Goal: Task Accomplishment & Management: Complete application form

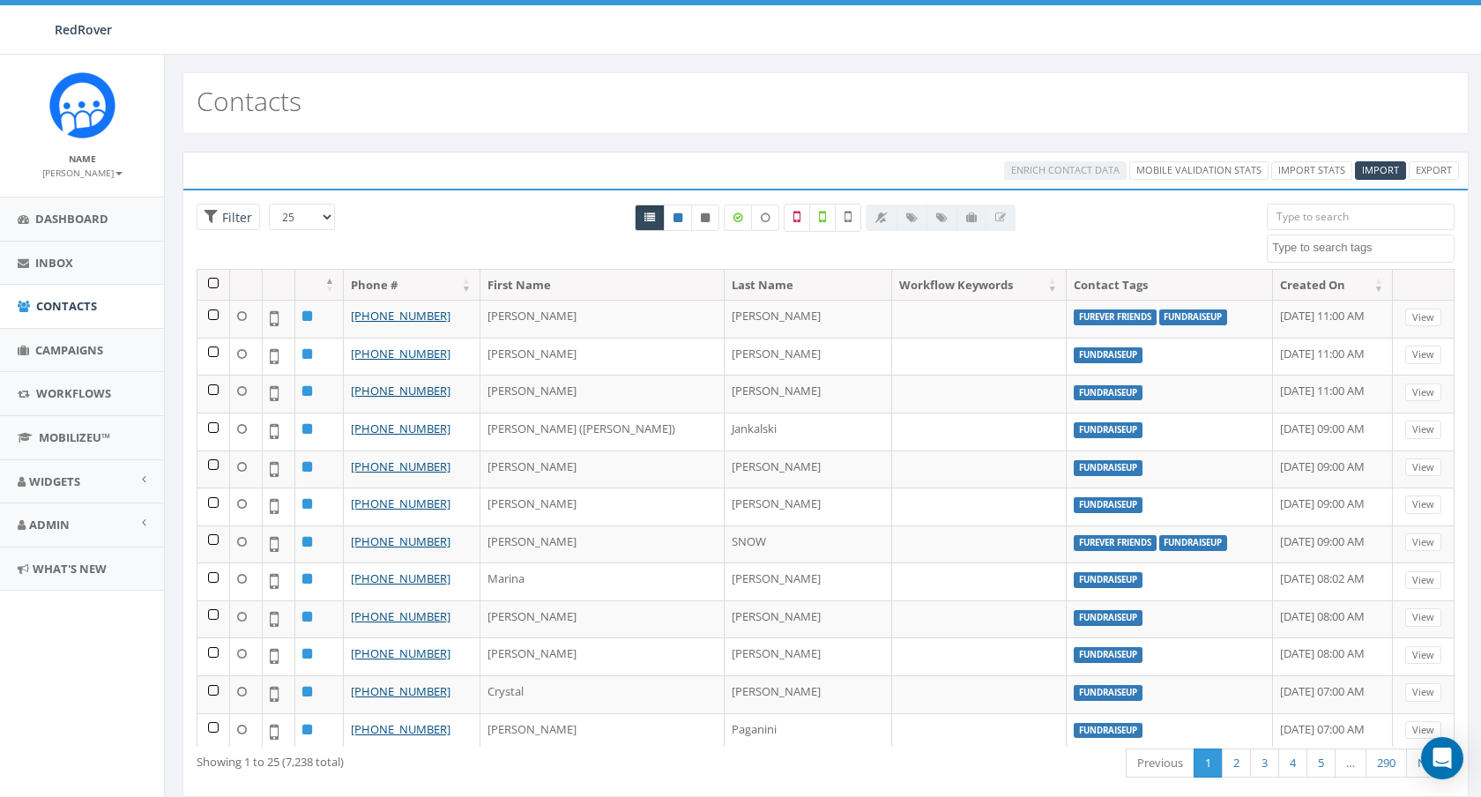
select select
click at [1392, 173] on span "Import" at bounding box center [1380, 169] width 37 height 13
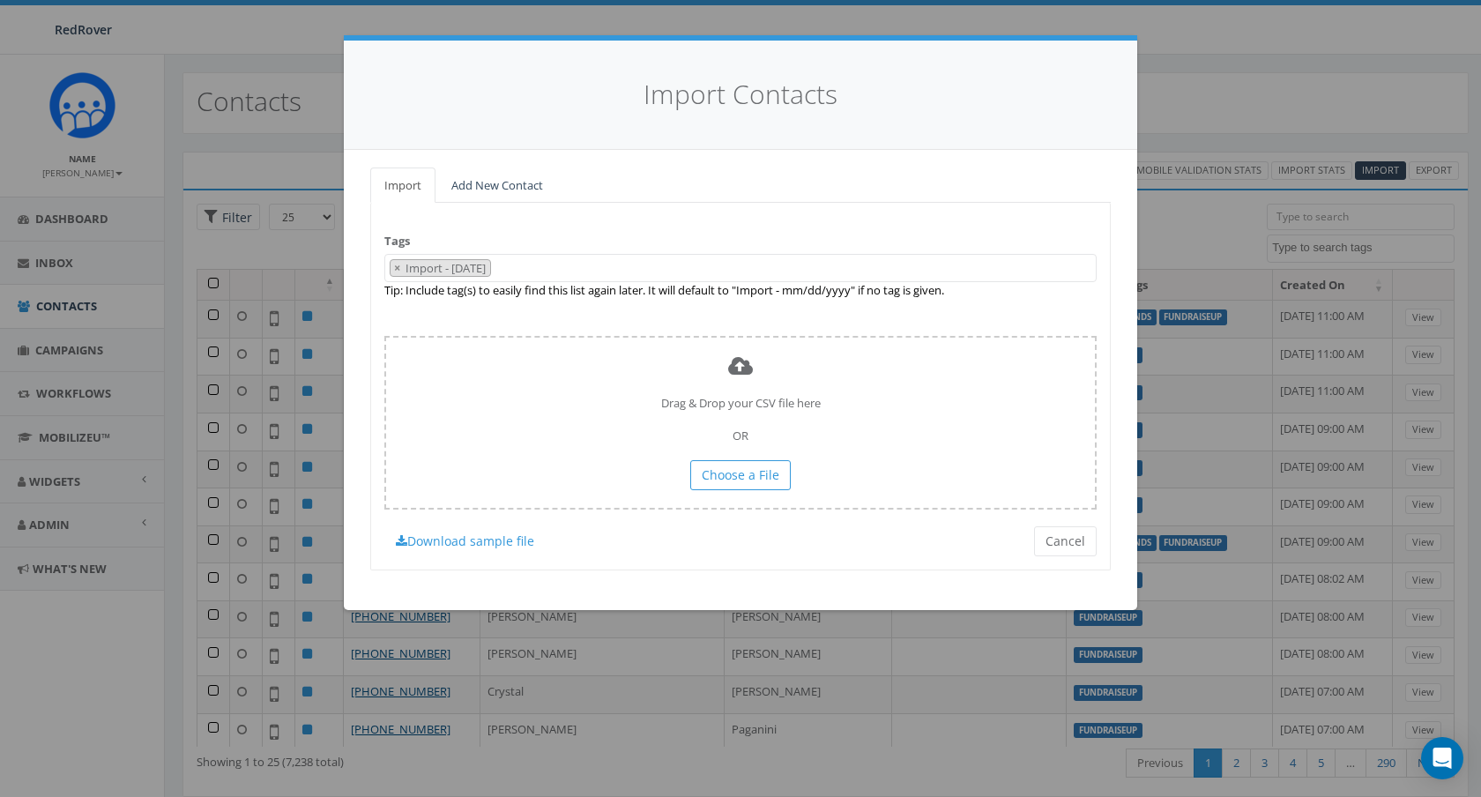
click at [404, 260] on 10\/15\/2025 "Import - [DATE]" at bounding box center [447, 268] width 86 height 16
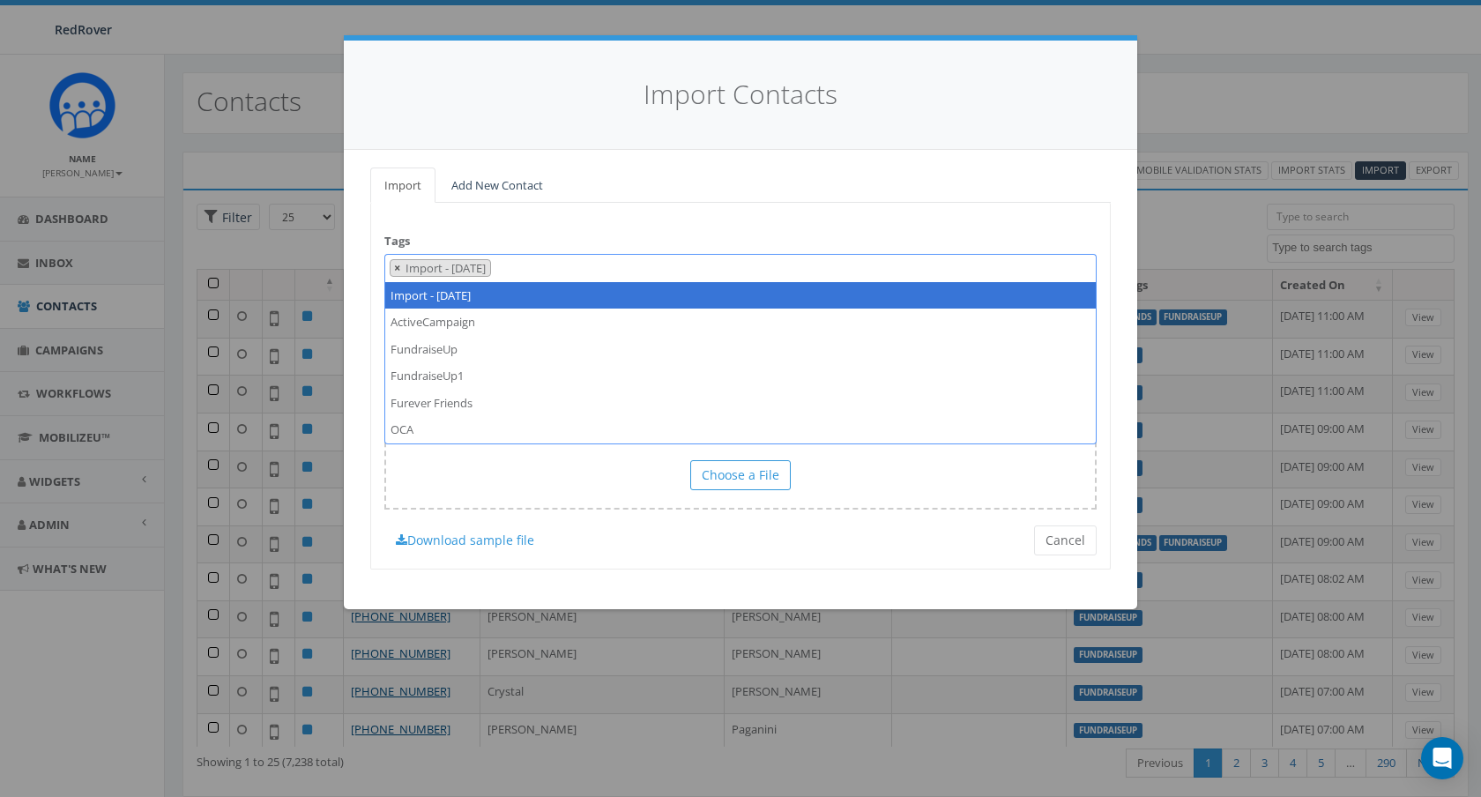
click at [400, 268] on button "×" at bounding box center [396, 268] width 13 height 17
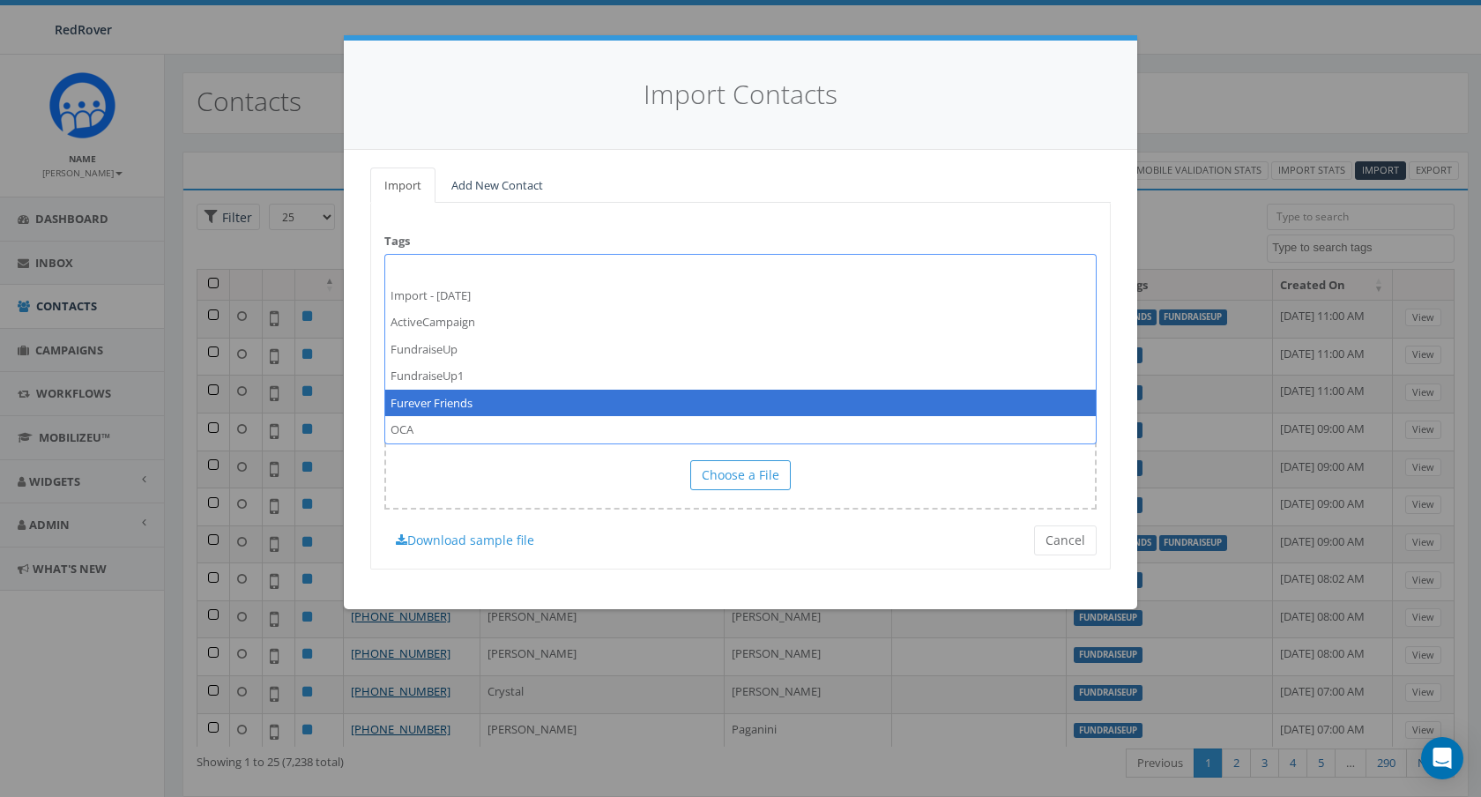
select select "Furever Friends"
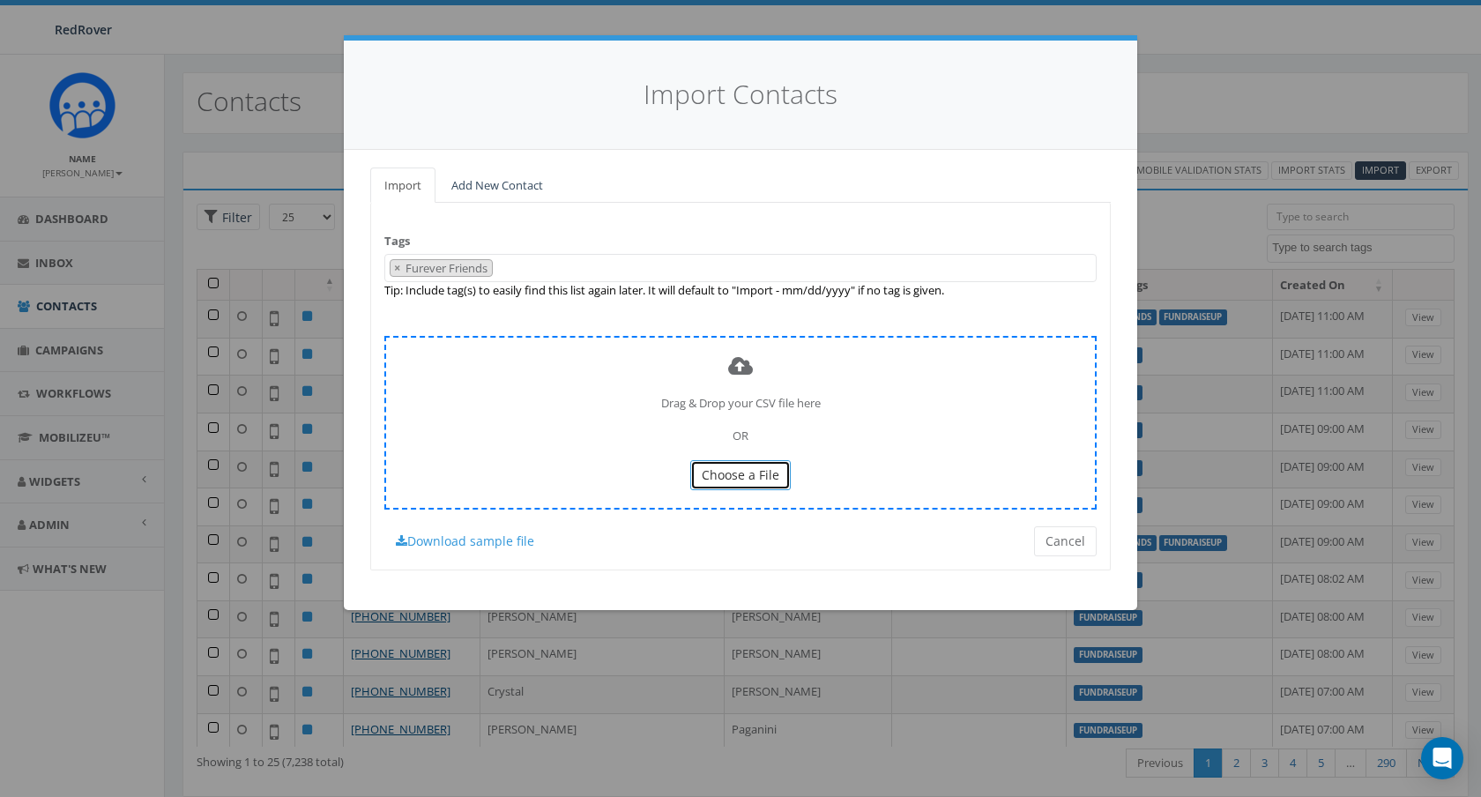
click at [746, 482] on span "Choose a File" at bounding box center [740, 474] width 78 height 17
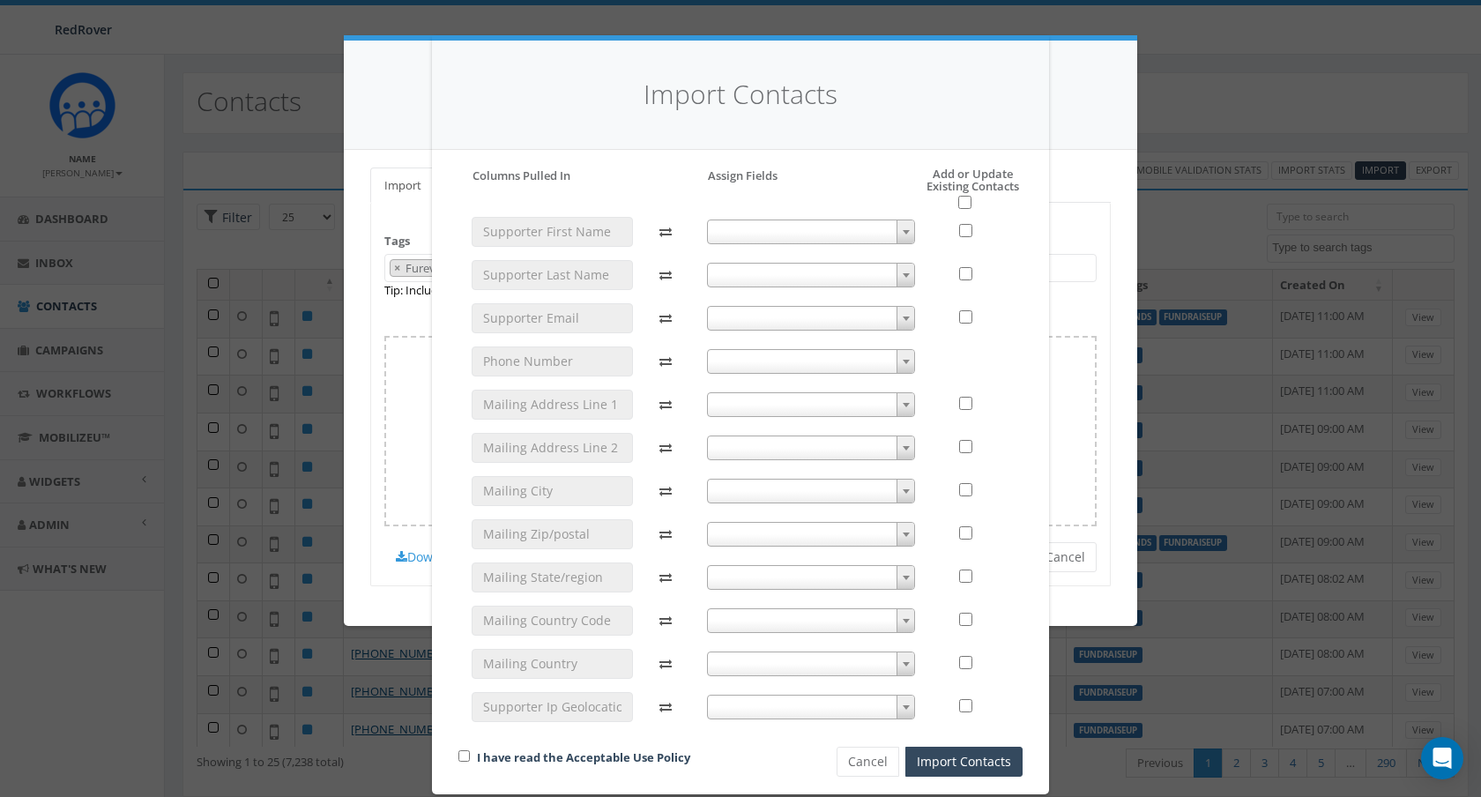
click at [903, 230] on b at bounding box center [905, 232] width 7 height 4
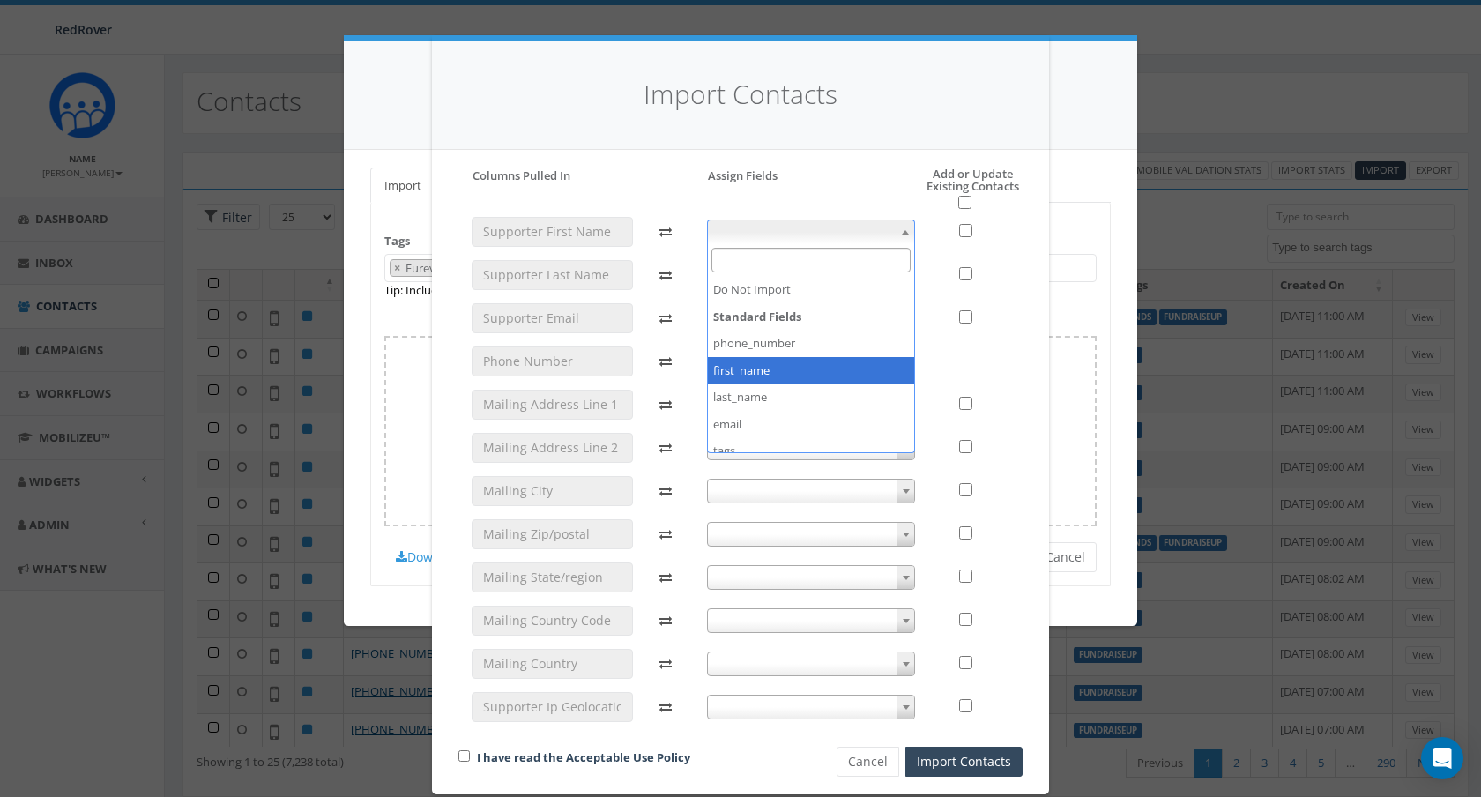
select select "first_name"
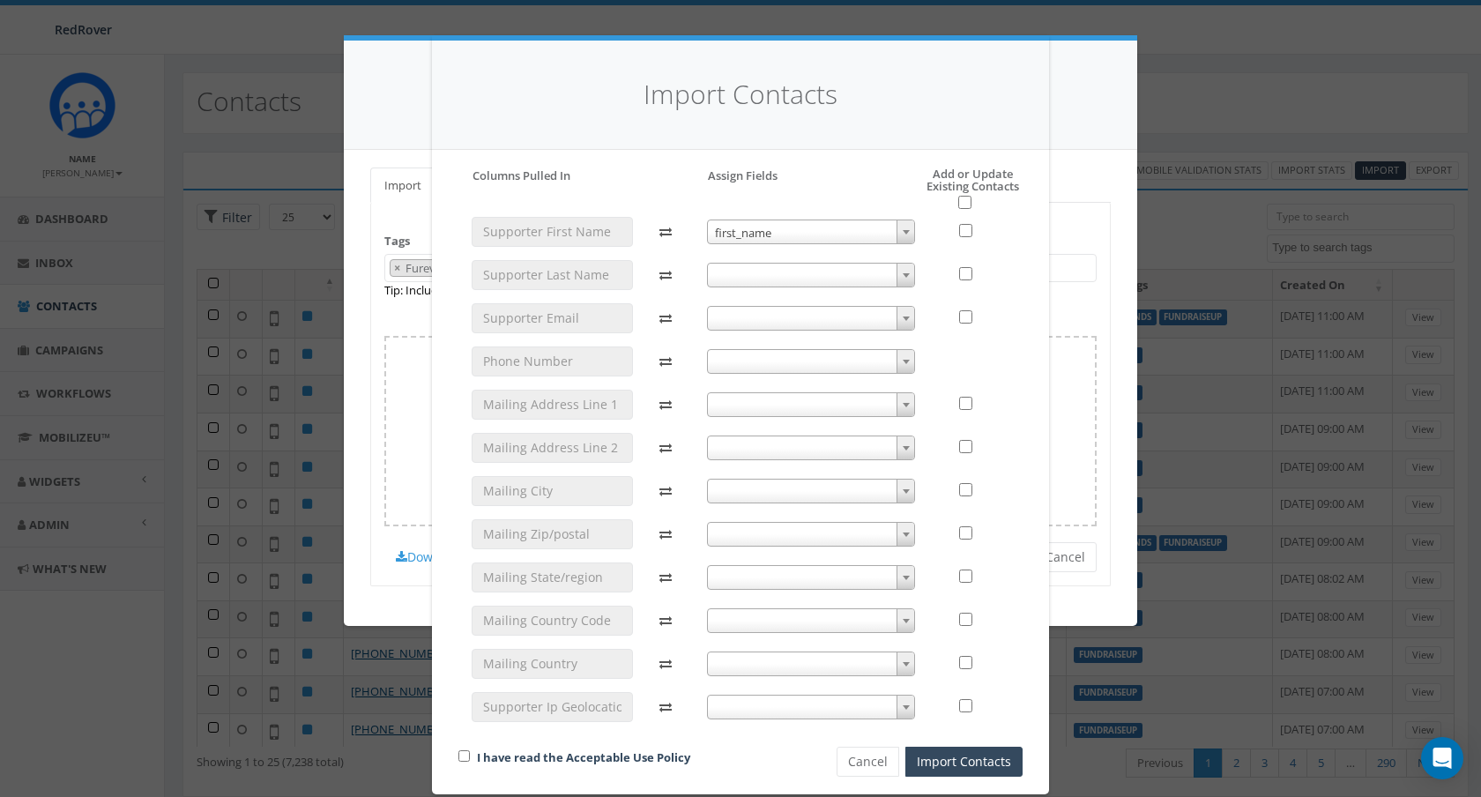
click at [872, 271] on span at bounding box center [811, 275] width 209 height 25
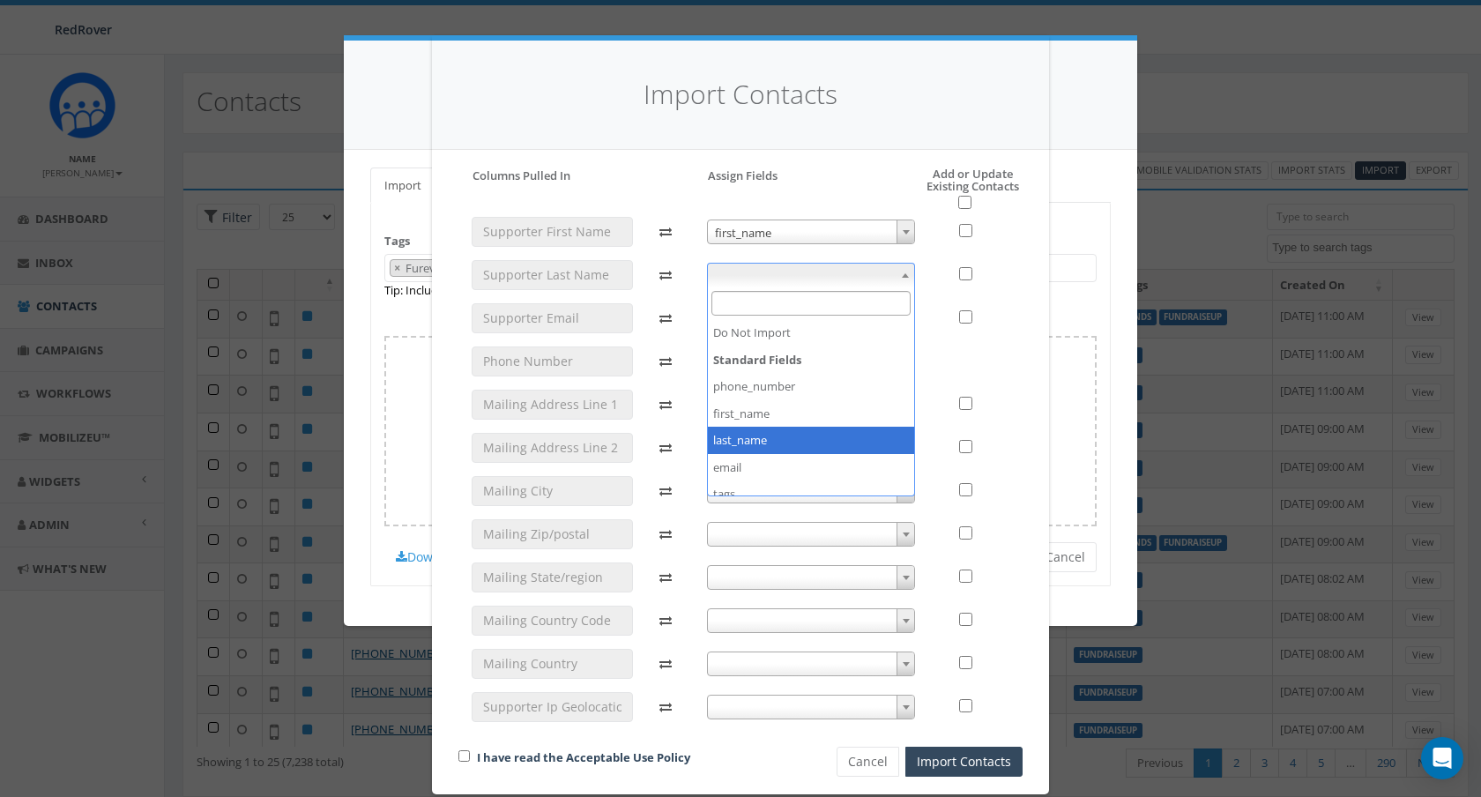
select select "last_name"
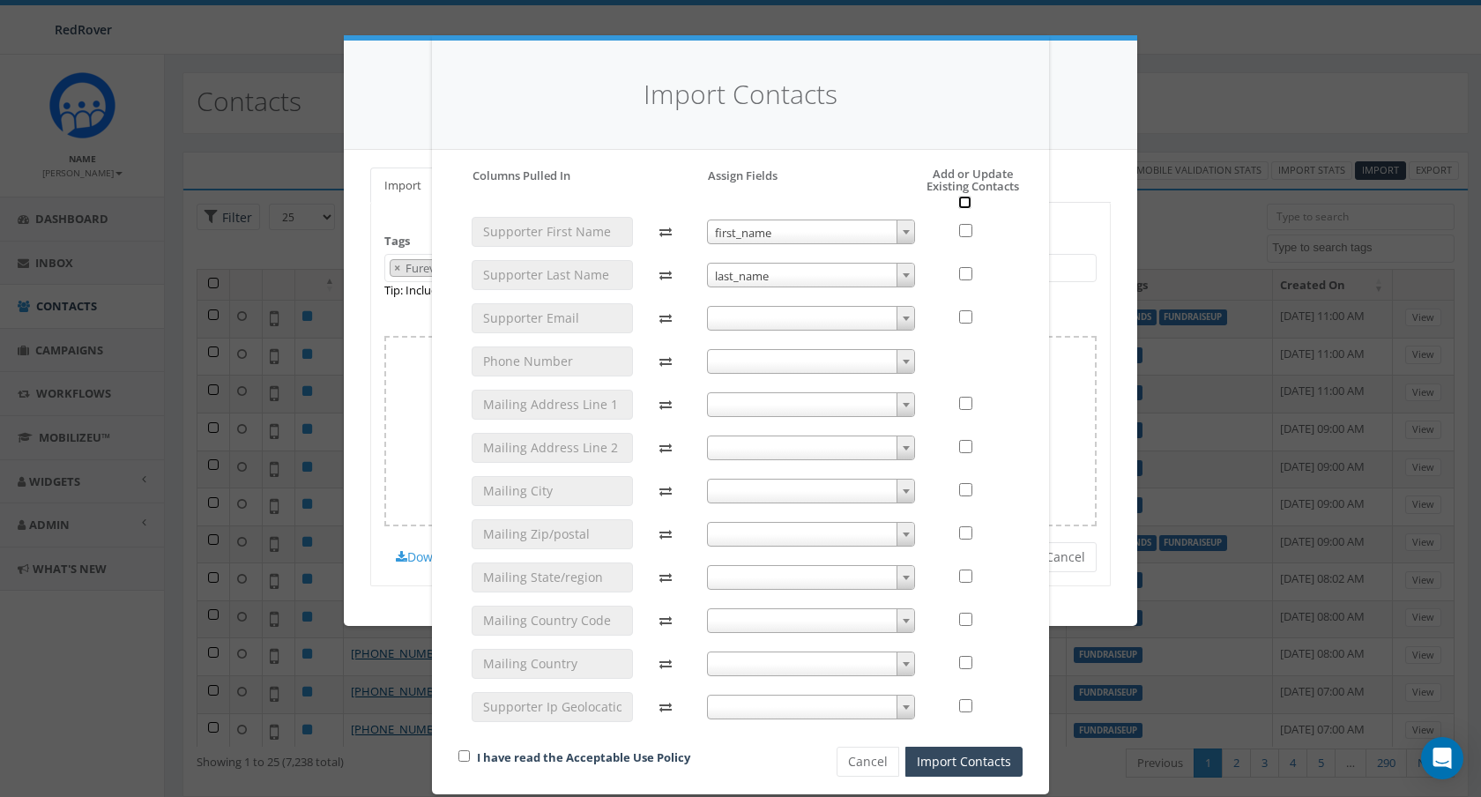
click at [967, 207] on input "checkbox" at bounding box center [964, 202] width 13 height 13
checkbox input "true"
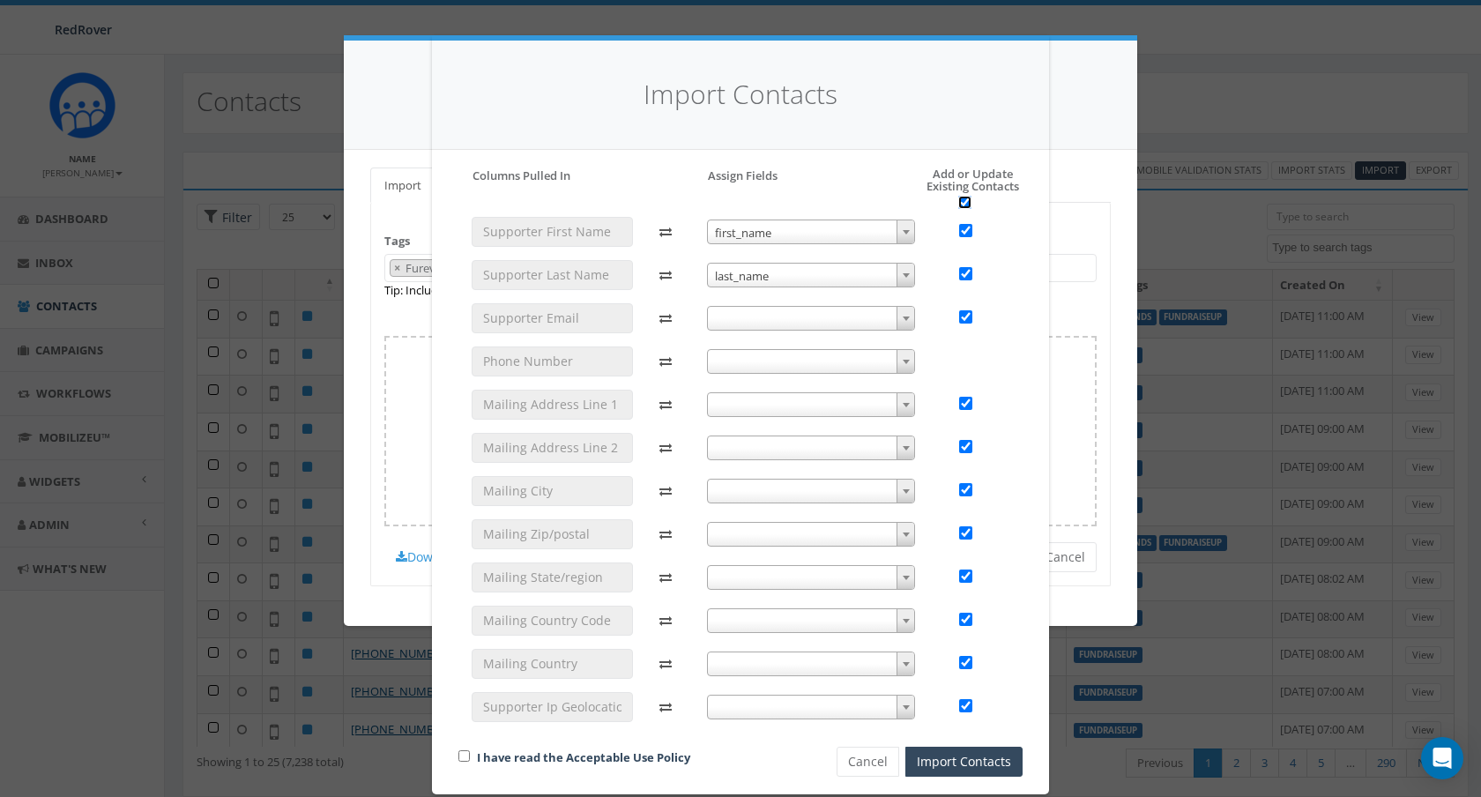
checkbox input "true"
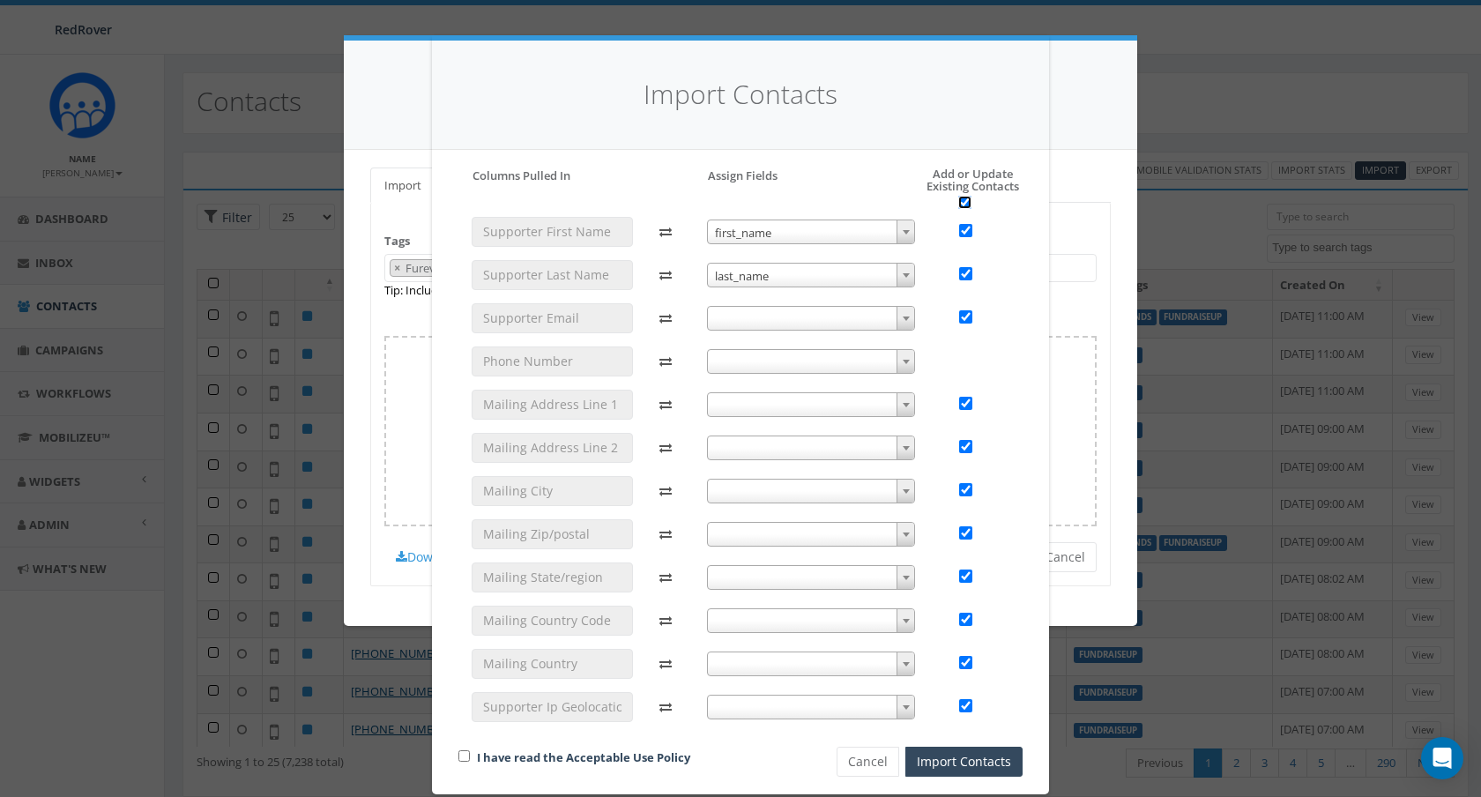
checkbox input "true"
click at [966, 205] on input "checkbox" at bounding box center [964, 202] width 13 height 13
checkbox input "false"
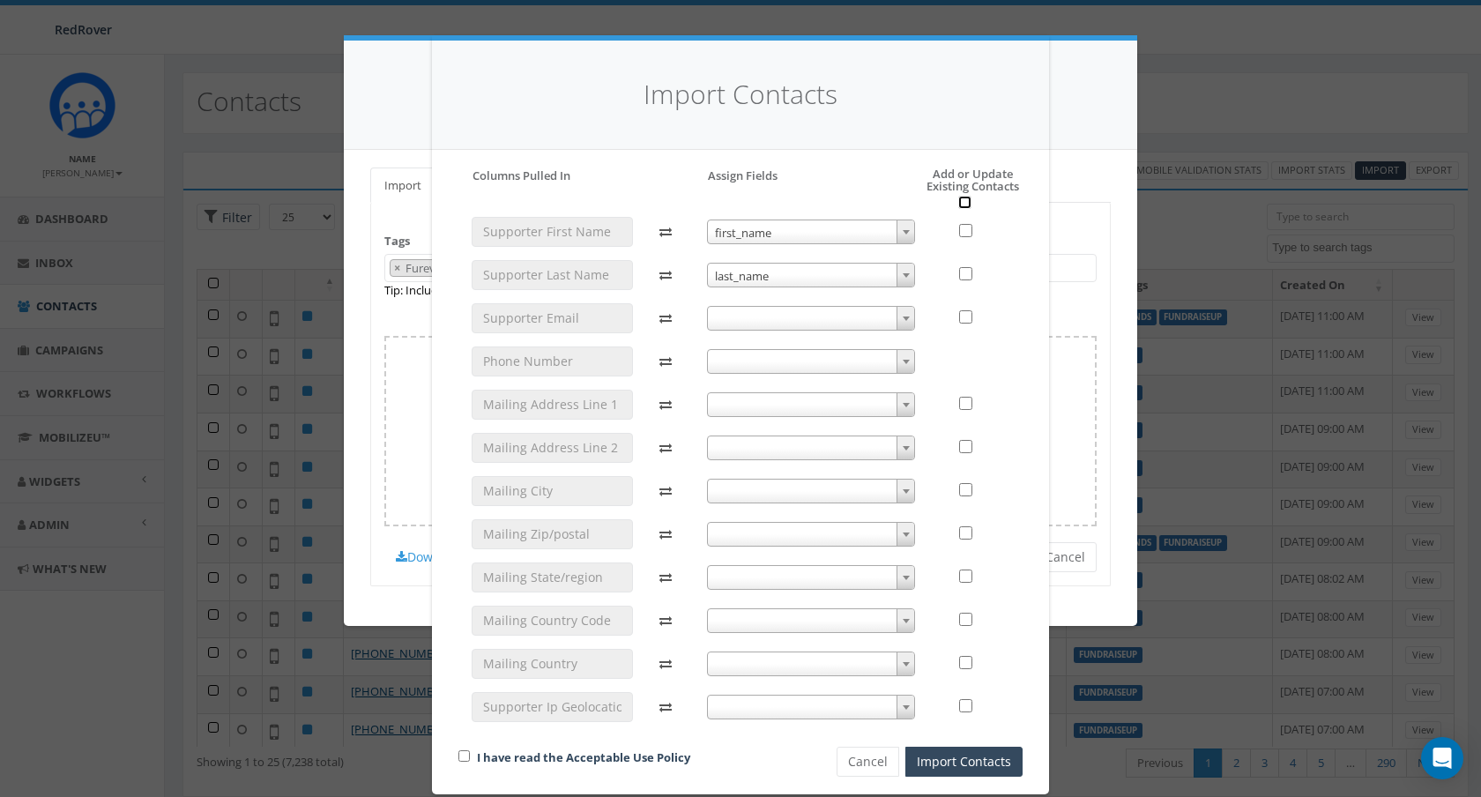
checkbox input "false"
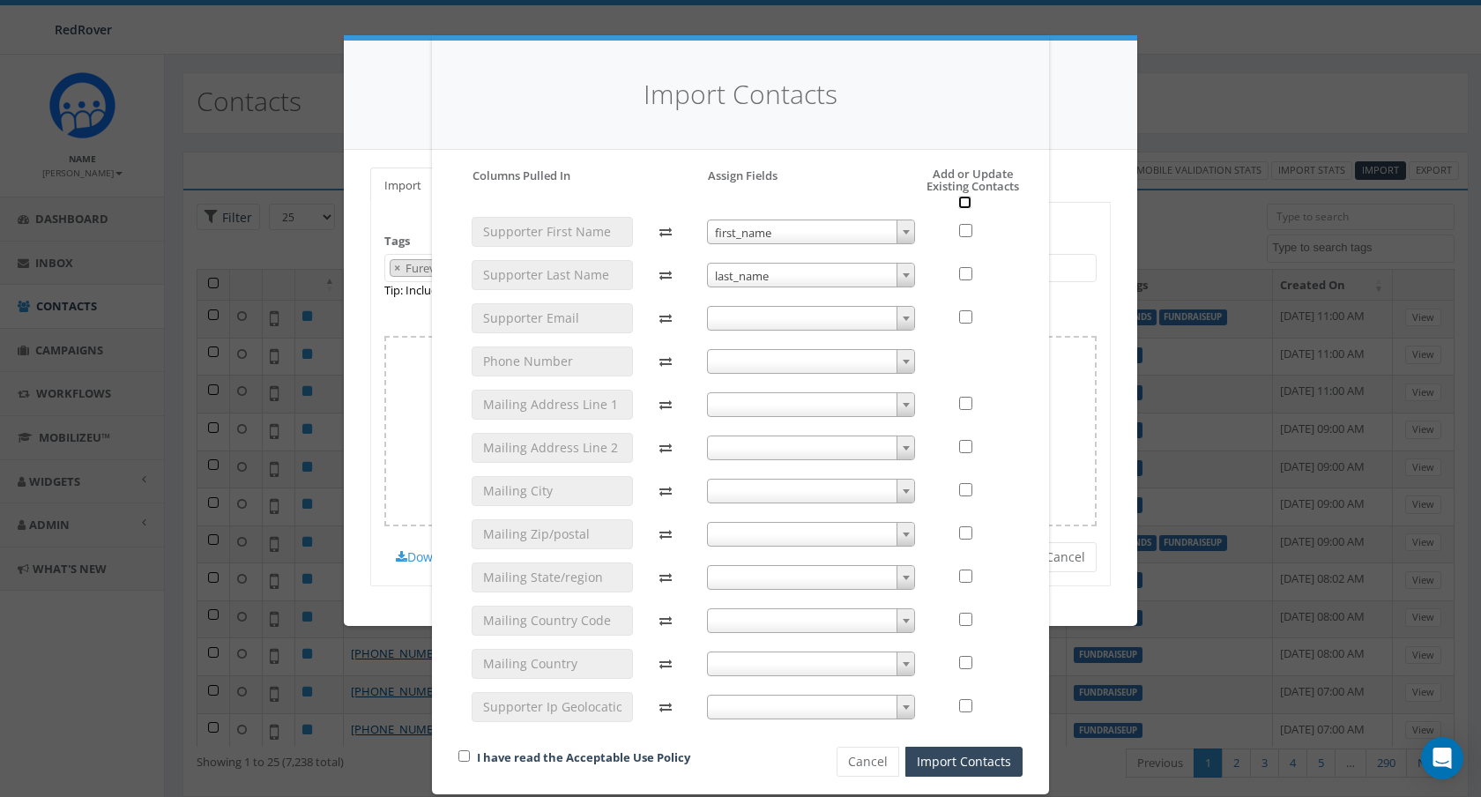
checkbox input "false"
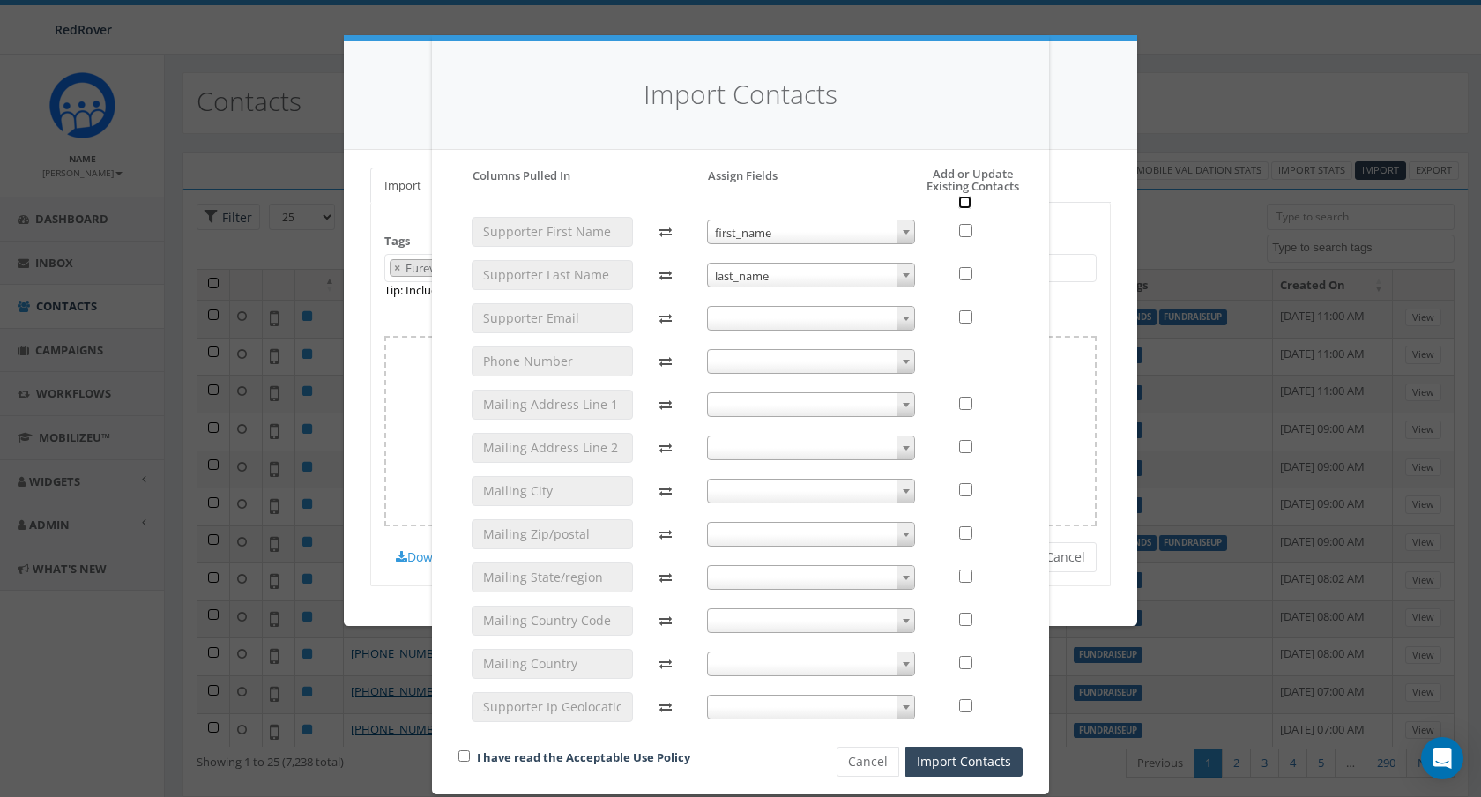
checkbox input "false"
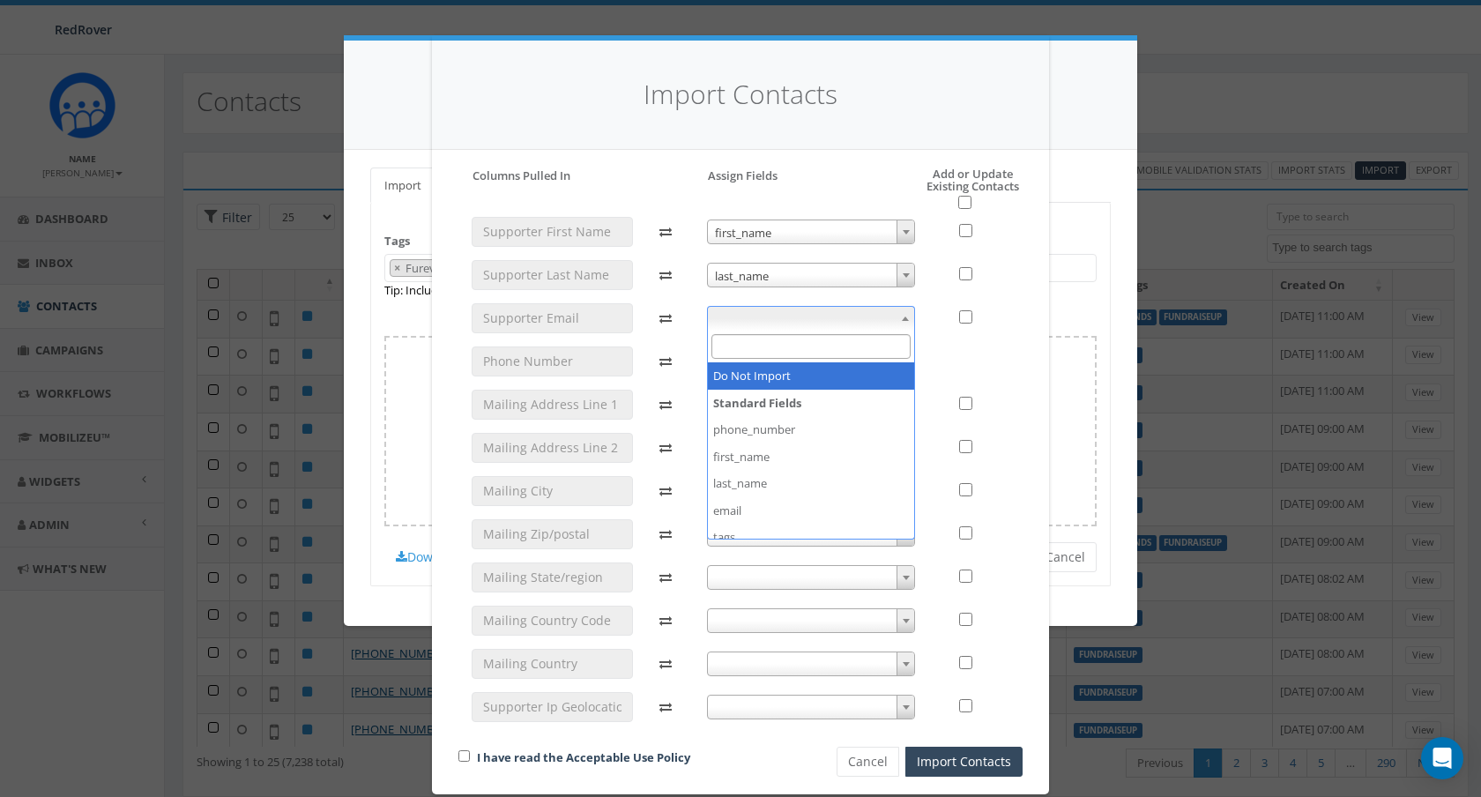
click at [834, 322] on span at bounding box center [811, 318] width 209 height 25
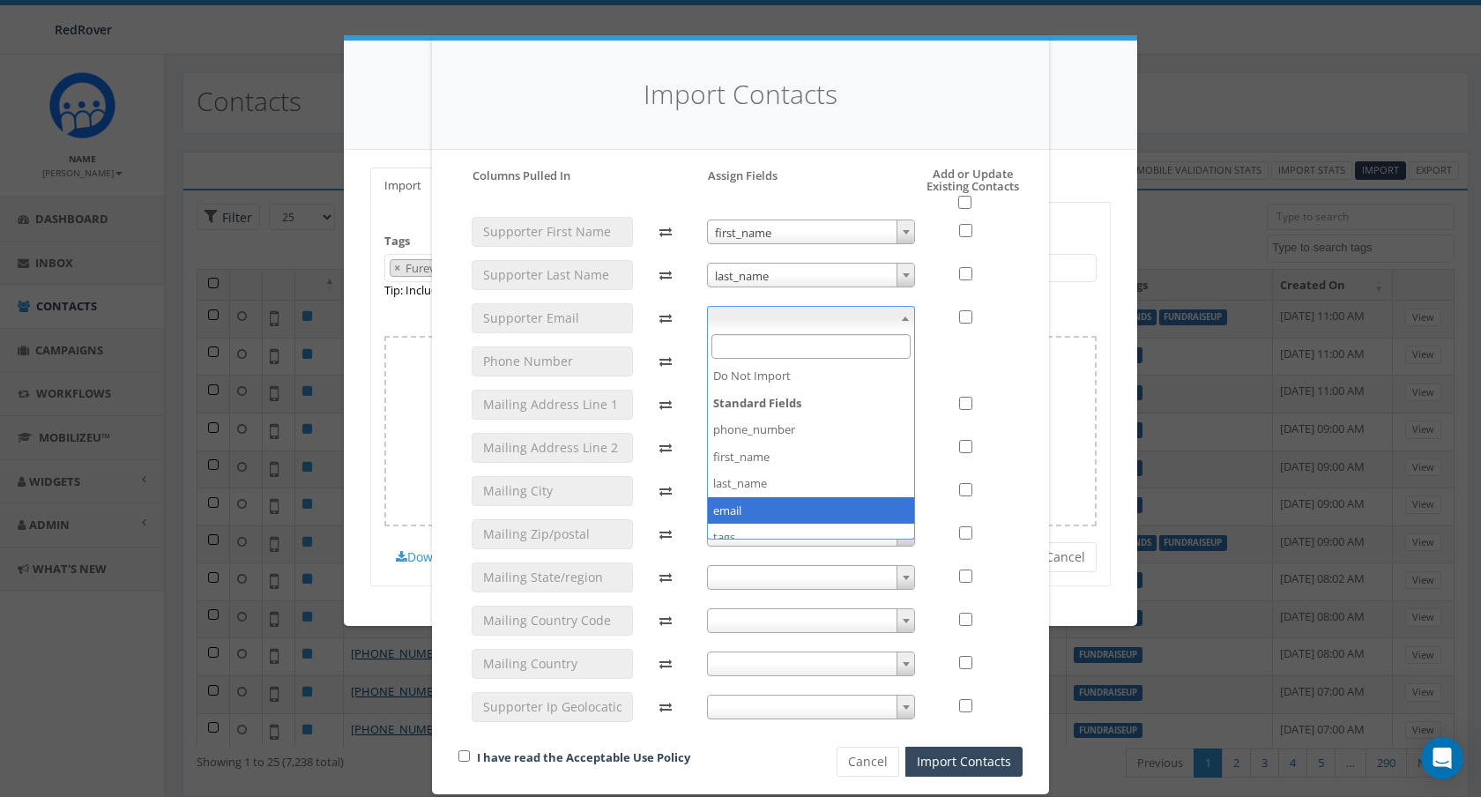
select select "email"
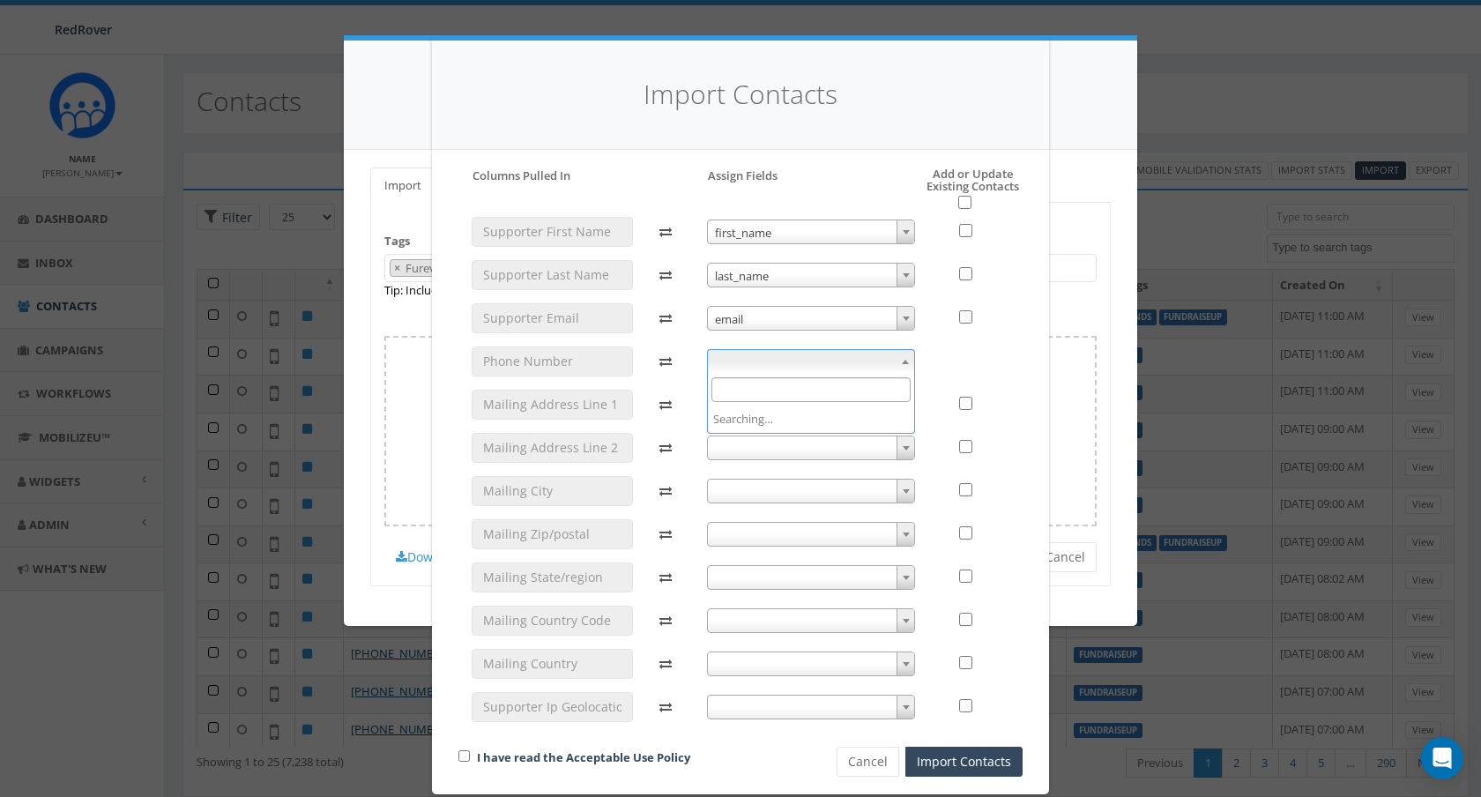
click at [817, 358] on span at bounding box center [811, 361] width 209 height 25
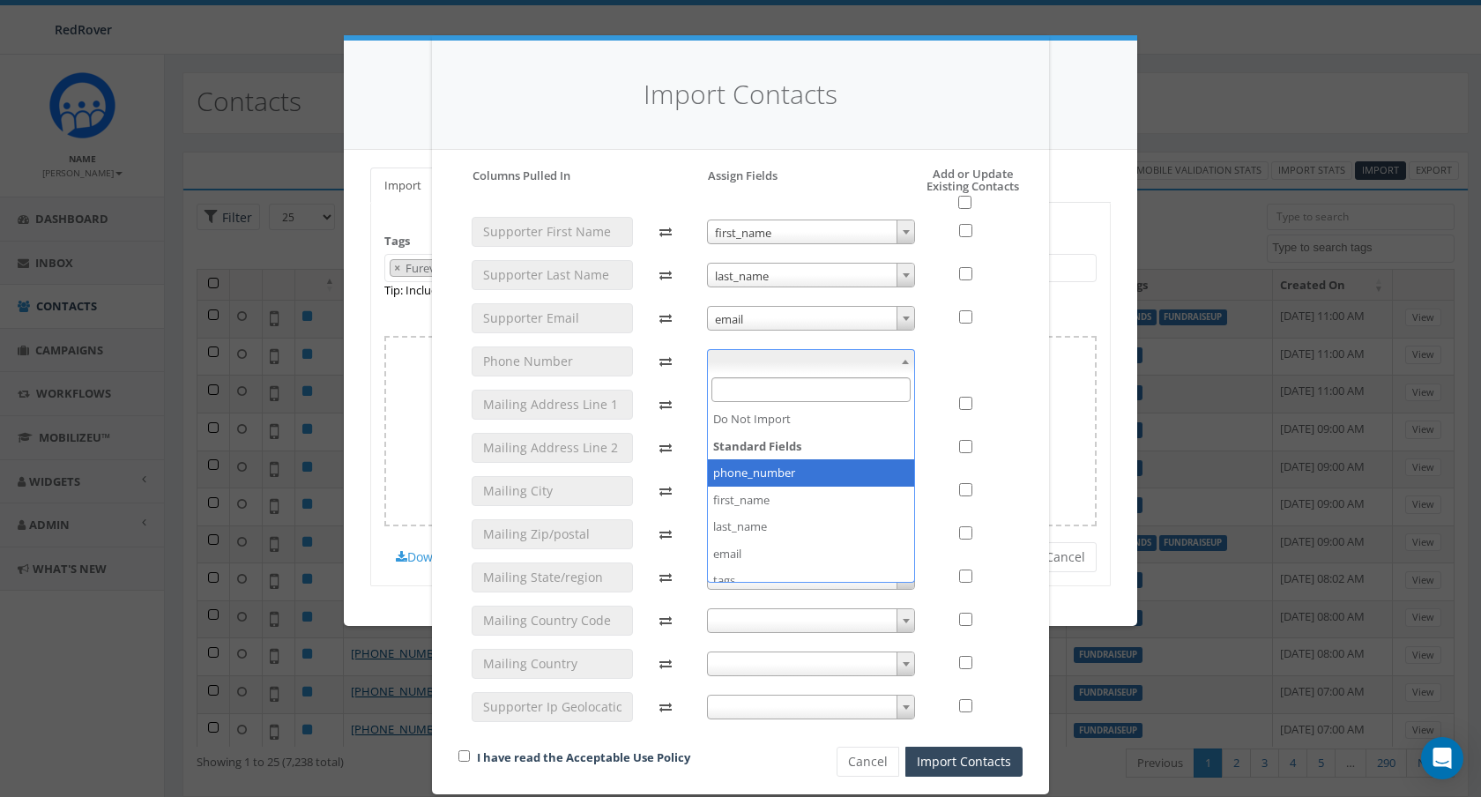
select select "phone_number"
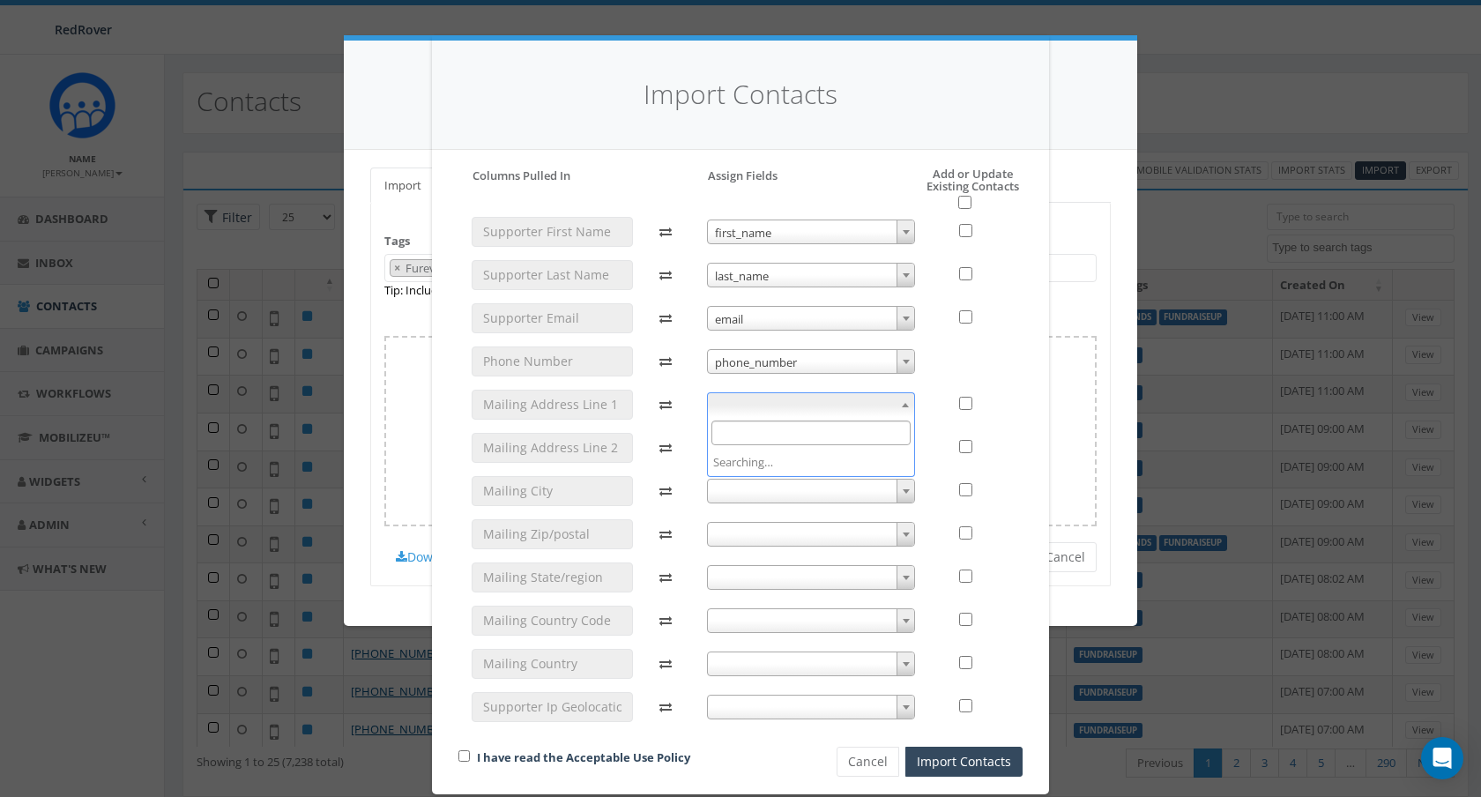
click at [798, 403] on span at bounding box center [811, 404] width 209 height 25
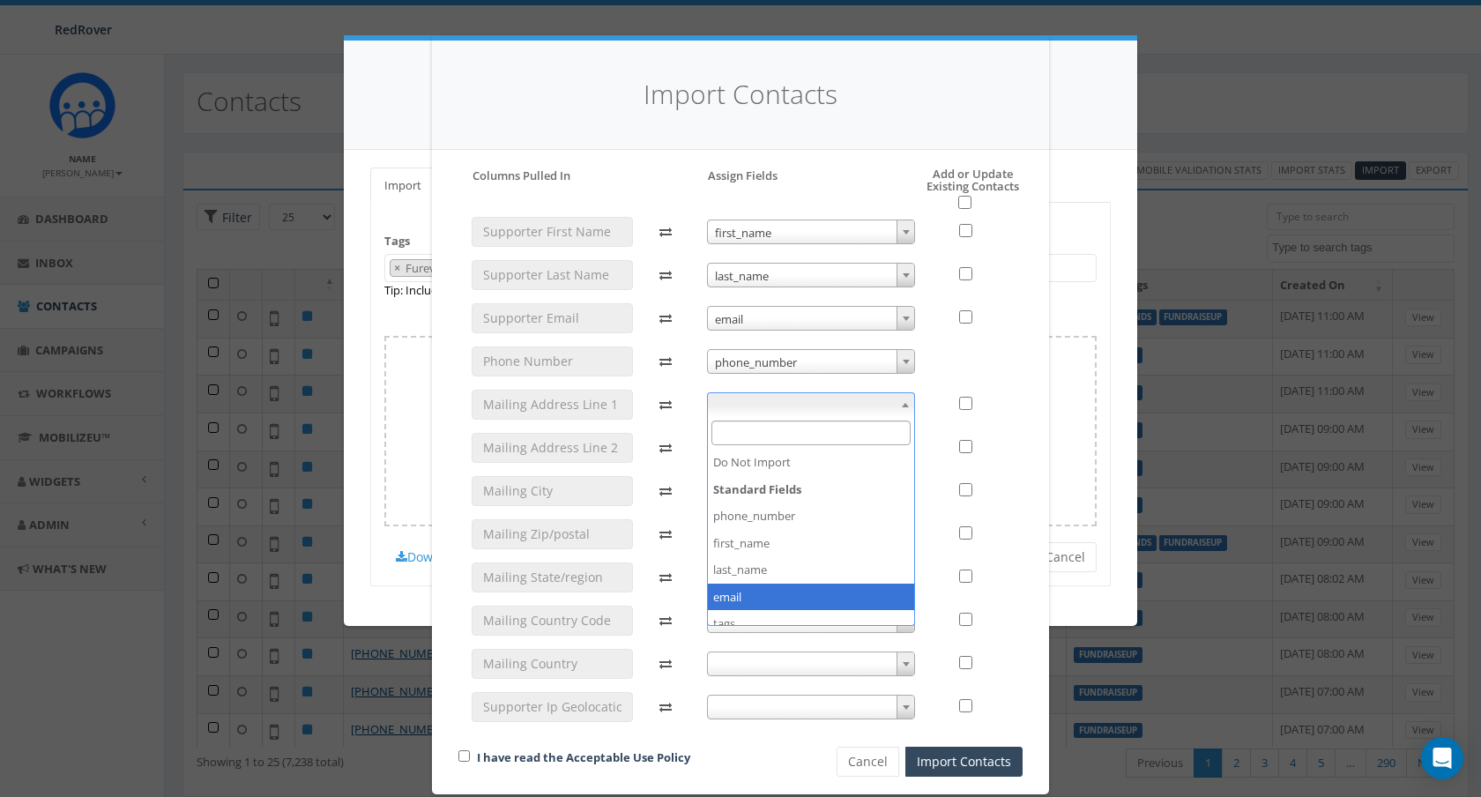
scroll to position [132, 0]
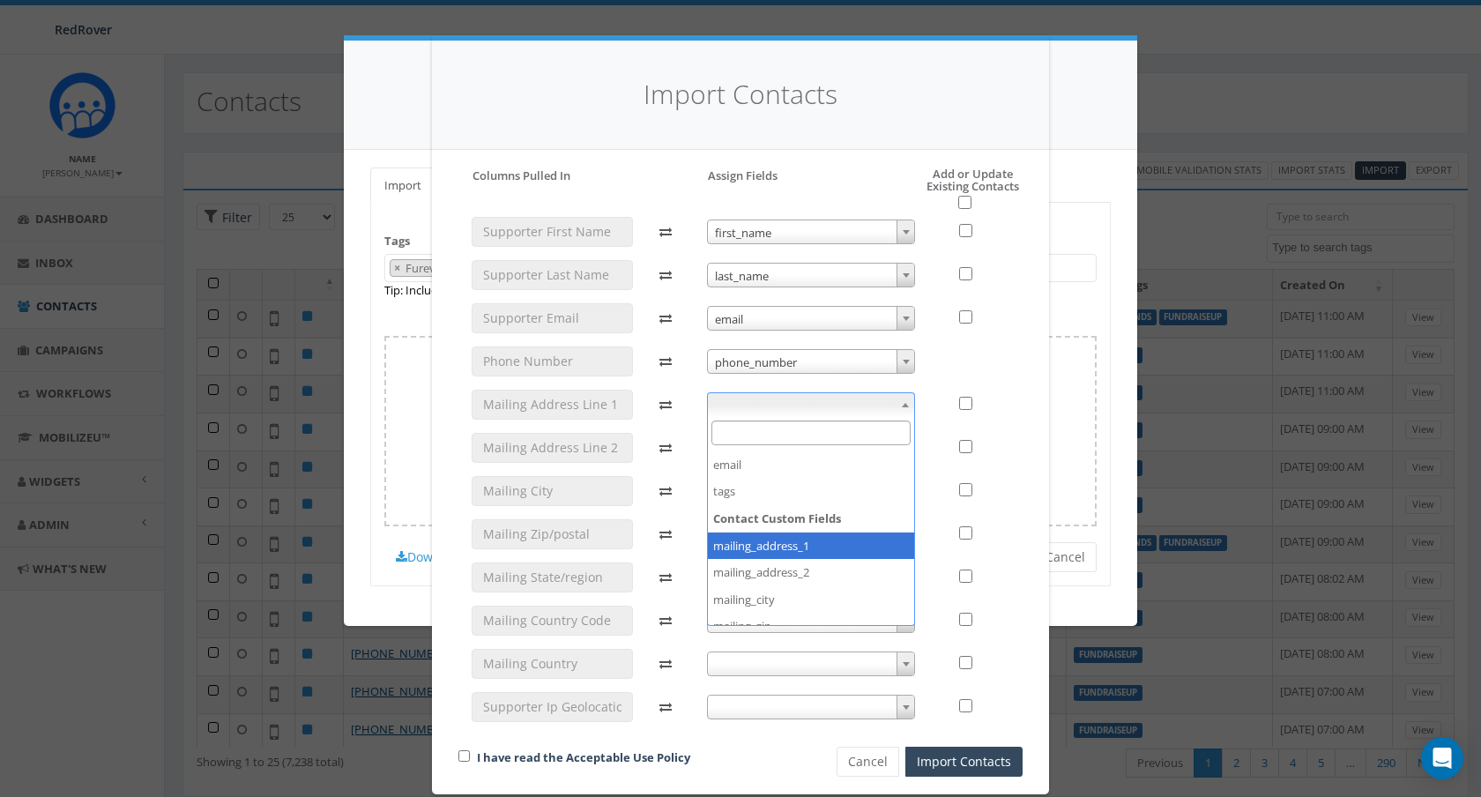
select select "mailing_address_1"
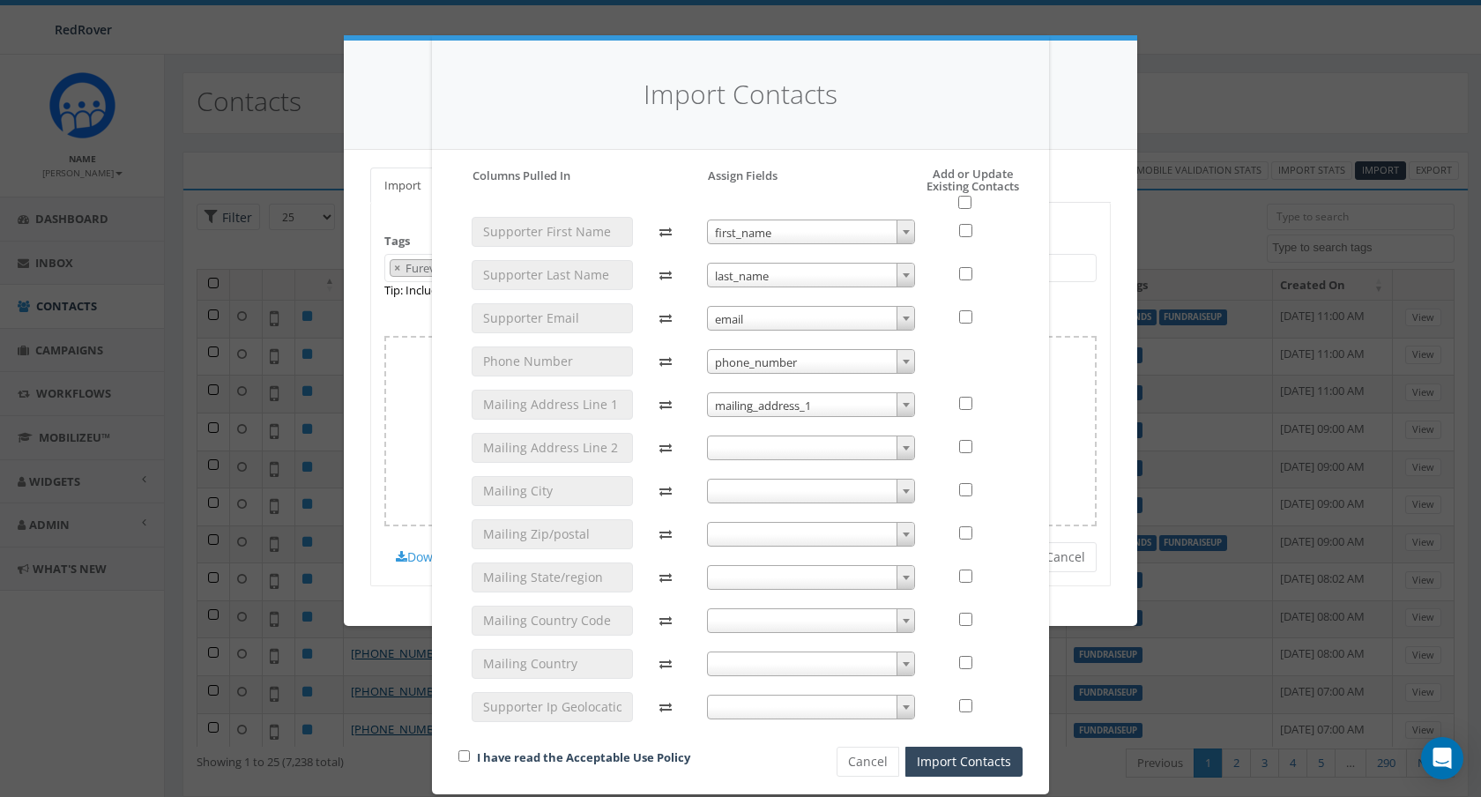
click at [798, 445] on span at bounding box center [811, 447] width 209 height 25
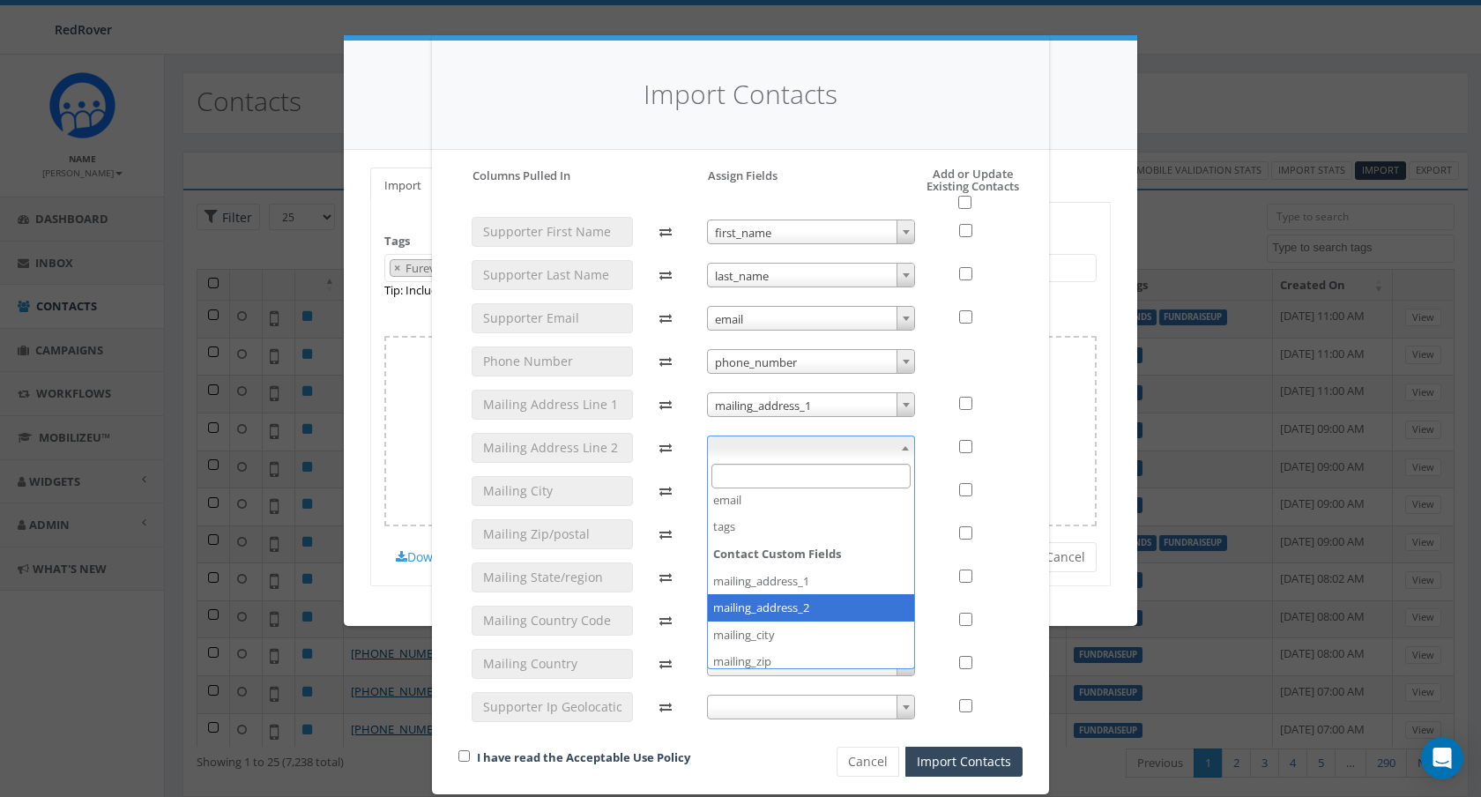
select select "mailing_address_2"
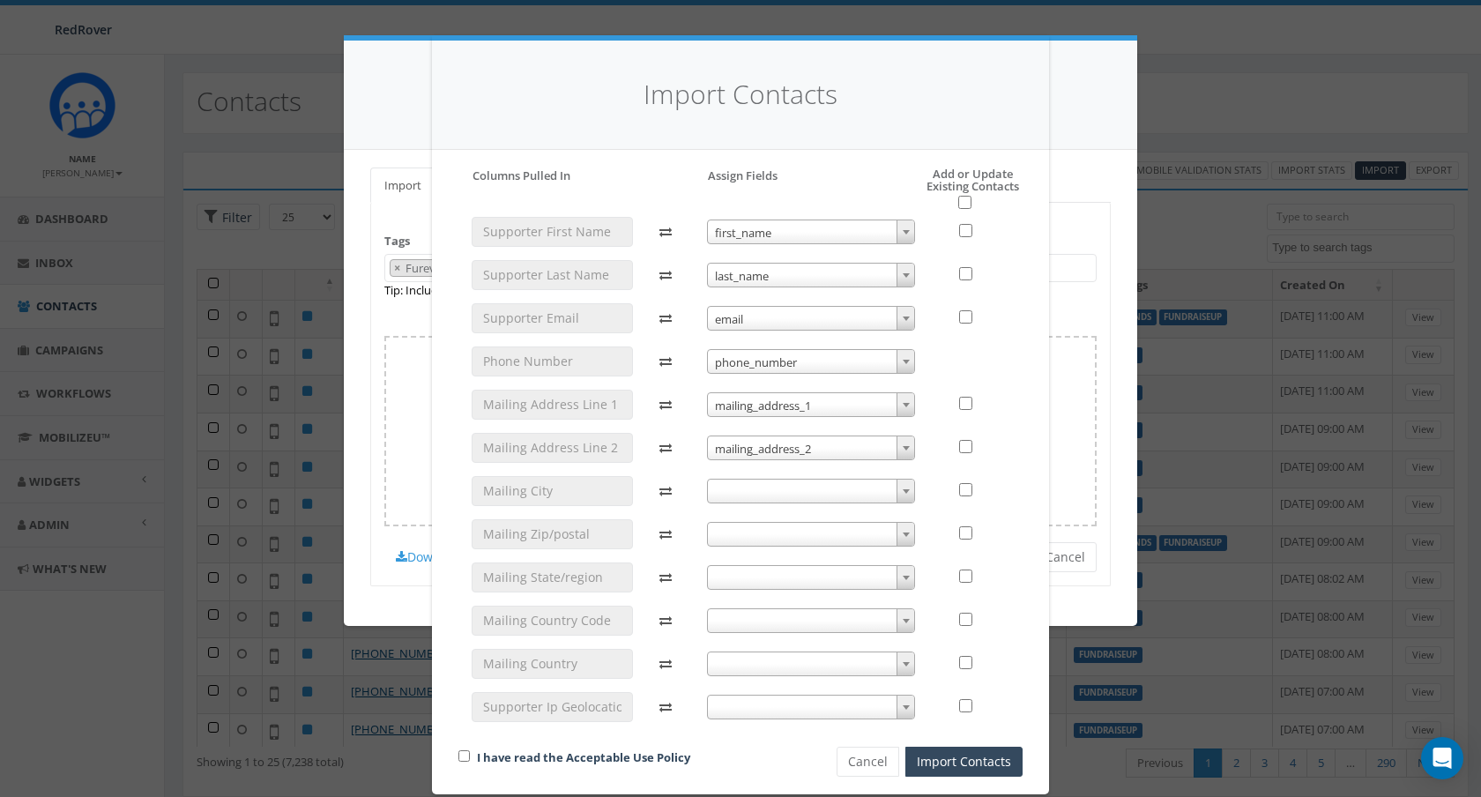
click at [767, 492] on span at bounding box center [811, 491] width 209 height 25
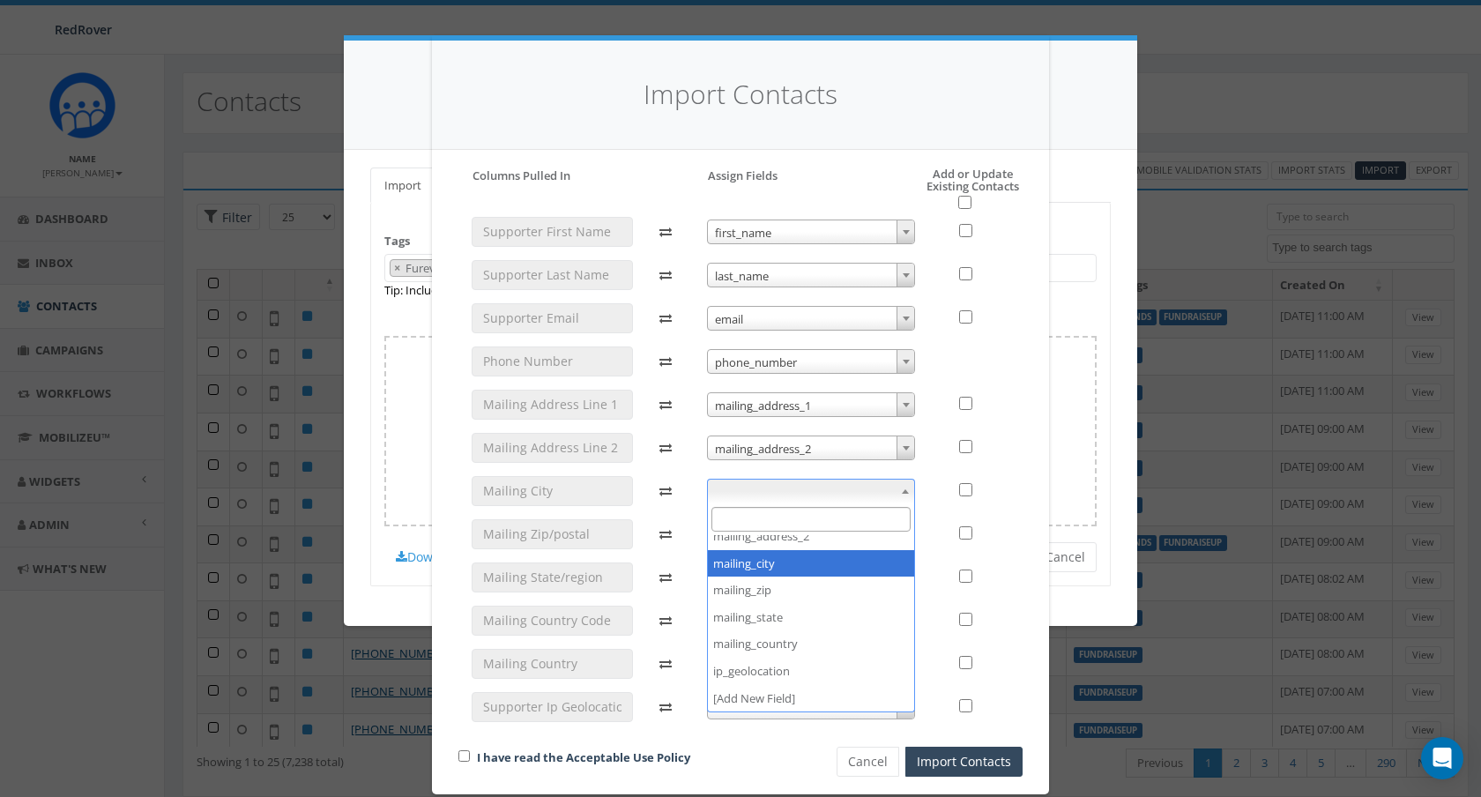
select select "mailing_city"
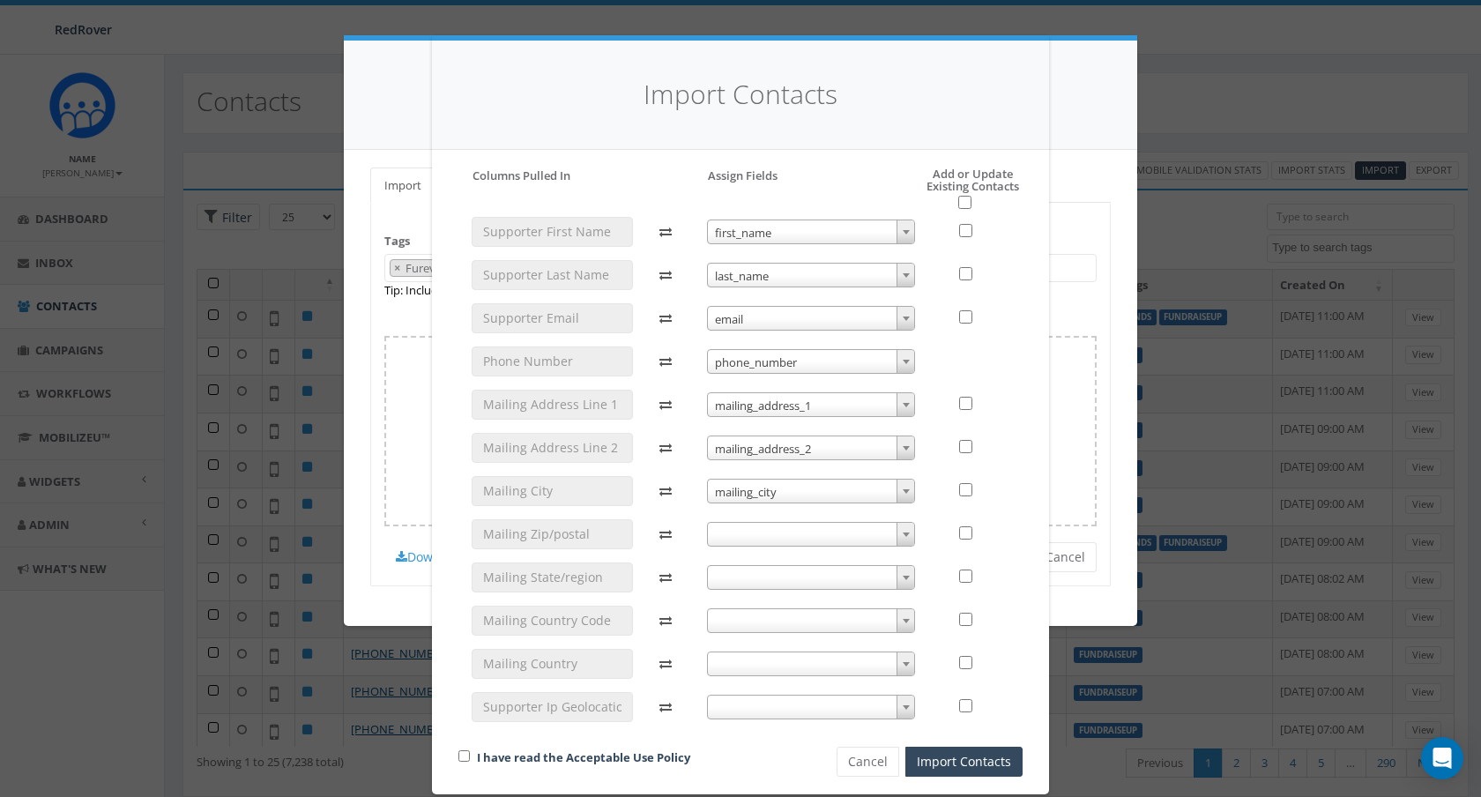
click at [760, 536] on span at bounding box center [811, 534] width 209 height 25
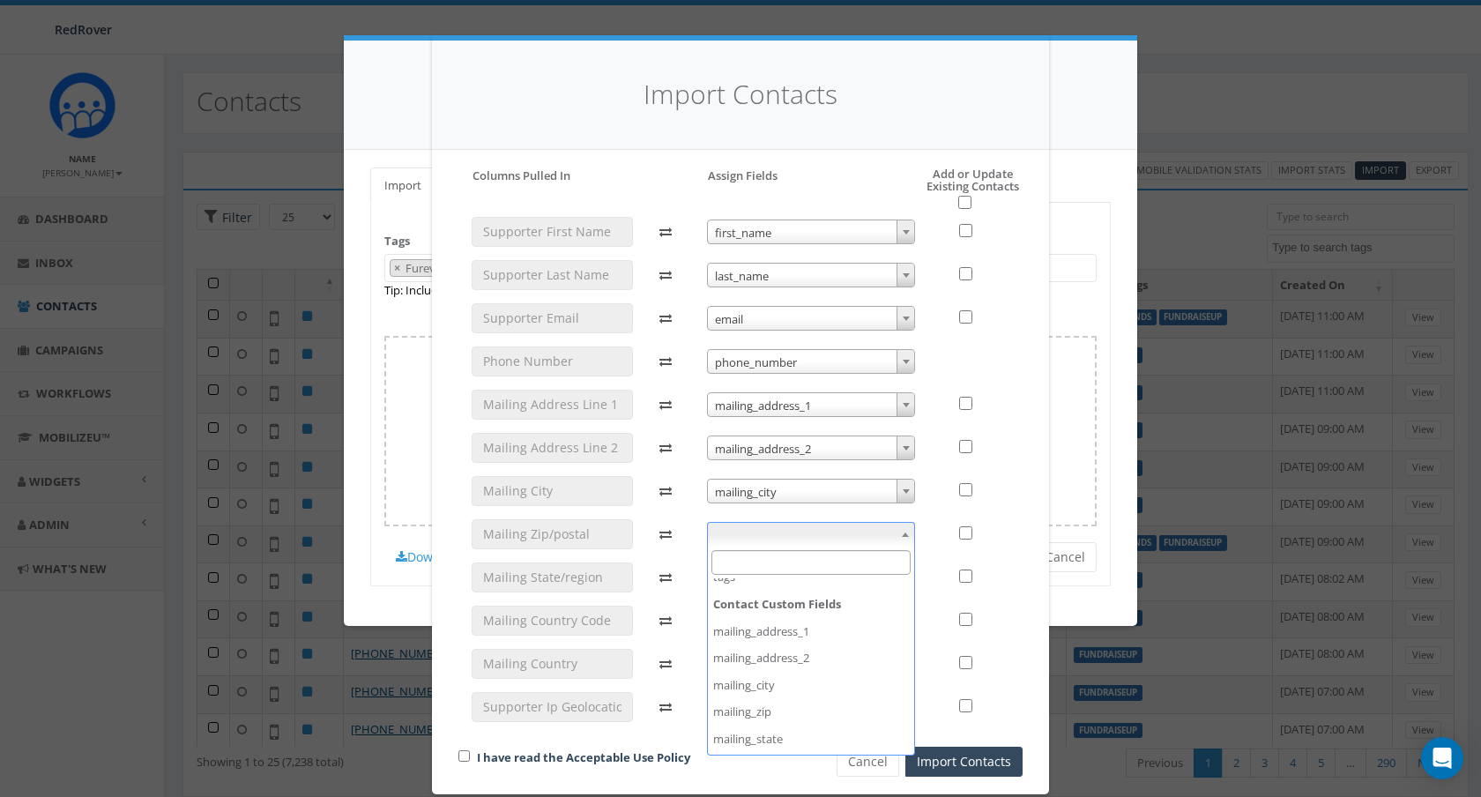
scroll to position [192, 0]
select select "mailing_zip"
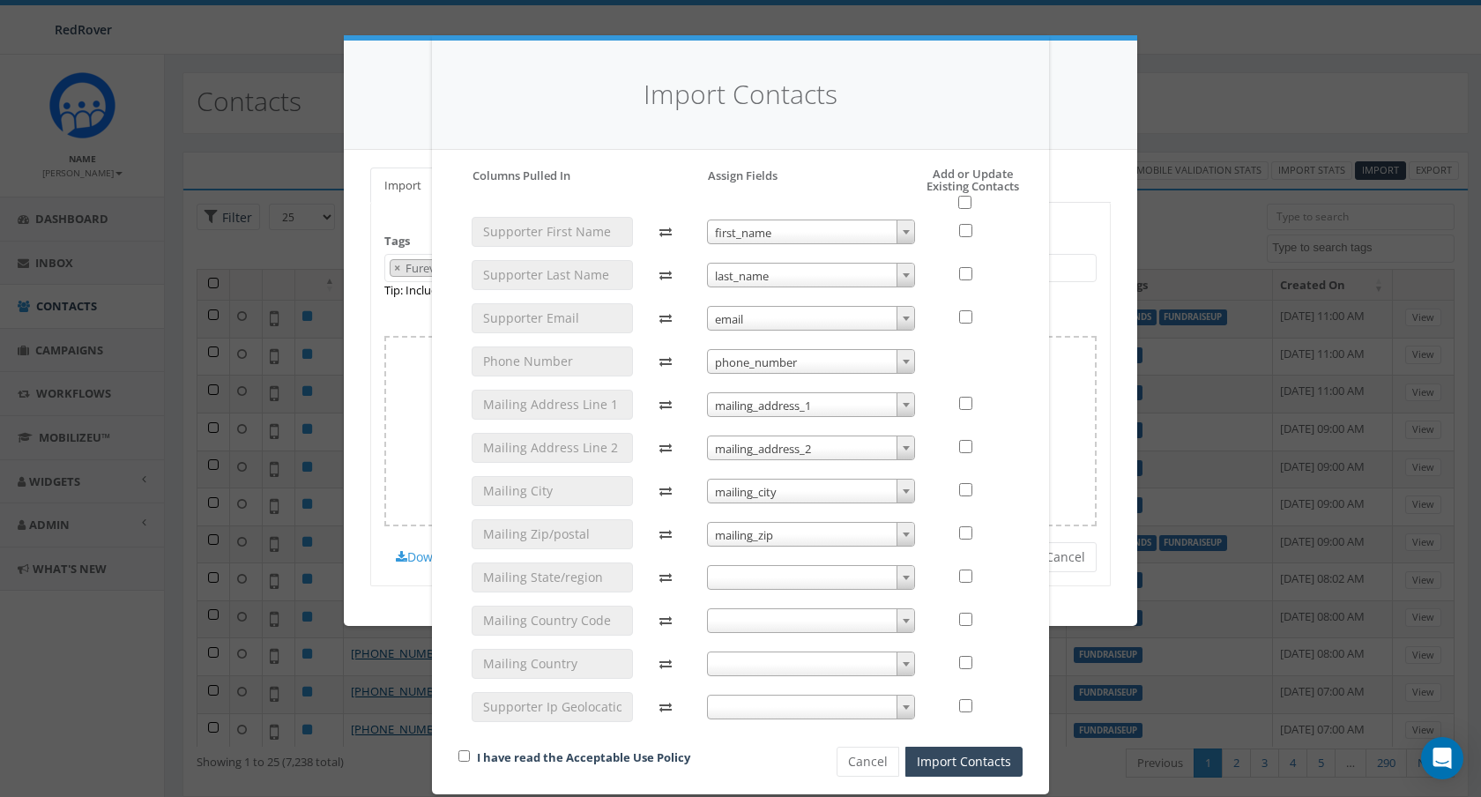
click at [790, 584] on span at bounding box center [811, 577] width 209 height 25
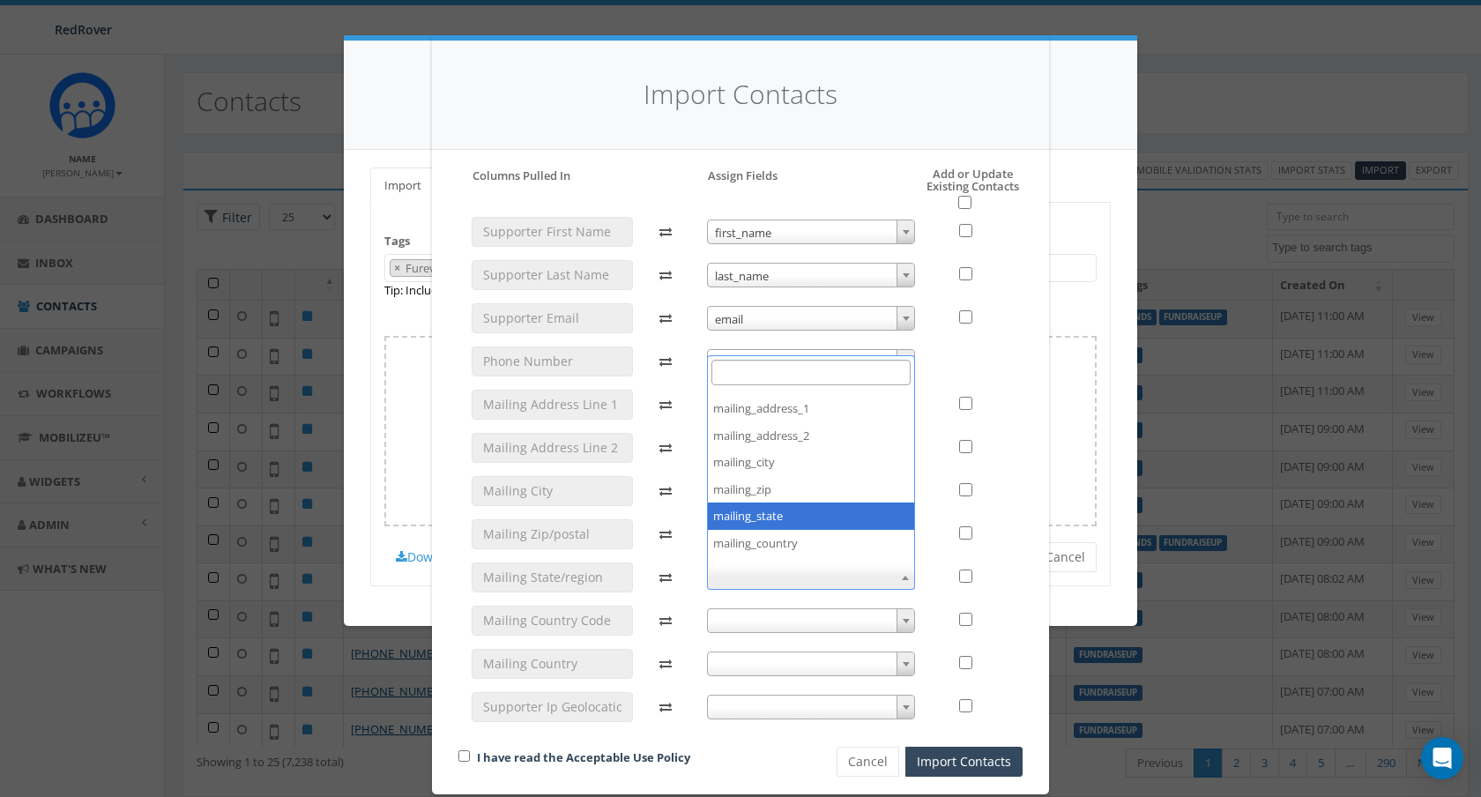
select select "mailing_state"
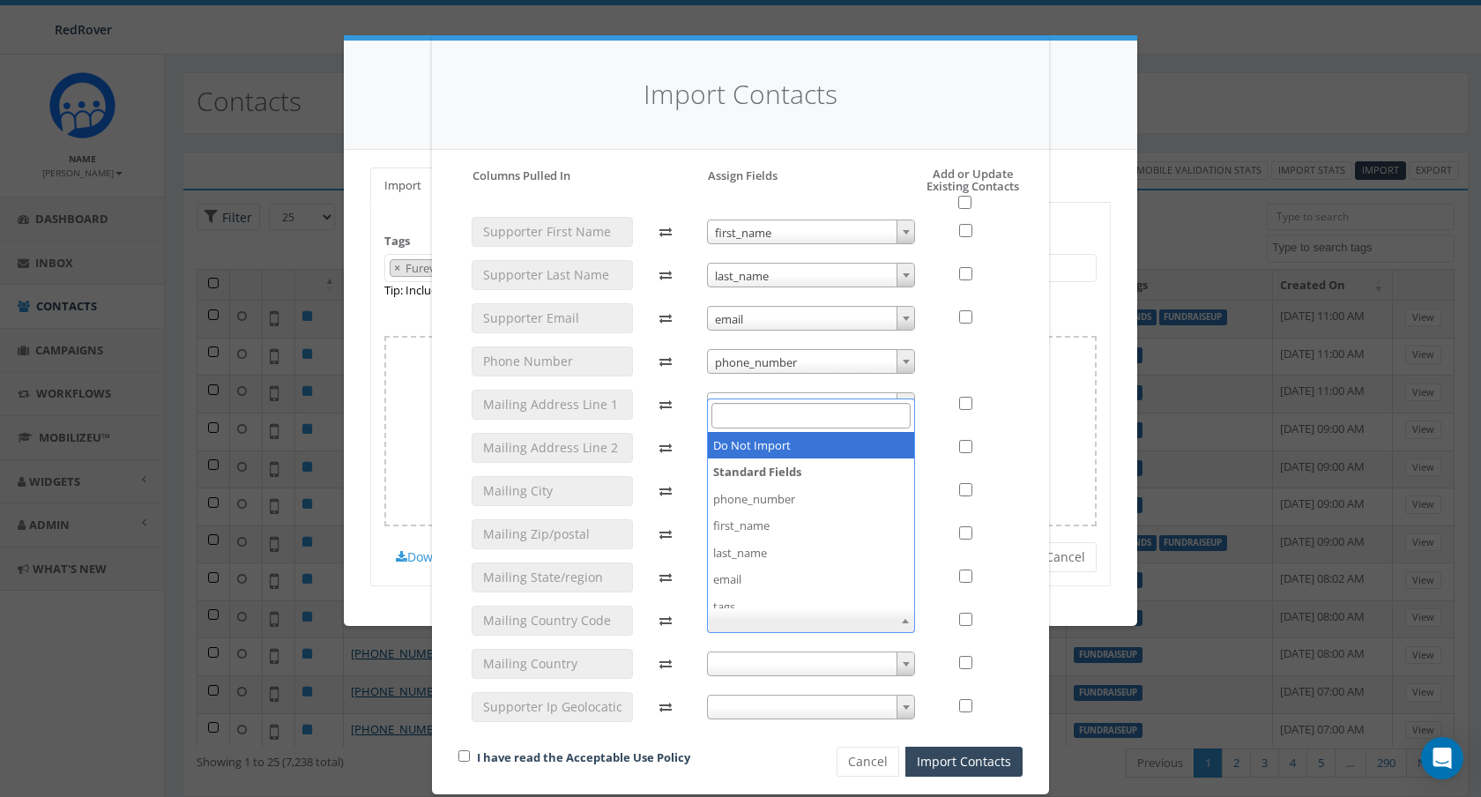
click at [805, 626] on span at bounding box center [811, 620] width 209 height 25
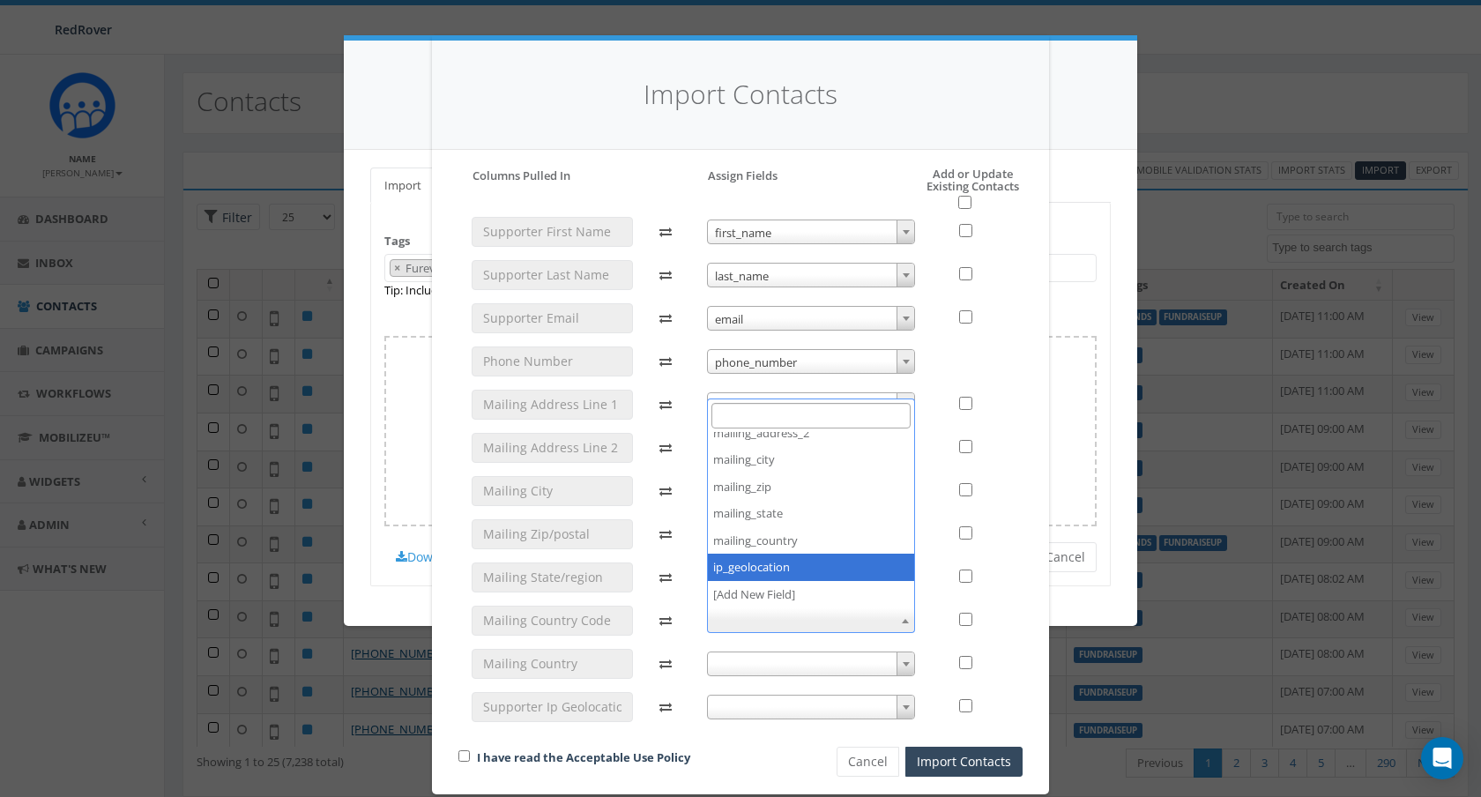
click at [772, 669] on span at bounding box center [811, 663] width 209 height 25
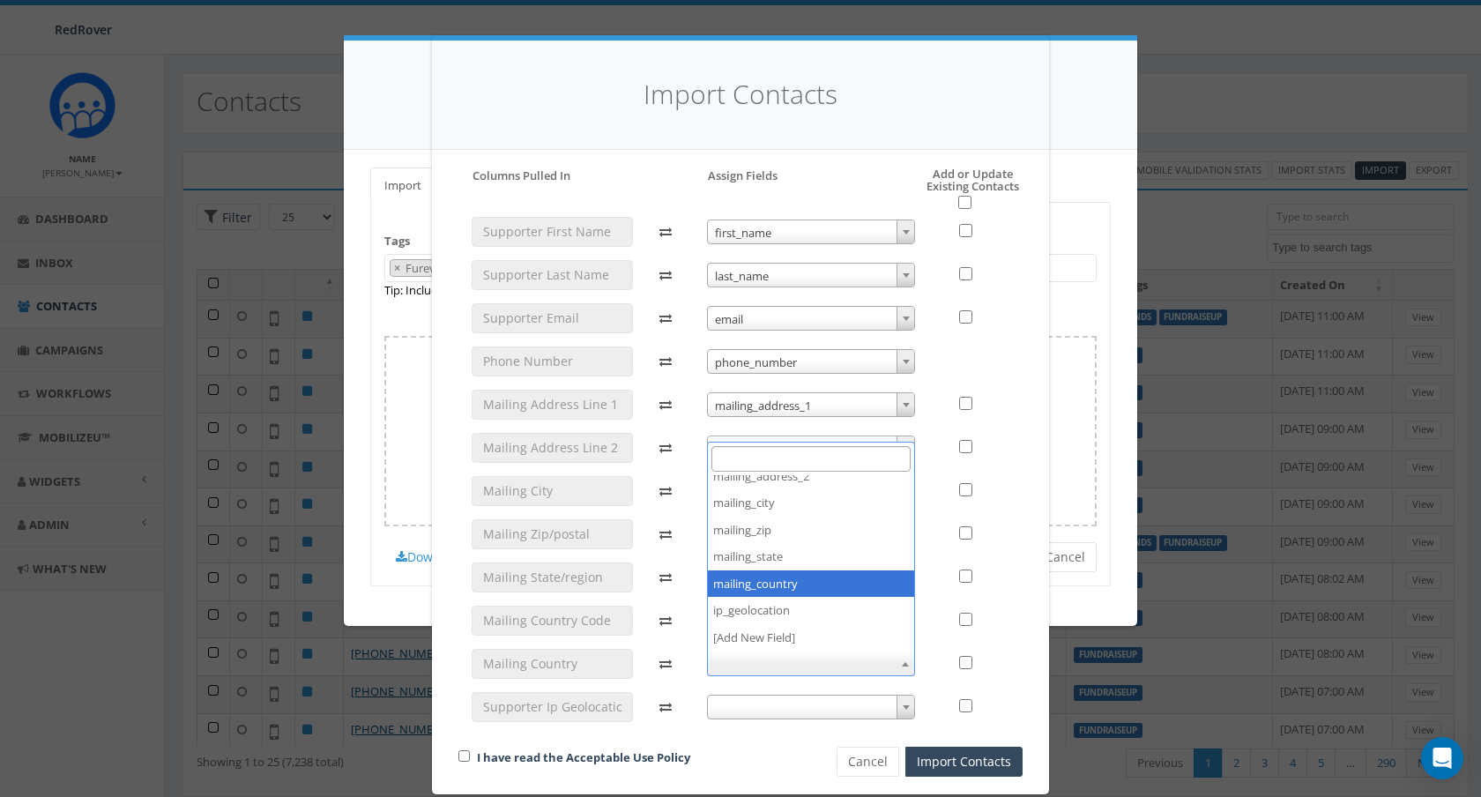
select select "mailing_country"
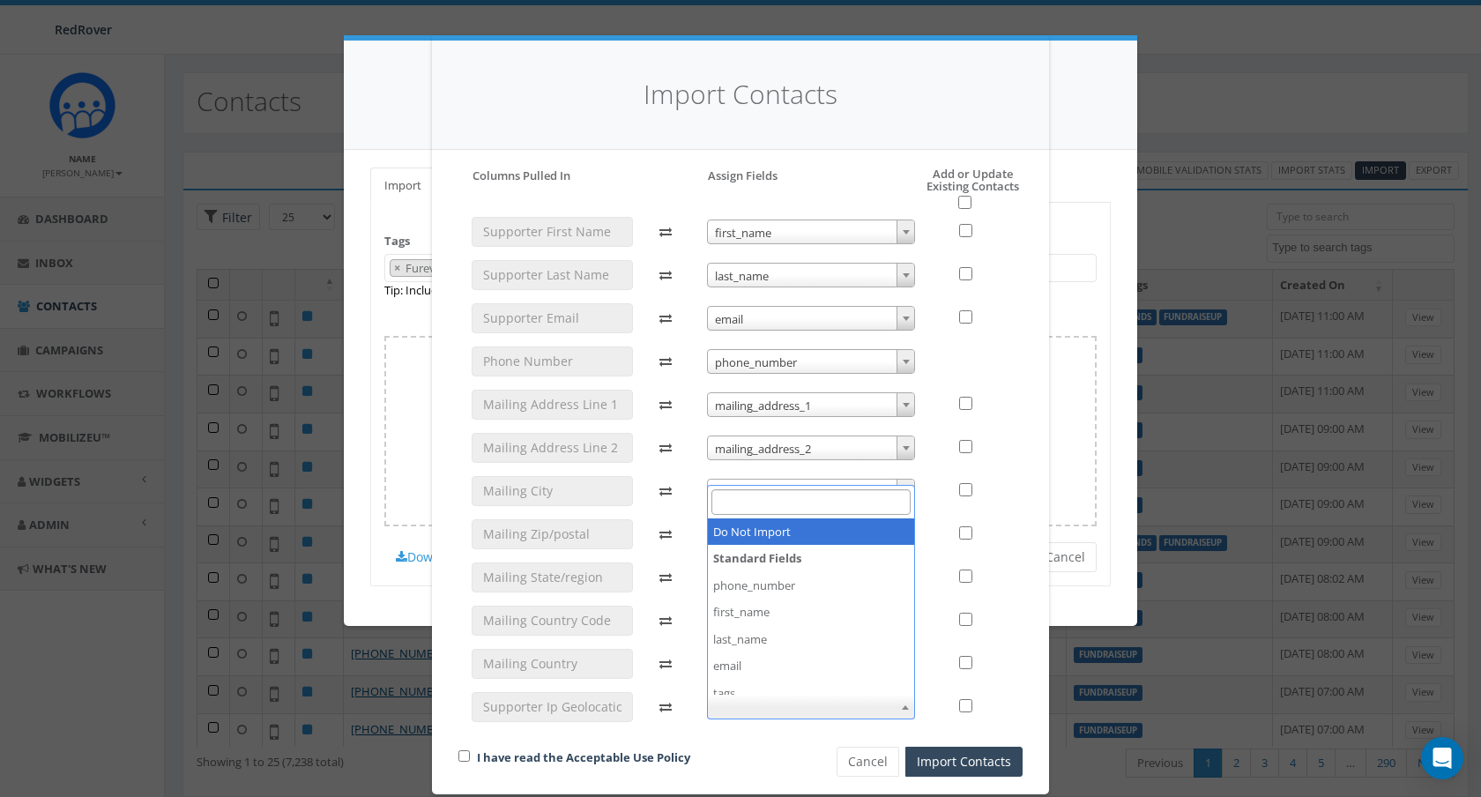
click at [818, 708] on span at bounding box center [811, 706] width 209 height 25
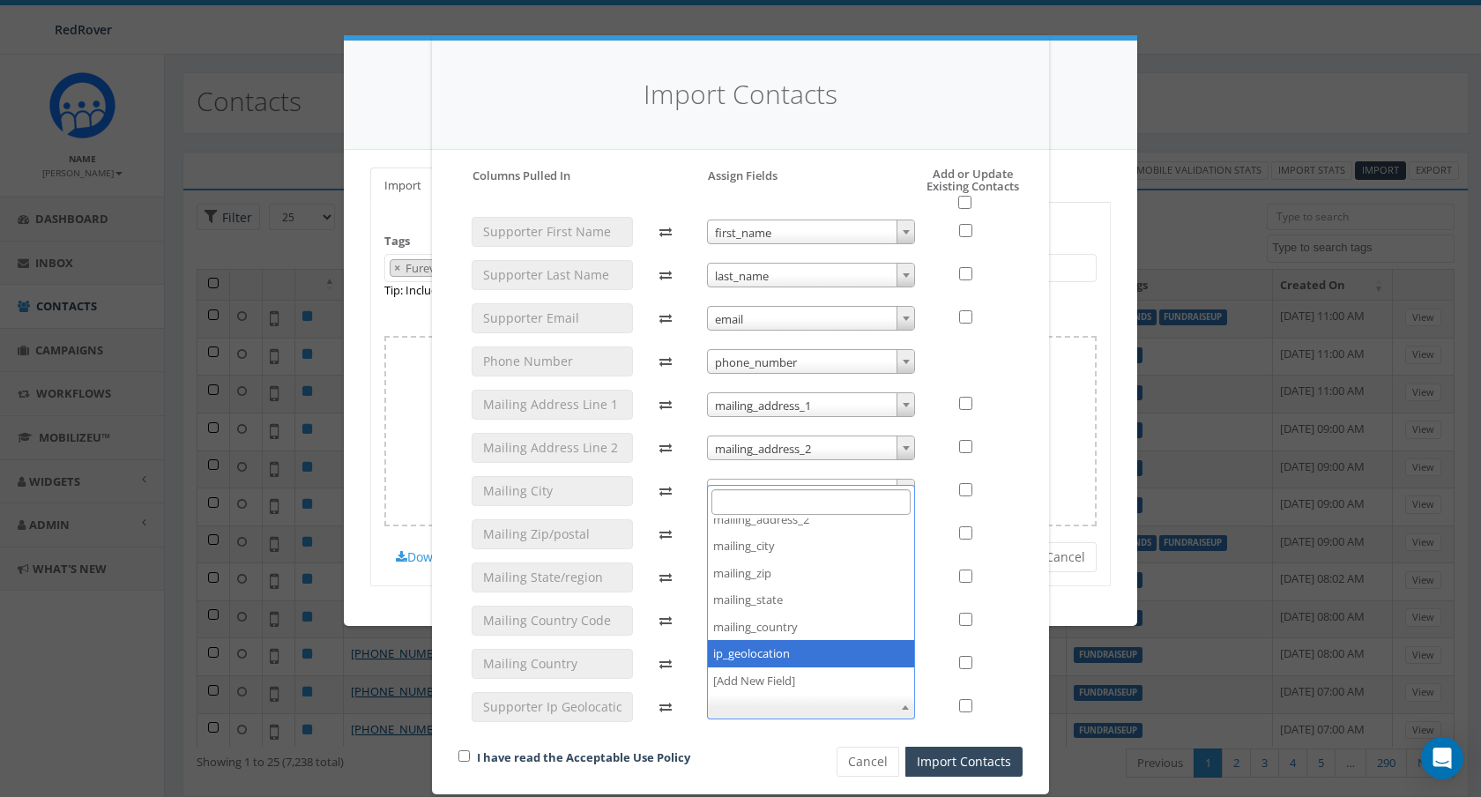
select select "ip_geolocation"
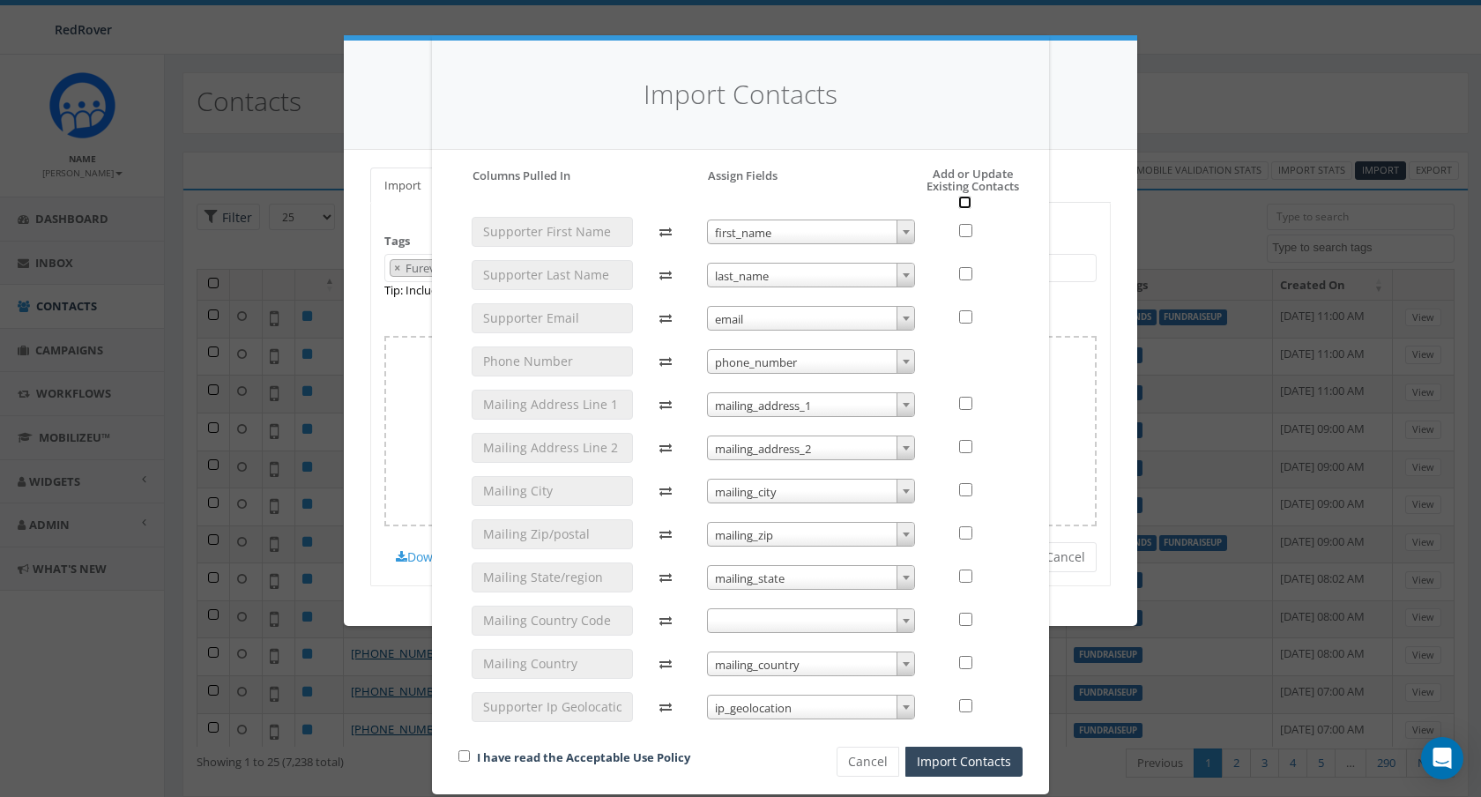
click at [961, 199] on input "checkbox" at bounding box center [964, 202] width 13 height 13
checkbox input "true"
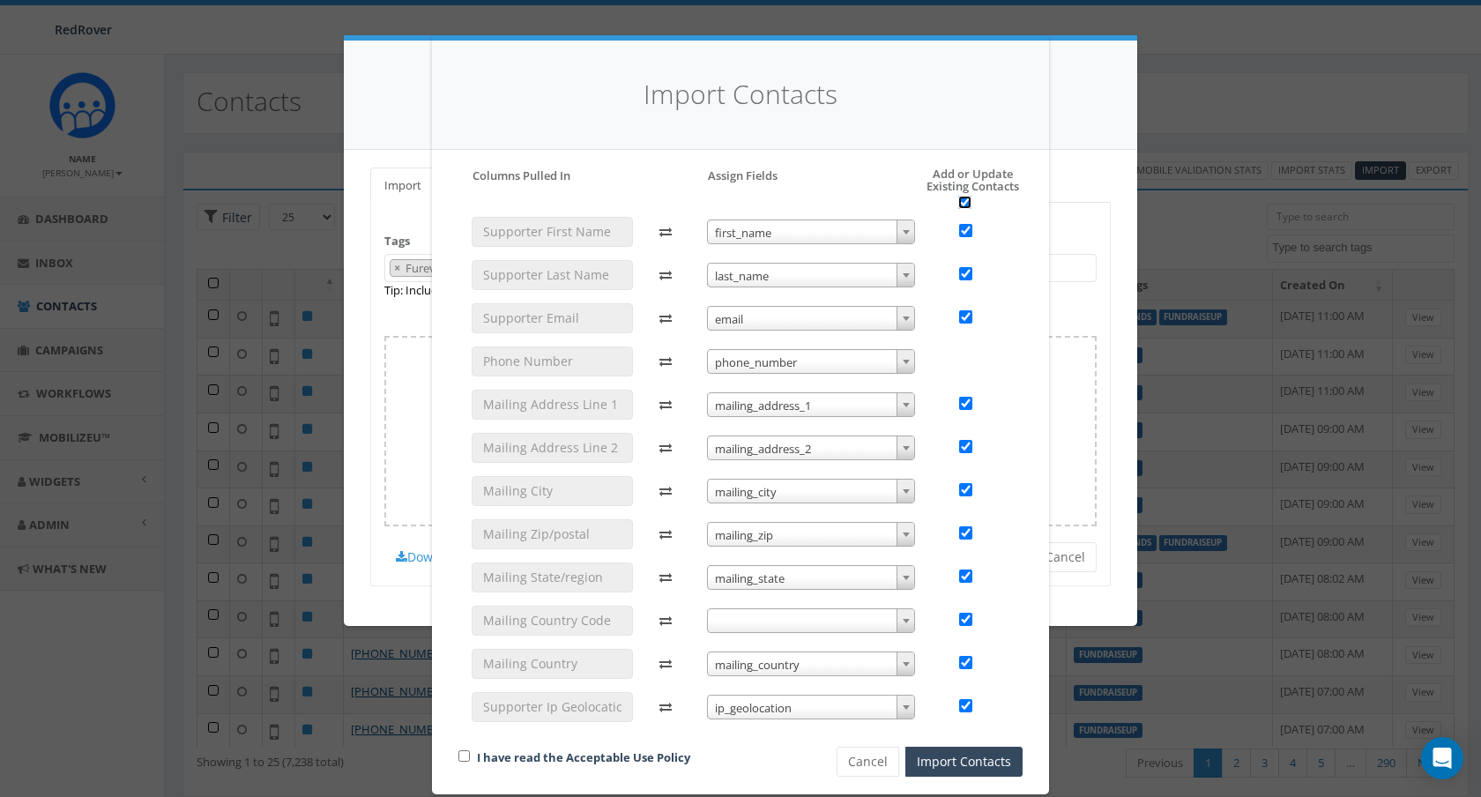
checkbox input "true"
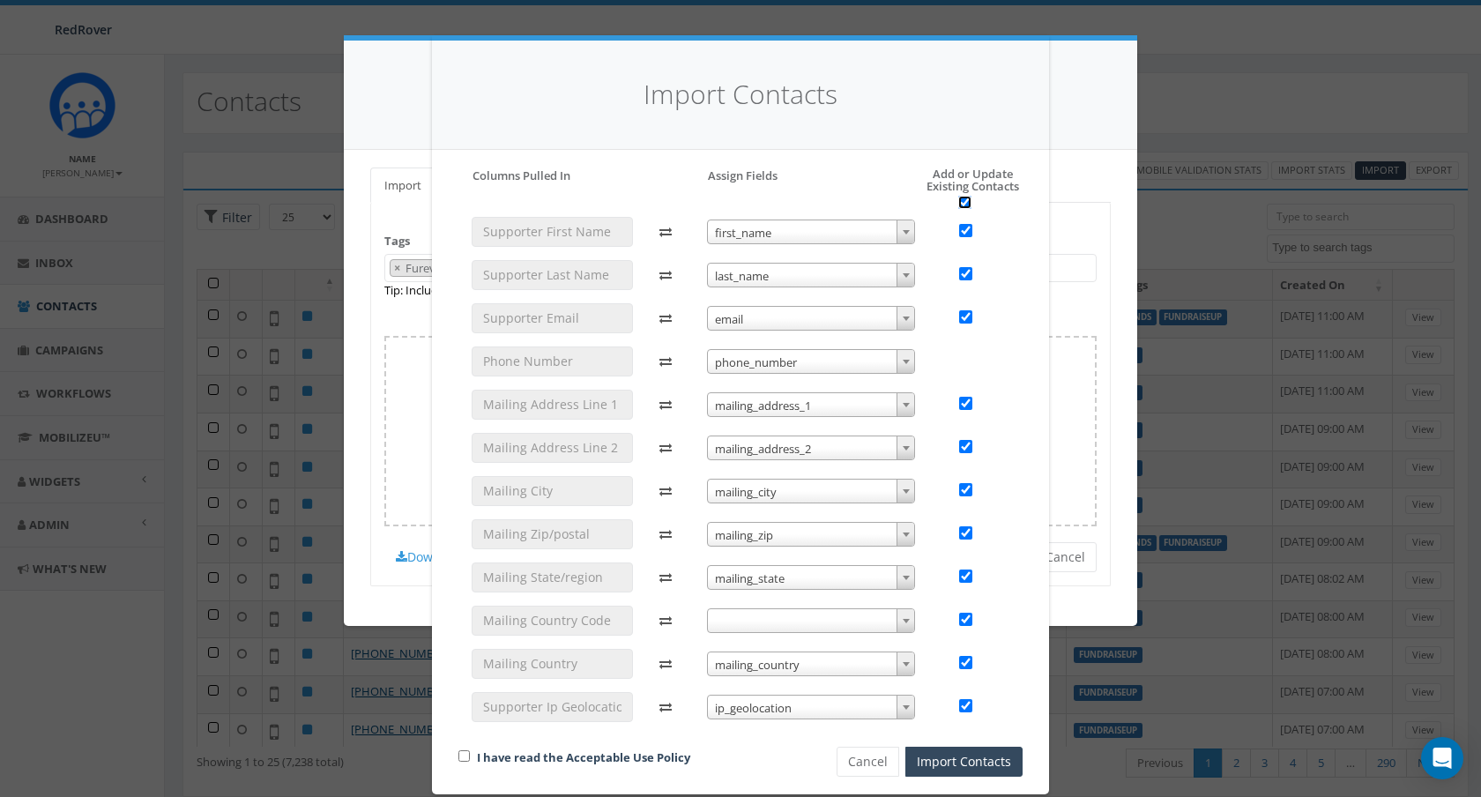
checkbox input "true"
click at [968, 618] on input "checkbox" at bounding box center [965, 618] width 13 height 13
checkbox input "false"
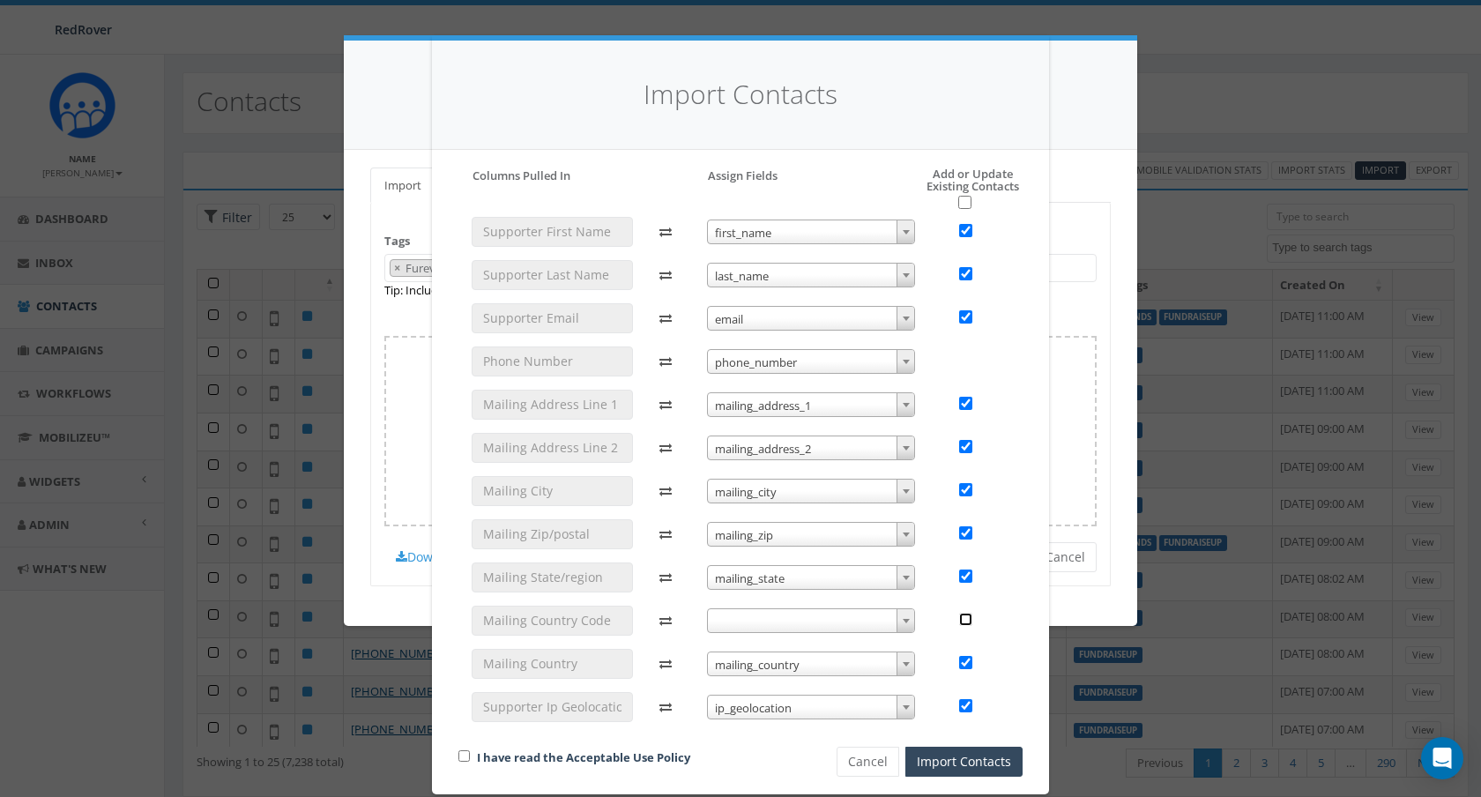
checkbox input "false"
click at [883, 617] on span at bounding box center [811, 620] width 209 height 25
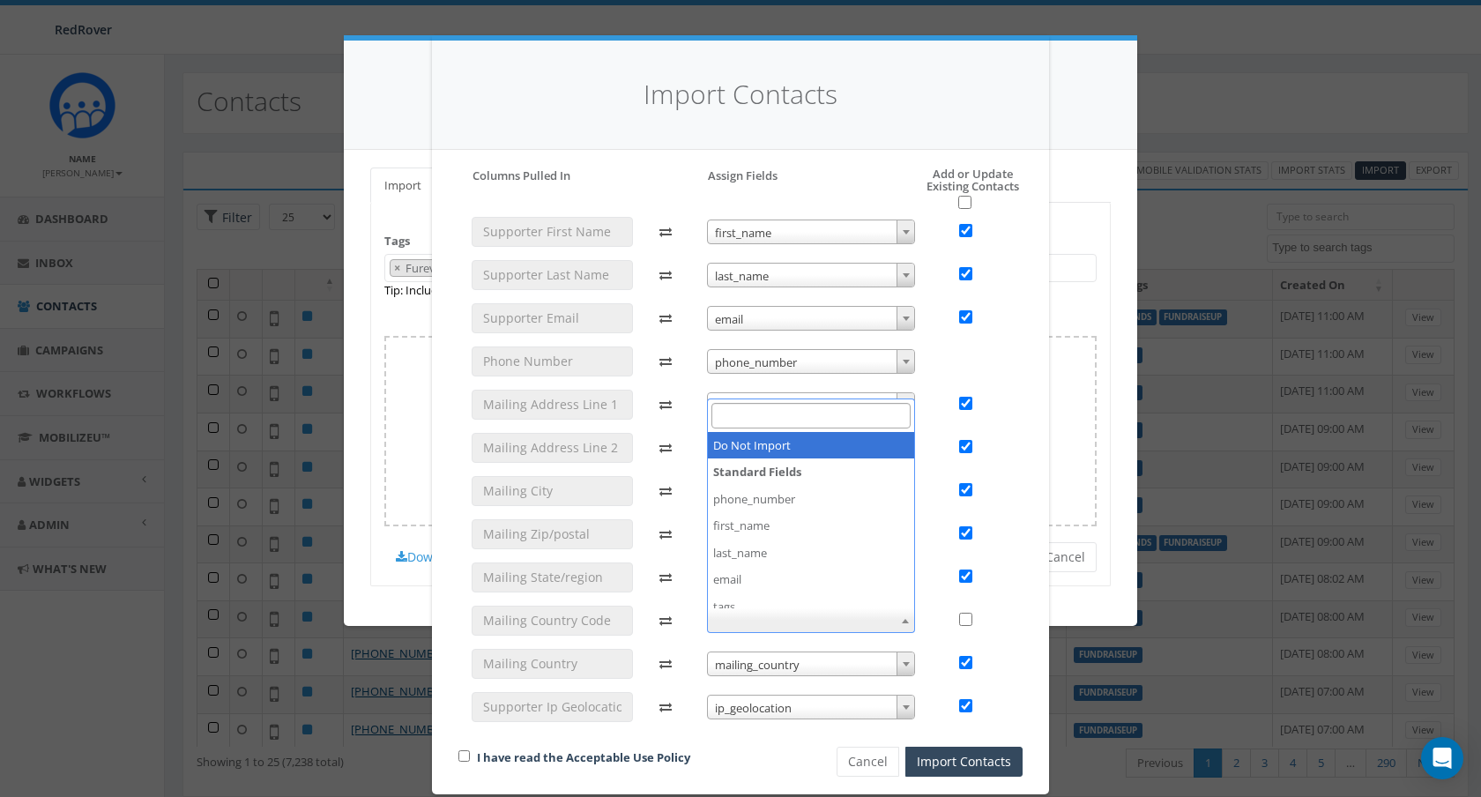
select select "do_not_import_this_field"
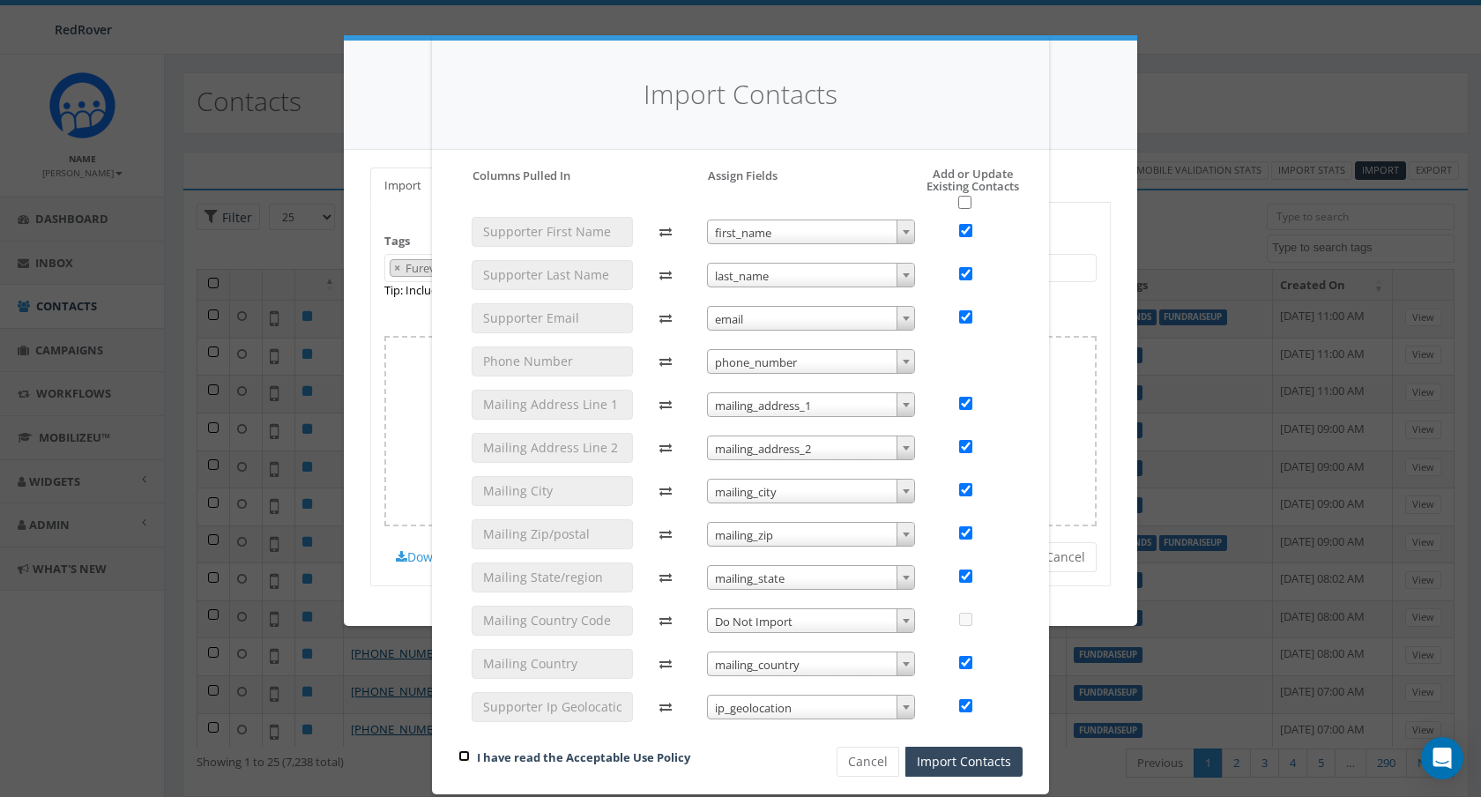
click at [464, 756] on input "checkbox" at bounding box center [463, 755] width 11 height 11
checkbox input "true"
click at [974, 754] on button "Import Contacts" at bounding box center [963, 761] width 117 height 30
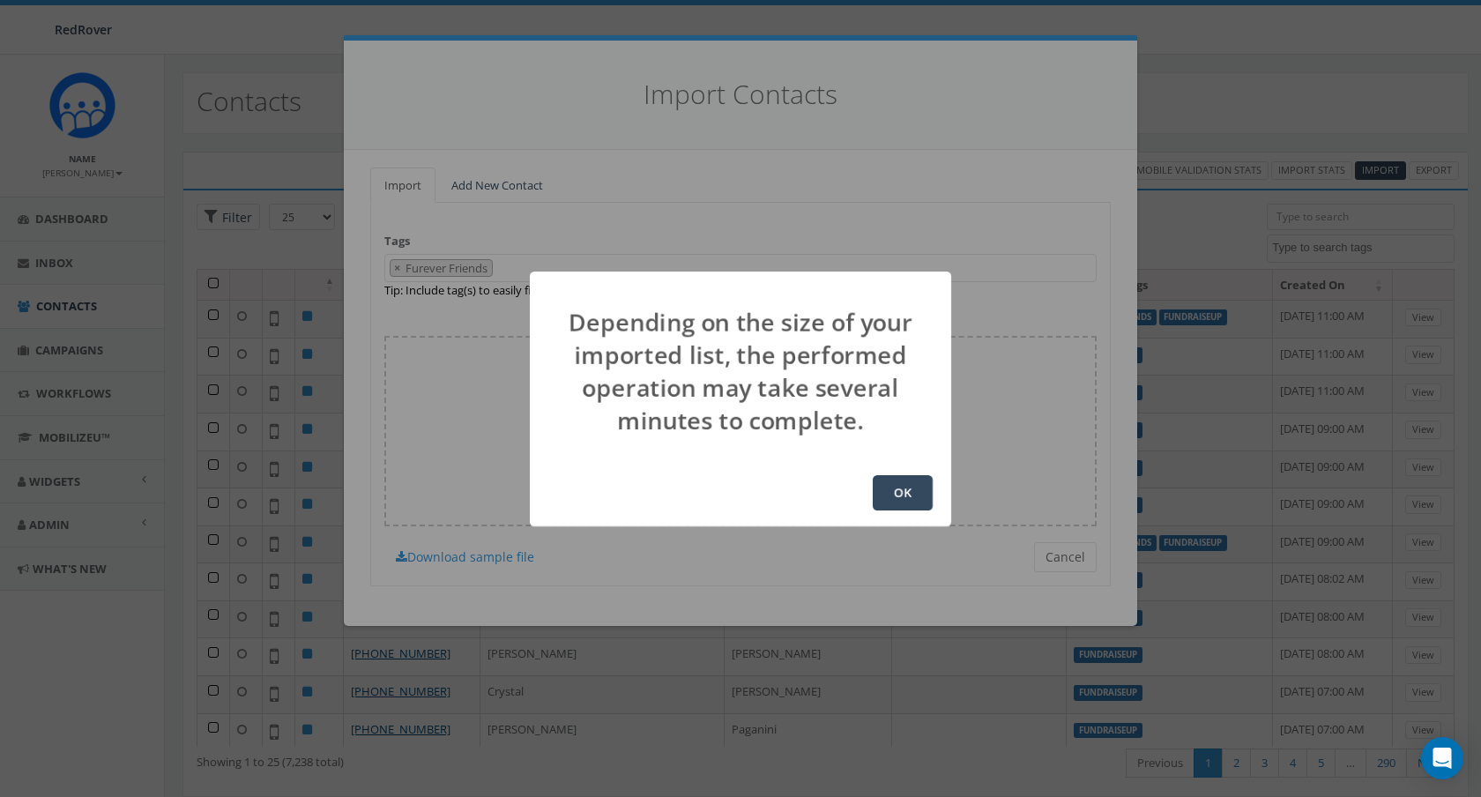
click at [902, 491] on button "OK" at bounding box center [902, 492] width 60 height 35
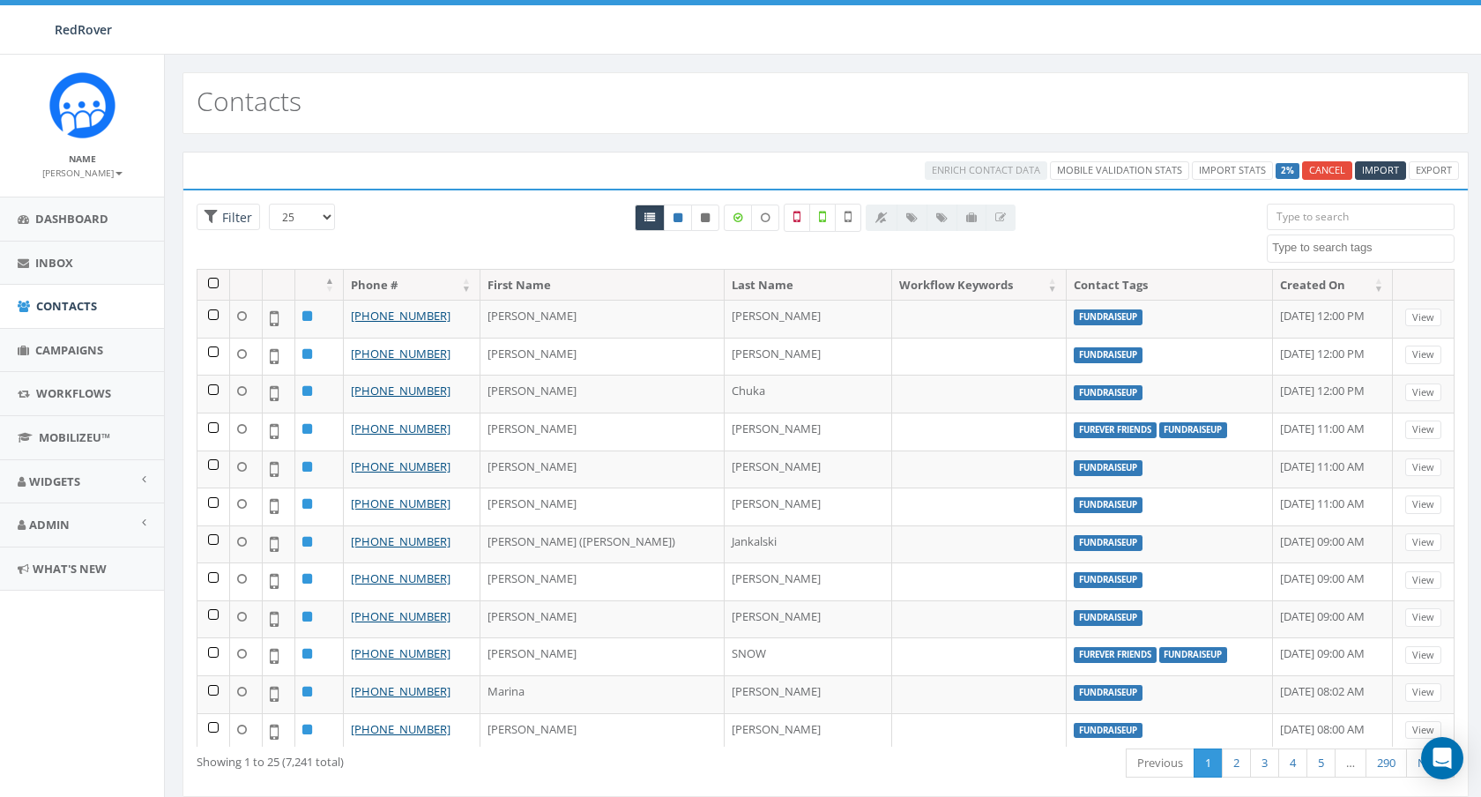
click at [1373, 252] on textarea "Search" at bounding box center [1363, 248] width 182 height 16
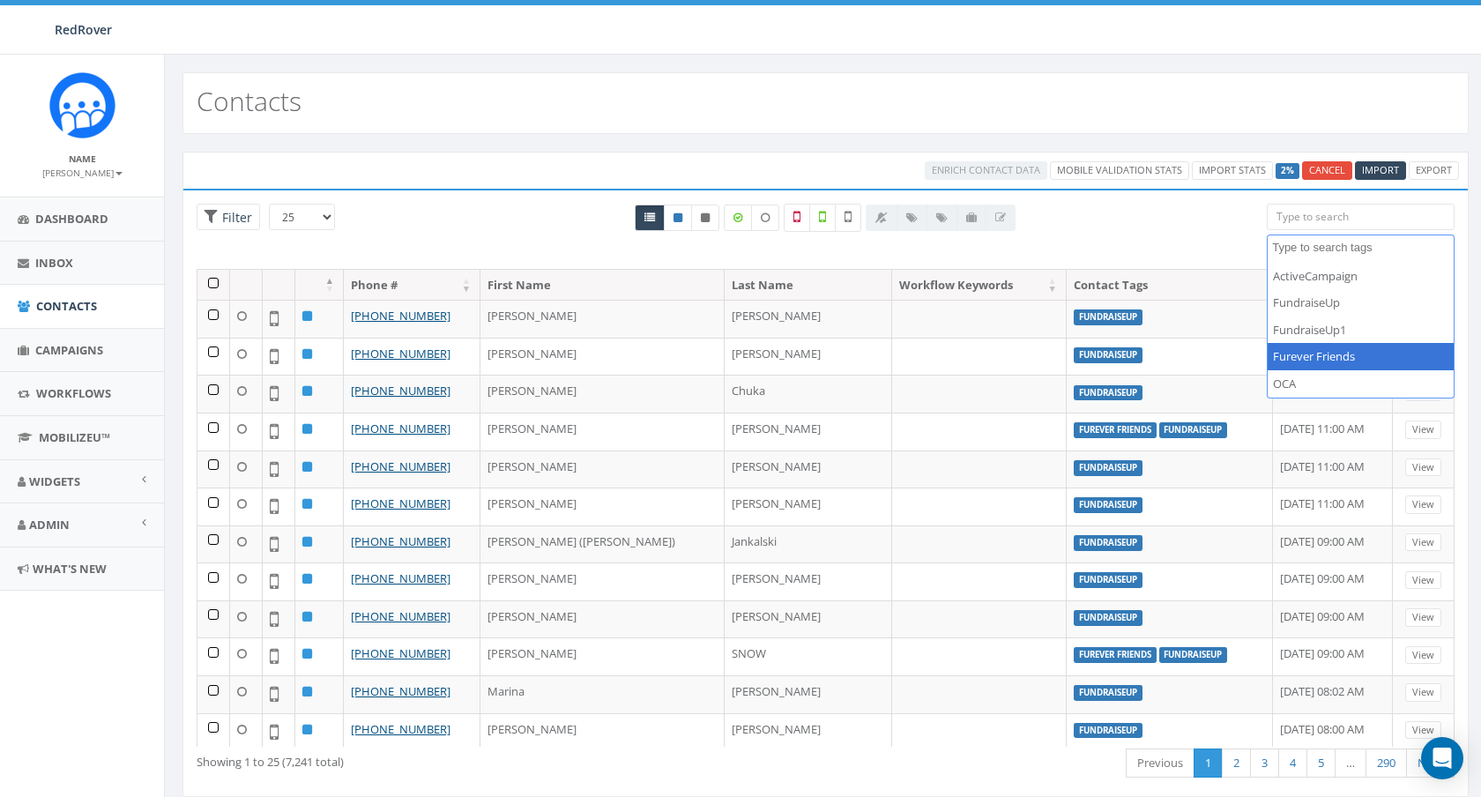
select select "Furever Friends"
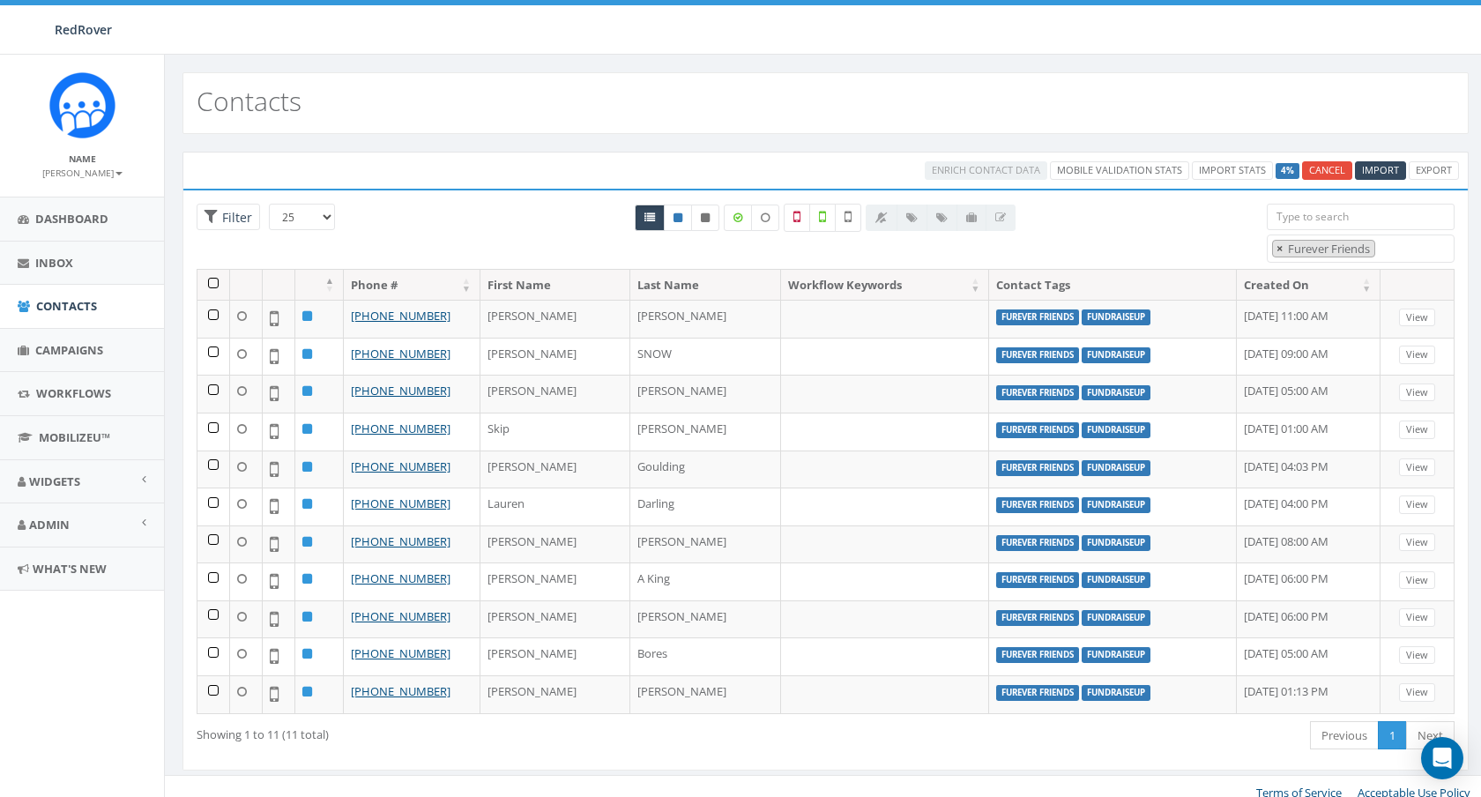
click at [1281, 247] on span "×" at bounding box center [1279, 249] width 6 height 16
select select
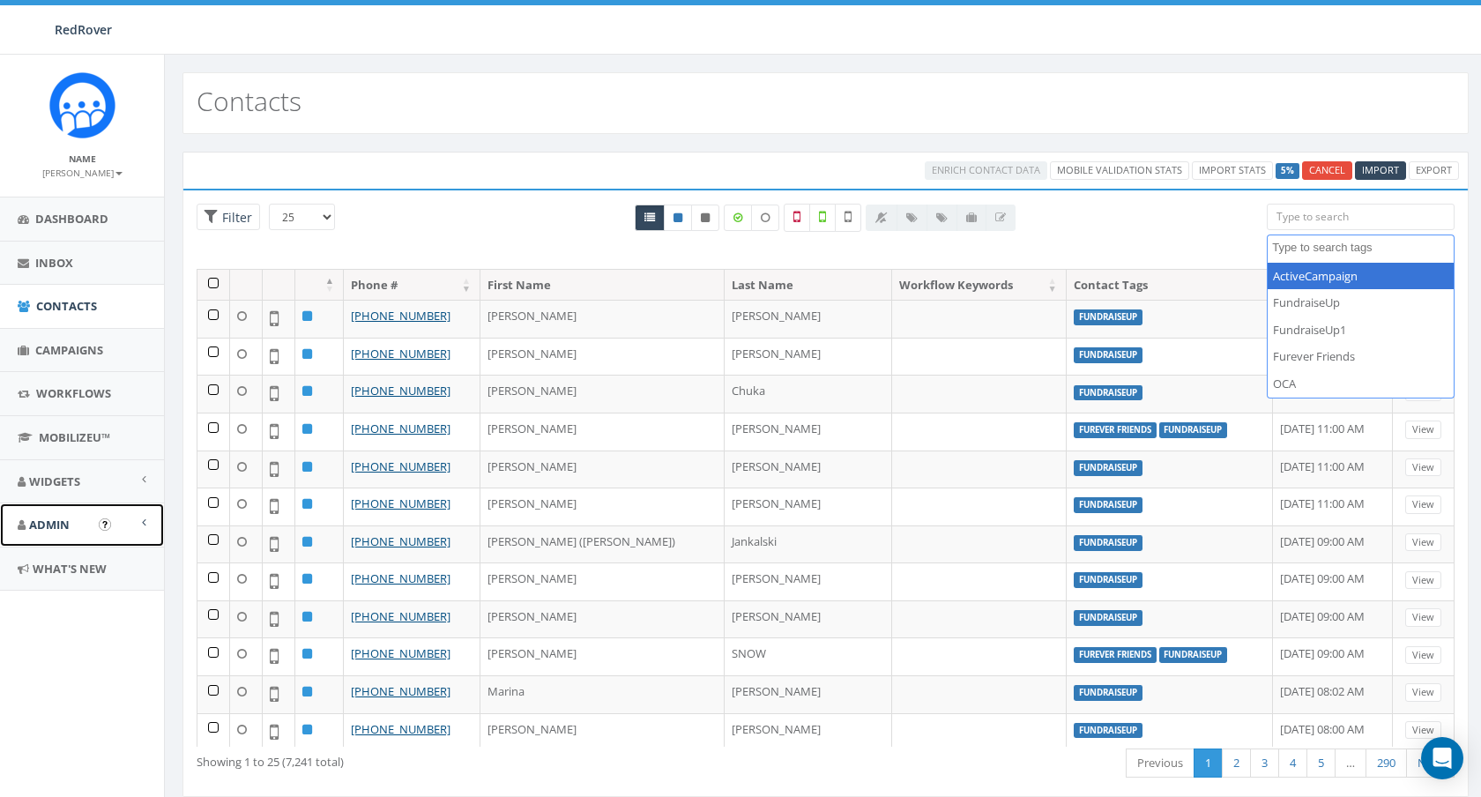
click at [63, 528] on span "Admin" at bounding box center [49, 524] width 41 height 16
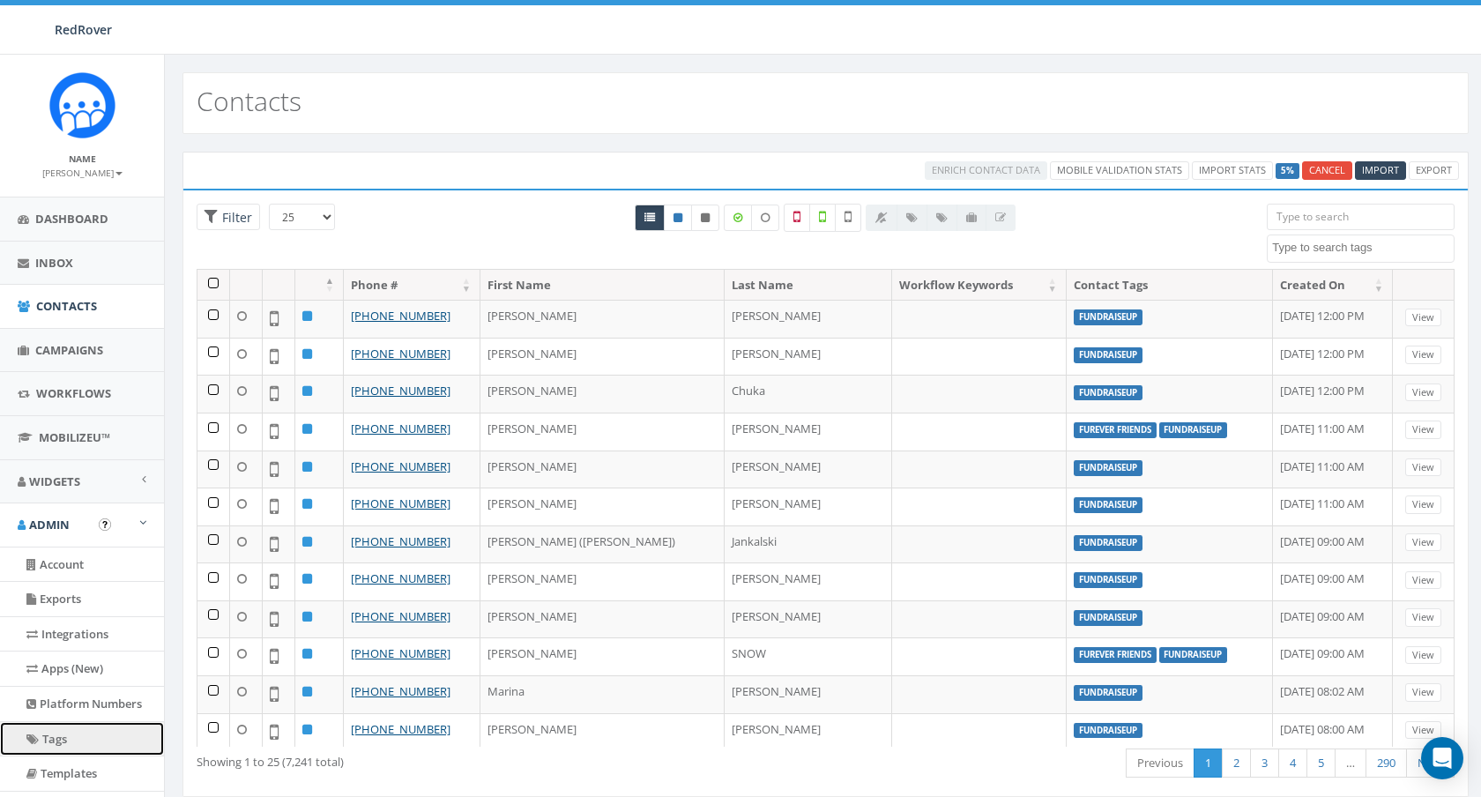
click at [62, 739] on link "Tags" at bounding box center [82, 739] width 164 height 34
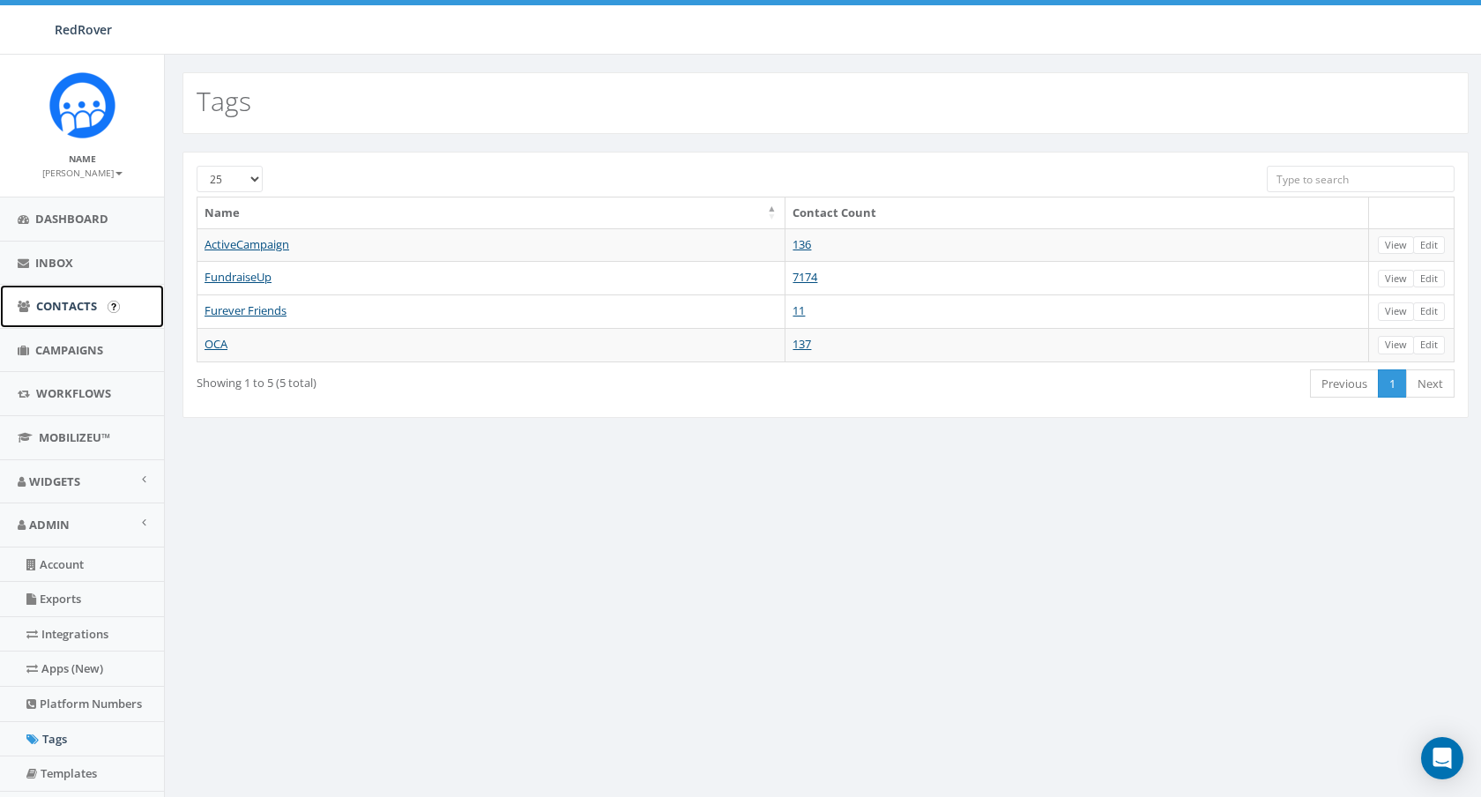
click at [45, 297] on link "Contacts" at bounding box center [82, 306] width 164 height 43
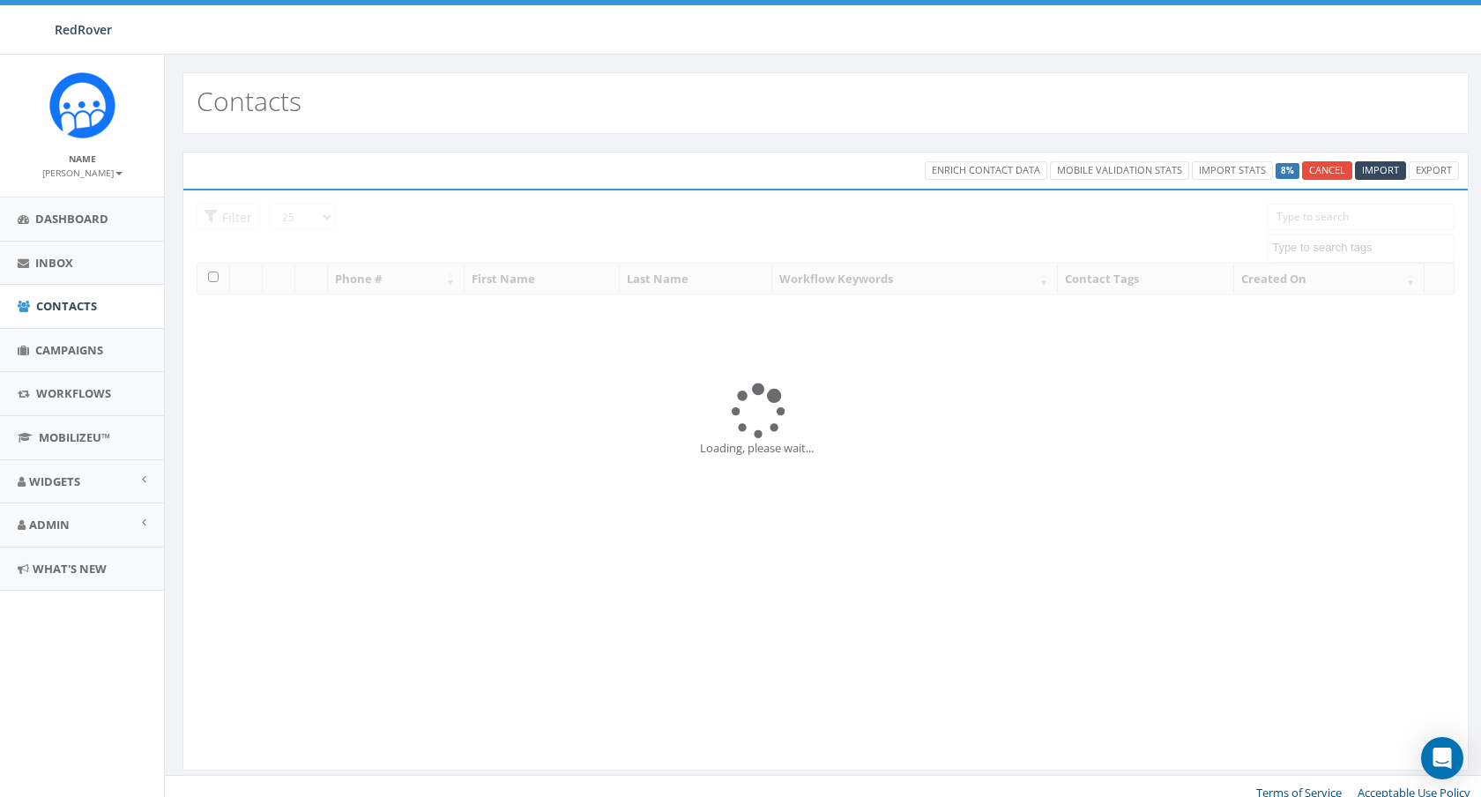
select select
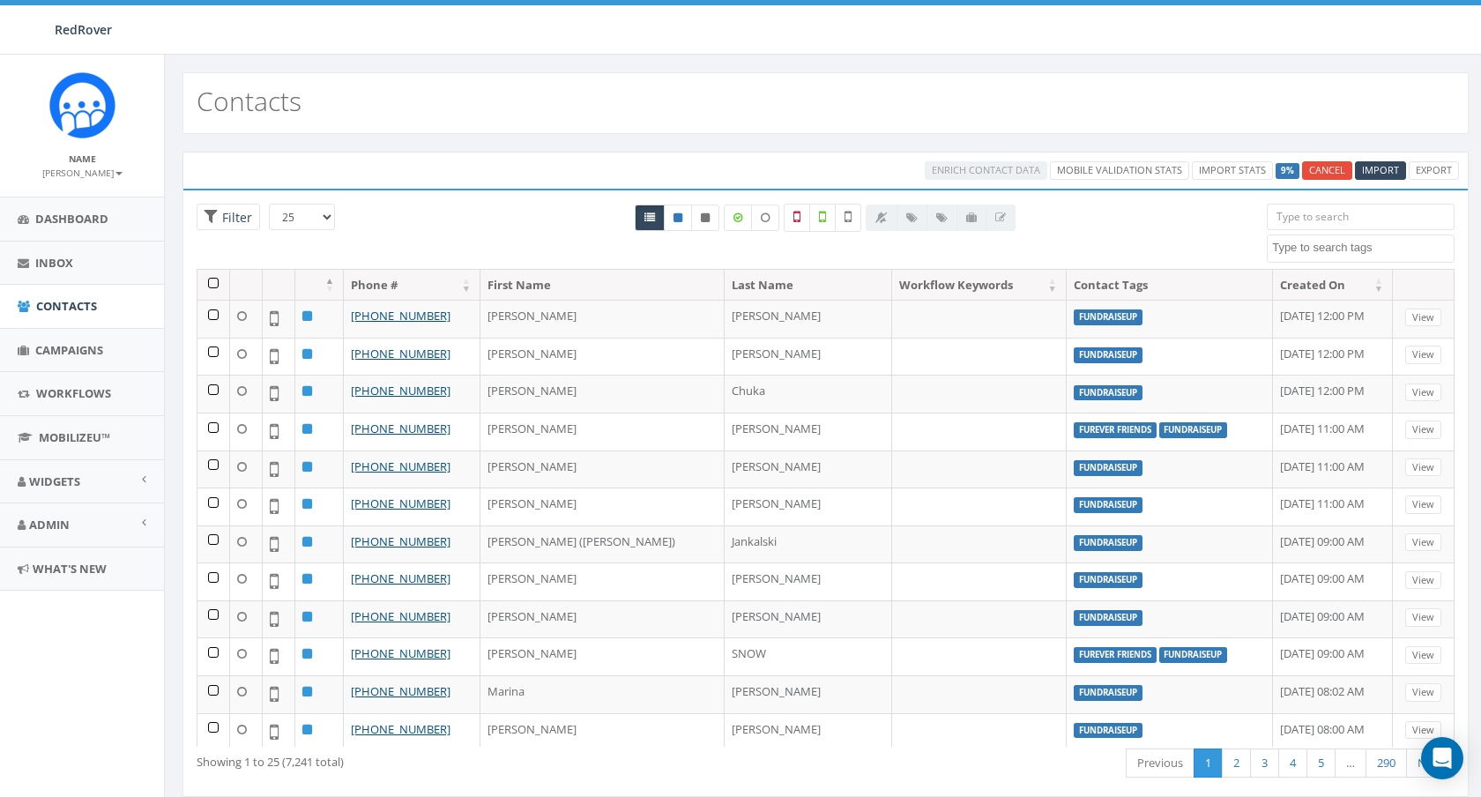
click at [1287, 169] on label "9%" at bounding box center [1287, 171] width 24 height 16
click at [1221, 172] on link "Import Stats" at bounding box center [1231, 170] width 81 height 19
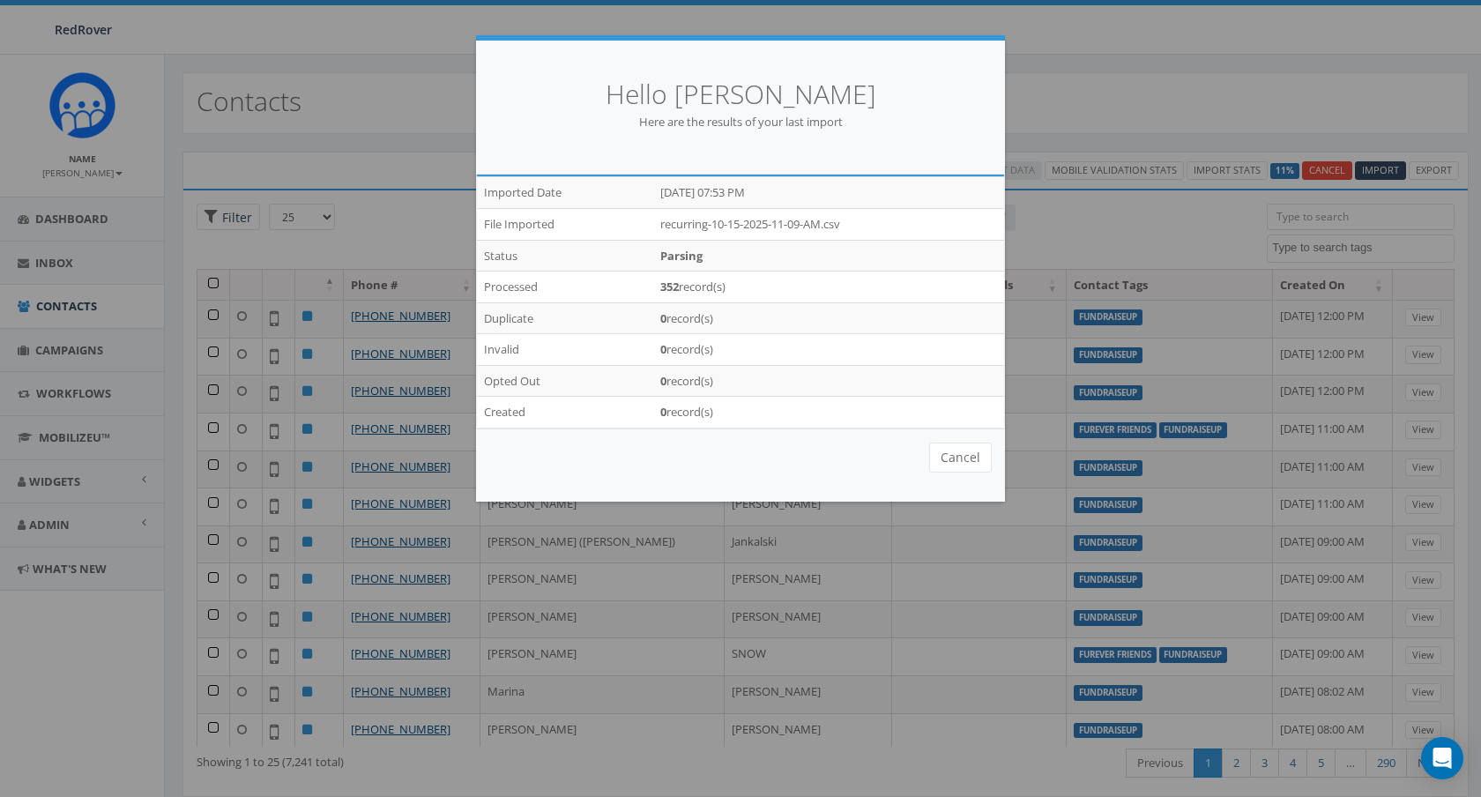
click at [1072, 104] on div "Hello Simone Bundang Here are the results of your last import /imports/7989/exp…" at bounding box center [740, 398] width 1481 height 797
click at [325, 278] on div "Hello Simone Bundang Here are the results of your last import /imports/7989/exp…" at bounding box center [740, 398] width 1481 height 797
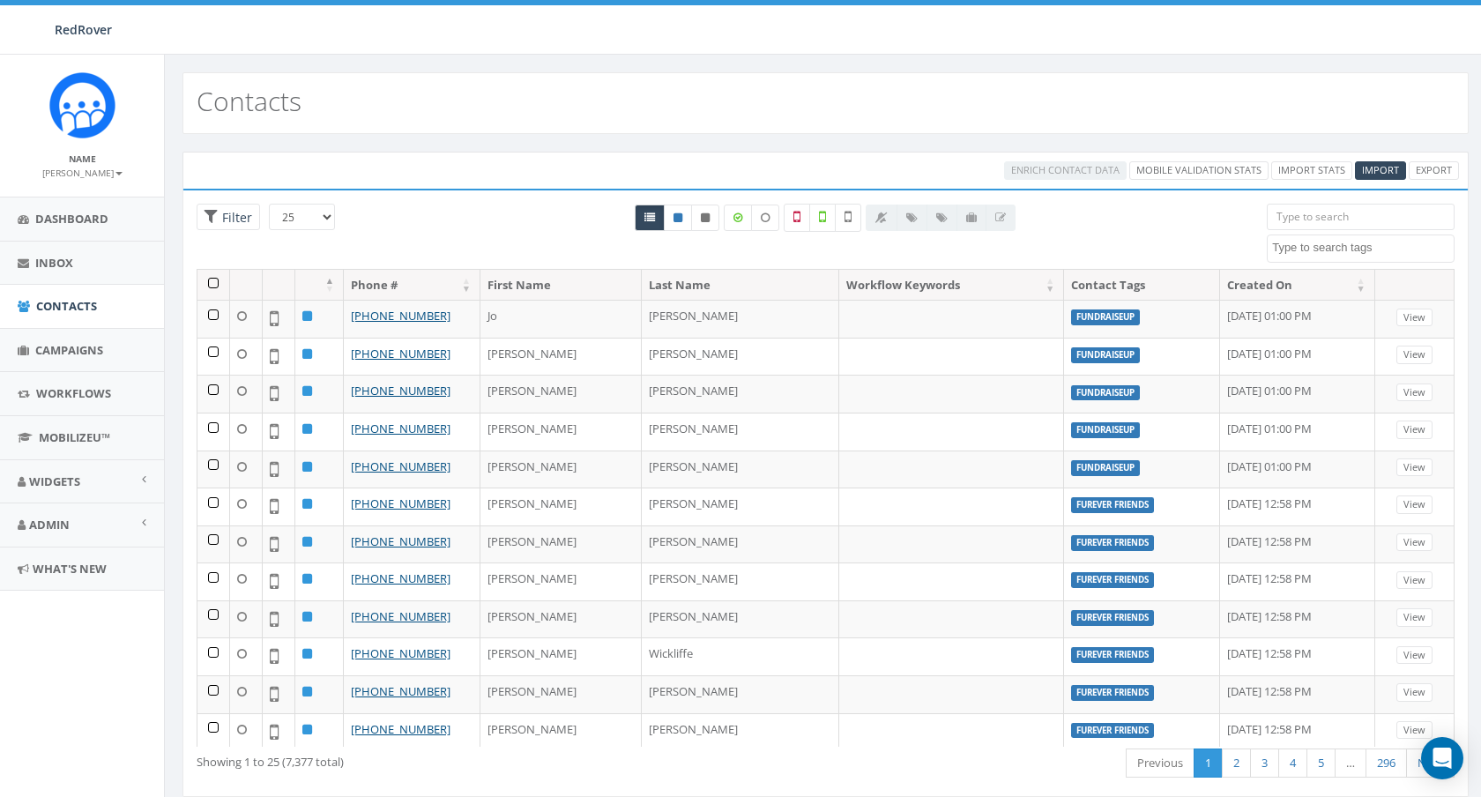
click at [1347, 248] on textarea "Search" at bounding box center [1363, 248] width 182 height 16
select select "Furever Friends"
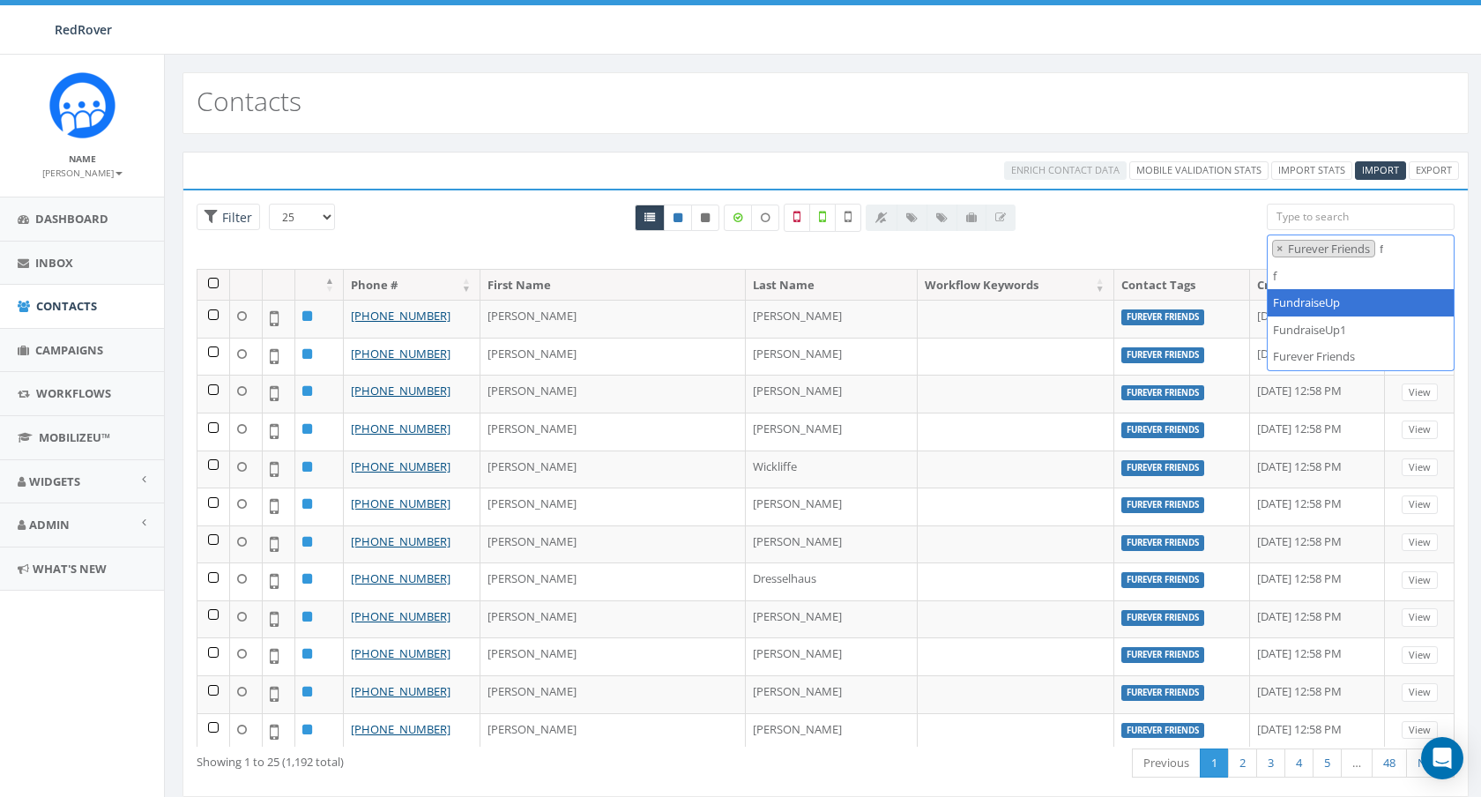
type textarea "f"
select select "FundraiseUp"
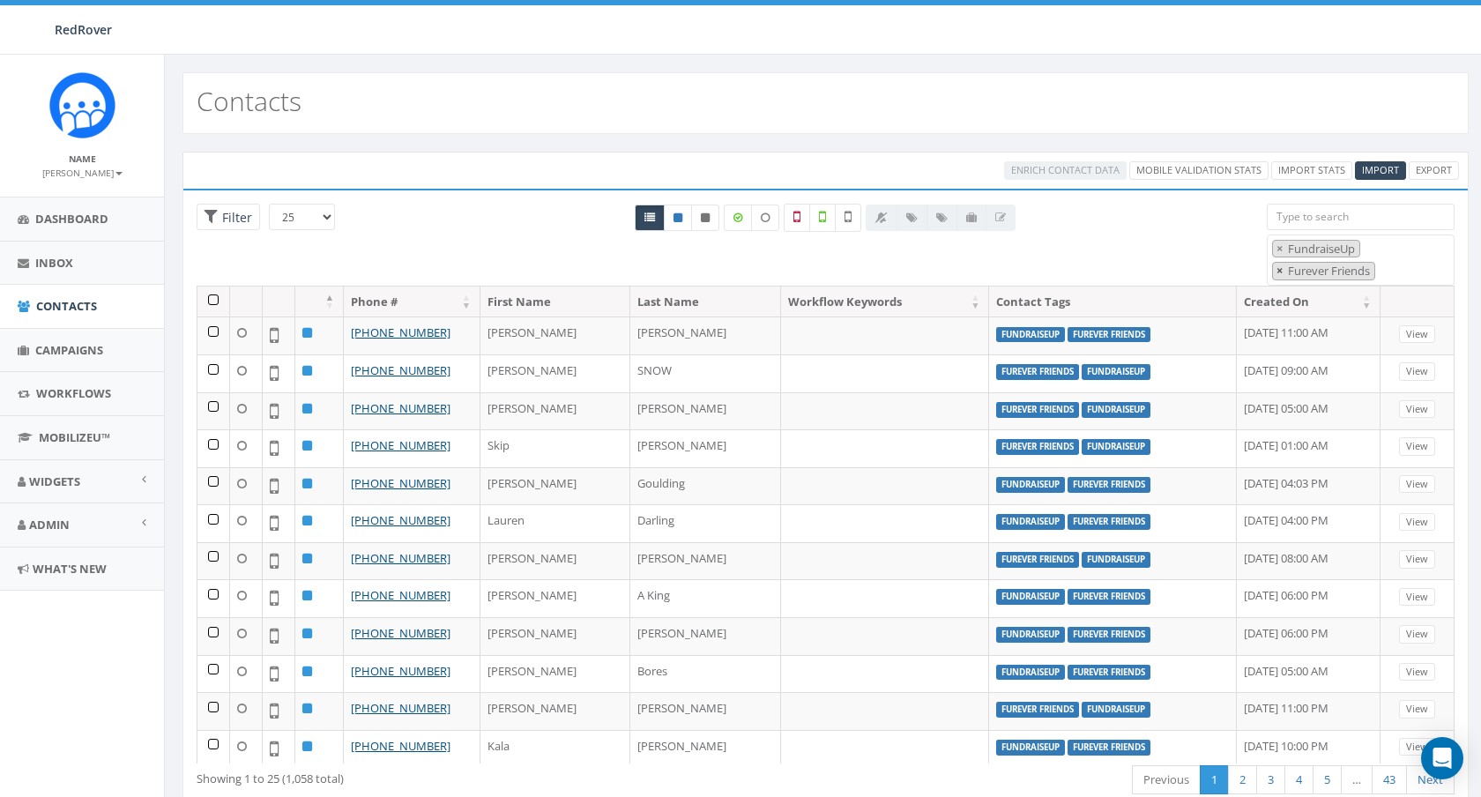
click at [1280, 275] on span "×" at bounding box center [1279, 271] width 6 height 16
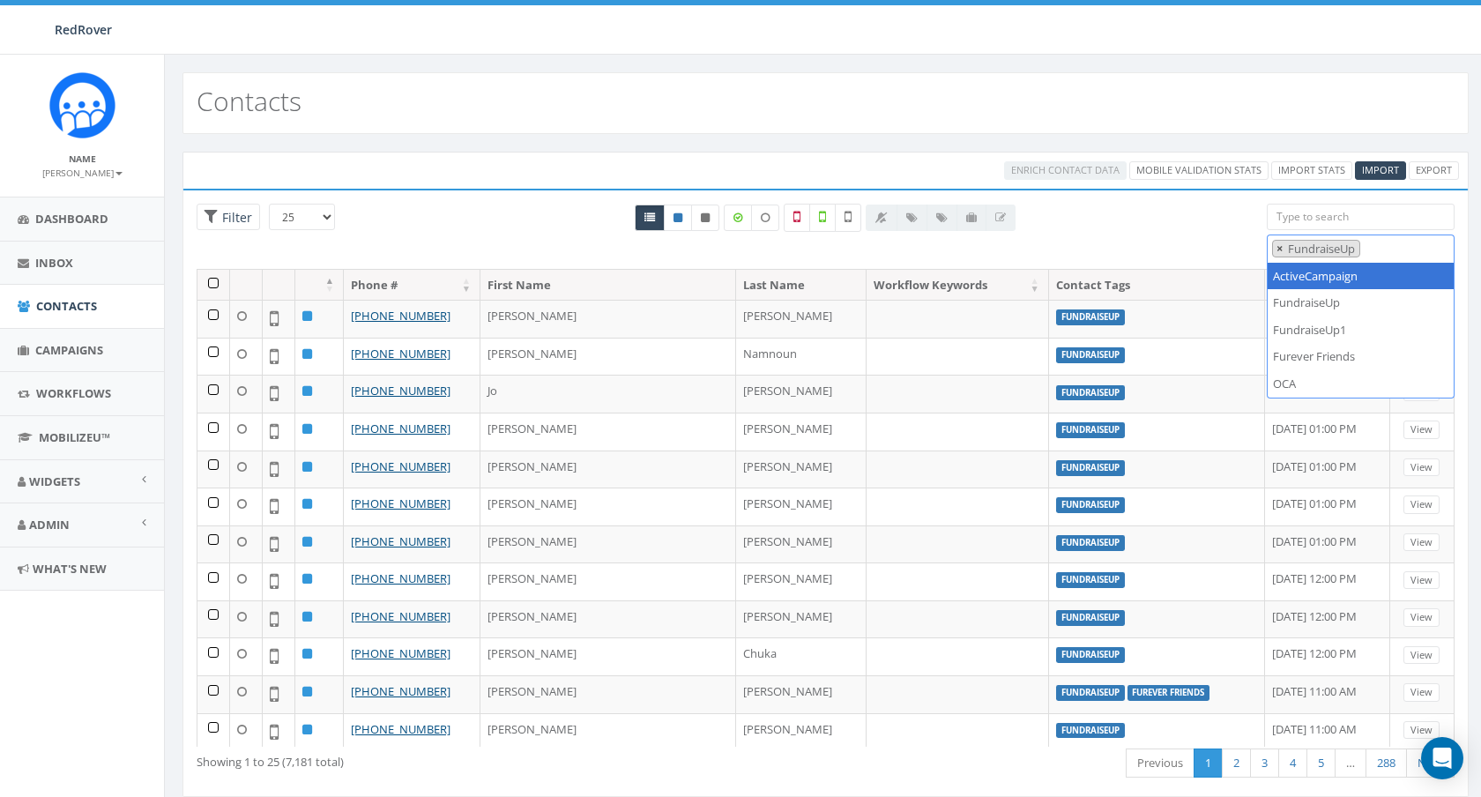
click at [1275, 246] on button "×" at bounding box center [1279, 249] width 13 height 17
select select
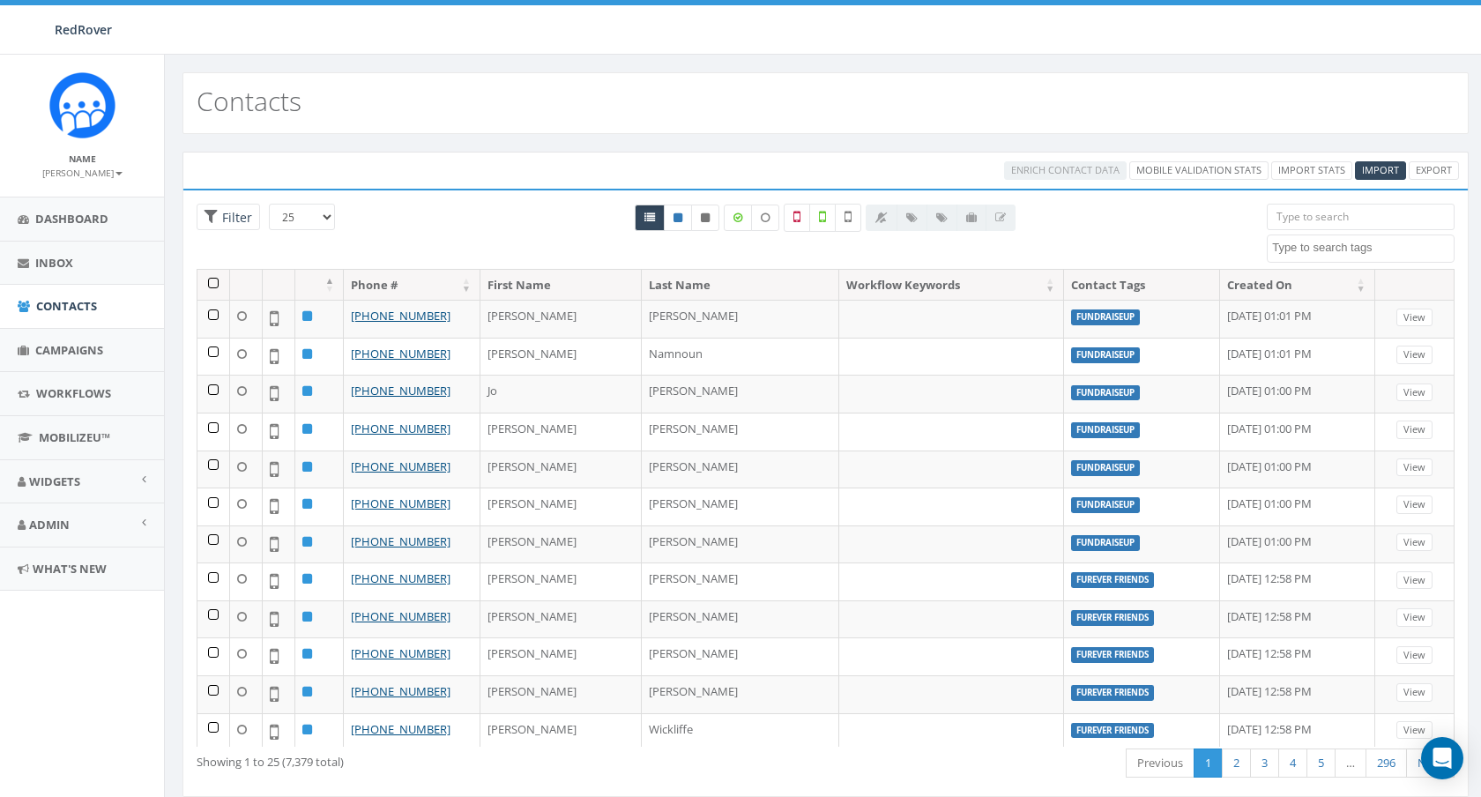
click at [980, 93] on div "Contacts" at bounding box center [825, 103] width 1286 height 62
click at [1377, 170] on span "Import" at bounding box center [1380, 169] width 37 height 13
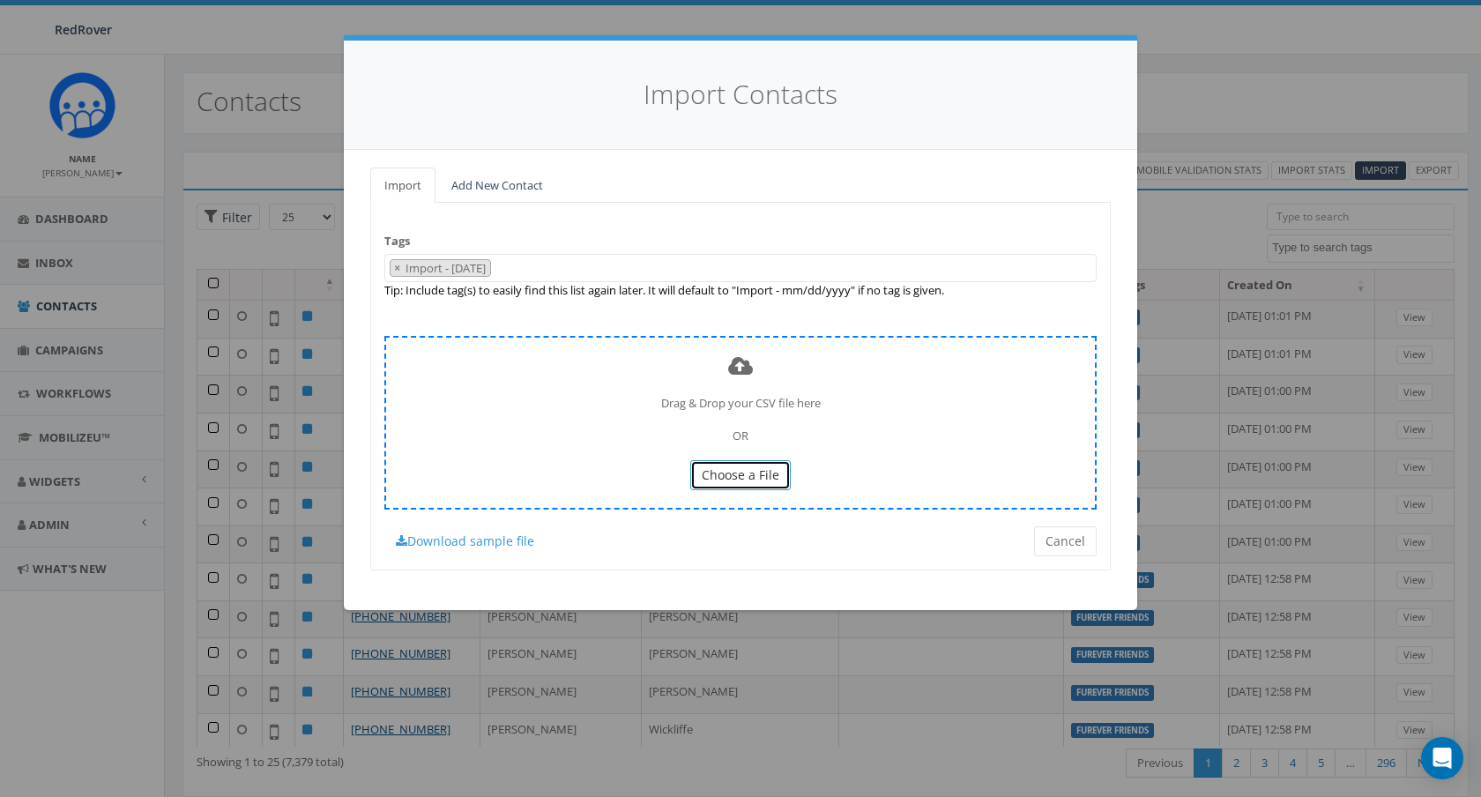
click at [750, 477] on span "Choose a File" at bounding box center [740, 474] width 78 height 17
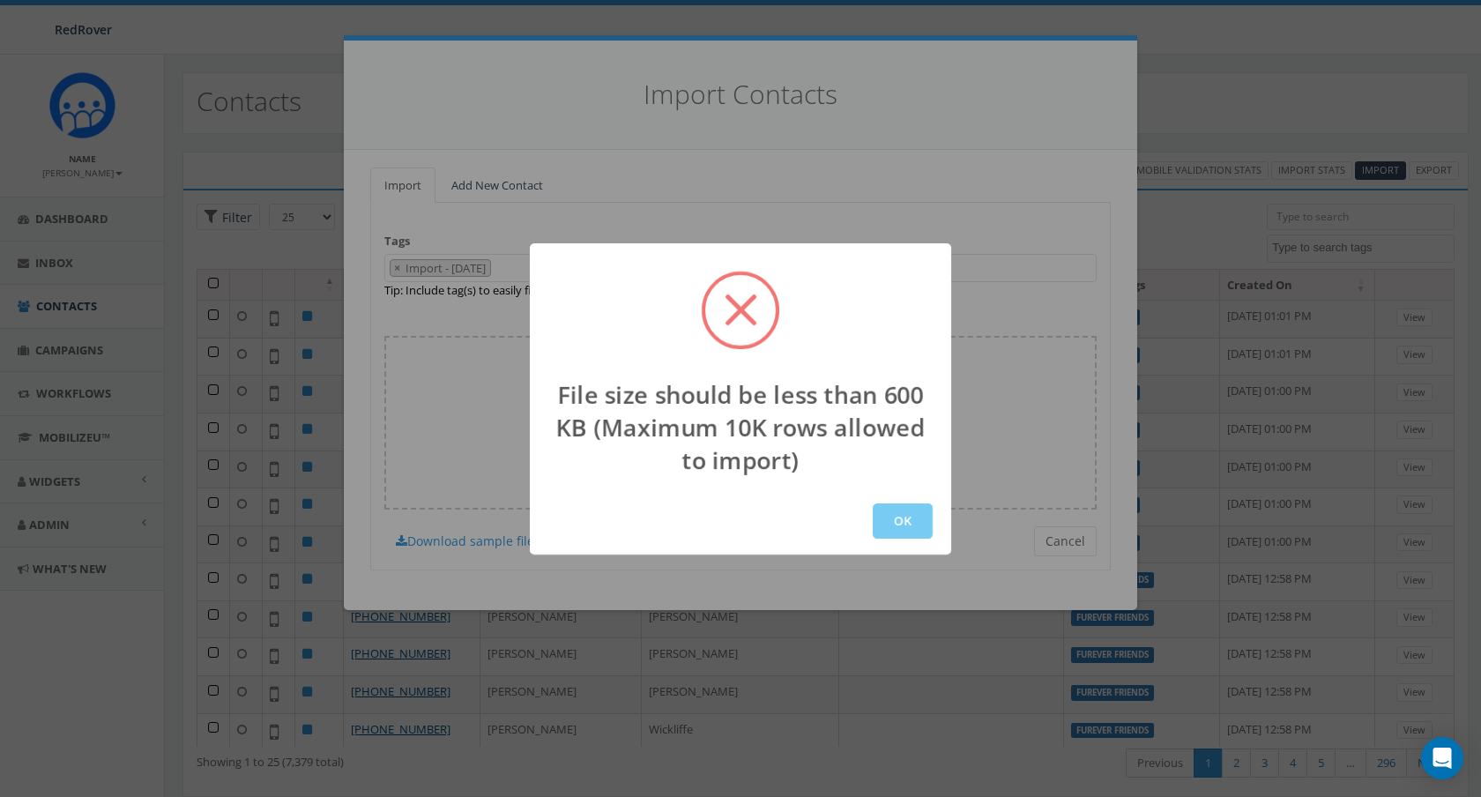
click at [917, 523] on button "OK" at bounding box center [902, 520] width 60 height 35
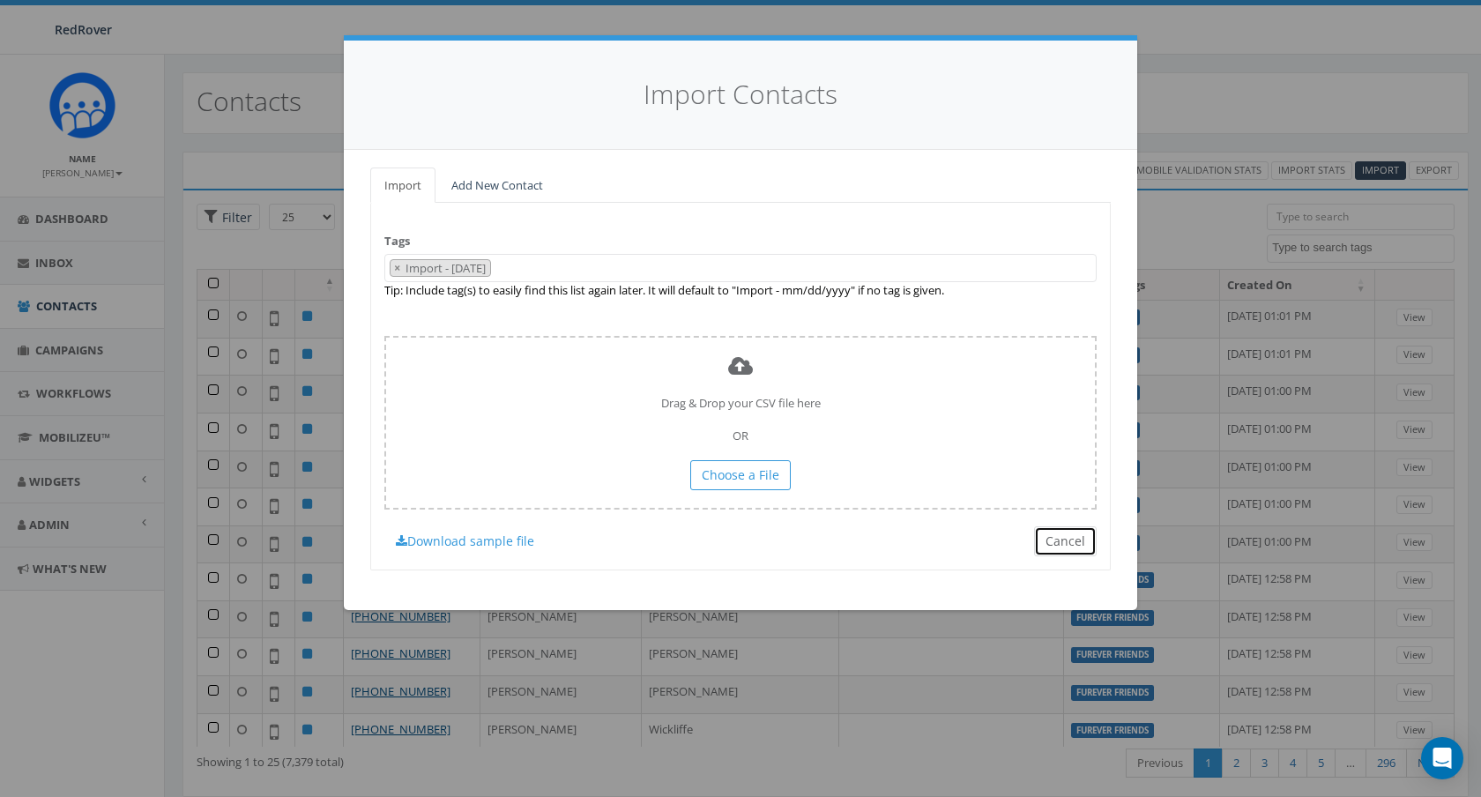
click at [1060, 539] on button "Cancel" at bounding box center [1065, 541] width 63 height 30
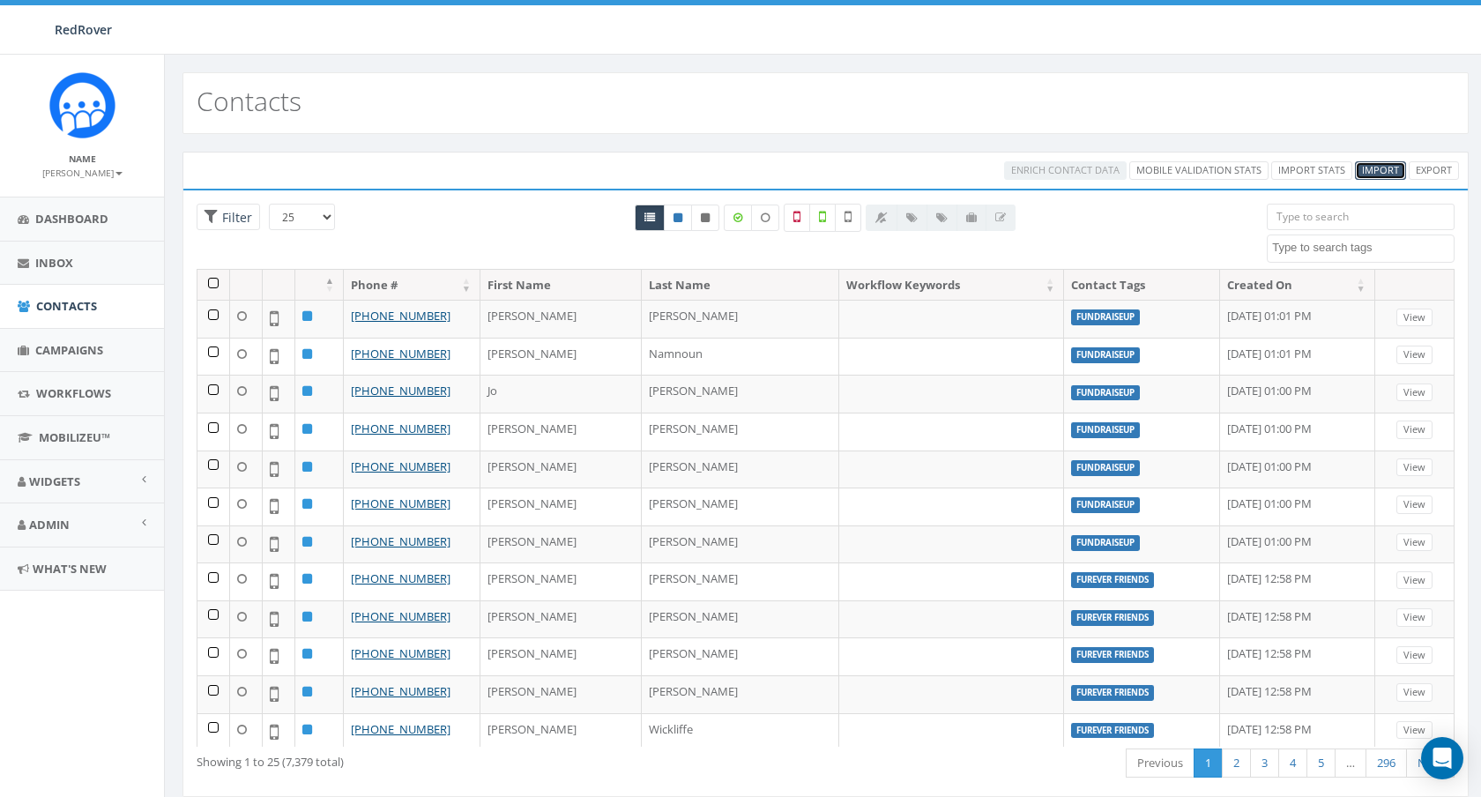
click at [1368, 168] on span "Import" at bounding box center [1380, 169] width 37 height 13
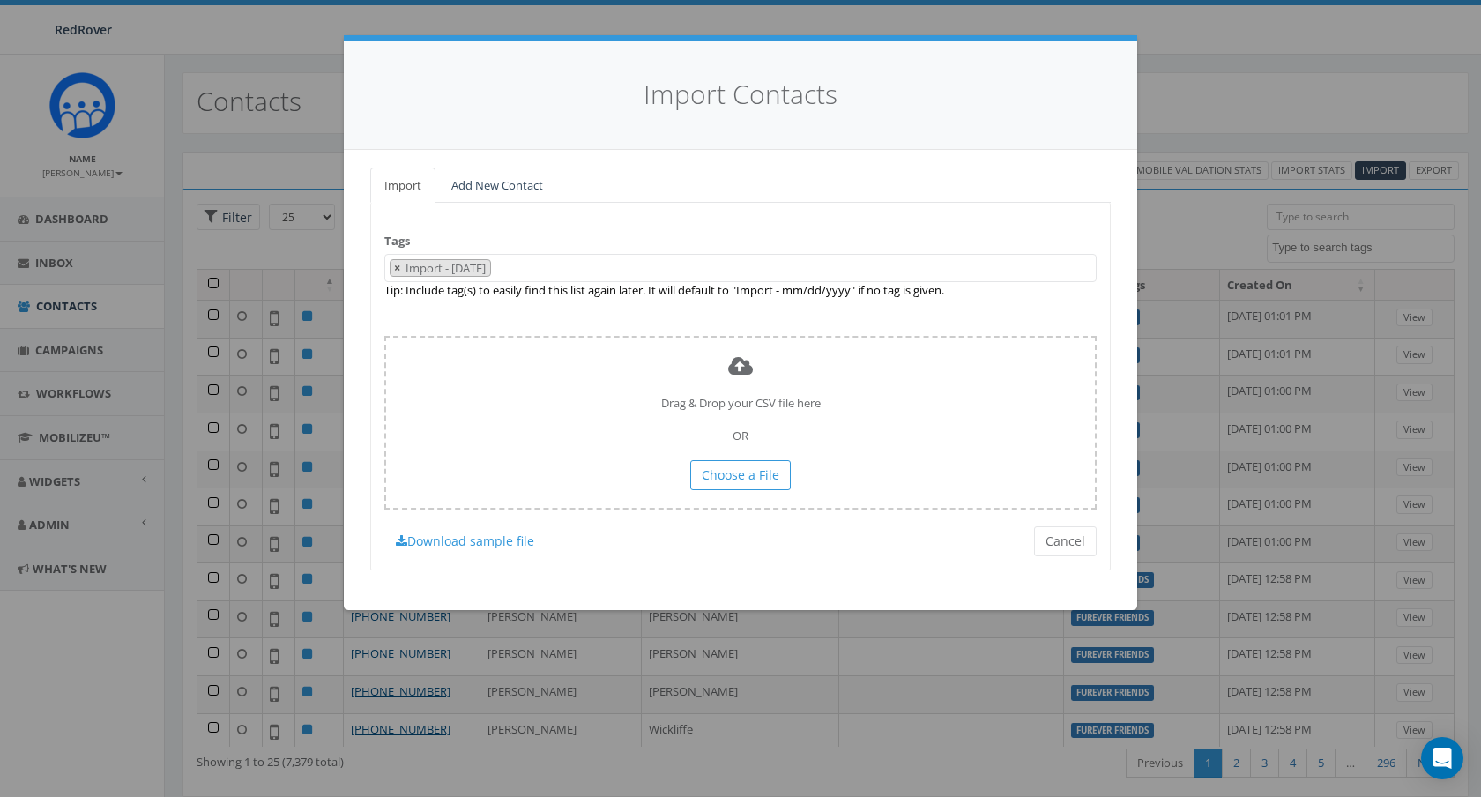
click at [397, 271] on span "×" at bounding box center [397, 268] width 6 height 16
select select
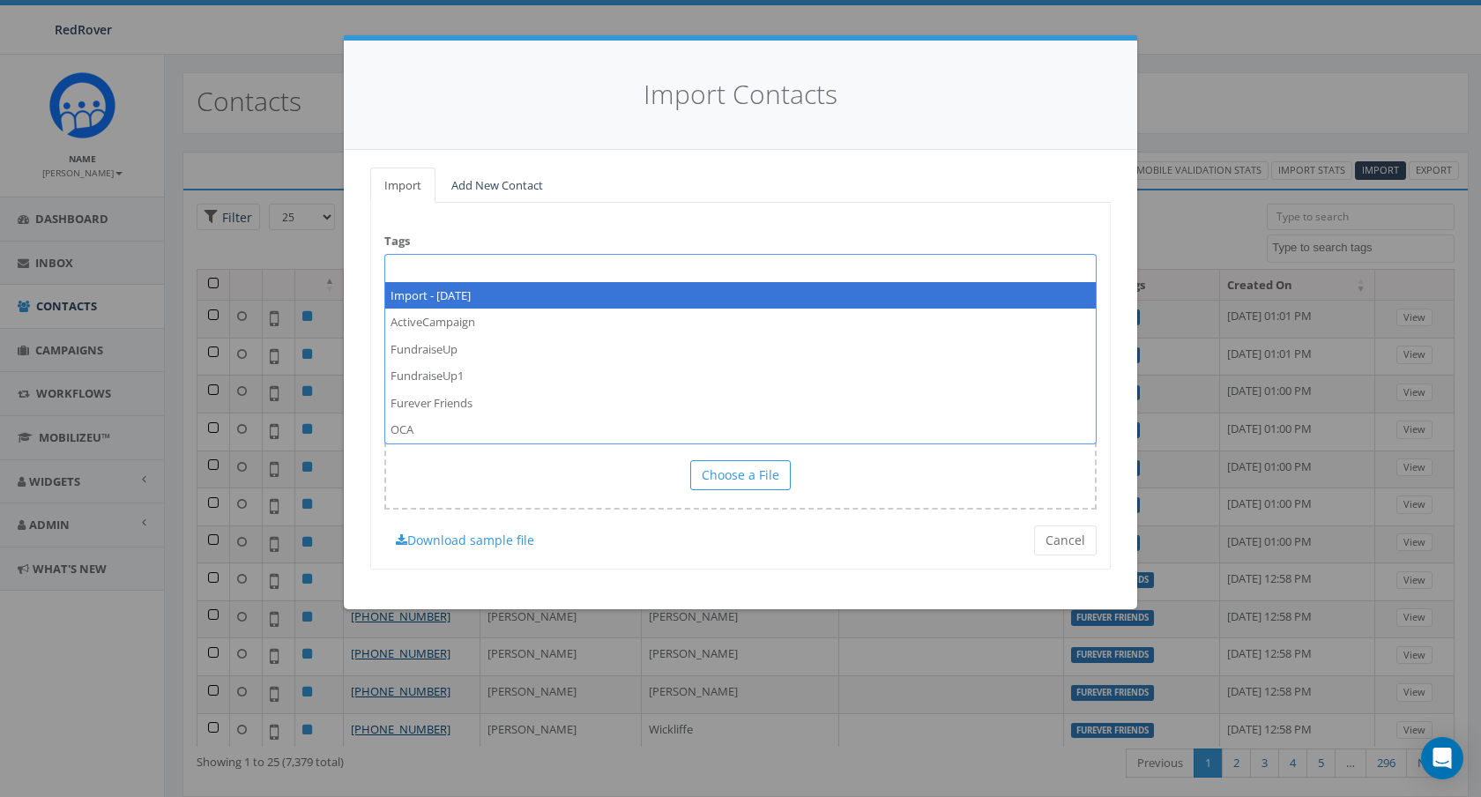
click at [501, 233] on div "Tags Import - 10/15/2025 ActiveCampaign FundraiseUp FundraiseUp1 Furever Friend…" at bounding box center [740, 386] width 740 height 367
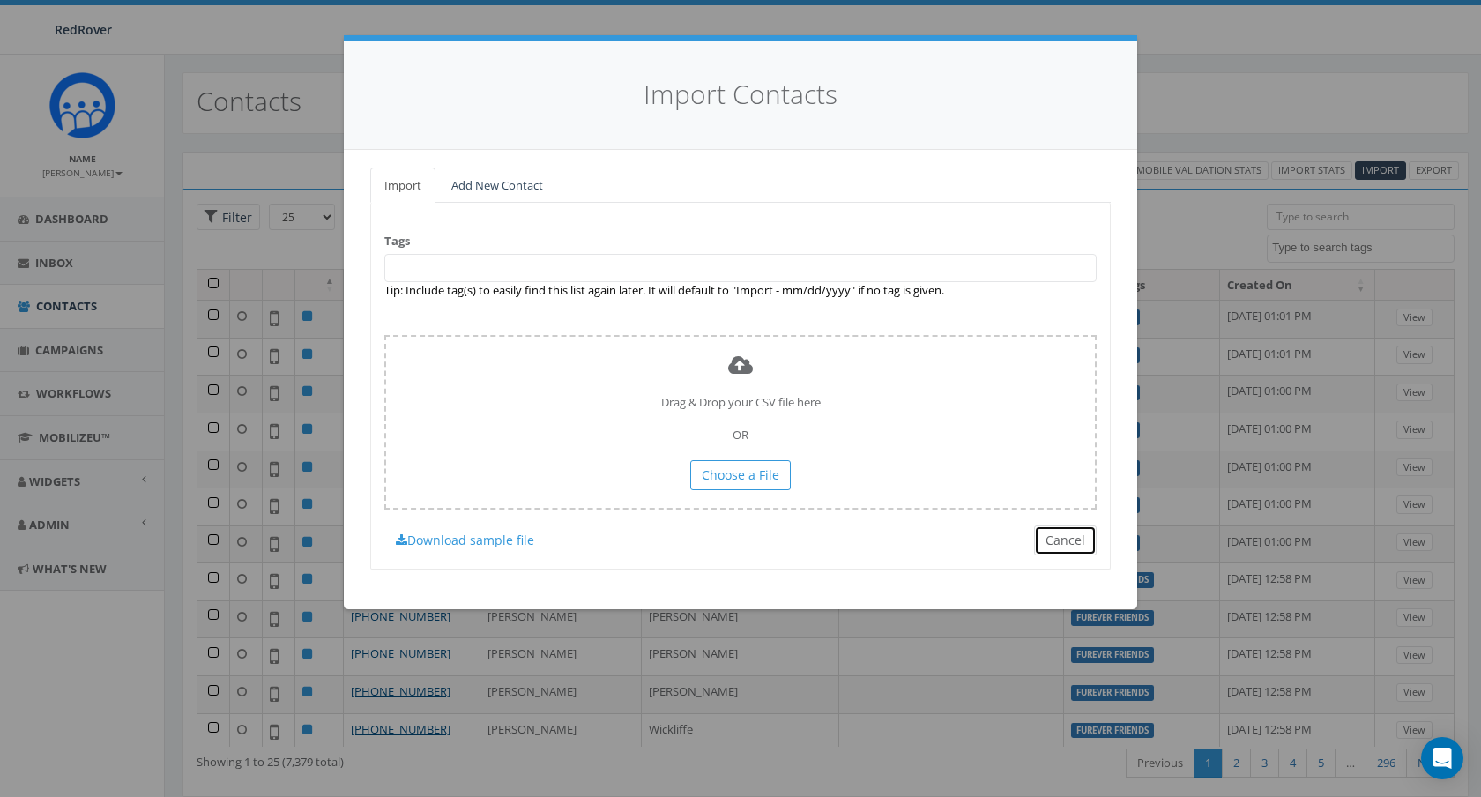
click at [1070, 542] on button "Cancel" at bounding box center [1065, 540] width 63 height 30
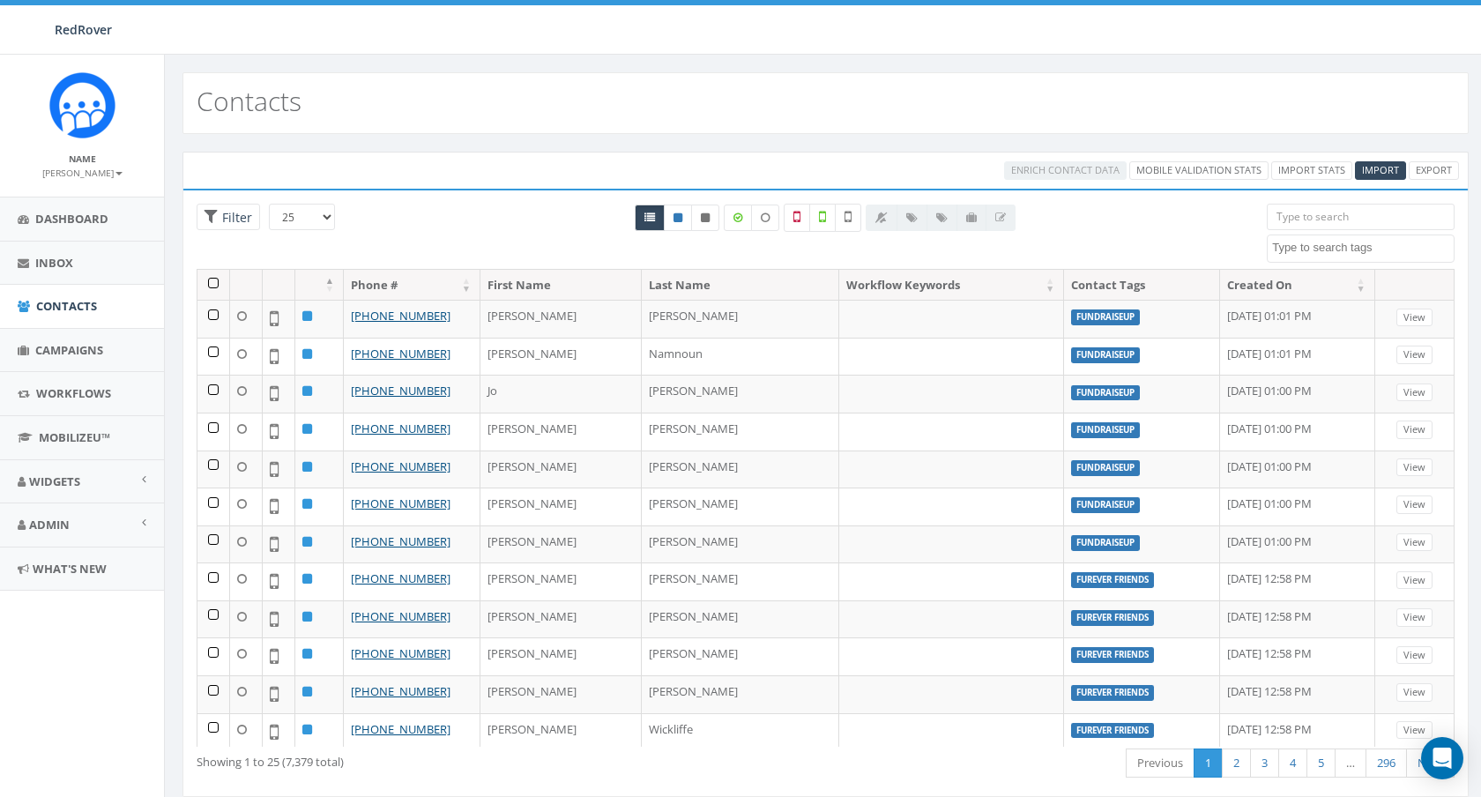
click at [1348, 251] on textarea "Search" at bounding box center [1363, 248] width 182 height 16
click at [1340, 224] on input "search" at bounding box center [1360, 217] width 188 height 26
click at [1385, 174] on span "Import" at bounding box center [1380, 169] width 37 height 13
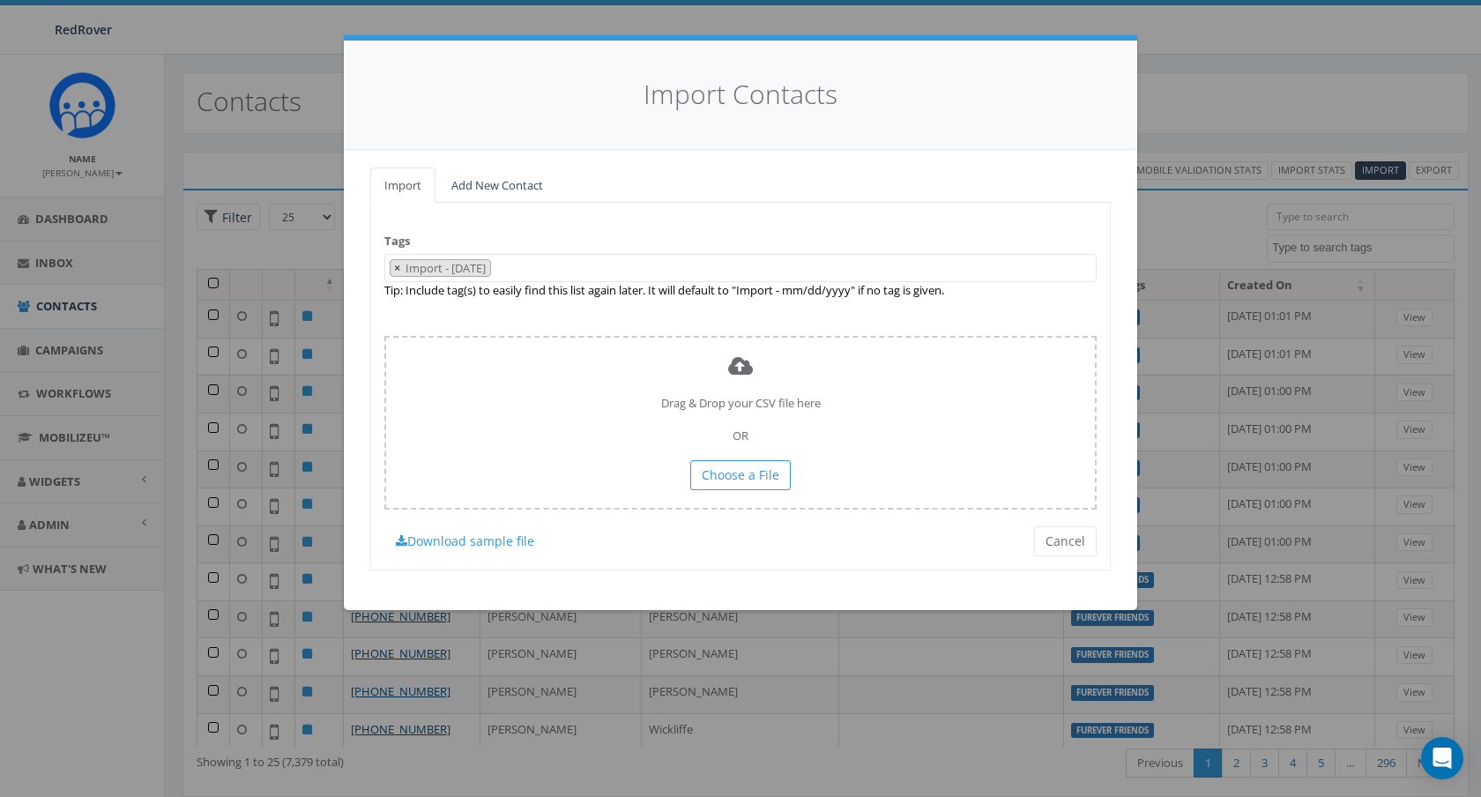
click at [397, 264] on span "×" at bounding box center [397, 268] width 6 height 16
select select
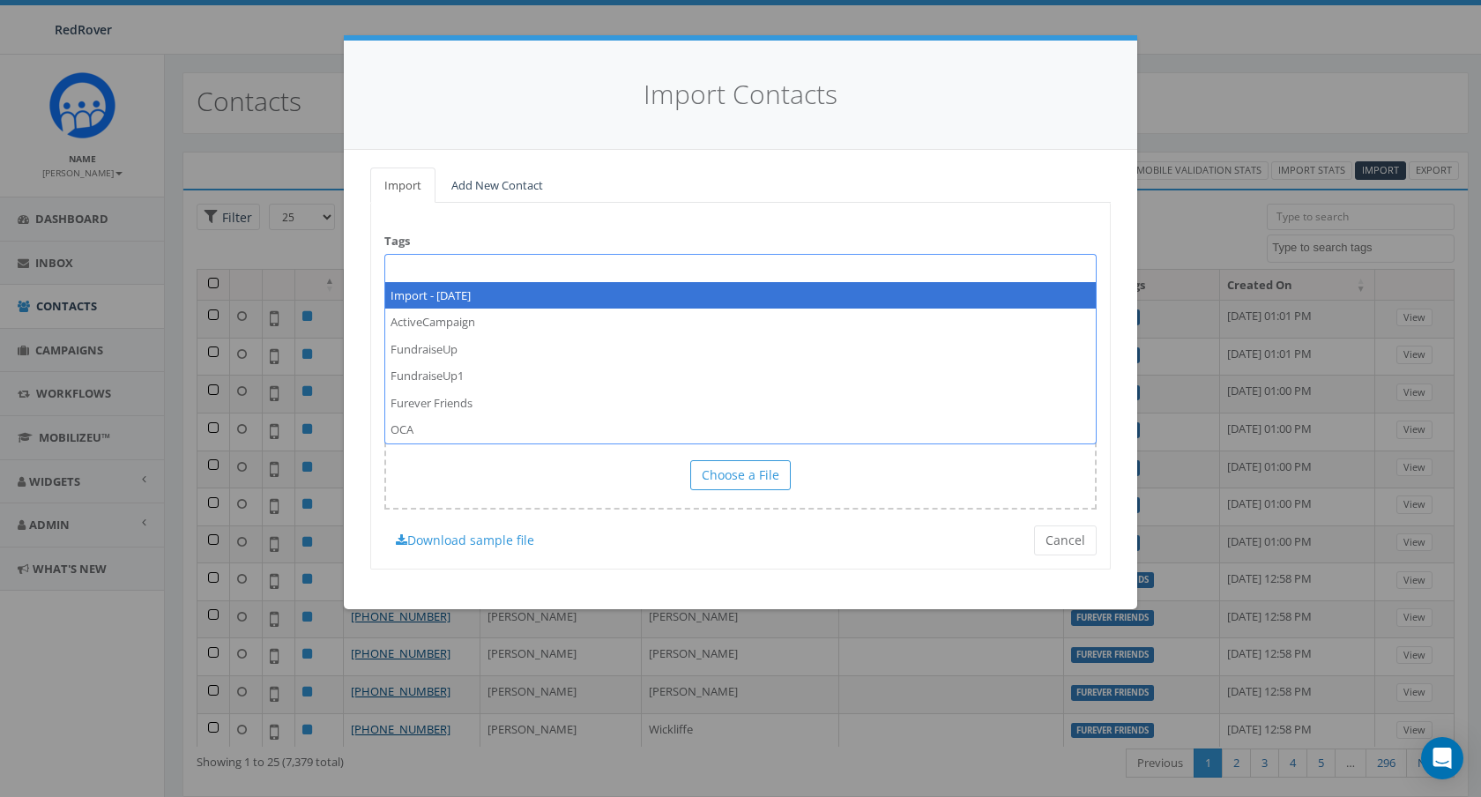
click at [402, 271] on span at bounding box center [740, 268] width 712 height 28
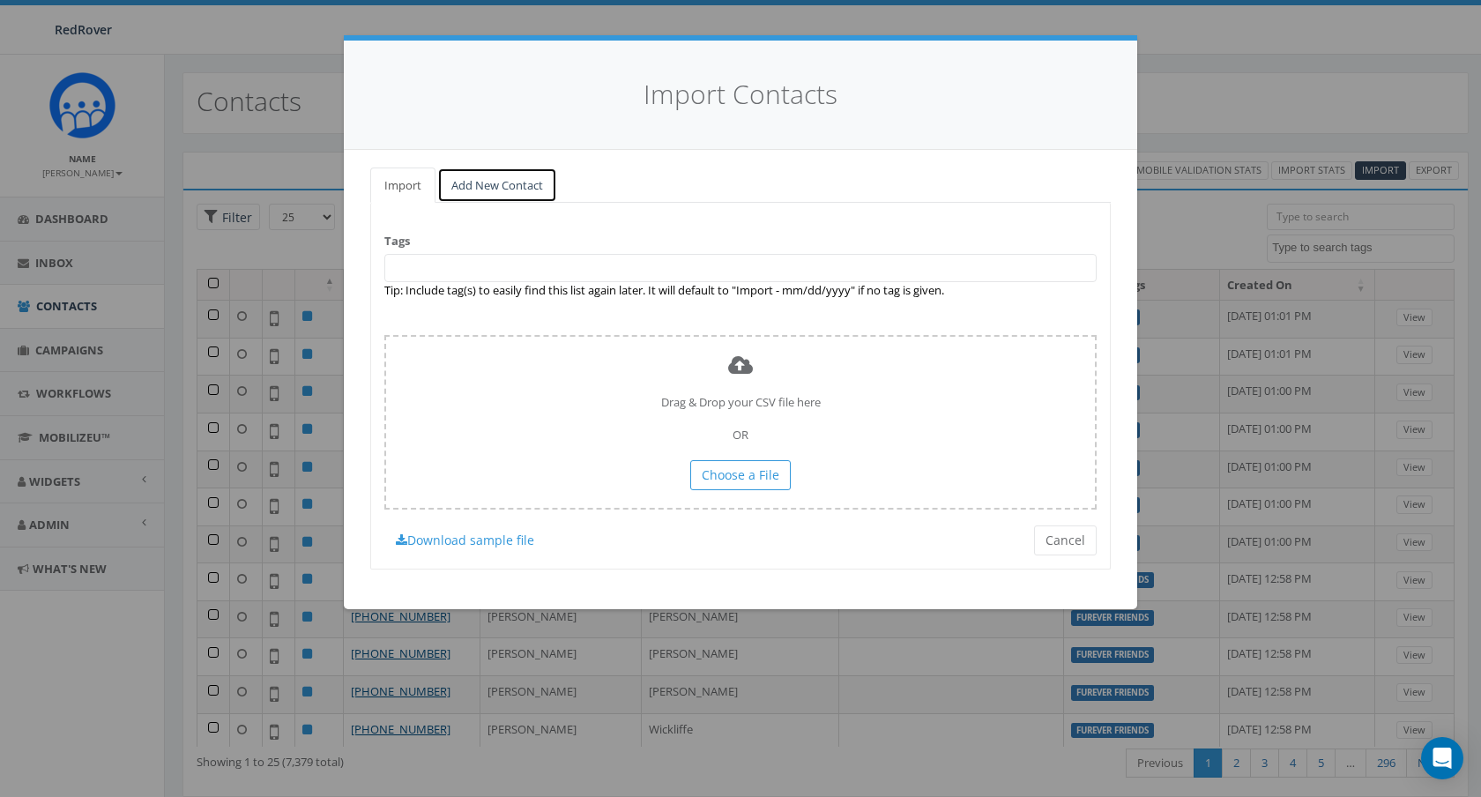
click at [496, 191] on link "Add New Contact" at bounding box center [497, 185] width 120 height 36
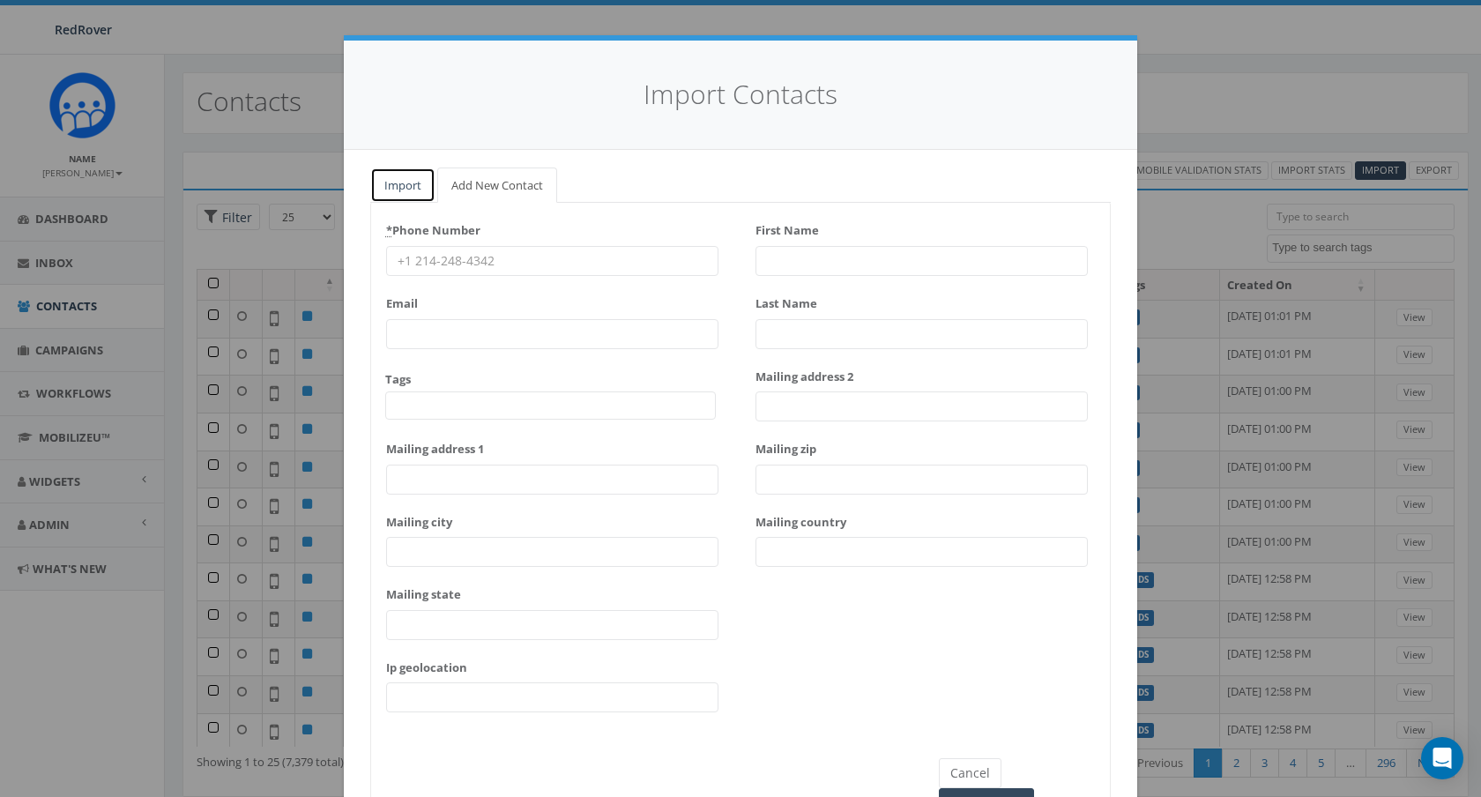
click at [406, 184] on link "Import" at bounding box center [402, 185] width 65 height 36
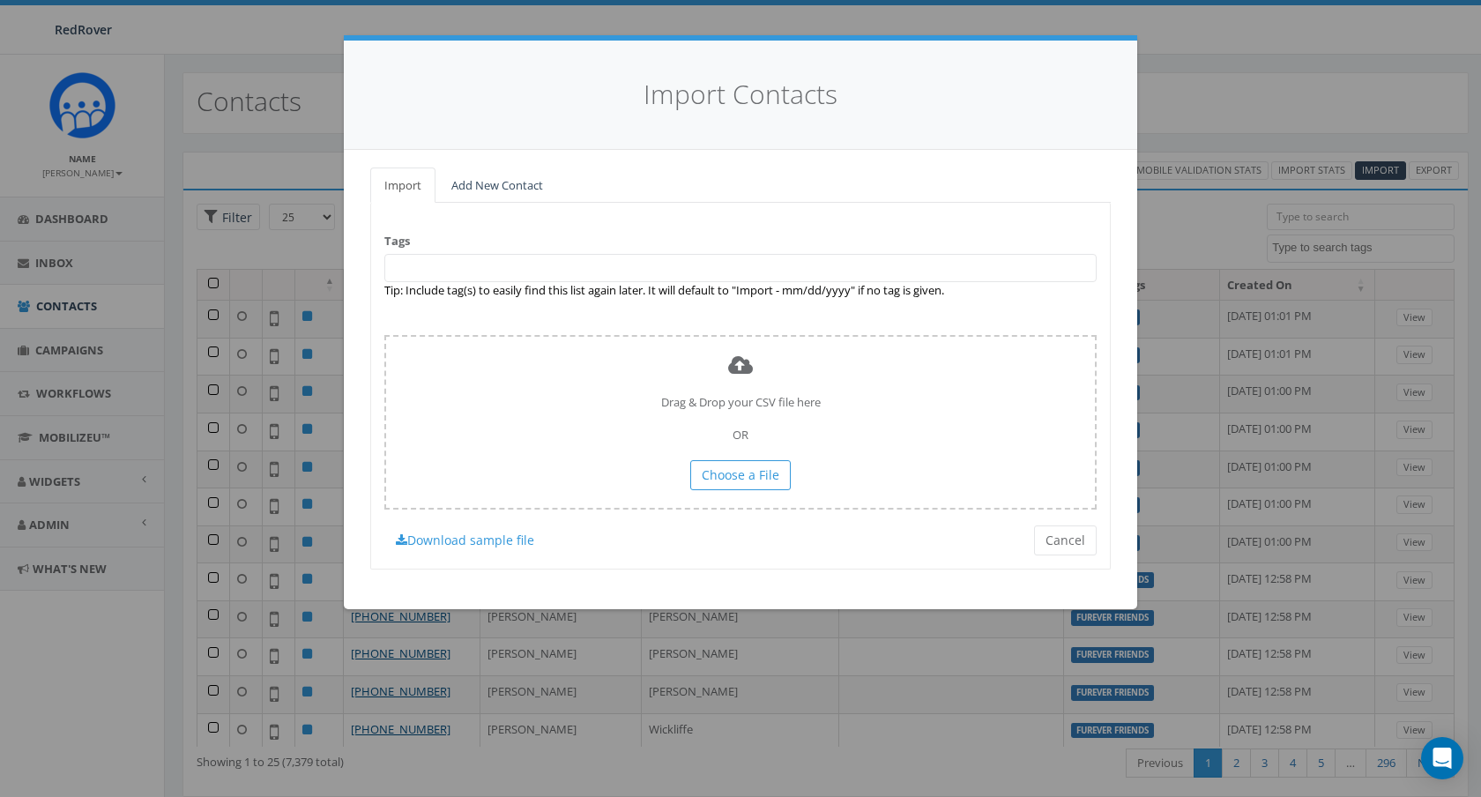
click at [437, 260] on span at bounding box center [740, 268] width 712 height 28
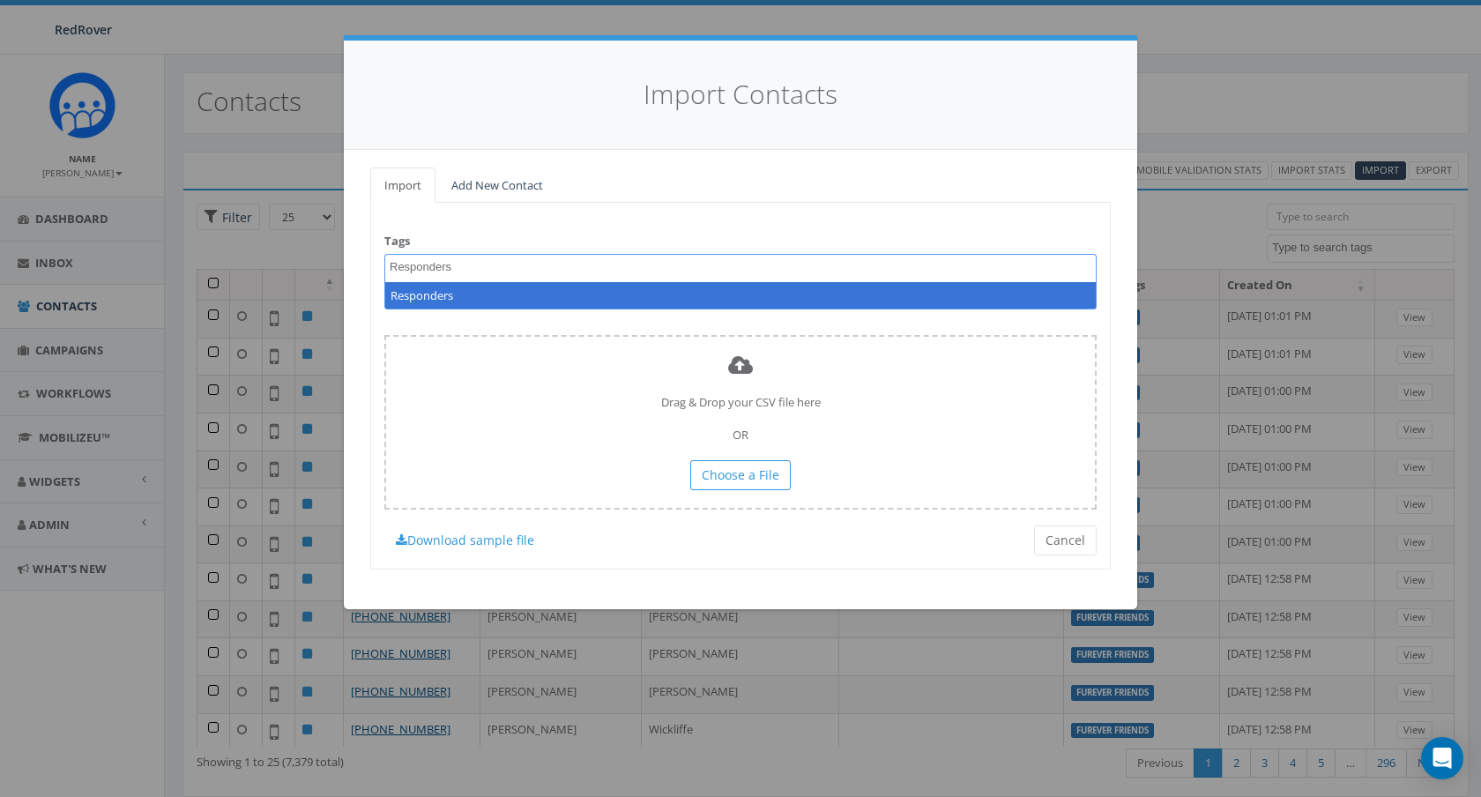
type textarea "Responders"
select select "Responders"
type textarea "Responders Opt-in"
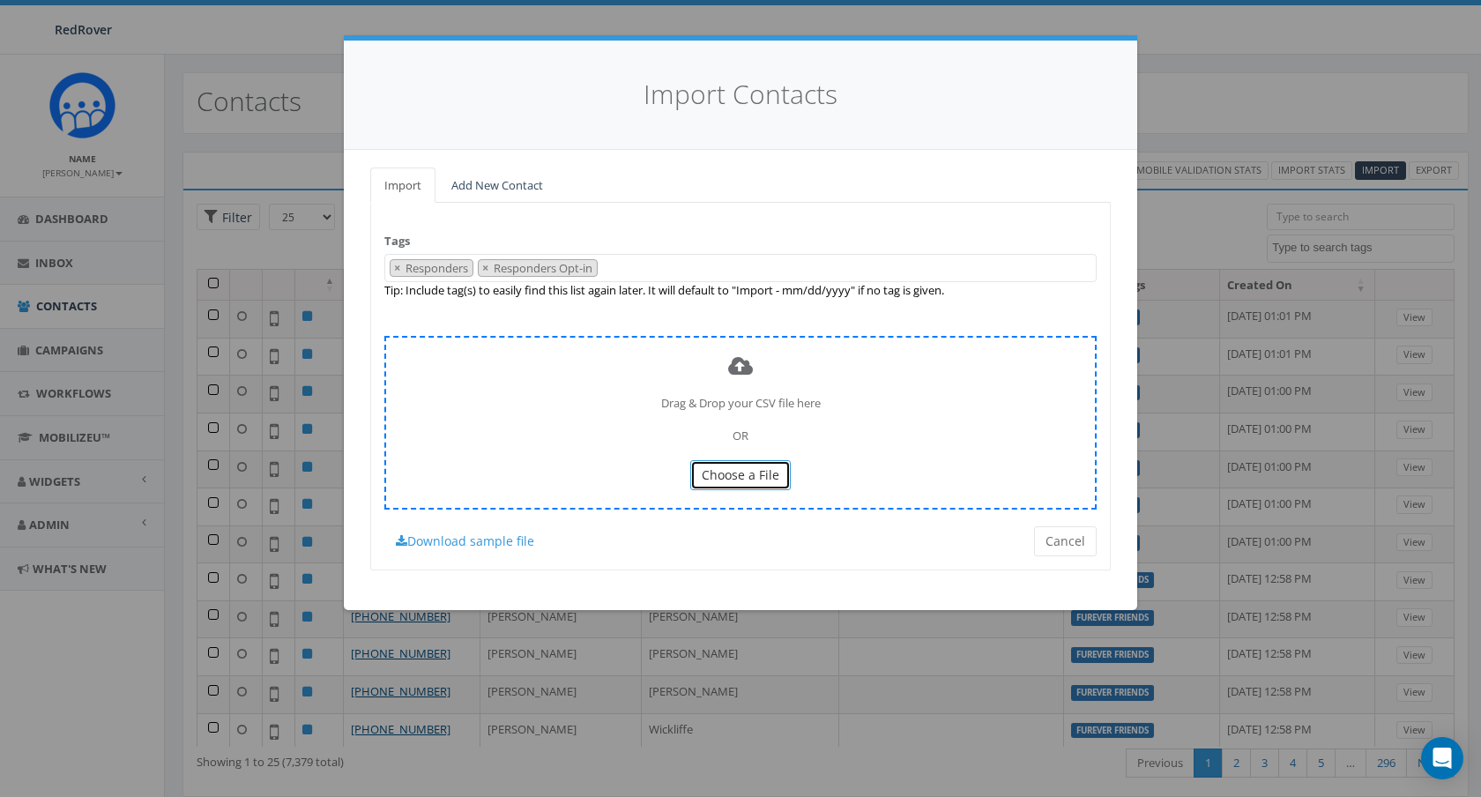
click at [730, 486] on button "Choose a File" at bounding box center [740, 475] width 100 height 30
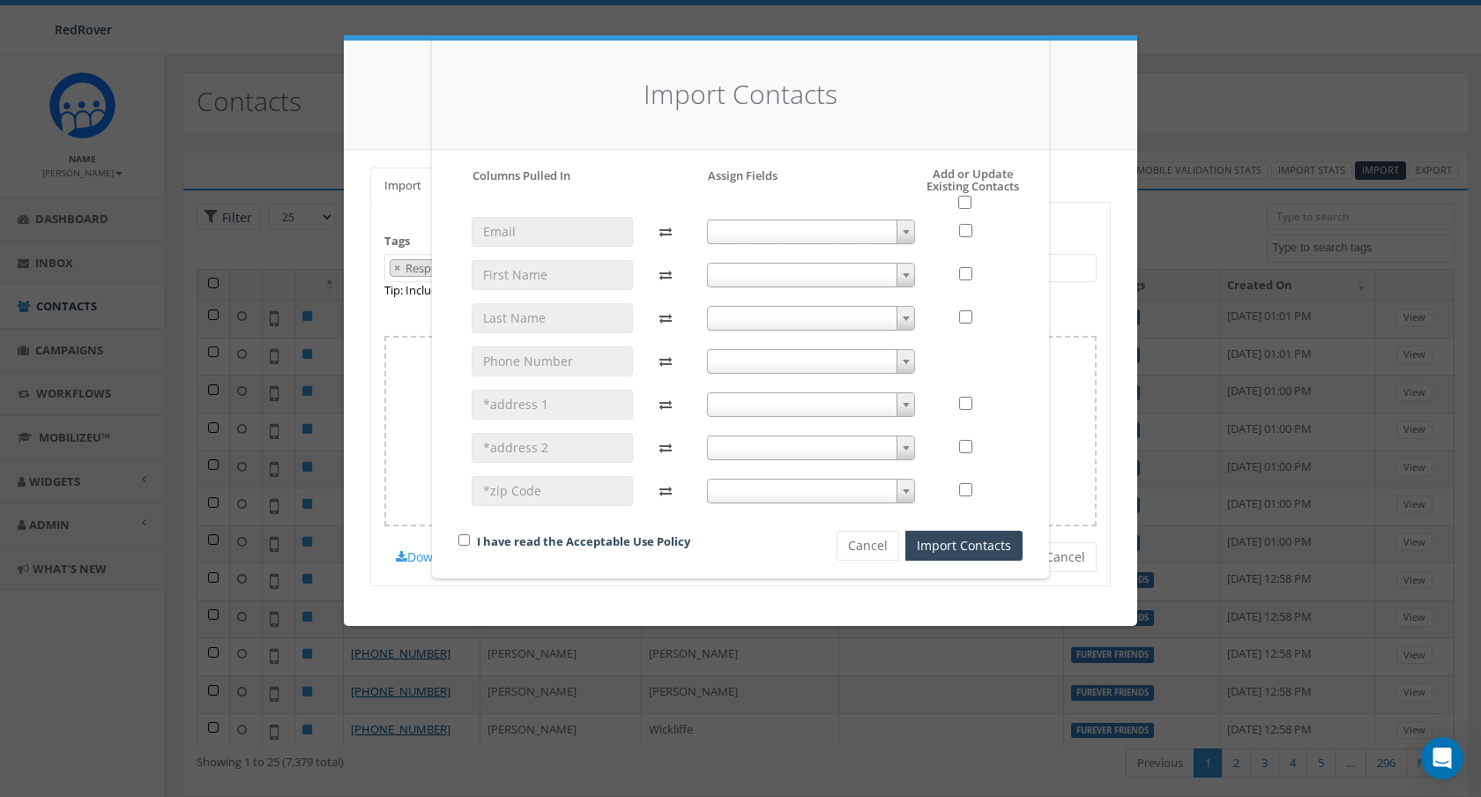
click at [842, 232] on span at bounding box center [811, 231] width 209 height 25
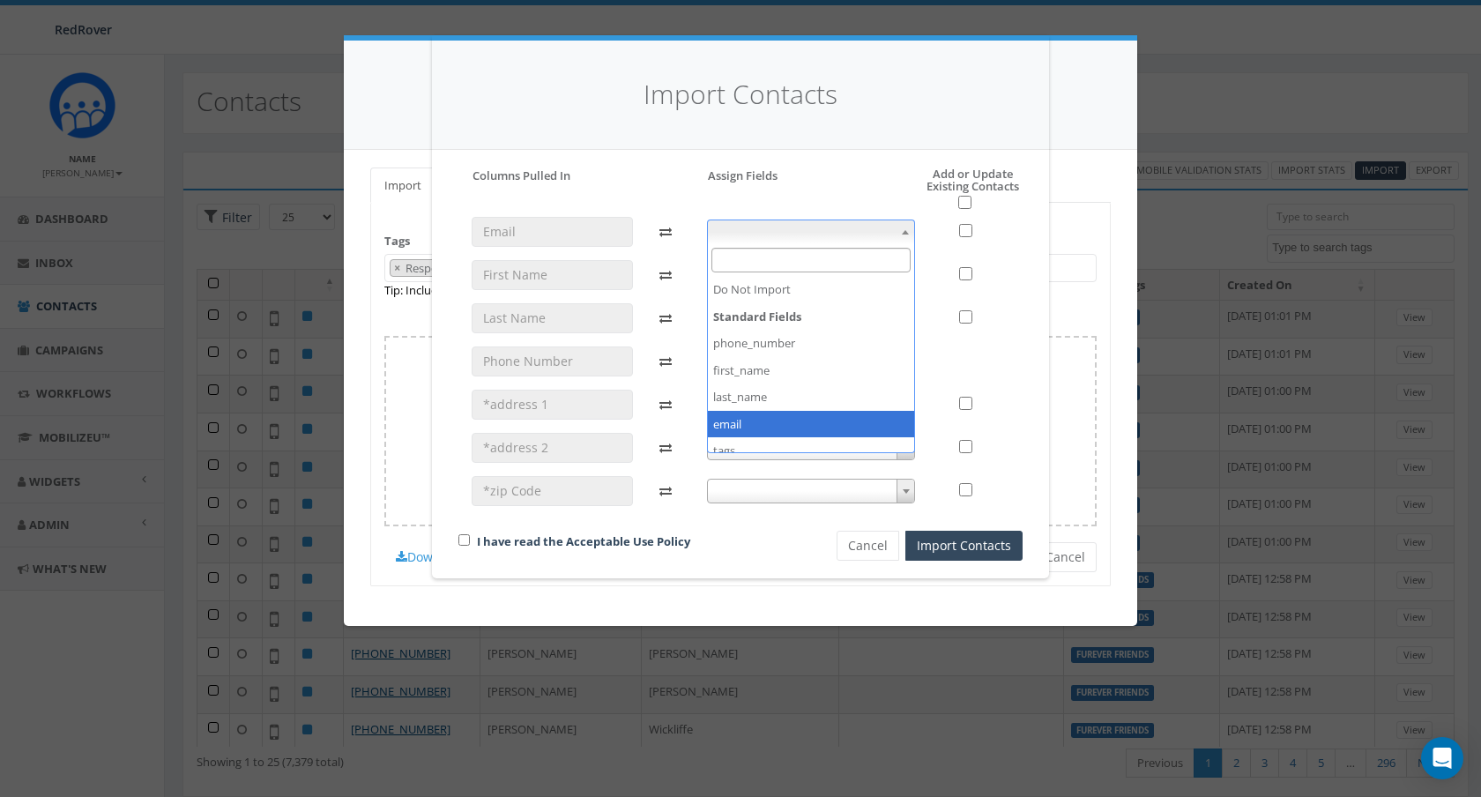
select select "email"
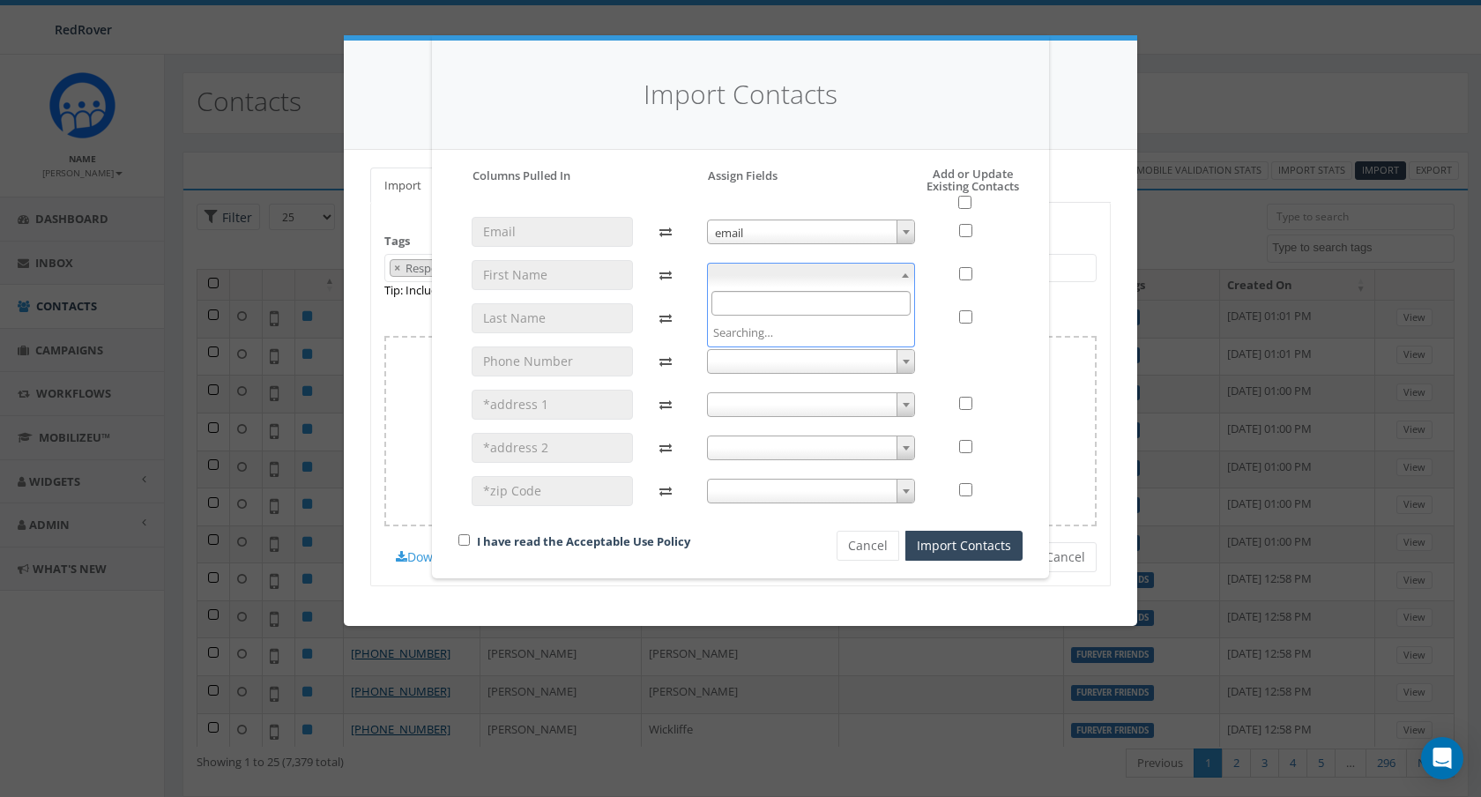
click at [832, 273] on span at bounding box center [811, 275] width 209 height 25
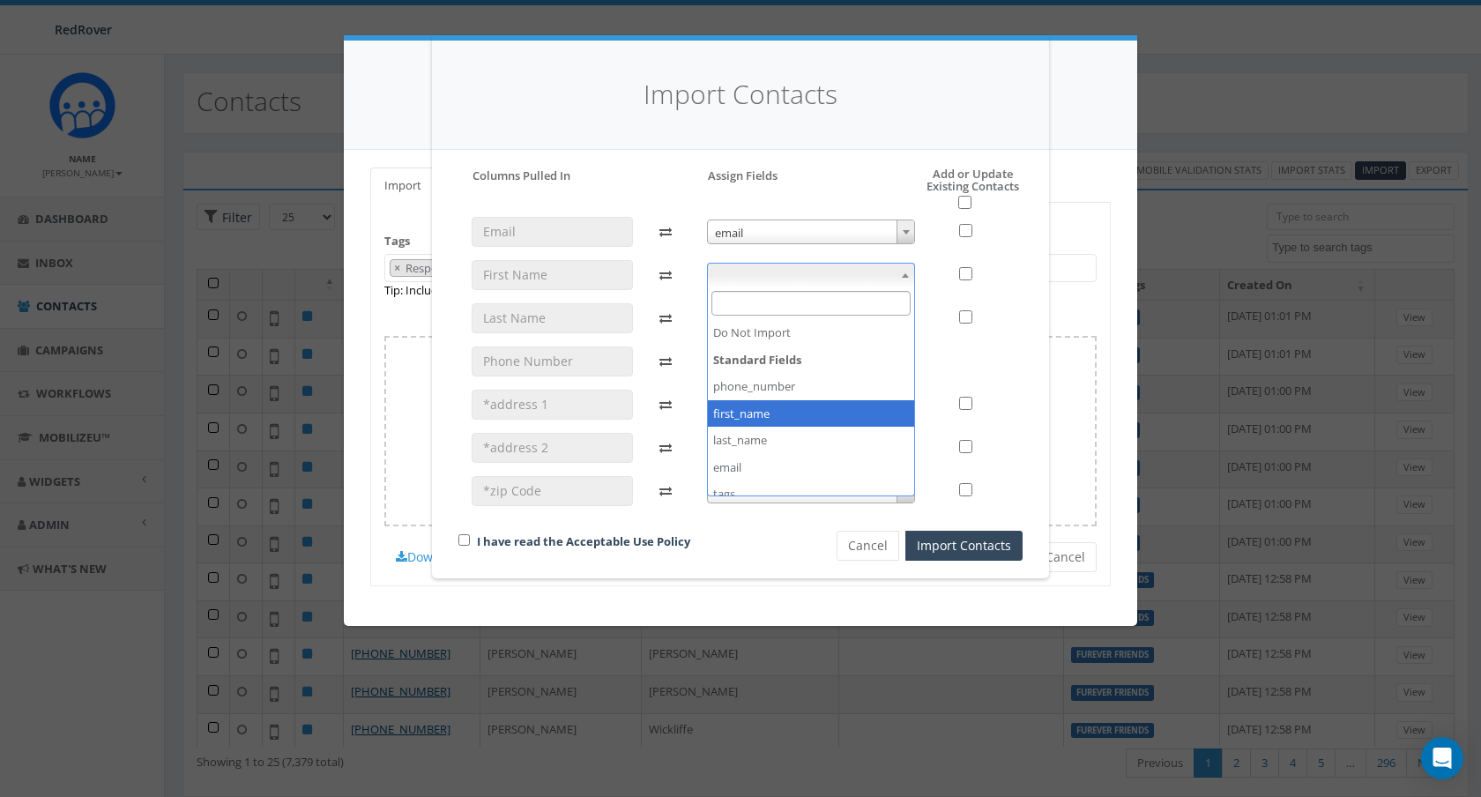
select select "first_name"
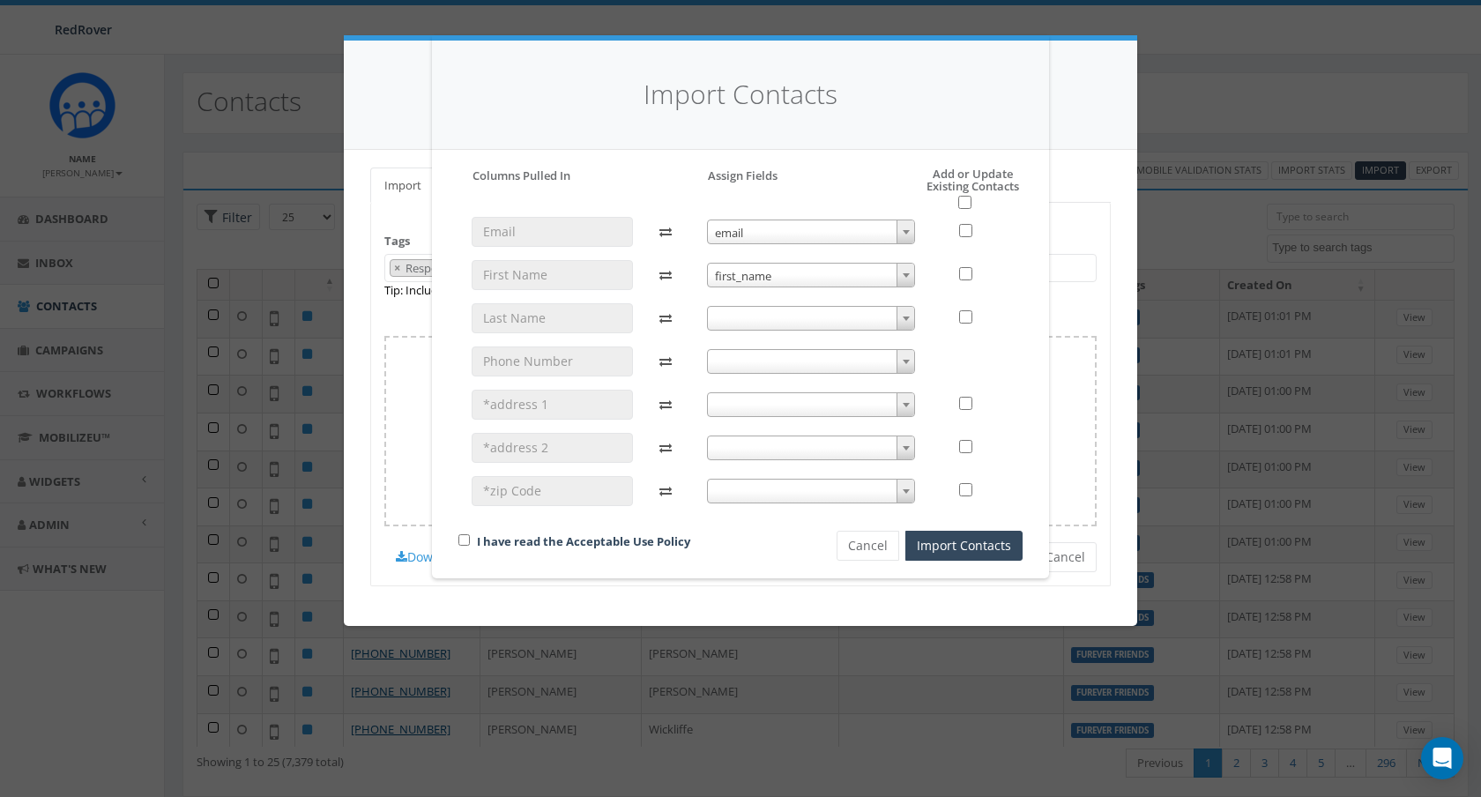
click at [828, 319] on span at bounding box center [811, 318] width 209 height 25
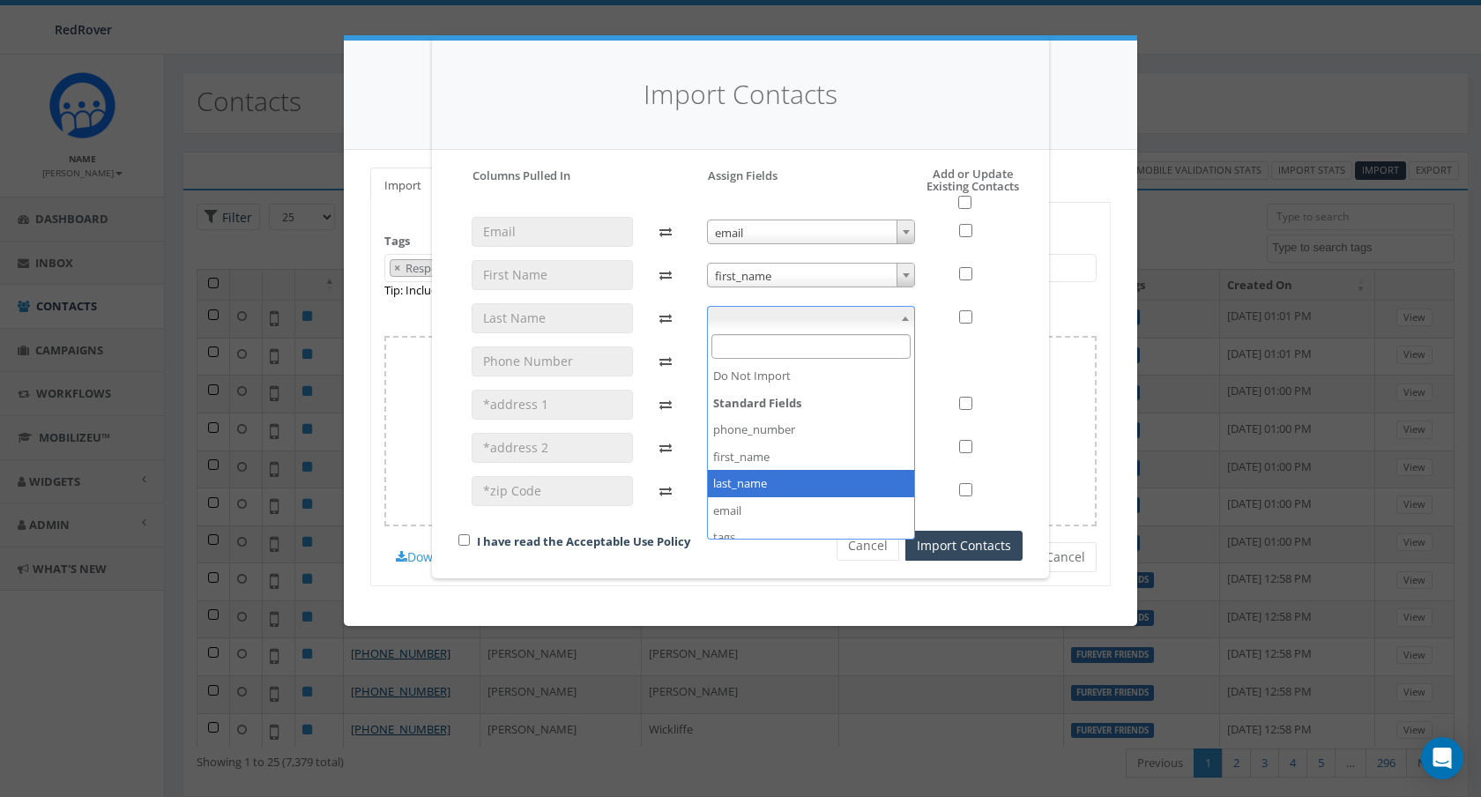
select select "last_name"
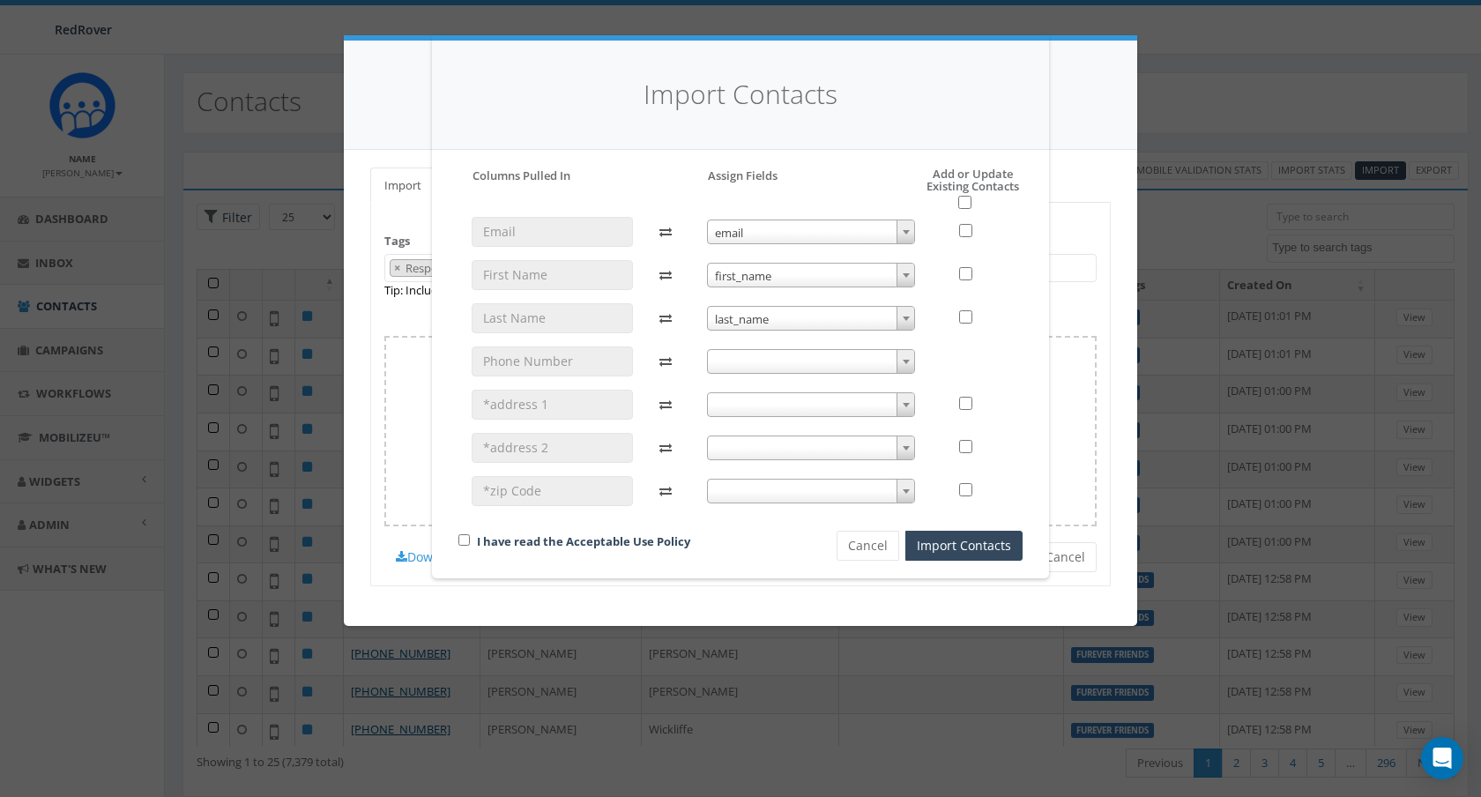
click at [966, 195] on h5 "Add or Update Existing Contacts" at bounding box center [955, 188] width 136 height 42
click at [965, 202] on input "checkbox" at bounding box center [964, 202] width 13 height 13
checkbox input "true"
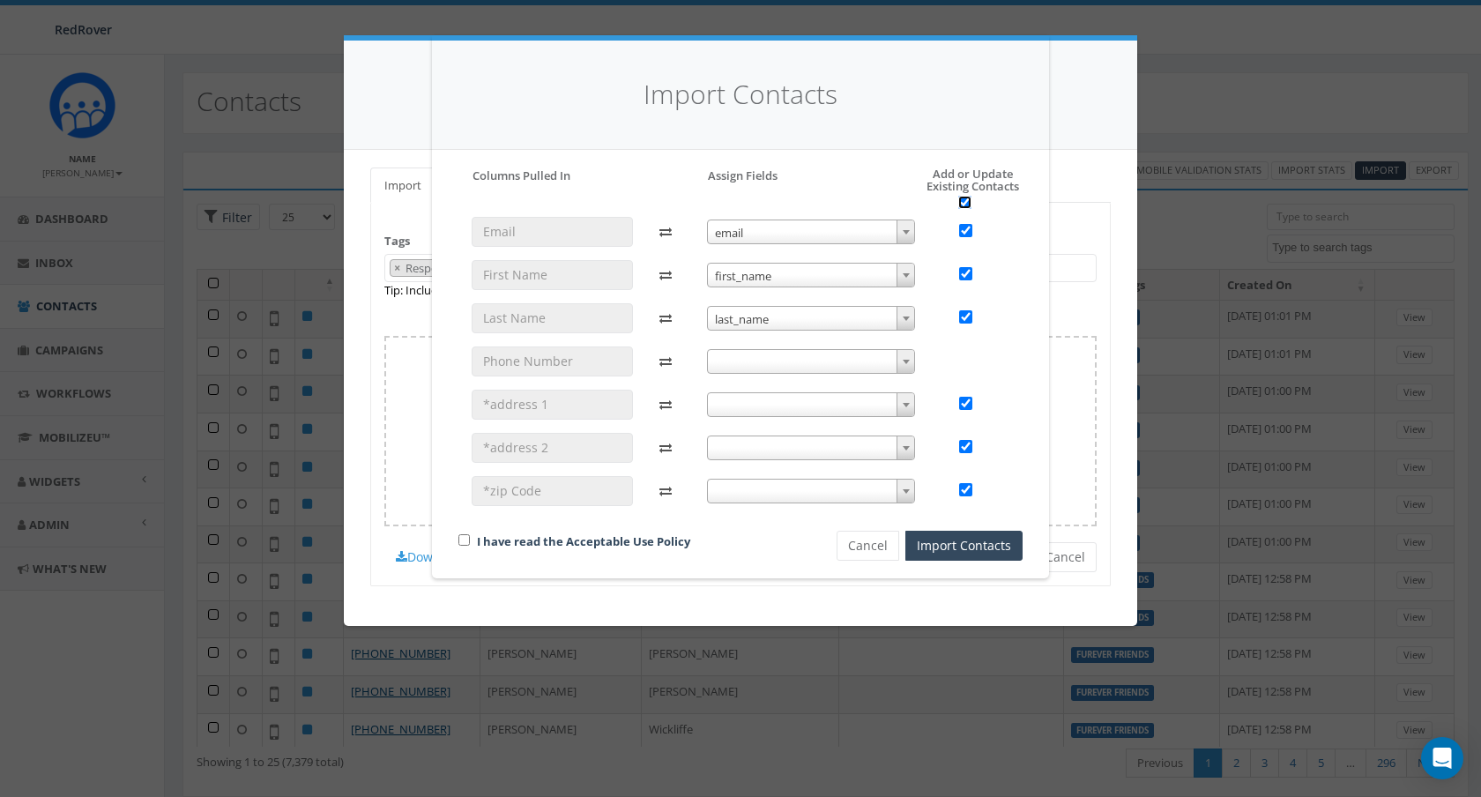
checkbox input "true"
click at [850, 369] on span at bounding box center [811, 361] width 209 height 25
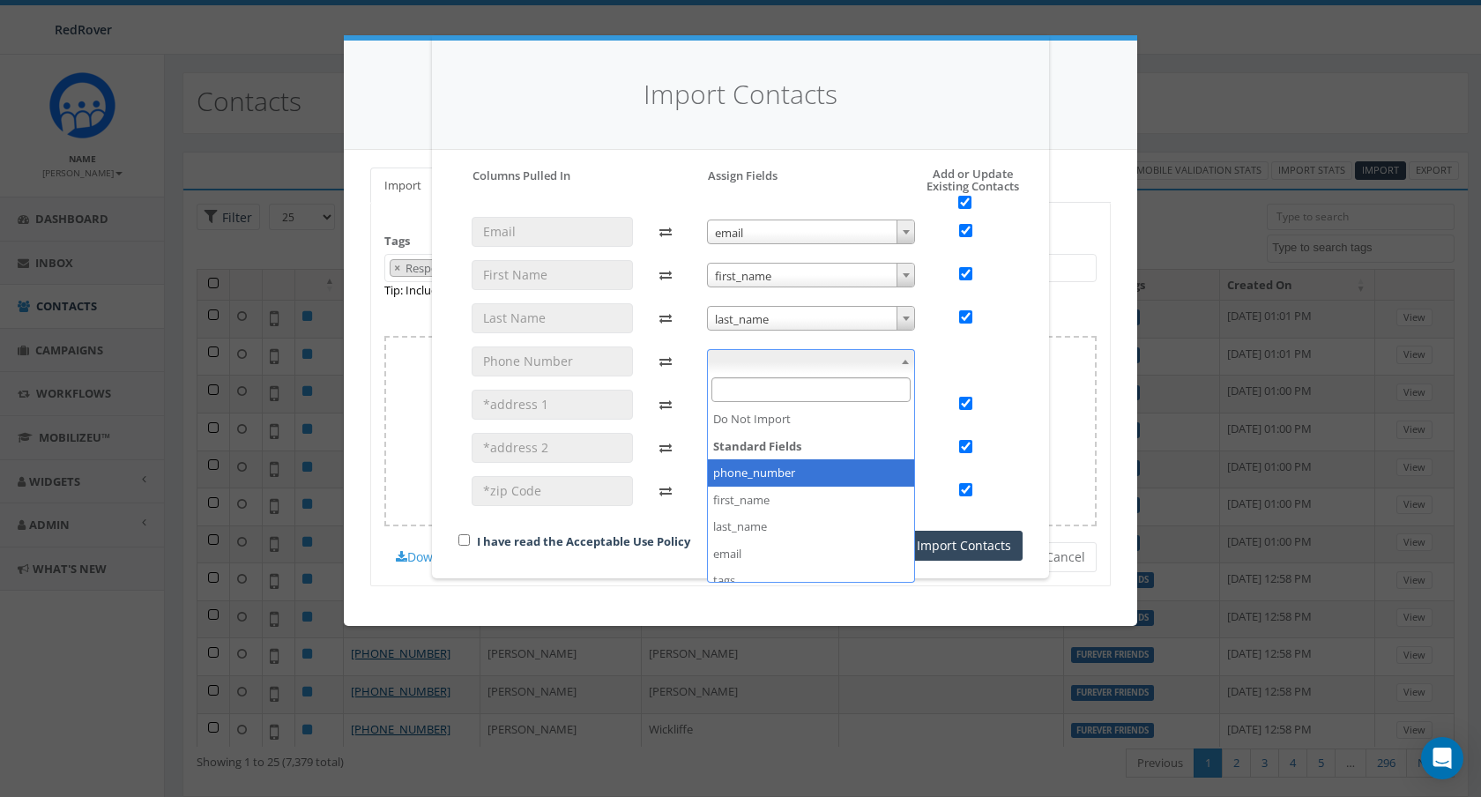
select select "phone_number"
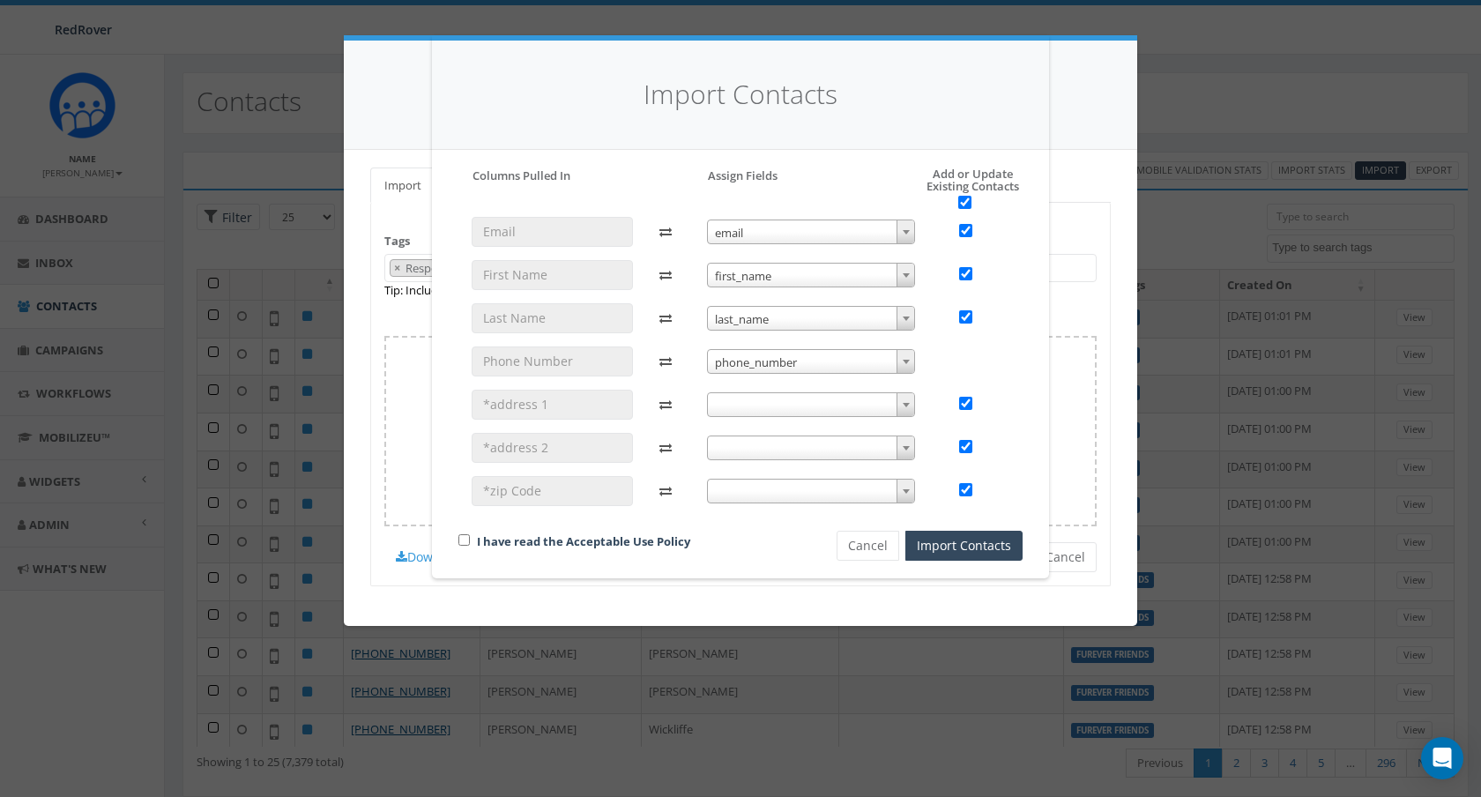
click at [800, 405] on span at bounding box center [811, 404] width 209 height 25
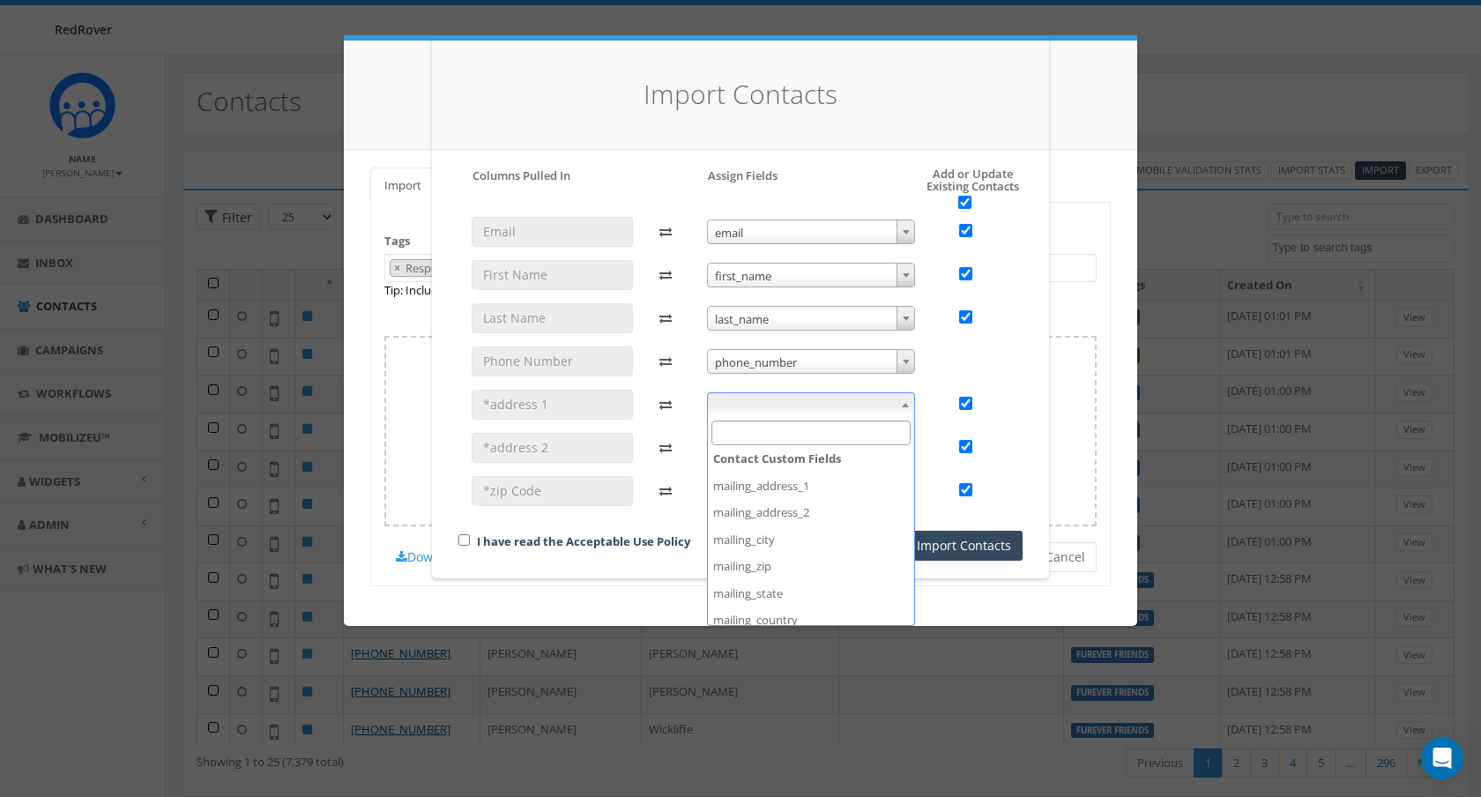
scroll to position [195, 0]
checkbox input "false"
select select "mailing_address_1"
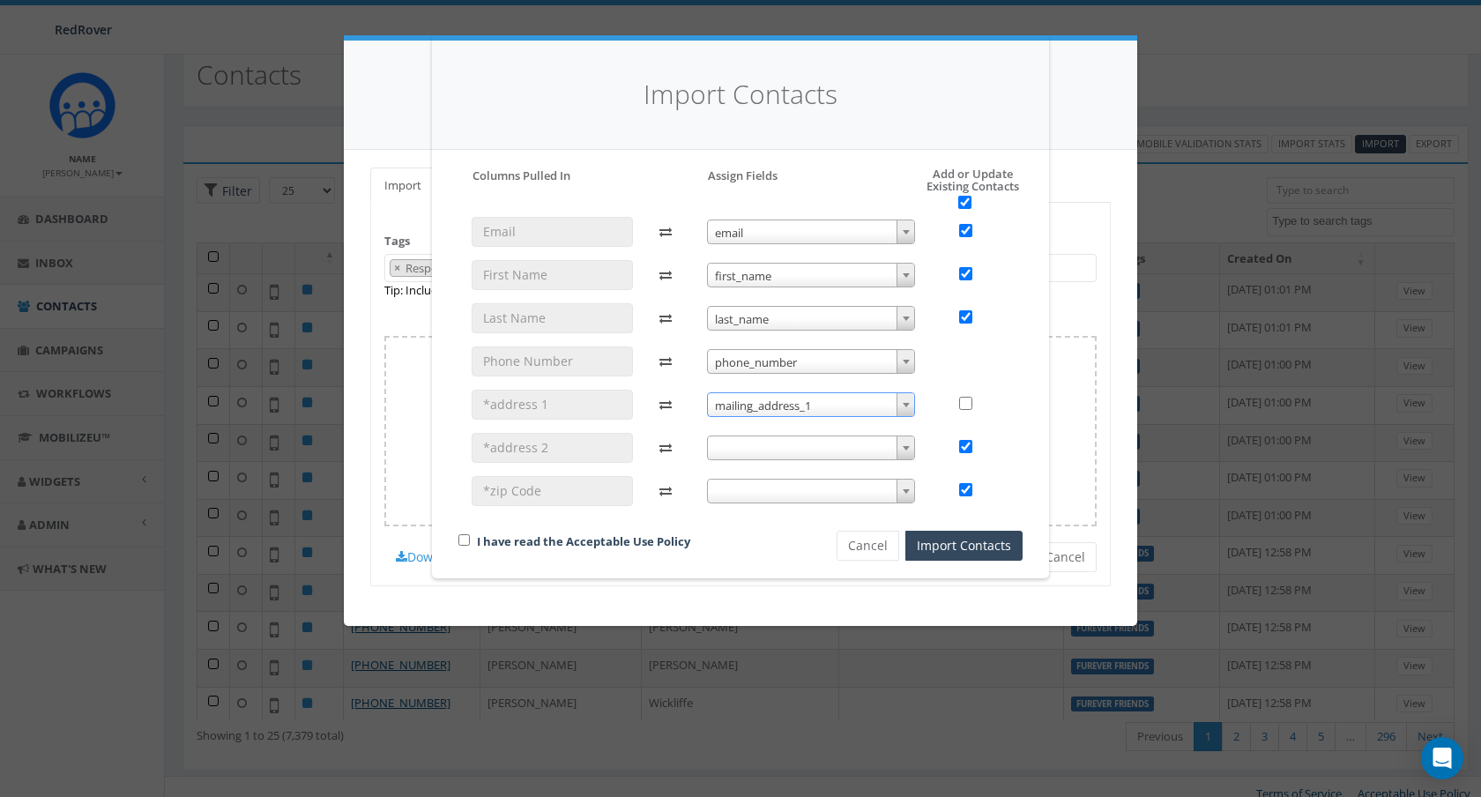
scroll to position [40, 0]
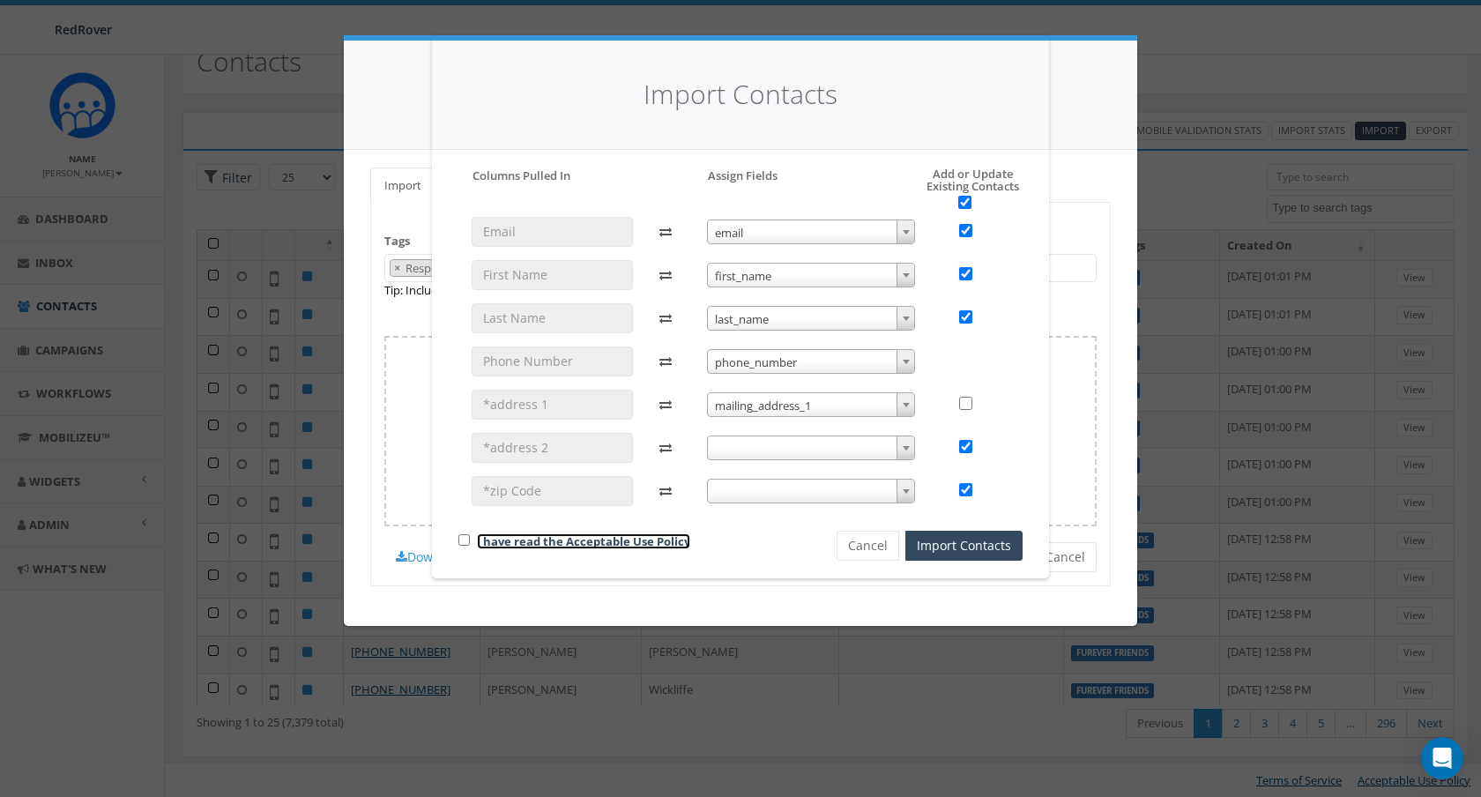
click at [531, 540] on link "I have read the Acceptable Use Policy" at bounding box center [583, 541] width 213 height 16
click at [466, 538] on input "checkbox" at bounding box center [463, 539] width 11 height 11
checkbox input "true"
click at [818, 450] on span at bounding box center [811, 447] width 209 height 25
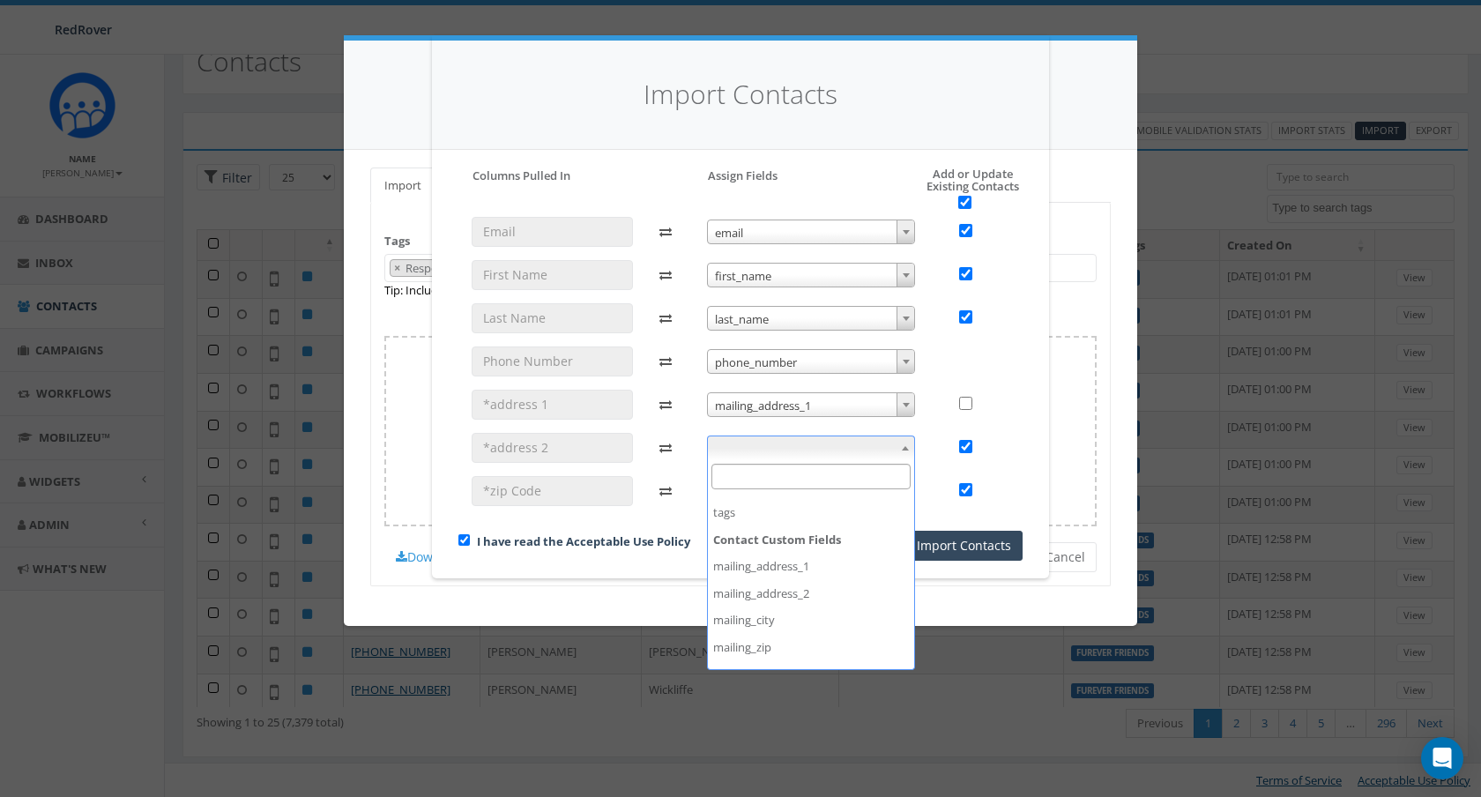
scroll to position [158, 0]
checkbox input "false"
select select "mailing_address_2"
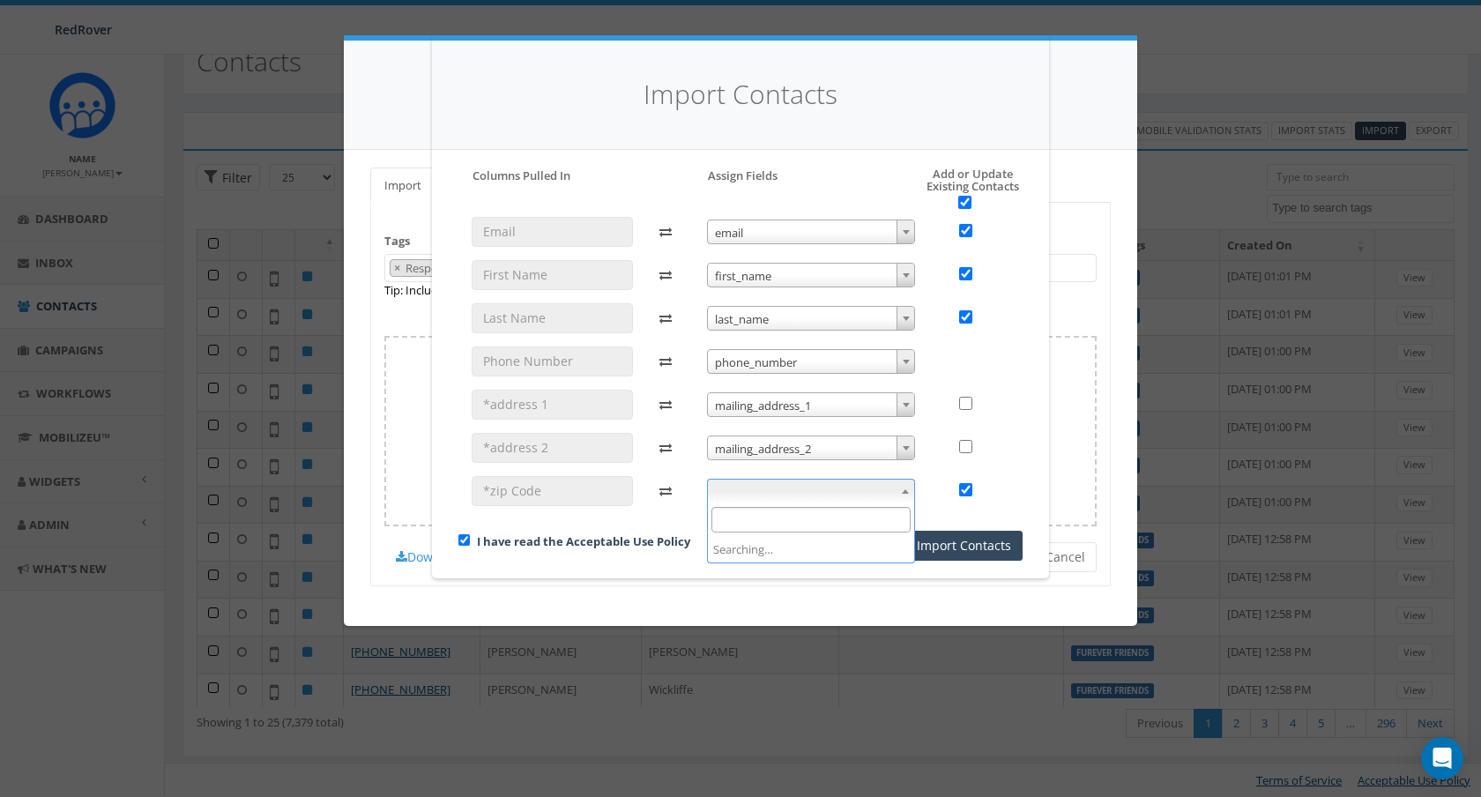
click at [784, 490] on span at bounding box center [811, 491] width 209 height 25
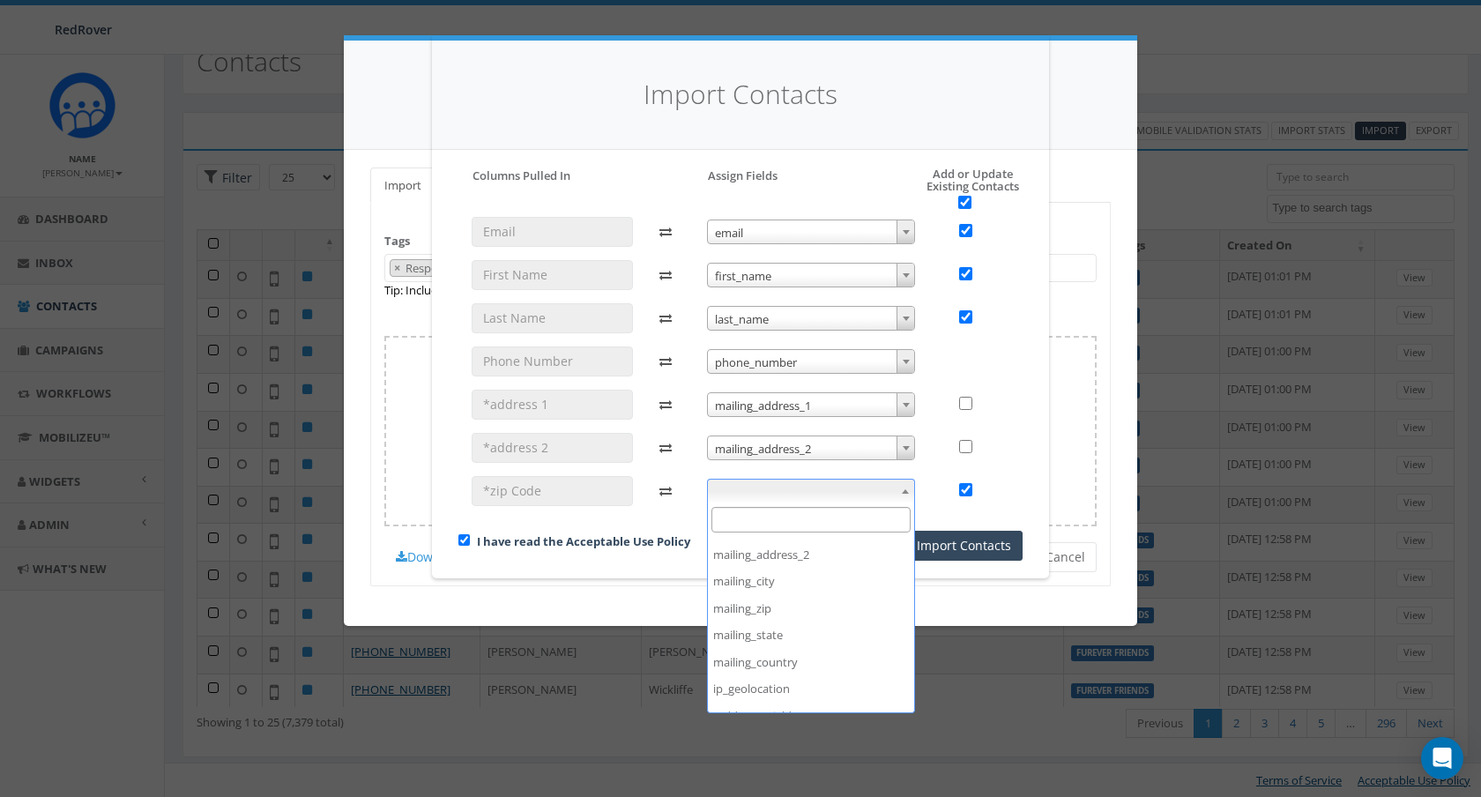
scroll to position [238, 0]
checkbox input "false"
select select "mailing_zip"
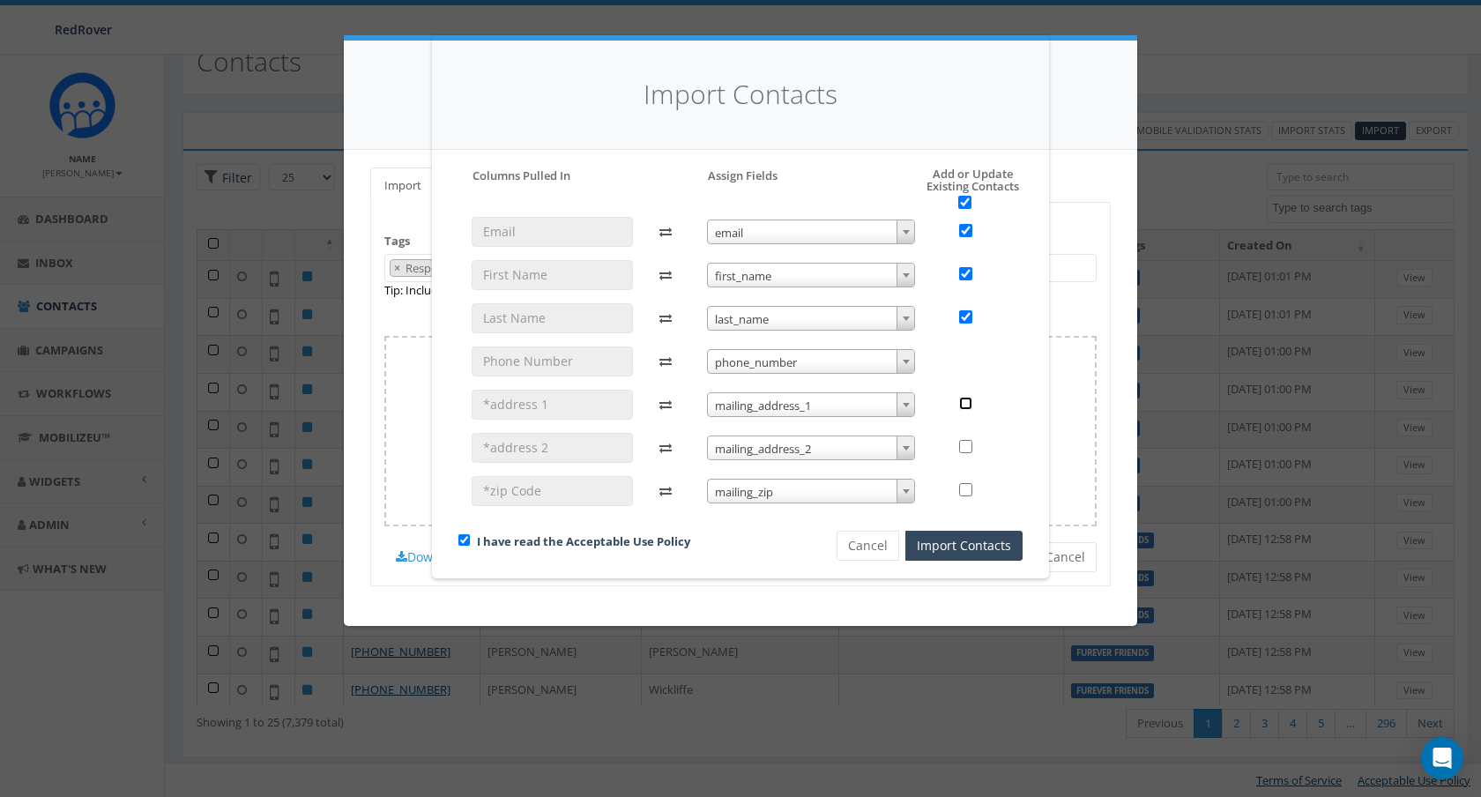
click at [962, 403] on input "checkbox" at bounding box center [965, 403] width 13 height 13
checkbox input "true"
checkbox input "false"
click at [970, 441] on input "checkbox" at bounding box center [965, 446] width 13 height 13
checkbox input "true"
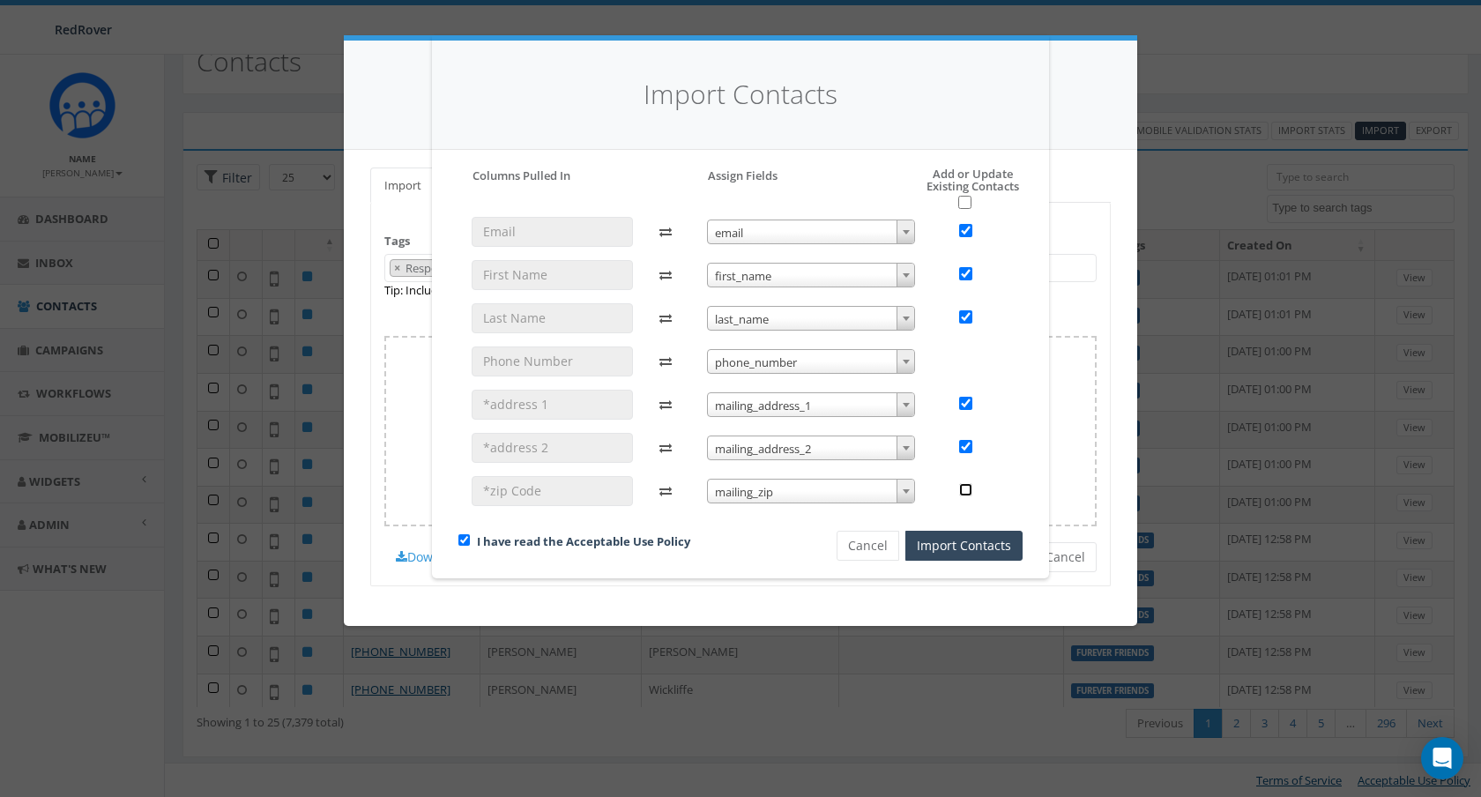
click at [969, 493] on input "checkbox" at bounding box center [965, 489] width 13 height 13
checkbox input "true"
click at [983, 546] on button "Import Contacts" at bounding box center [963, 546] width 117 height 30
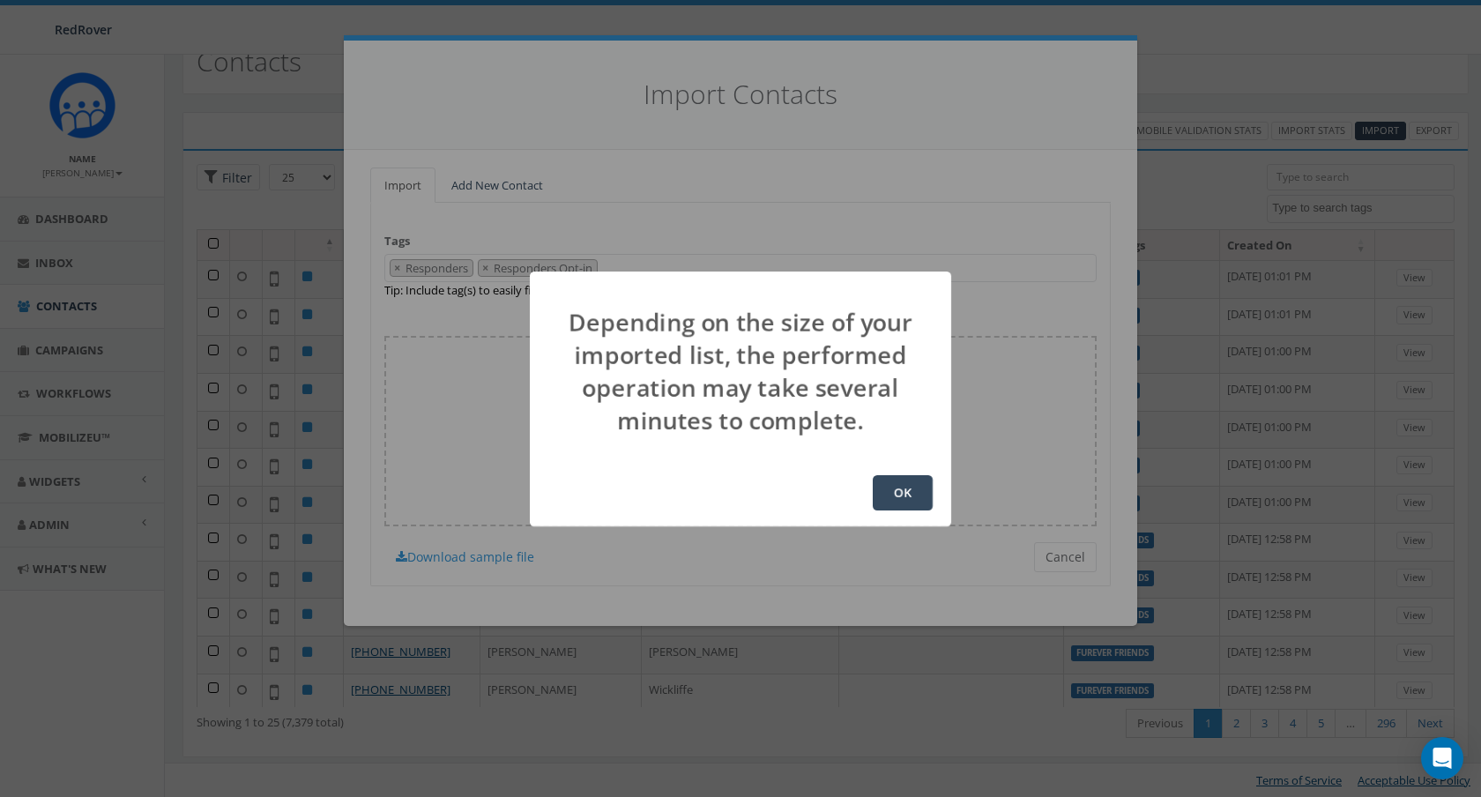
click at [909, 488] on button "OK" at bounding box center [902, 492] width 60 height 35
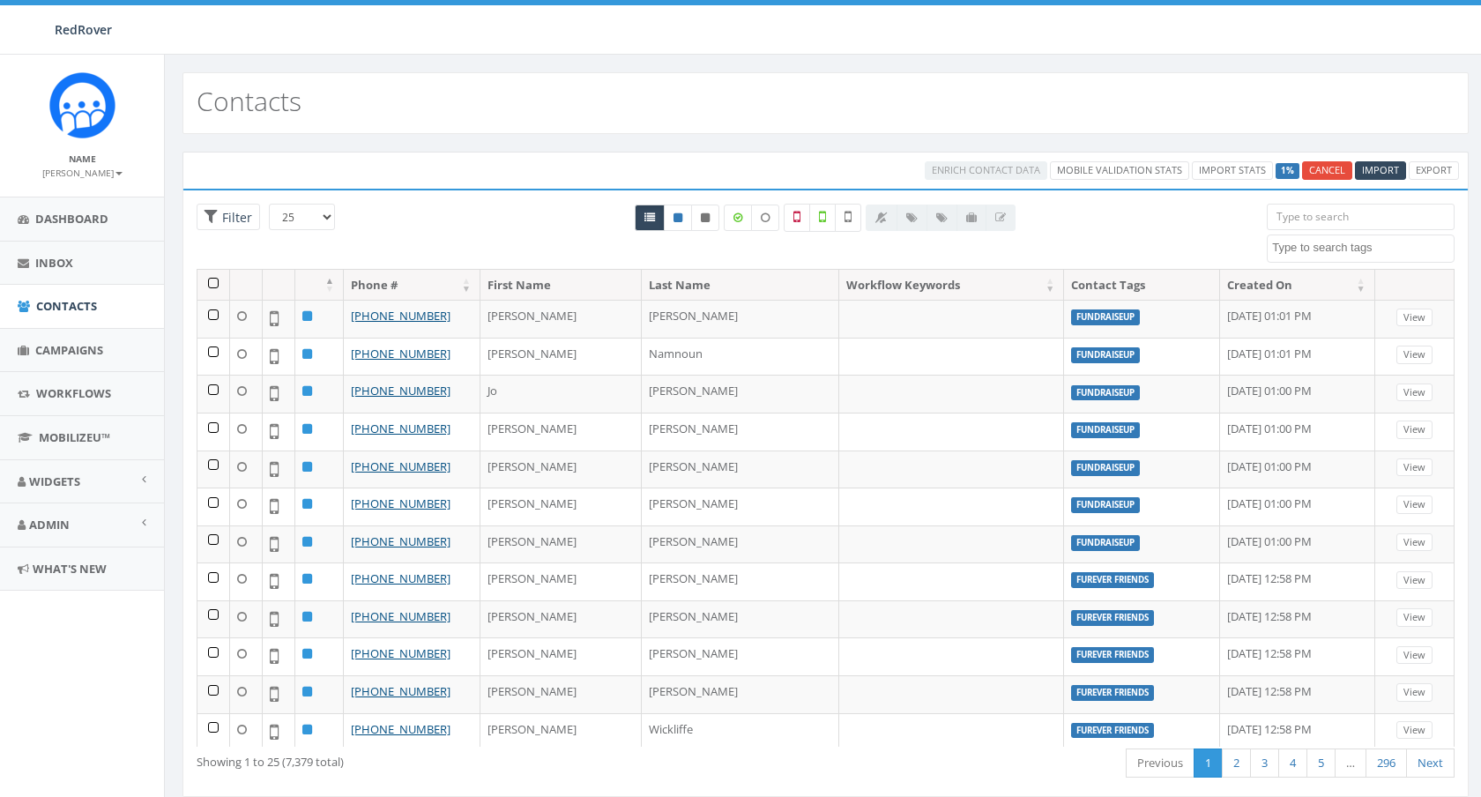
select select
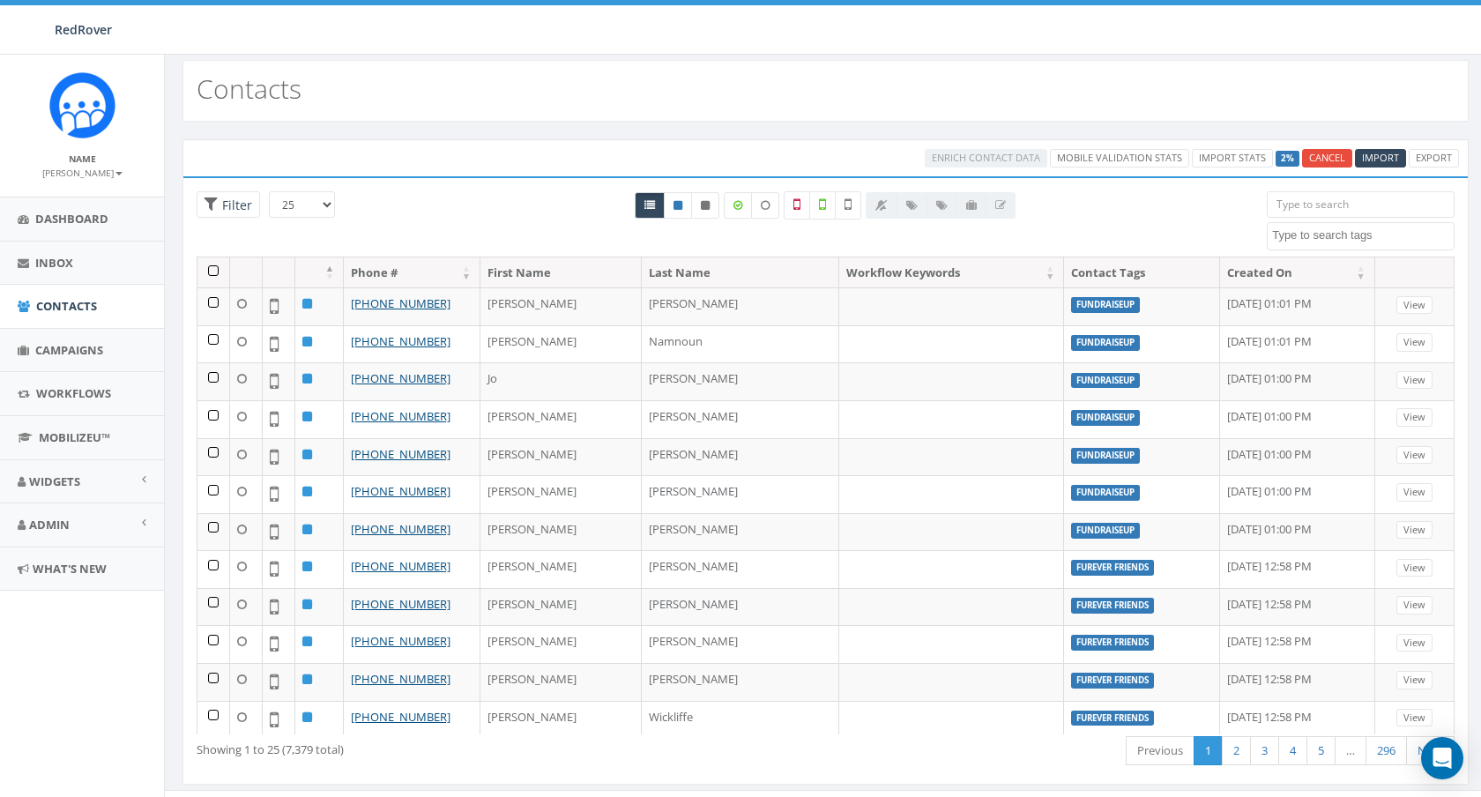
click at [1417, 230] on textarea "Search" at bounding box center [1363, 235] width 182 height 16
click at [1148, 236] on div at bounding box center [825, 223] width 856 height 65
click at [1328, 248] on span at bounding box center [1360, 236] width 188 height 28
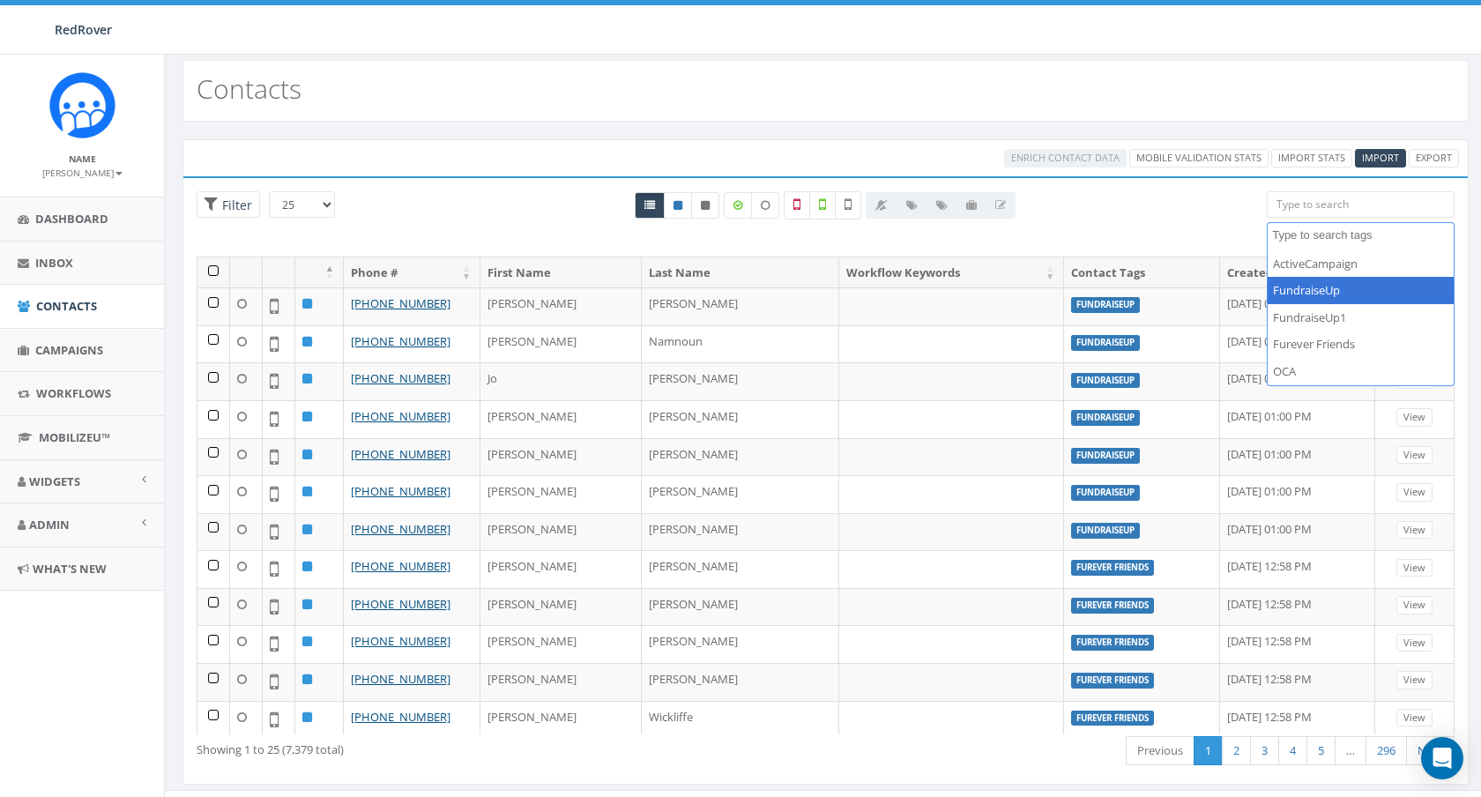
click at [529, 130] on div "Enrich Contact Data Mobile Validation Stats Import Stats 100% Cancel Import Exp…" at bounding box center [825, 473] width 1321 height 702
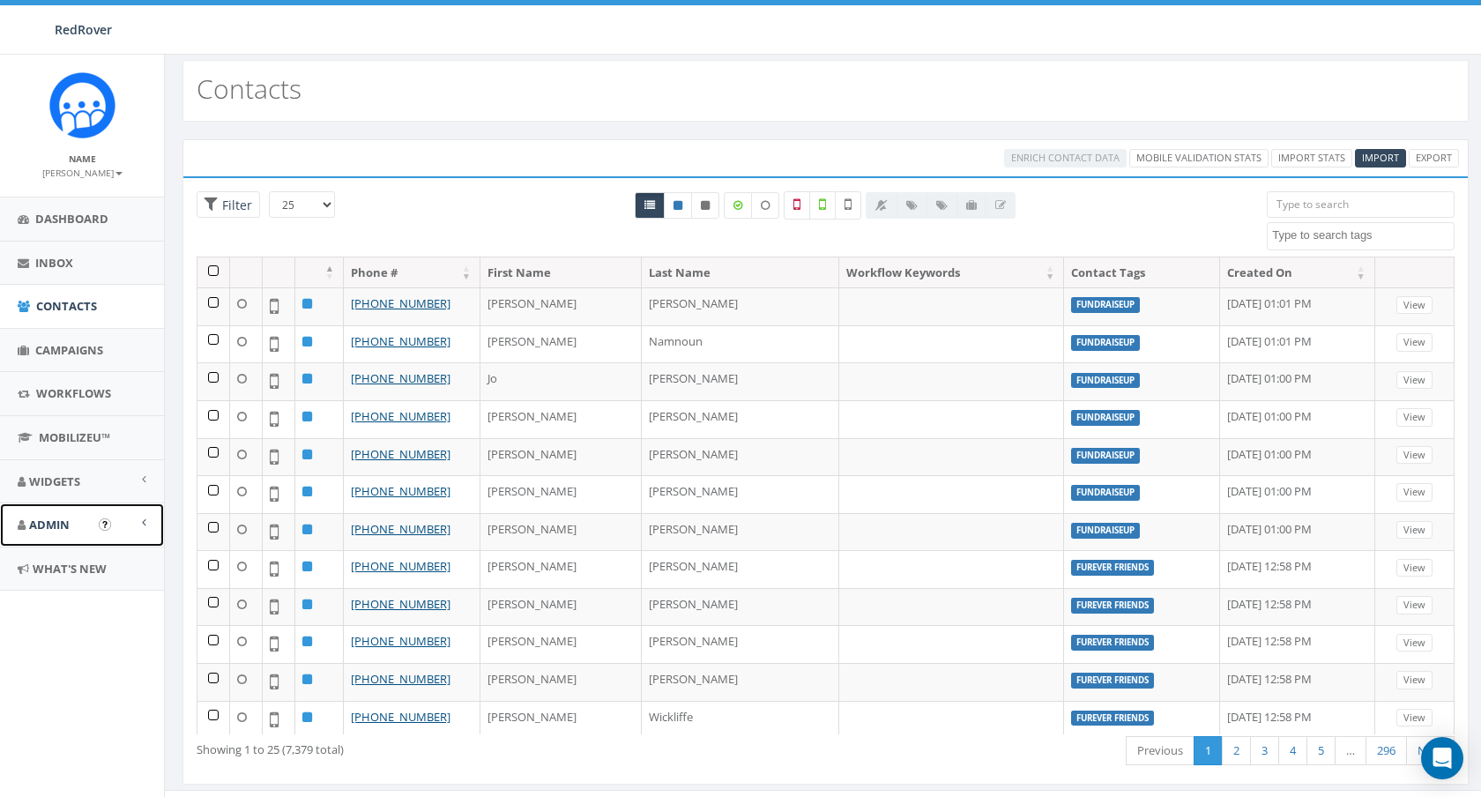
click at [78, 526] on link "Admin" at bounding box center [82, 524] width 164 height 43
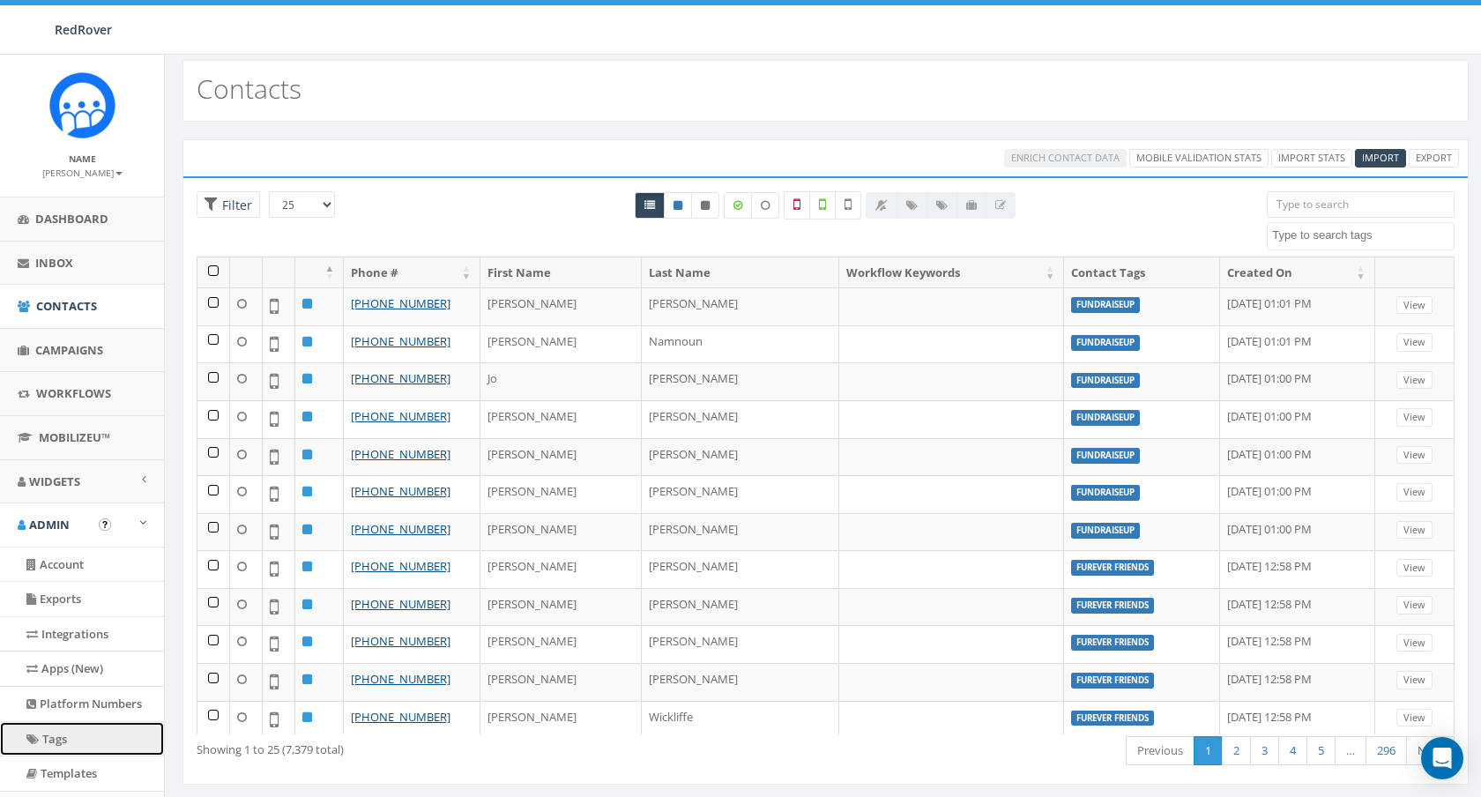
click at [62, 739] on link "Tags" at bounding box center [82, 739] width 164 height 34
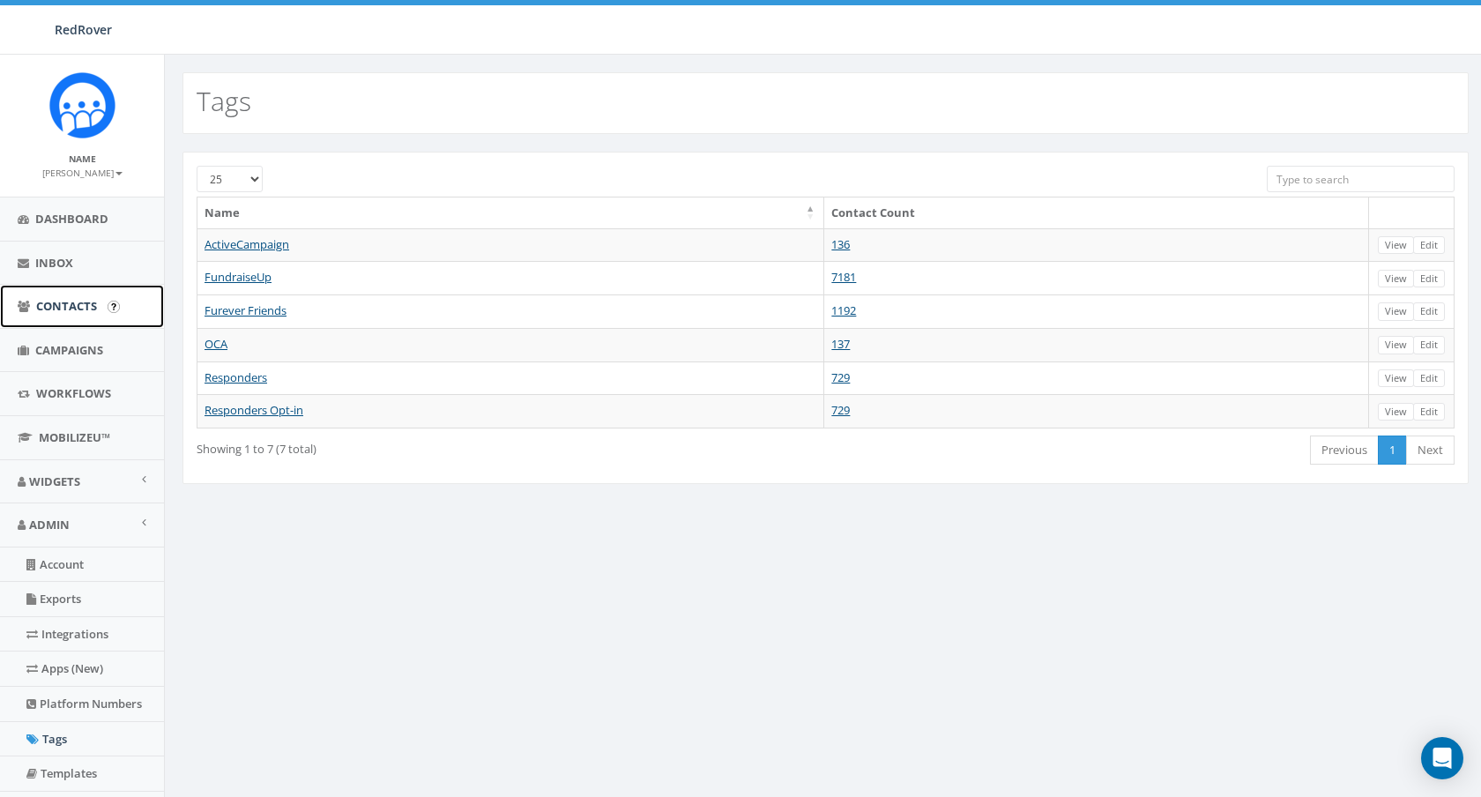
click at [59, 308] on span "Contacts" at bounding box center [66, 306] width 61 height 16
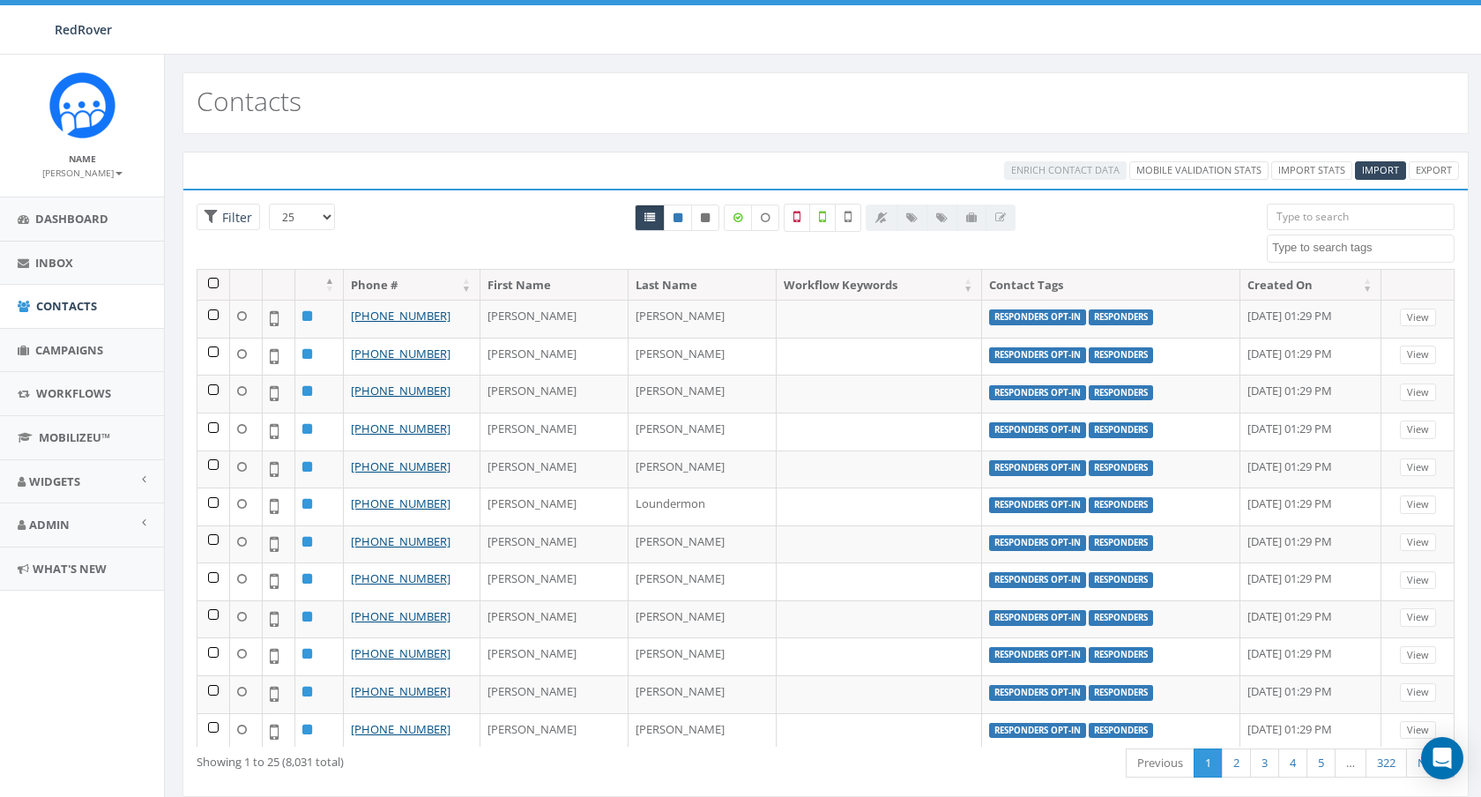
click at [1288, 253] on textarea "Search" at bounding box center [1363, 248] width 182 height 16
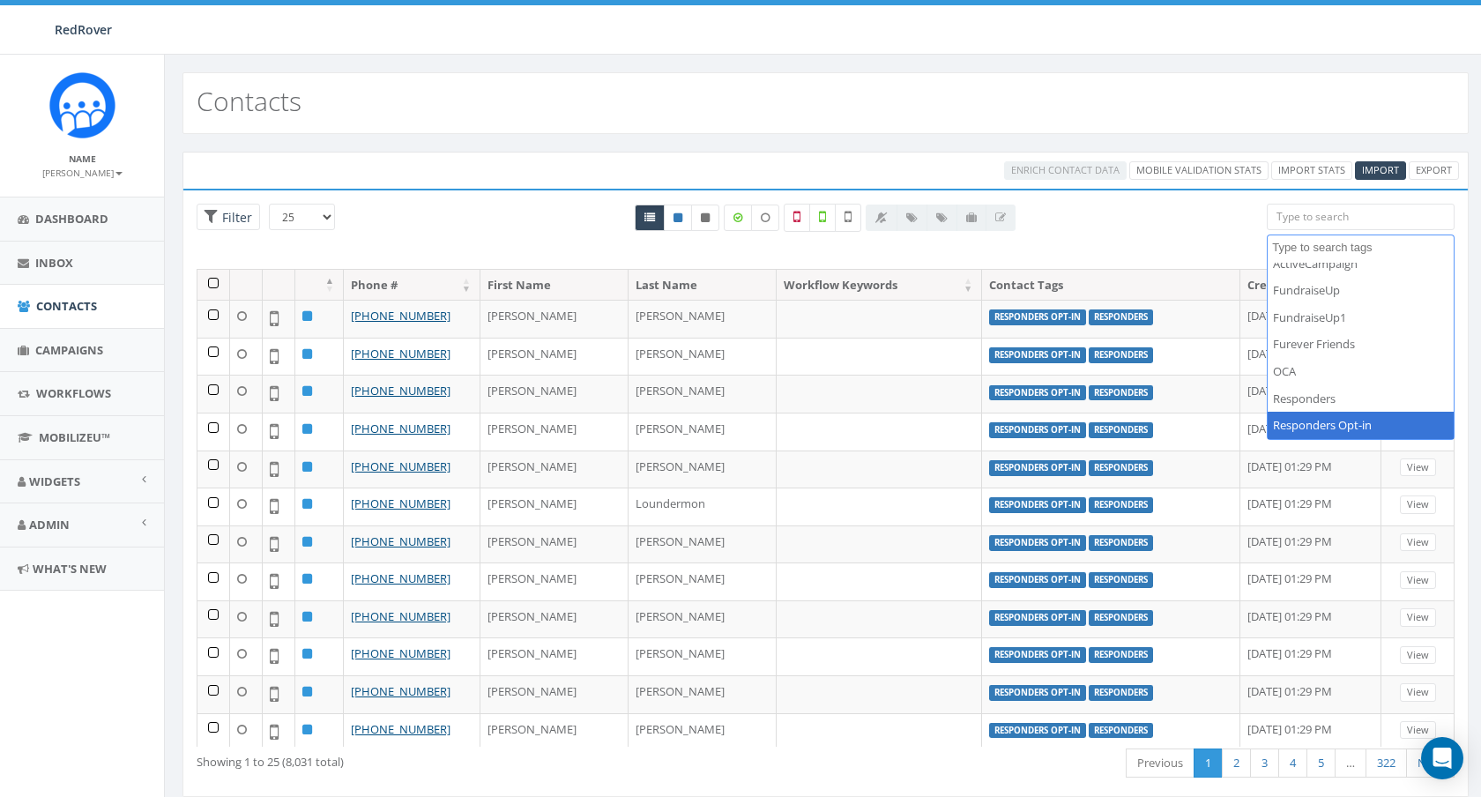
select select "Responders Opt-in"
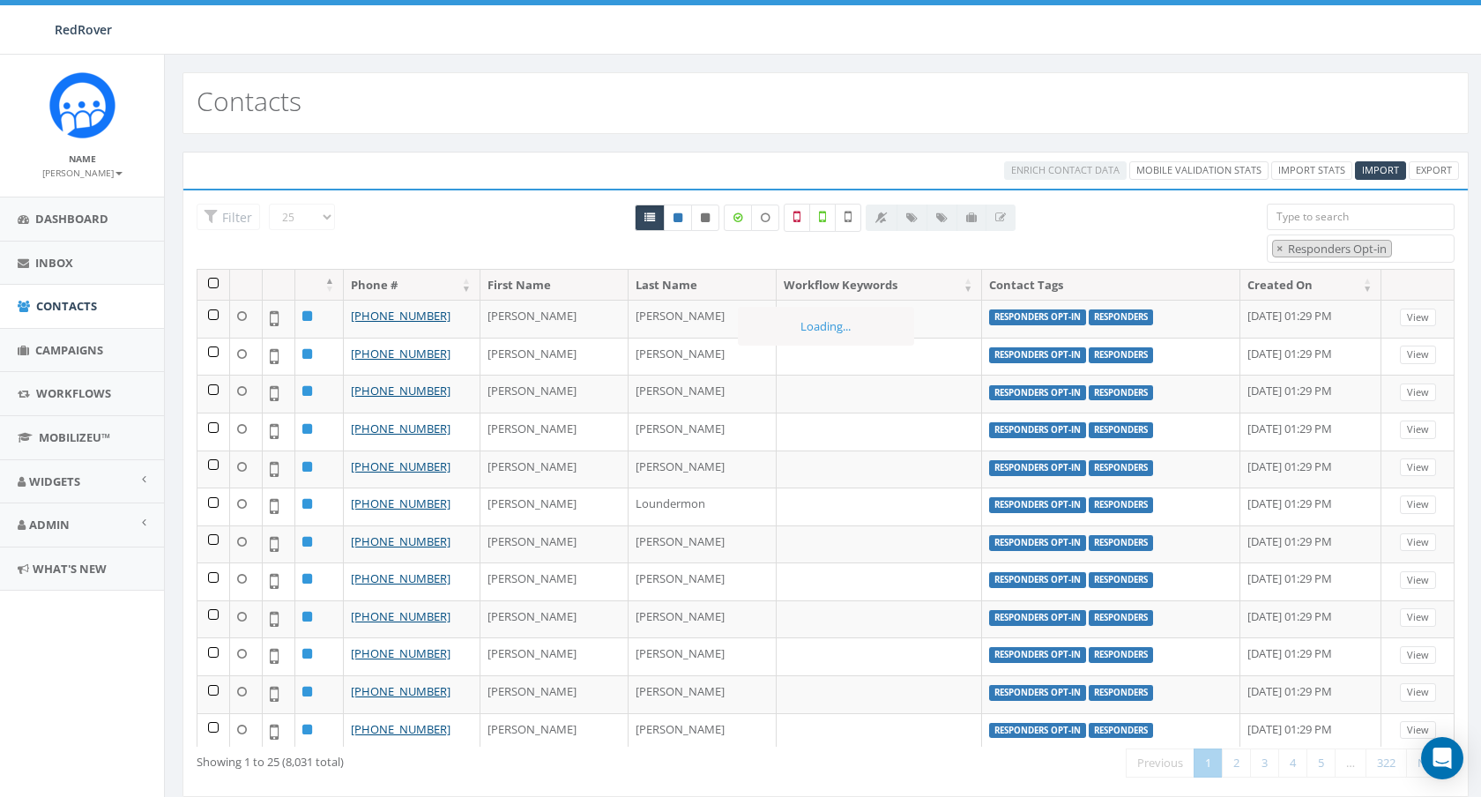
scroll to position [93, 0]
click at [1385, 167] on span "Import" at bounding box center [1380, 169] width 37 height 13
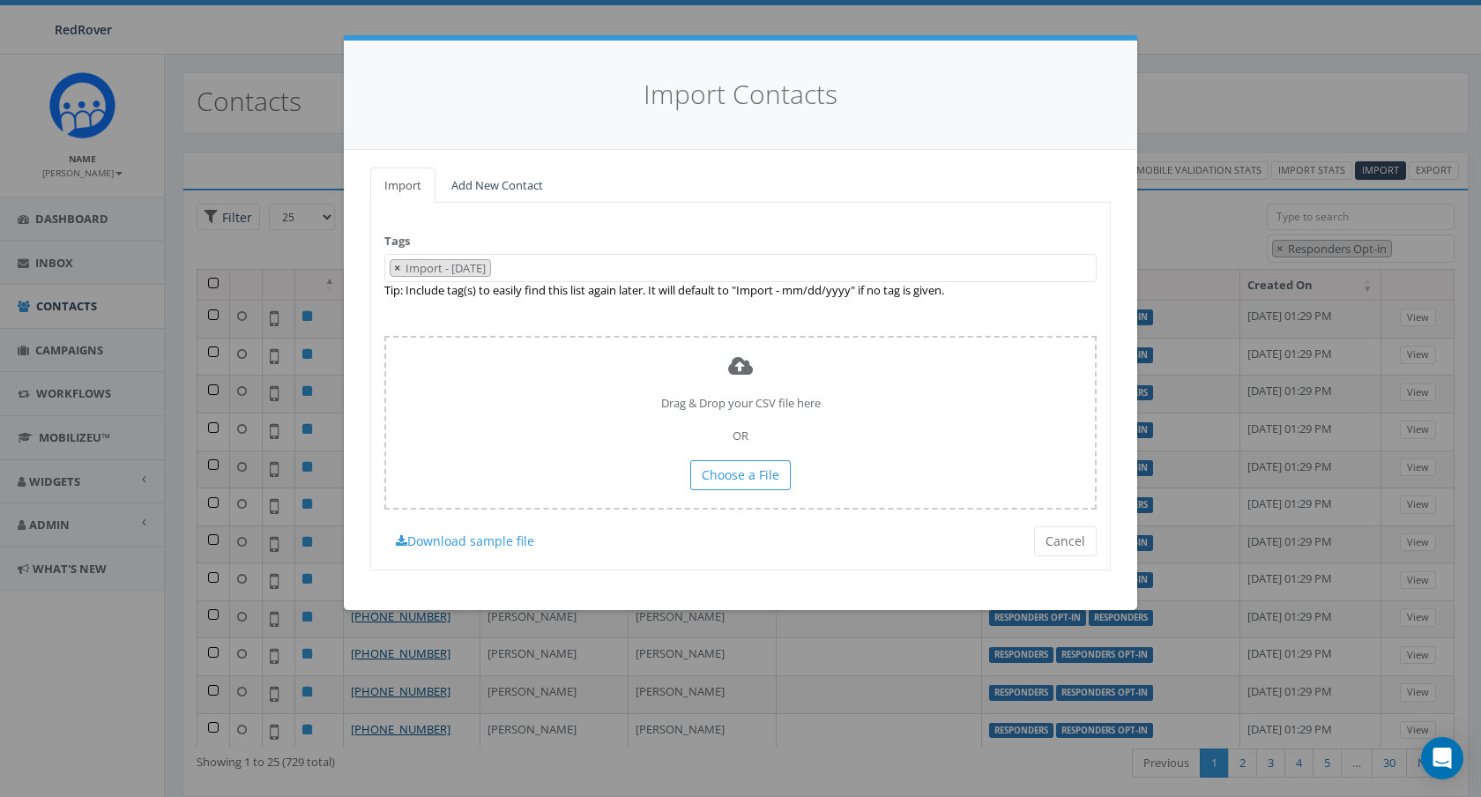
click at [400, 268] on button "×" at bounding box center [396, 268] width 13 height 17
select select
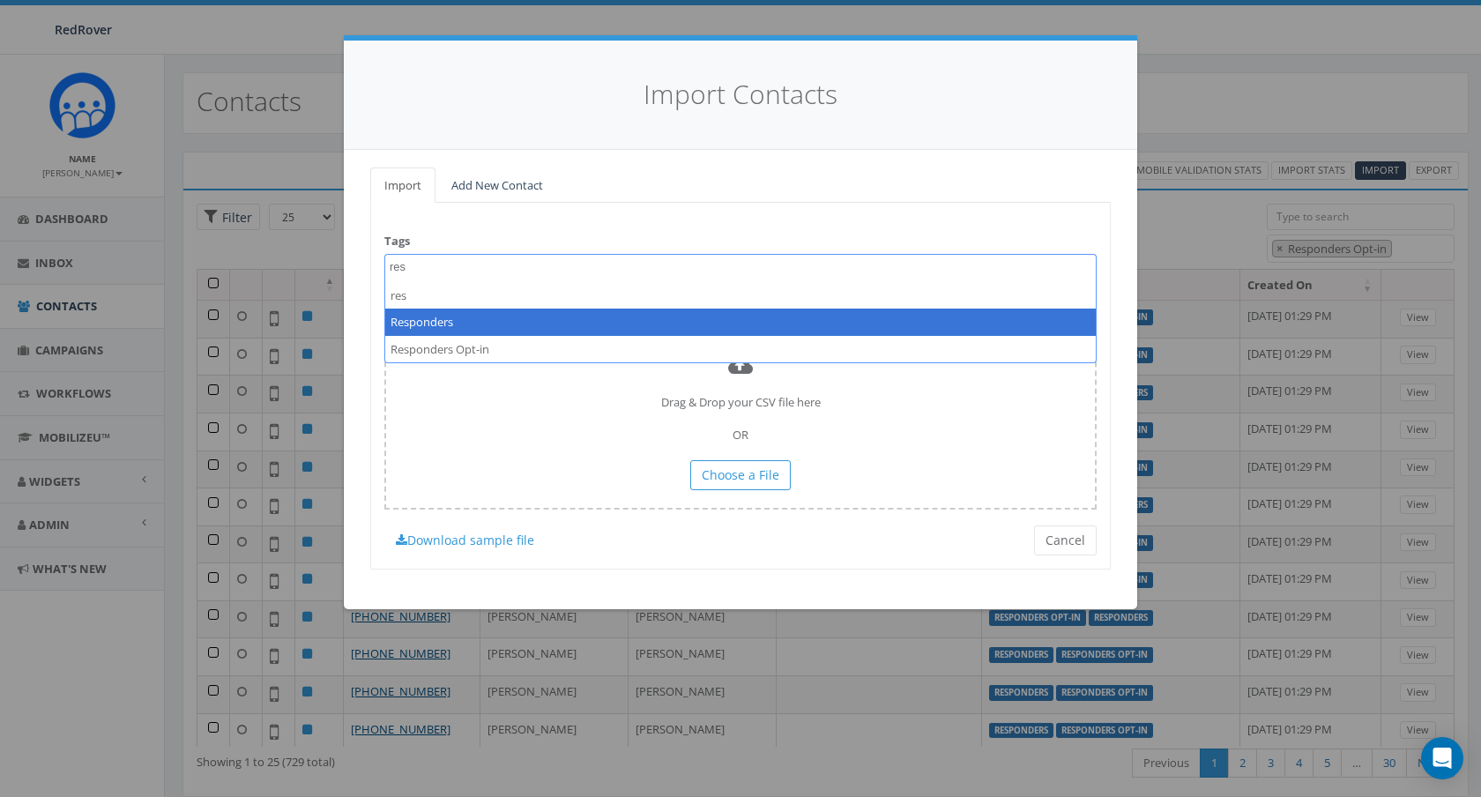
type textarea "res"
select select "Responders"
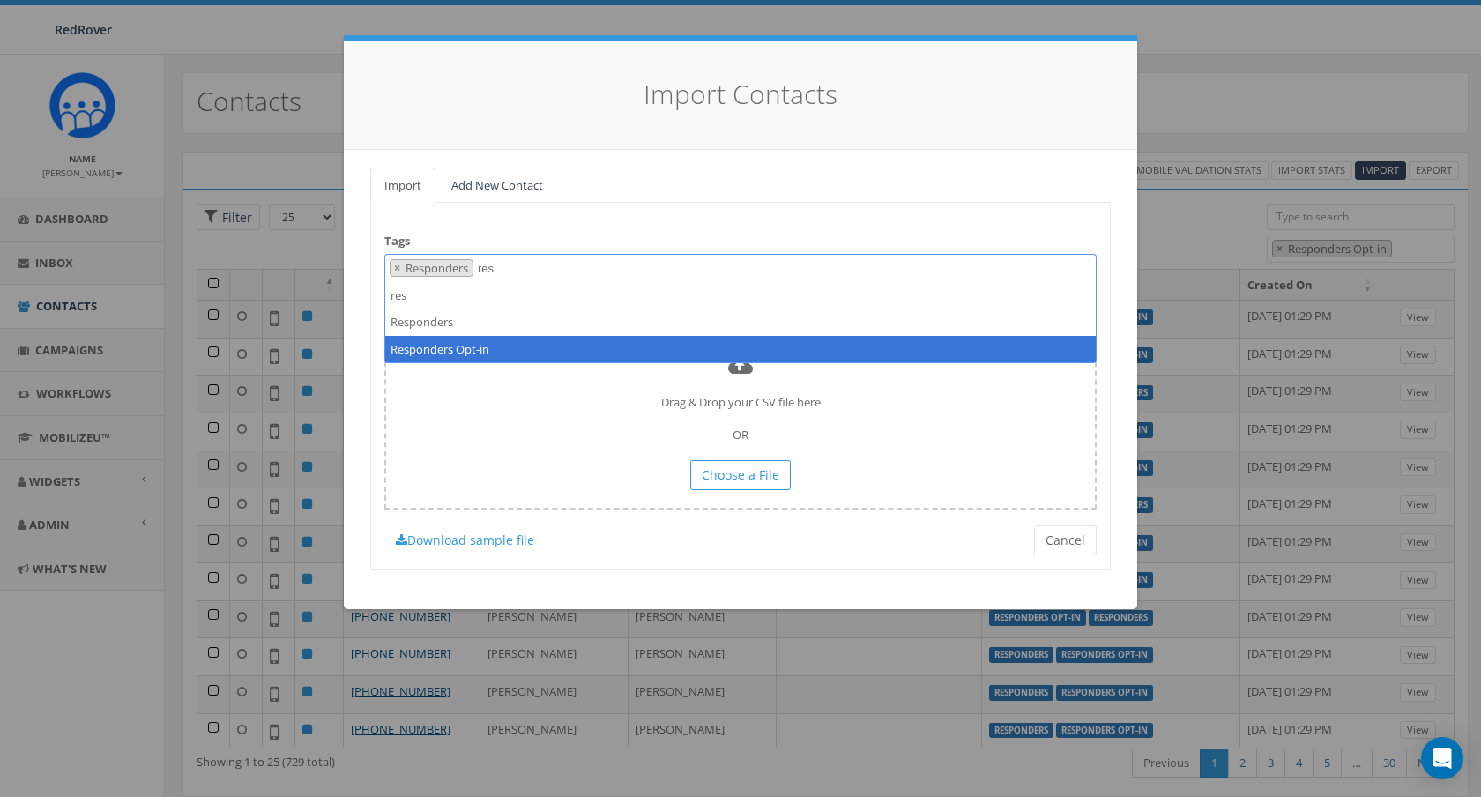
type textarea "res"
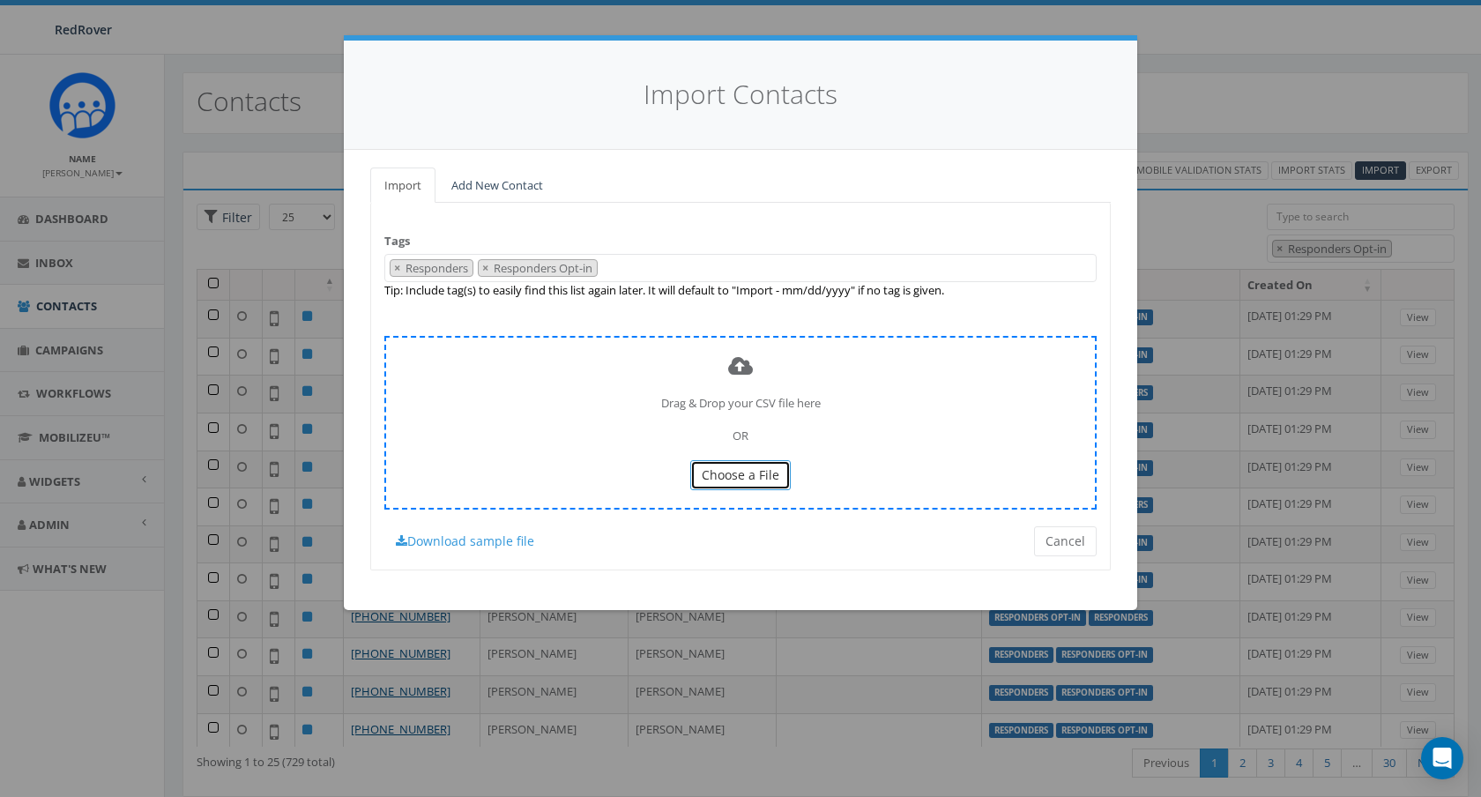
click at [746, 483] on span "Choose a File" at bounding box center [740, 474] width 78 height 17
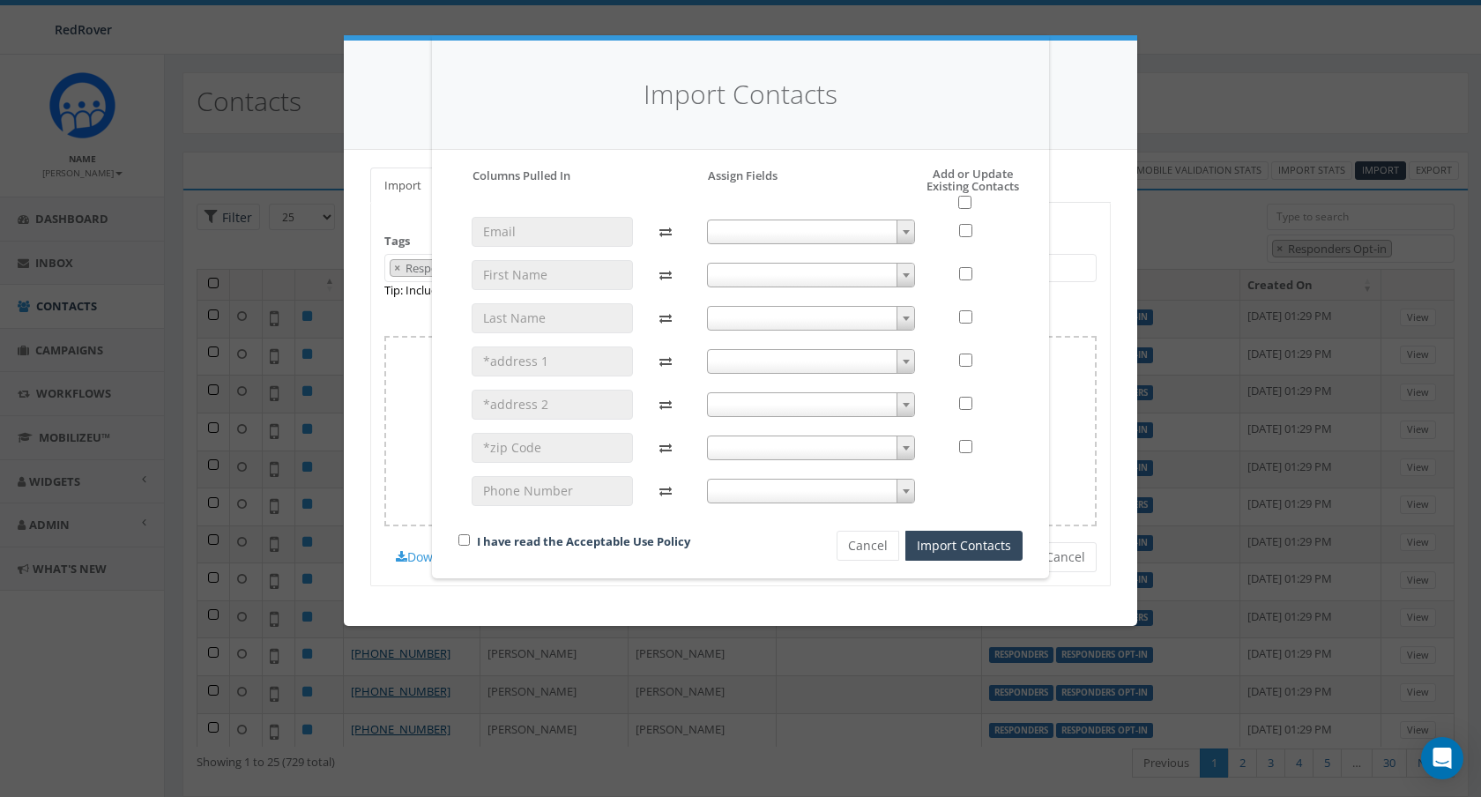
click at [957, 204] on h5 "Add or Update Existing Contacts" at bounding box center [955, 188] width 136 height 42
click at [896, 219] on div at bounding box center [811, 369] width 235 height 305
click at [894, 231] on span at bounding box center [811, 231] width 209 height 25
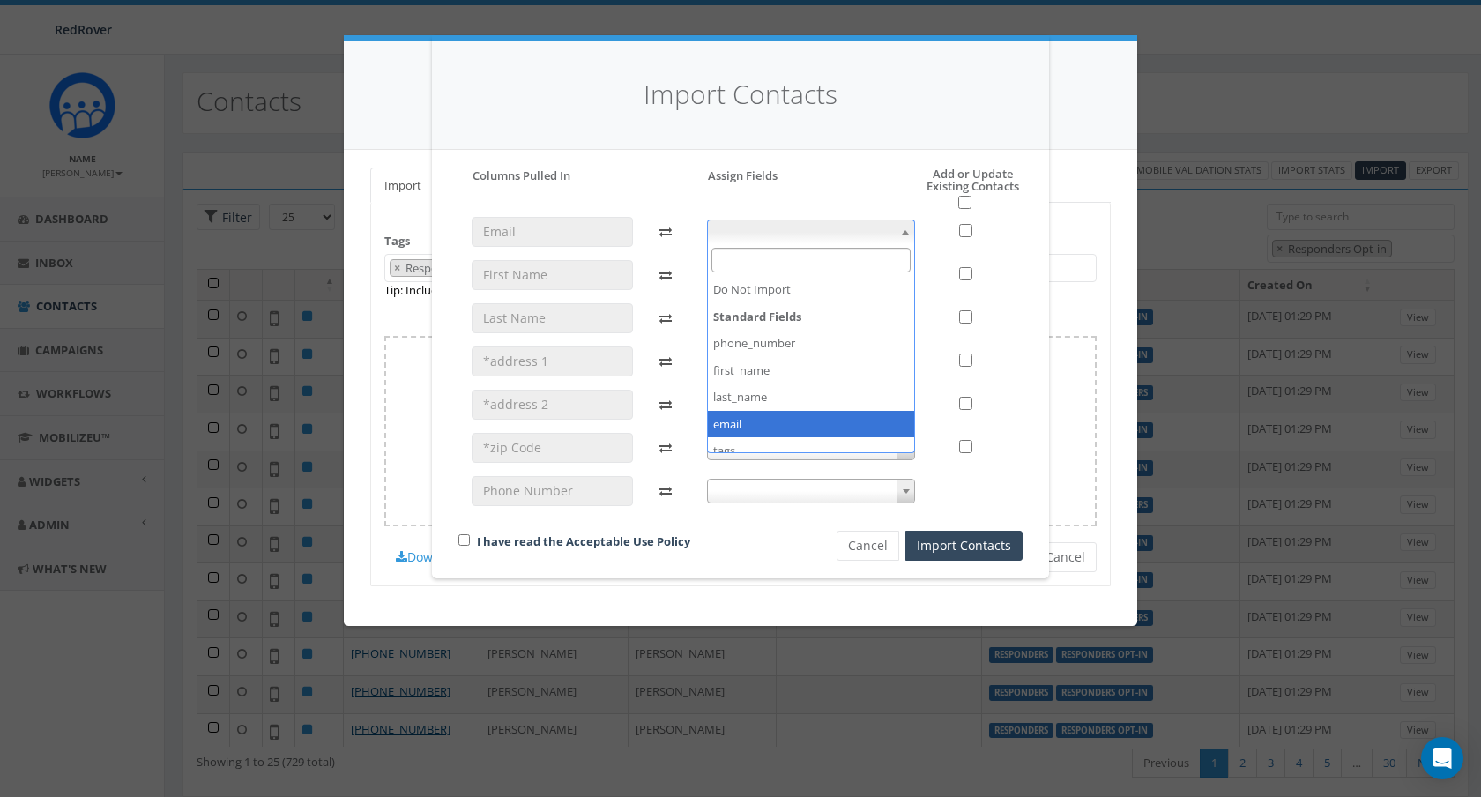
select select "email"
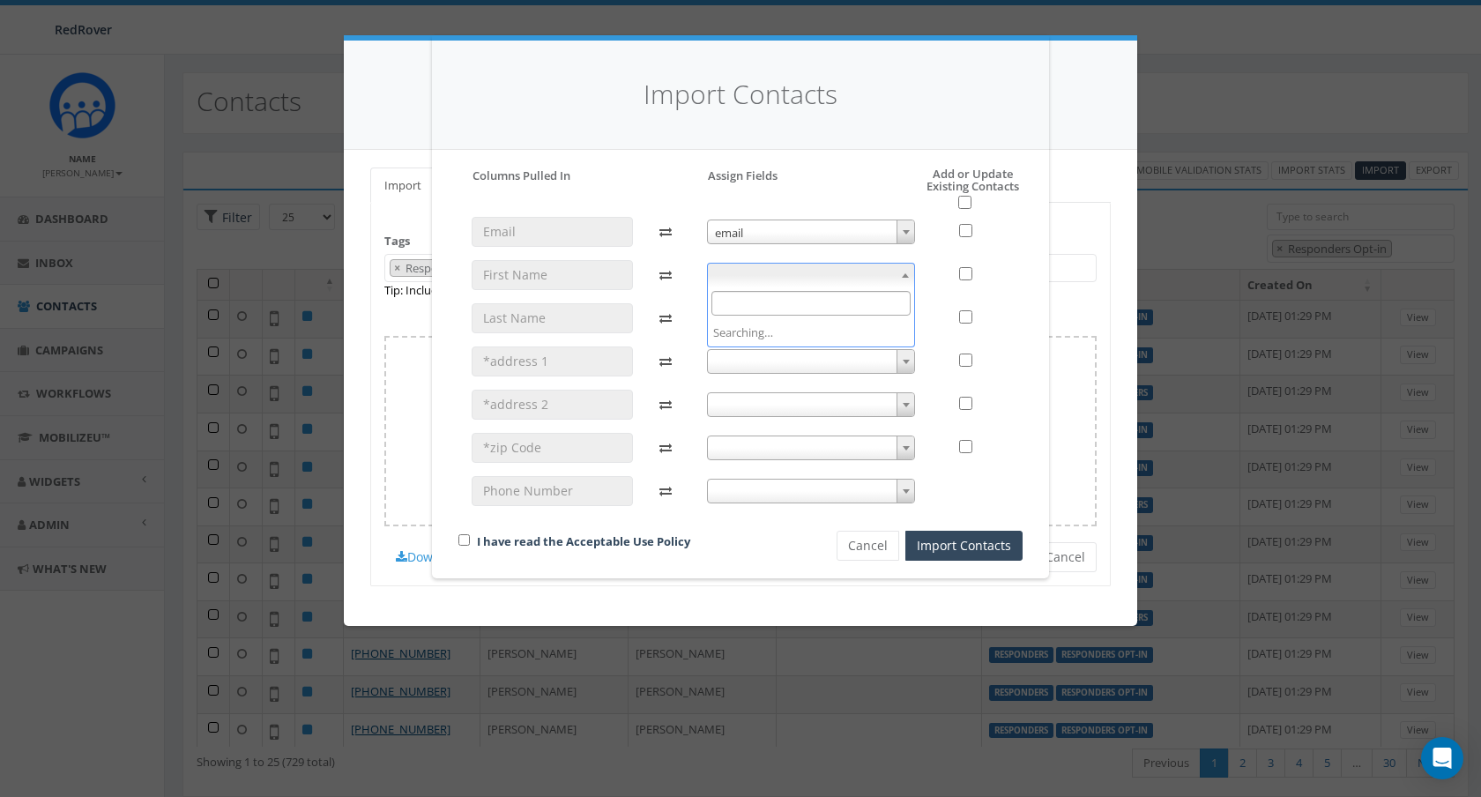
click at [835, 284] on span at bounding box center [811, 275] width 209 height 25
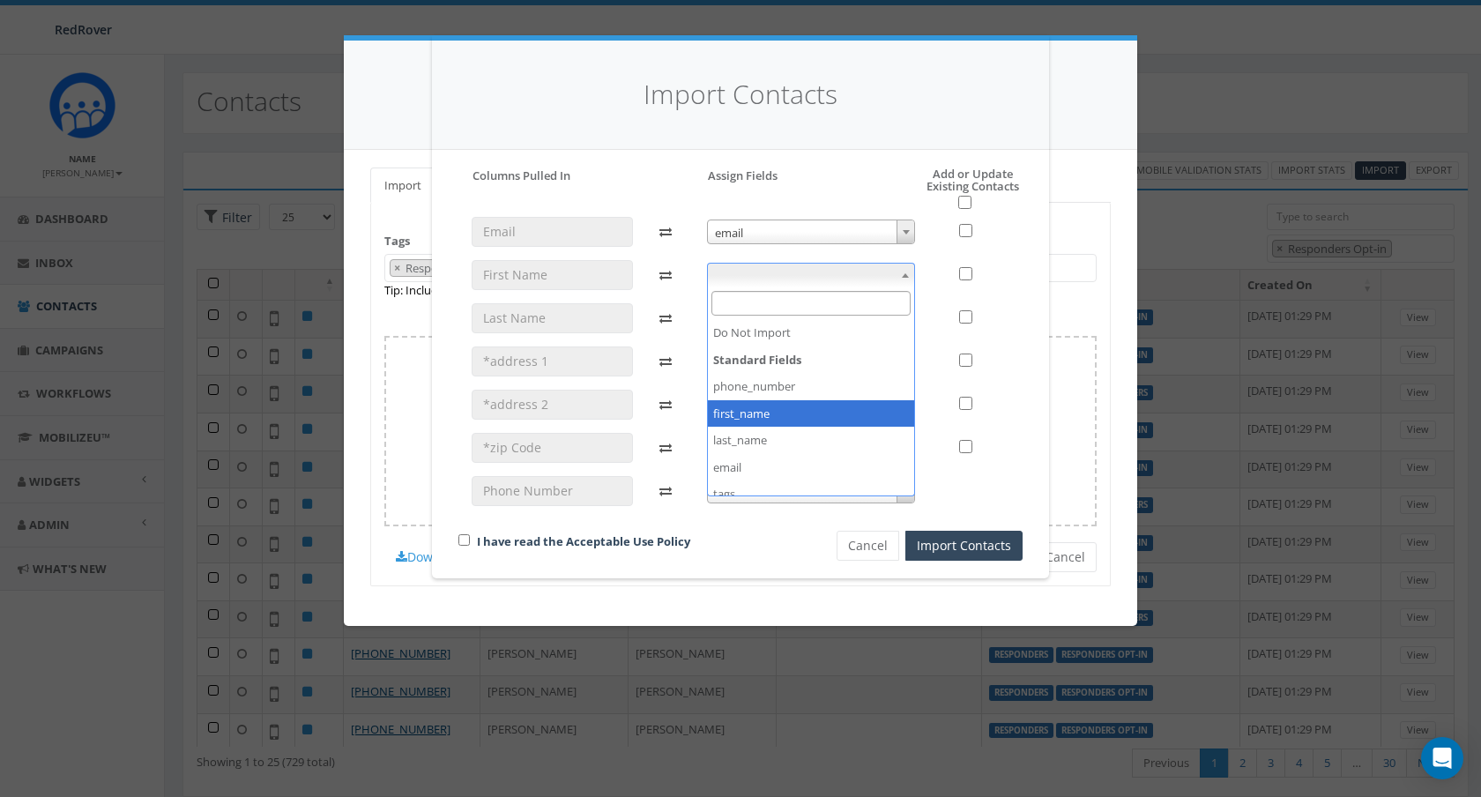
select select "first_name"
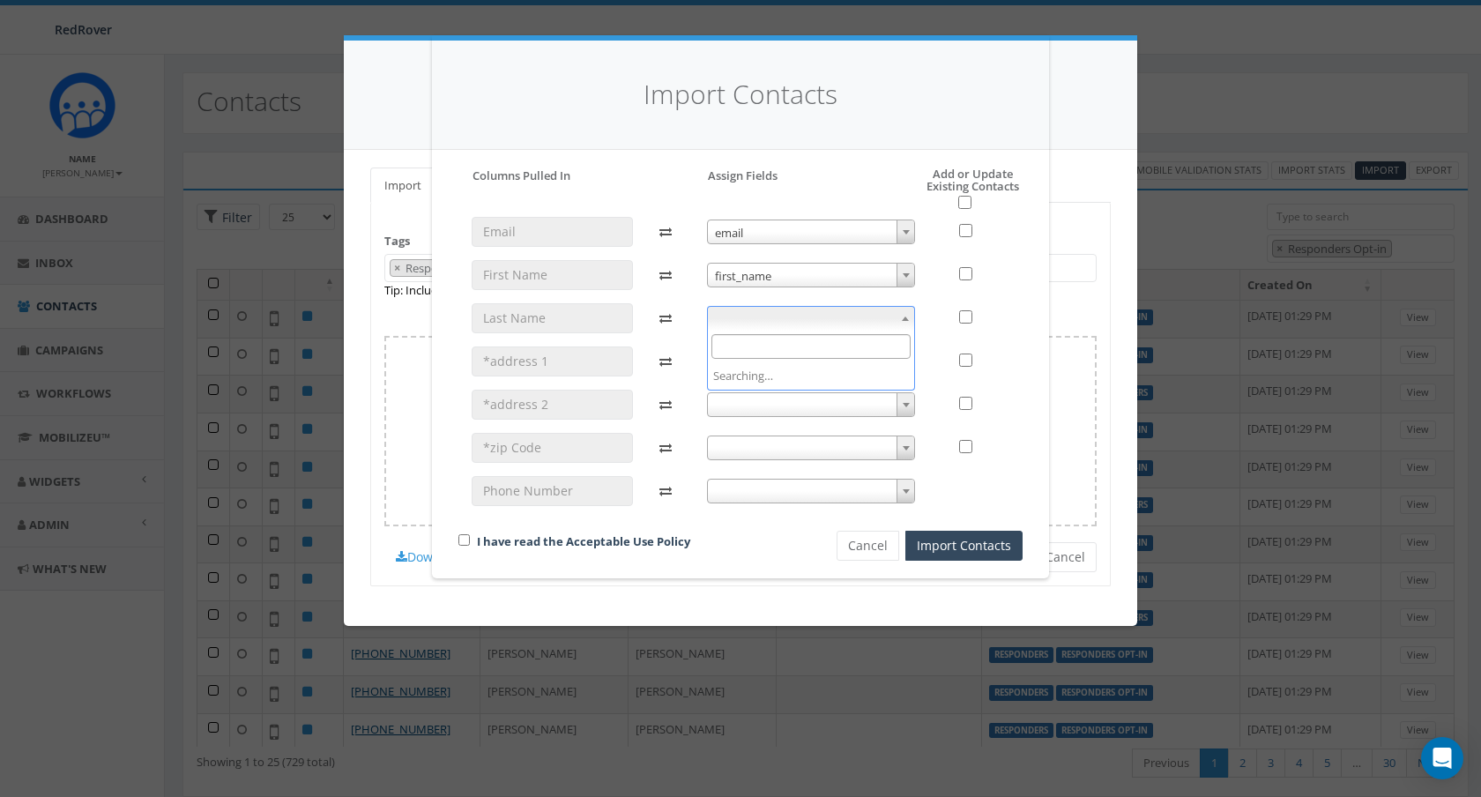
click at [838, 315] on span at bounding box center [811, 318] width 209 height 25
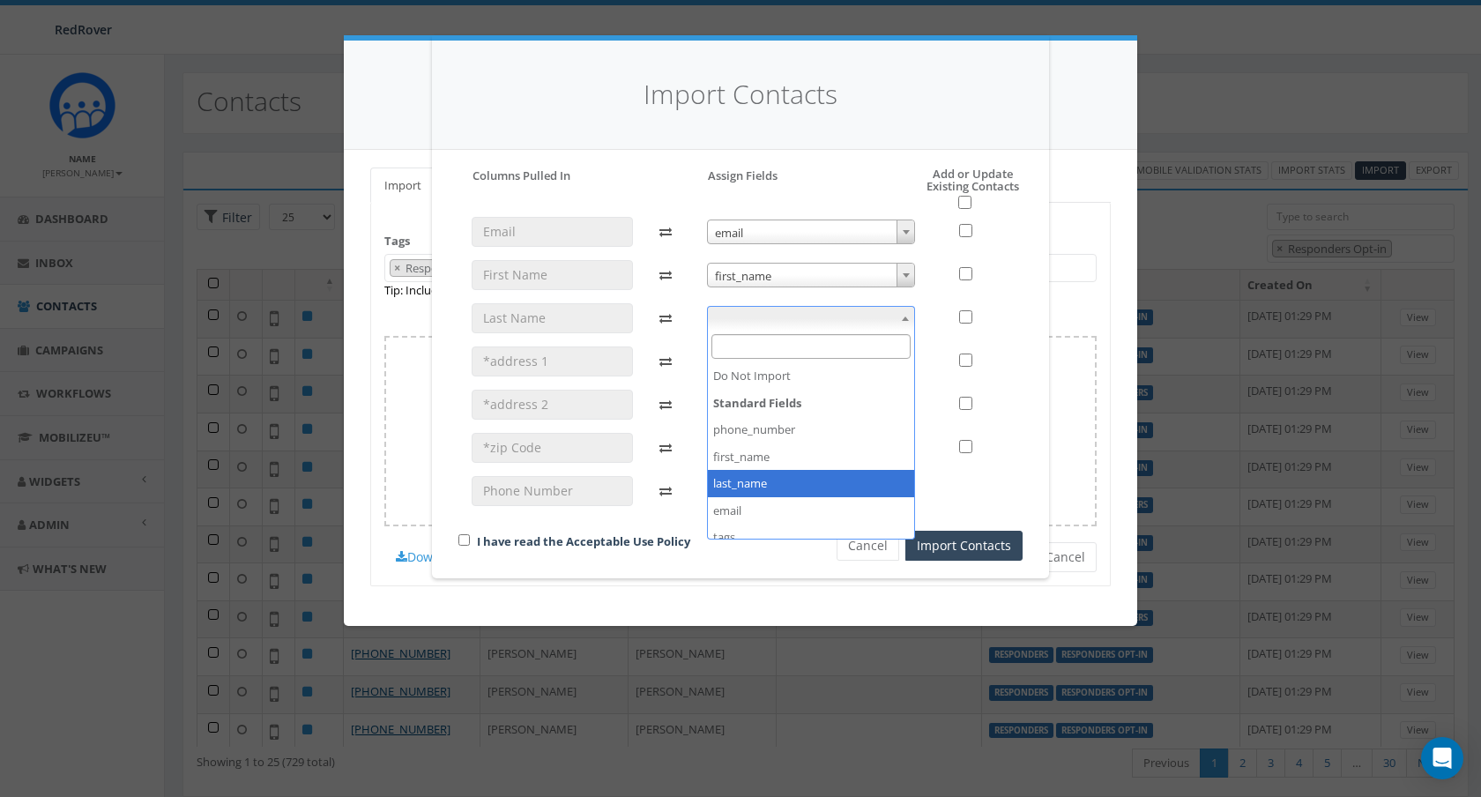
select select "last_name"
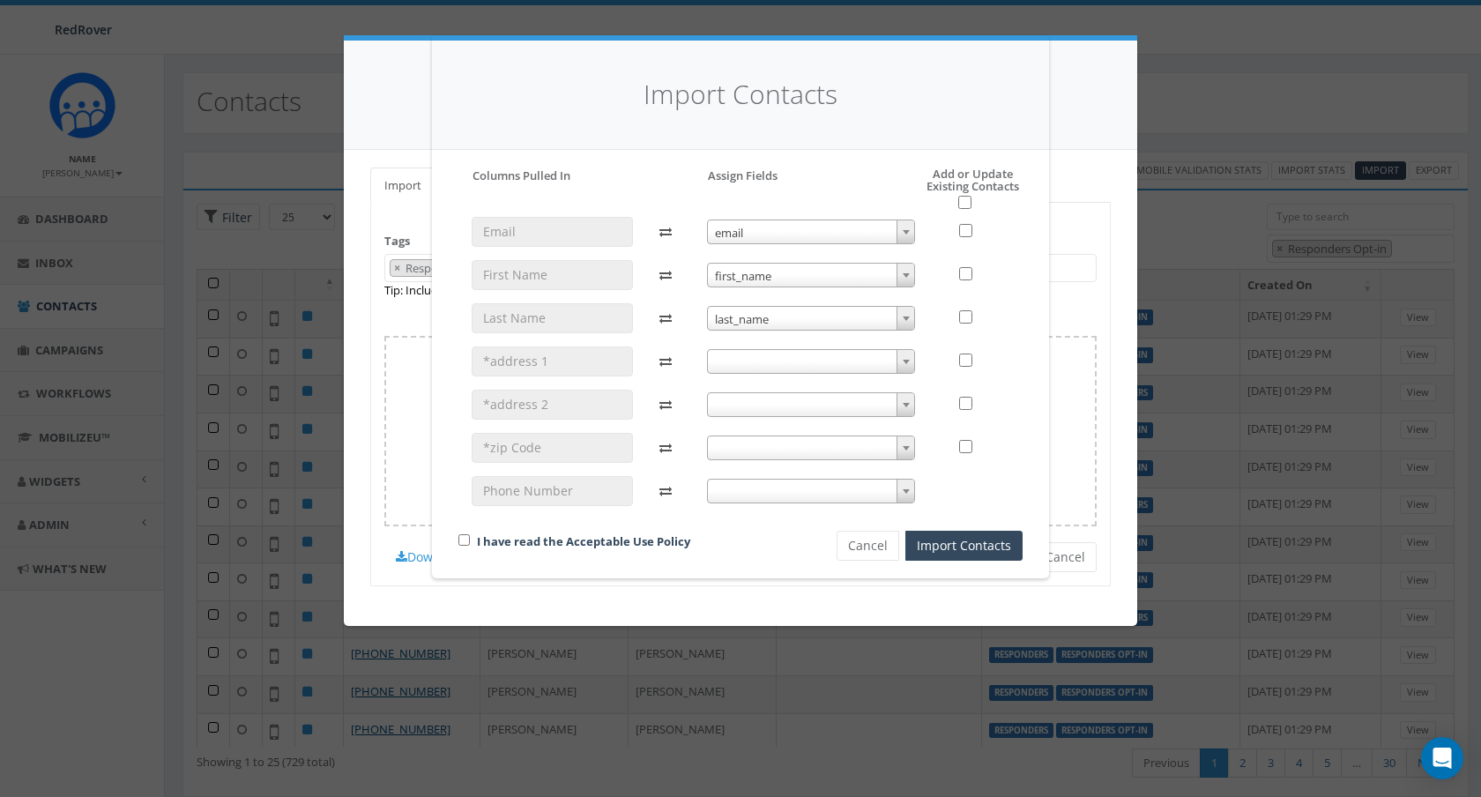
click at [790, 363] on span at bounding box center [811, 361] width 209 height 25
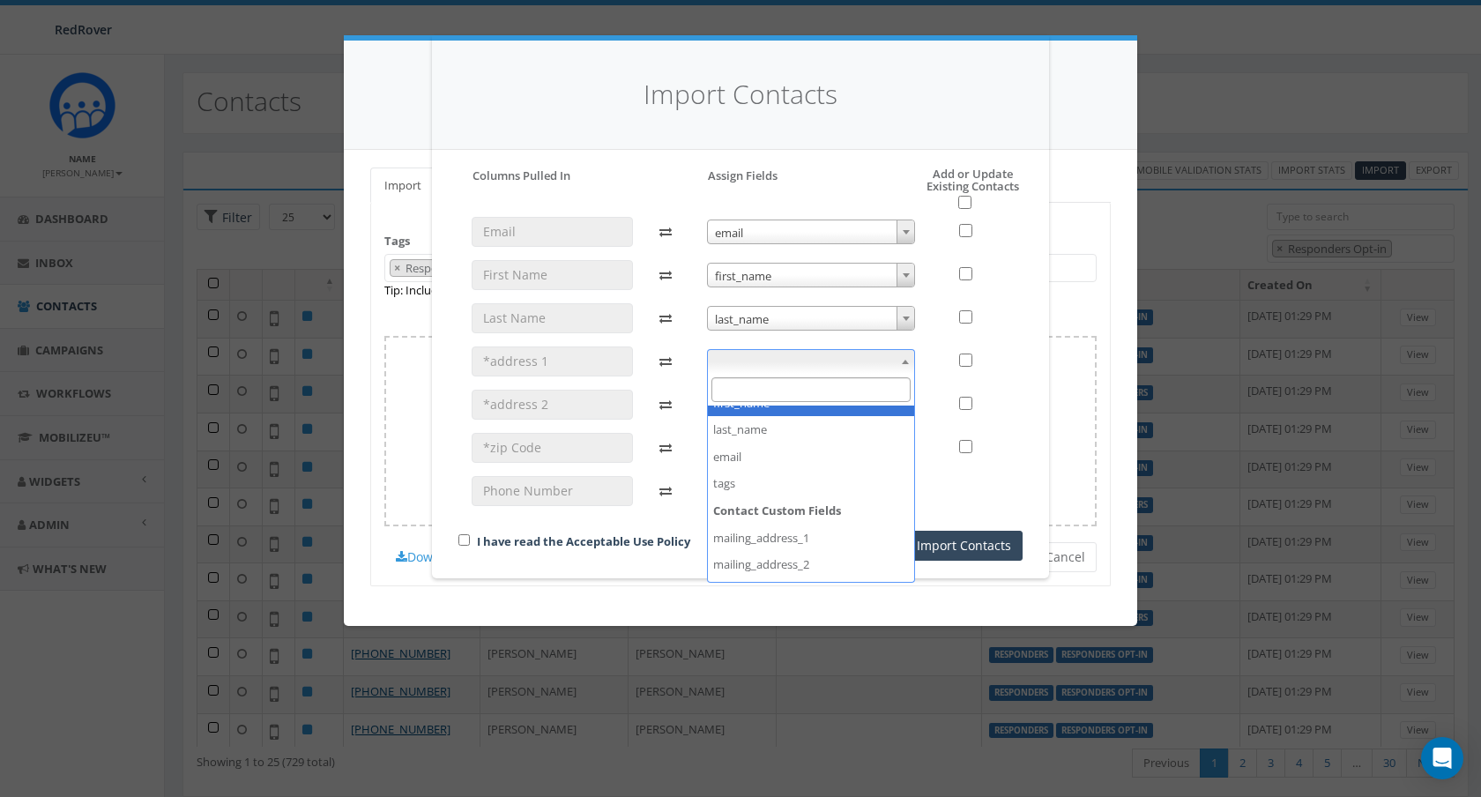
scroll to position [116, 0]
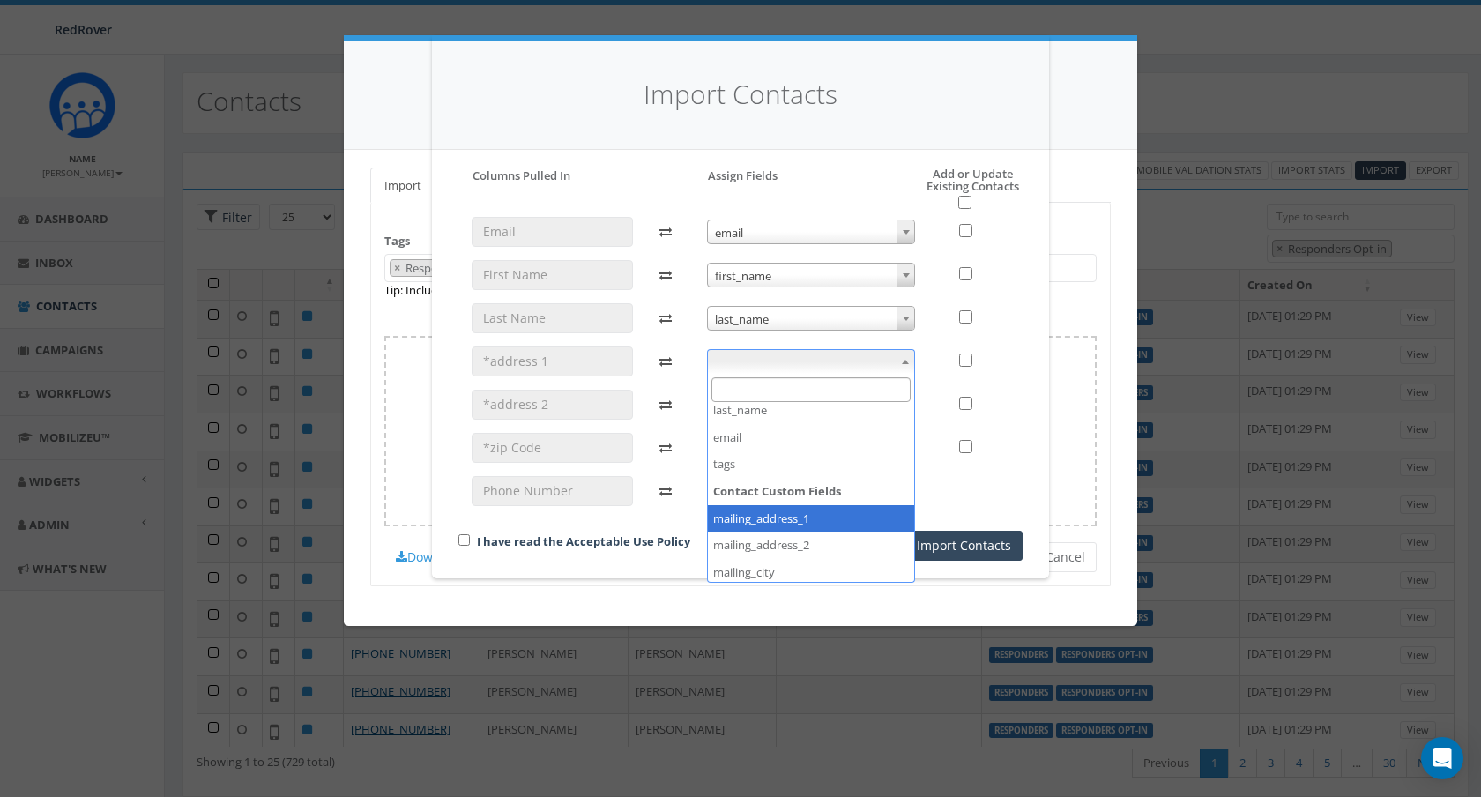
select select "mailing_address_1"
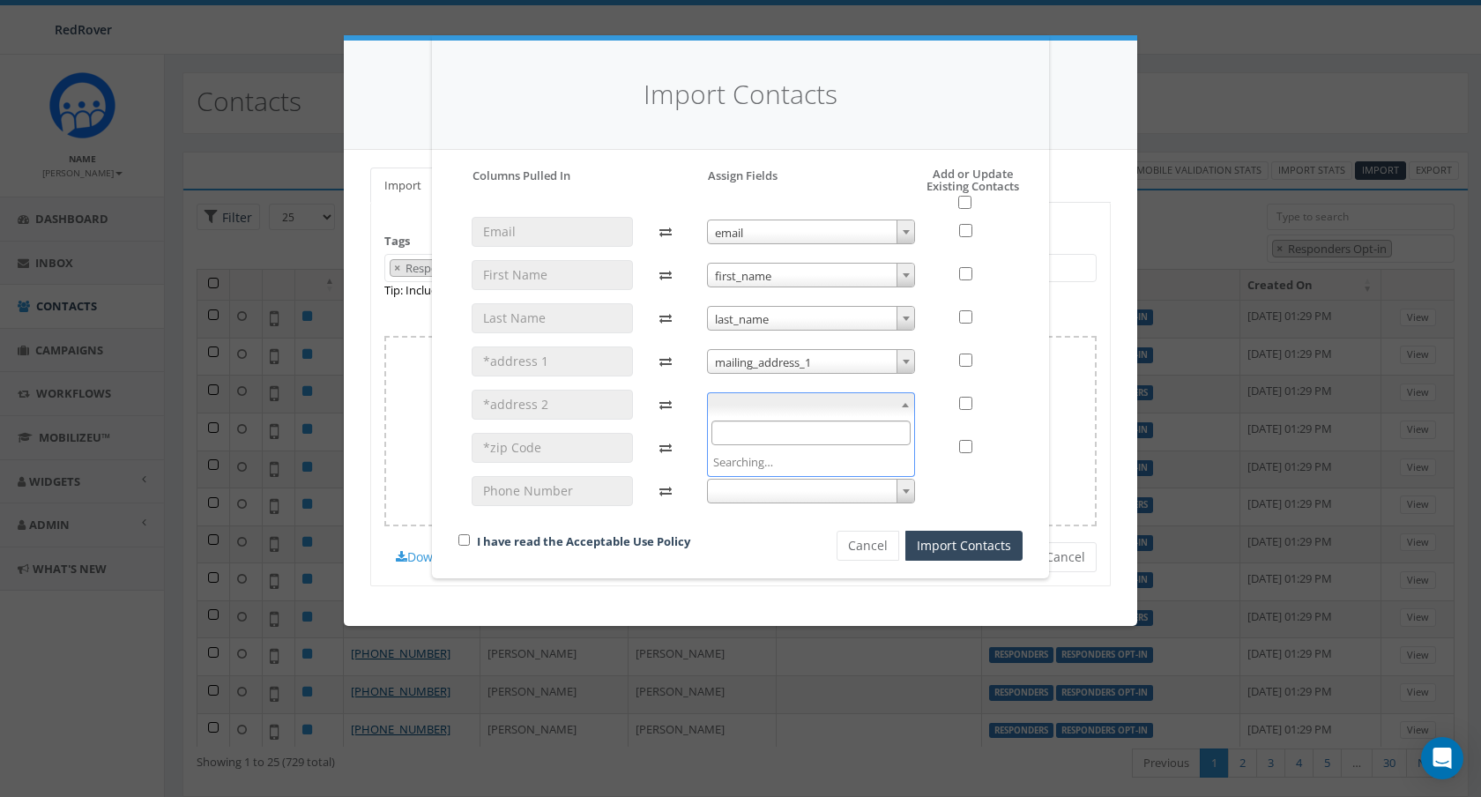
click at [805, 398] on span at bounding box center [811, 404] width 209 height 25
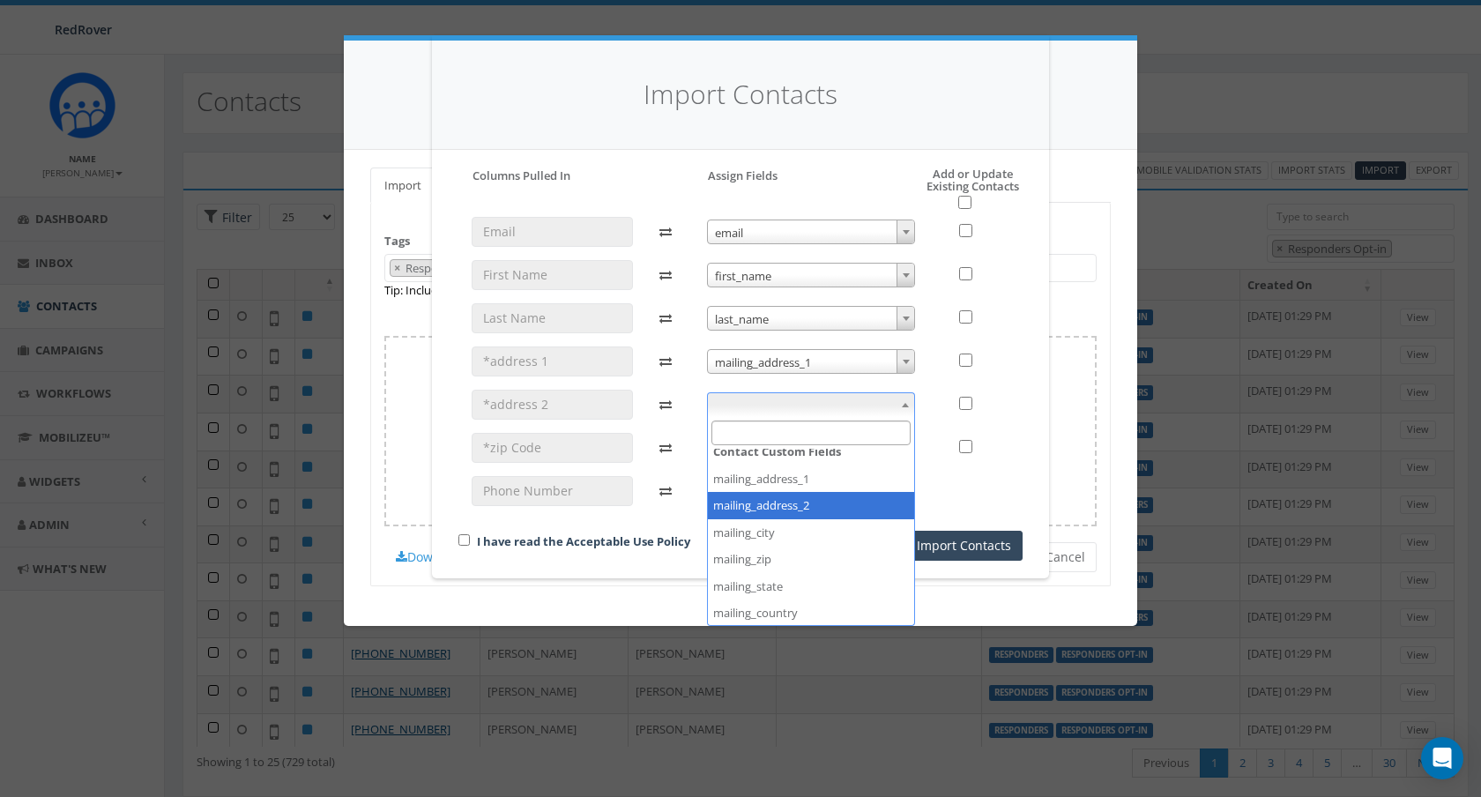
select select "mailing_address_2"
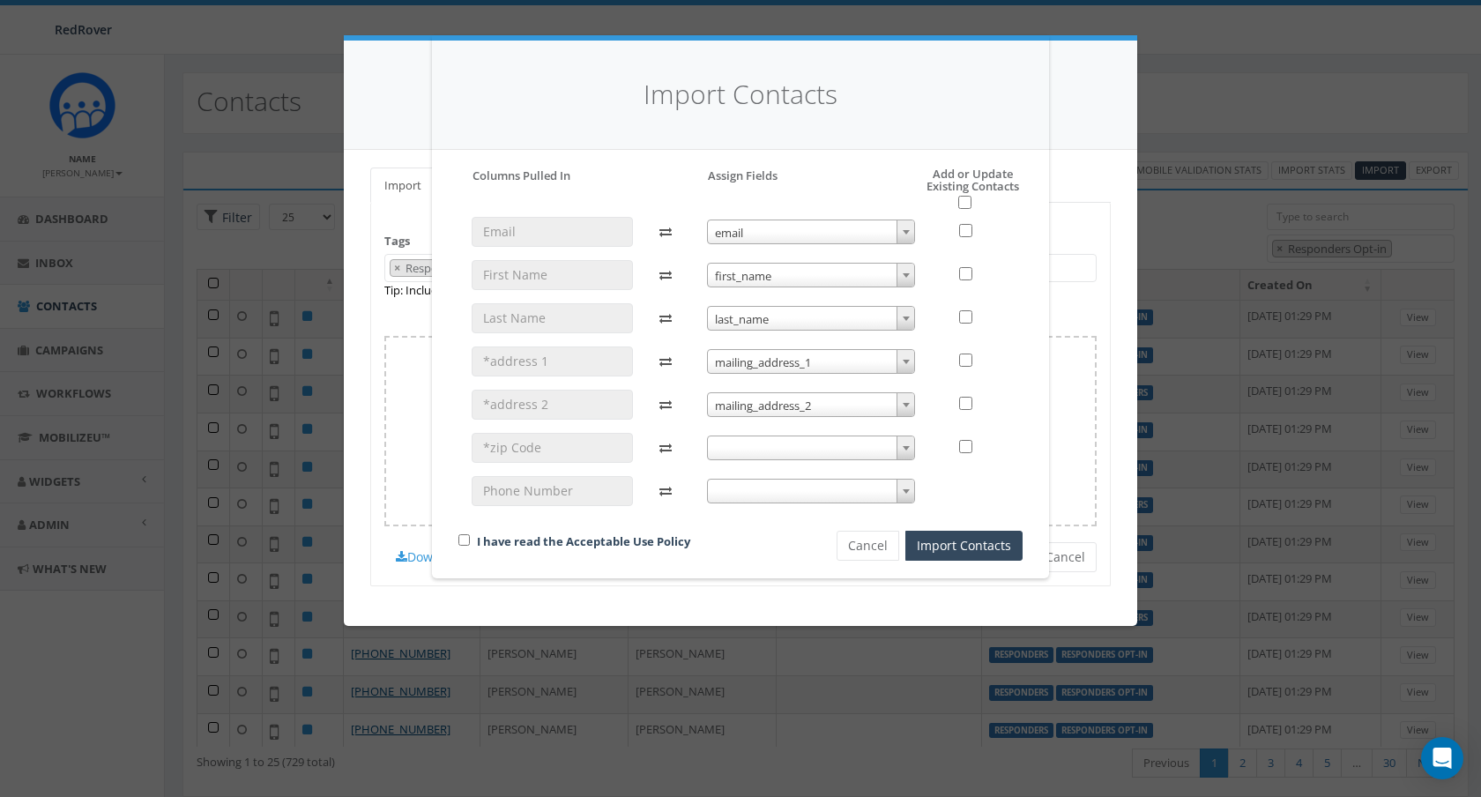
click at [747, 454] on span at bounding box center [811, 447] width 209 height 25
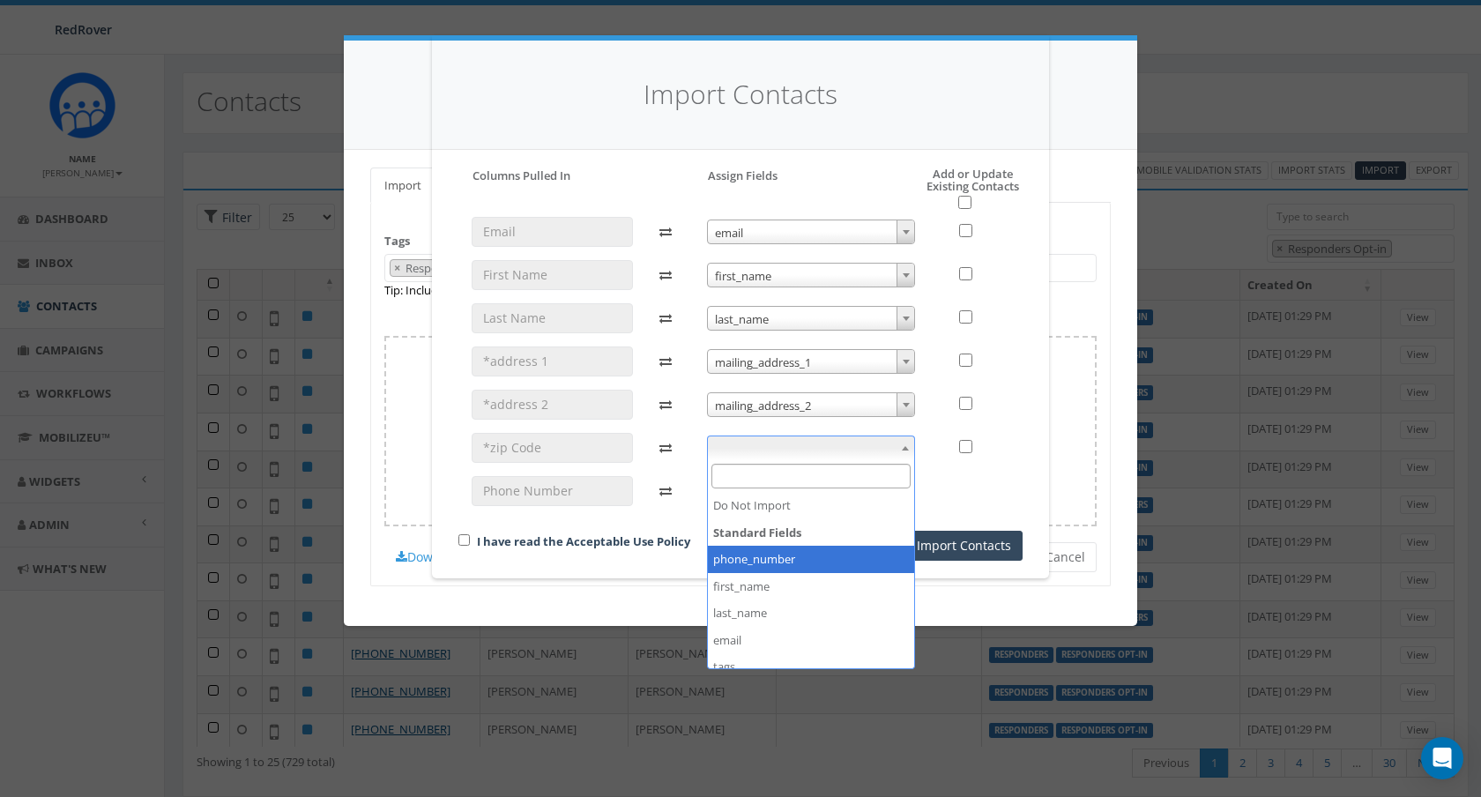
scroll to position [255, 0]
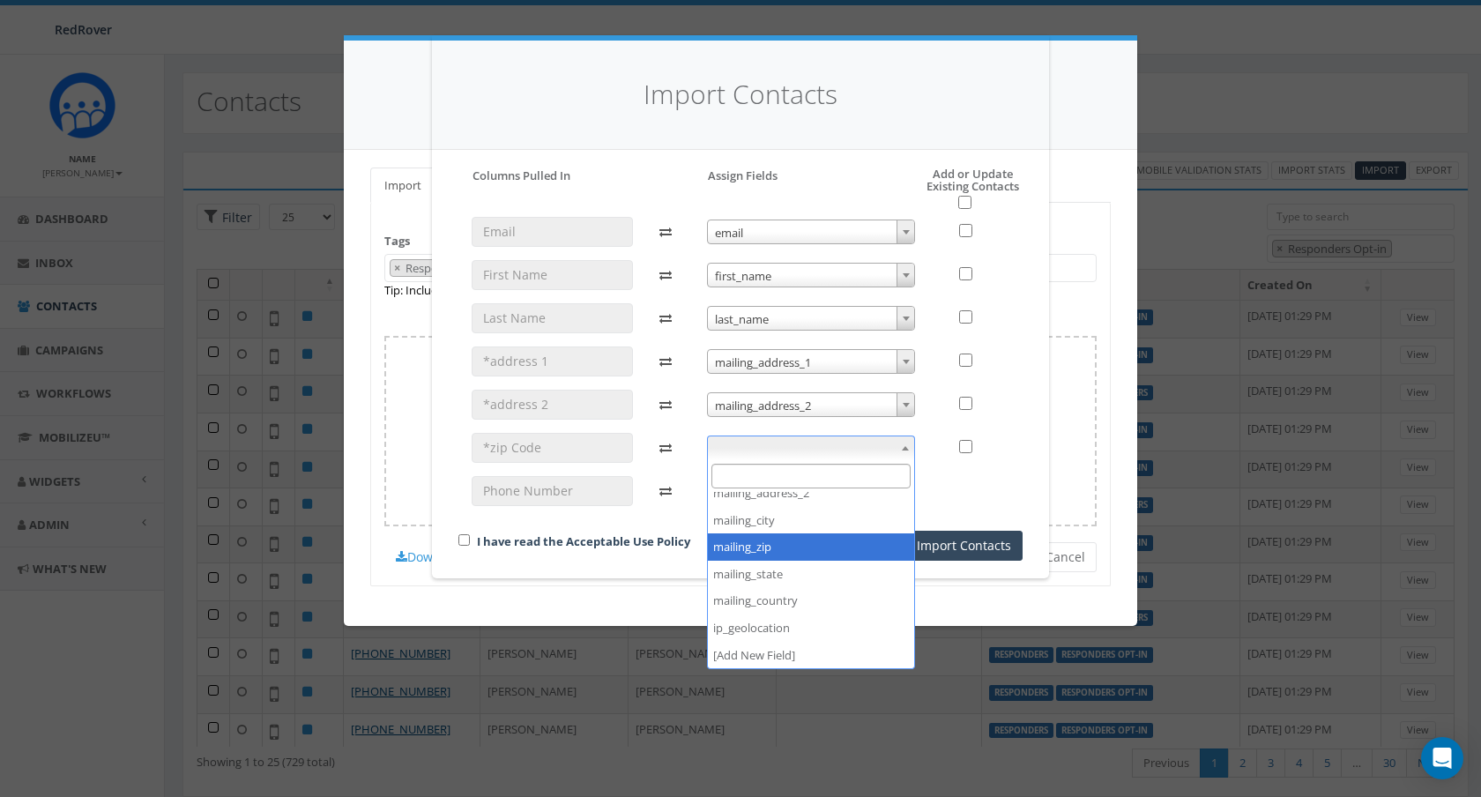
select select "mailing_zip"
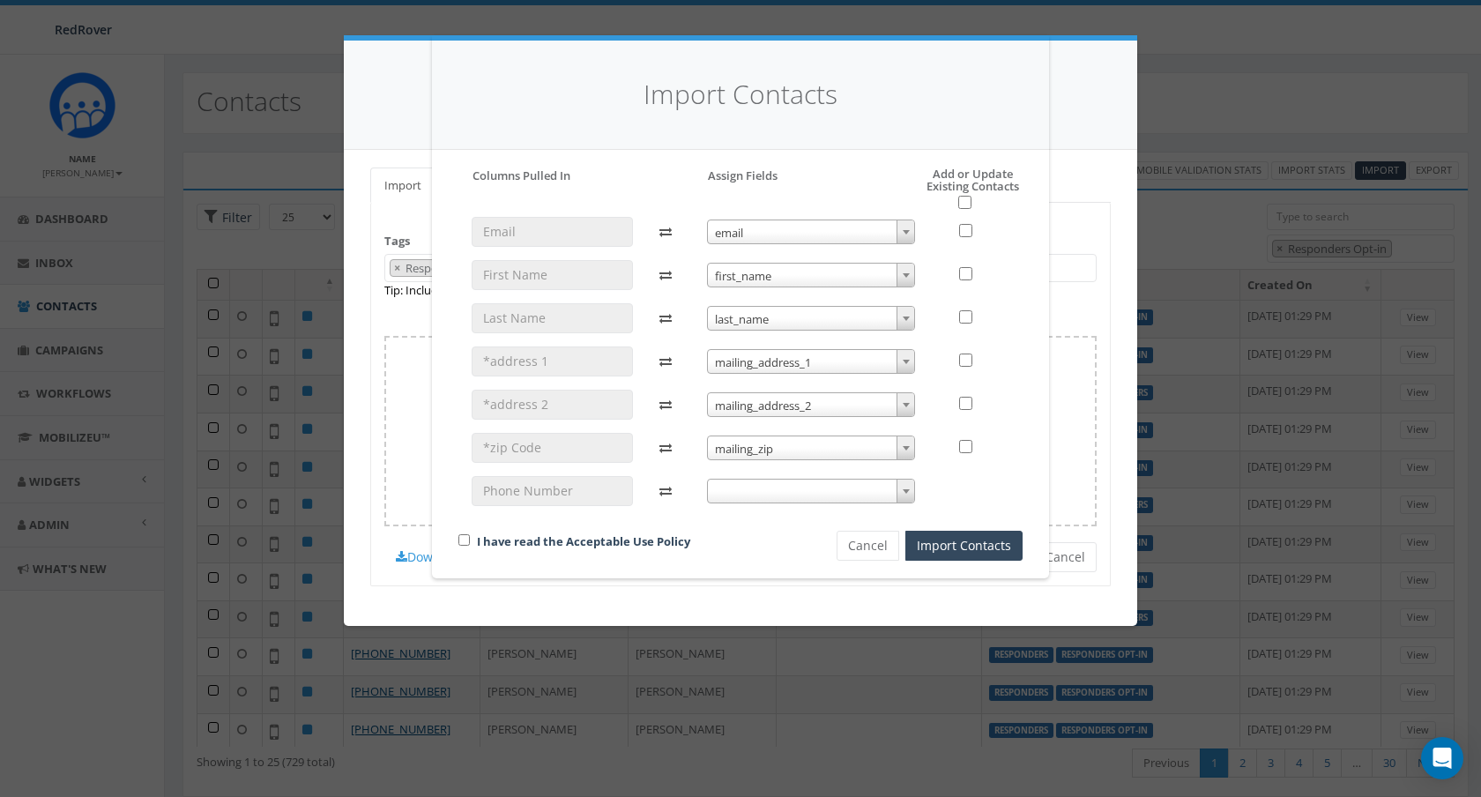
click at [798, 490] on span at bounding box center [811, 491] width 209 height 25
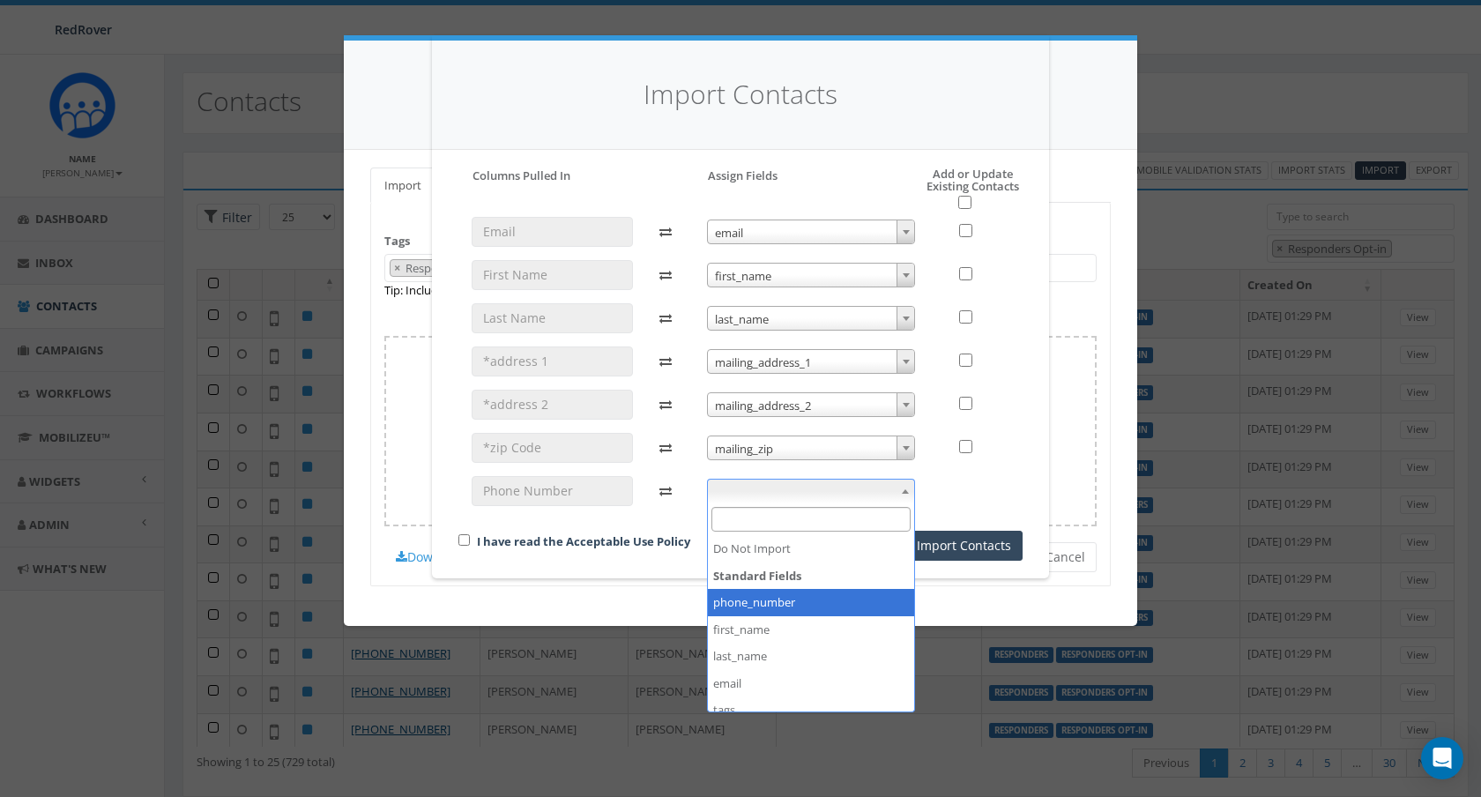
select select "phone_number"
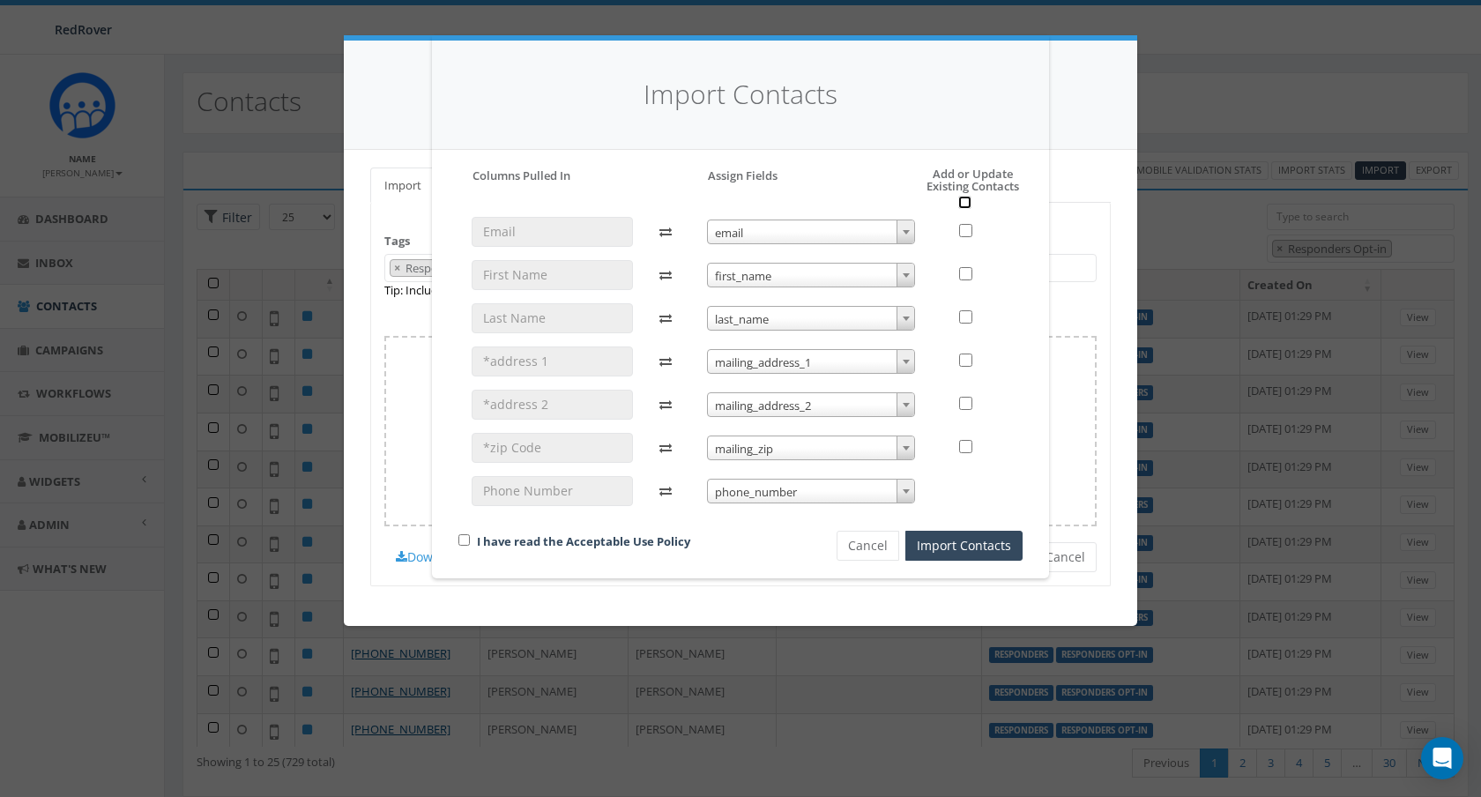
click at [968, 203] on input "checkbox" at bounding box center [964, 202] width 13 height 13
checkbox input "true"
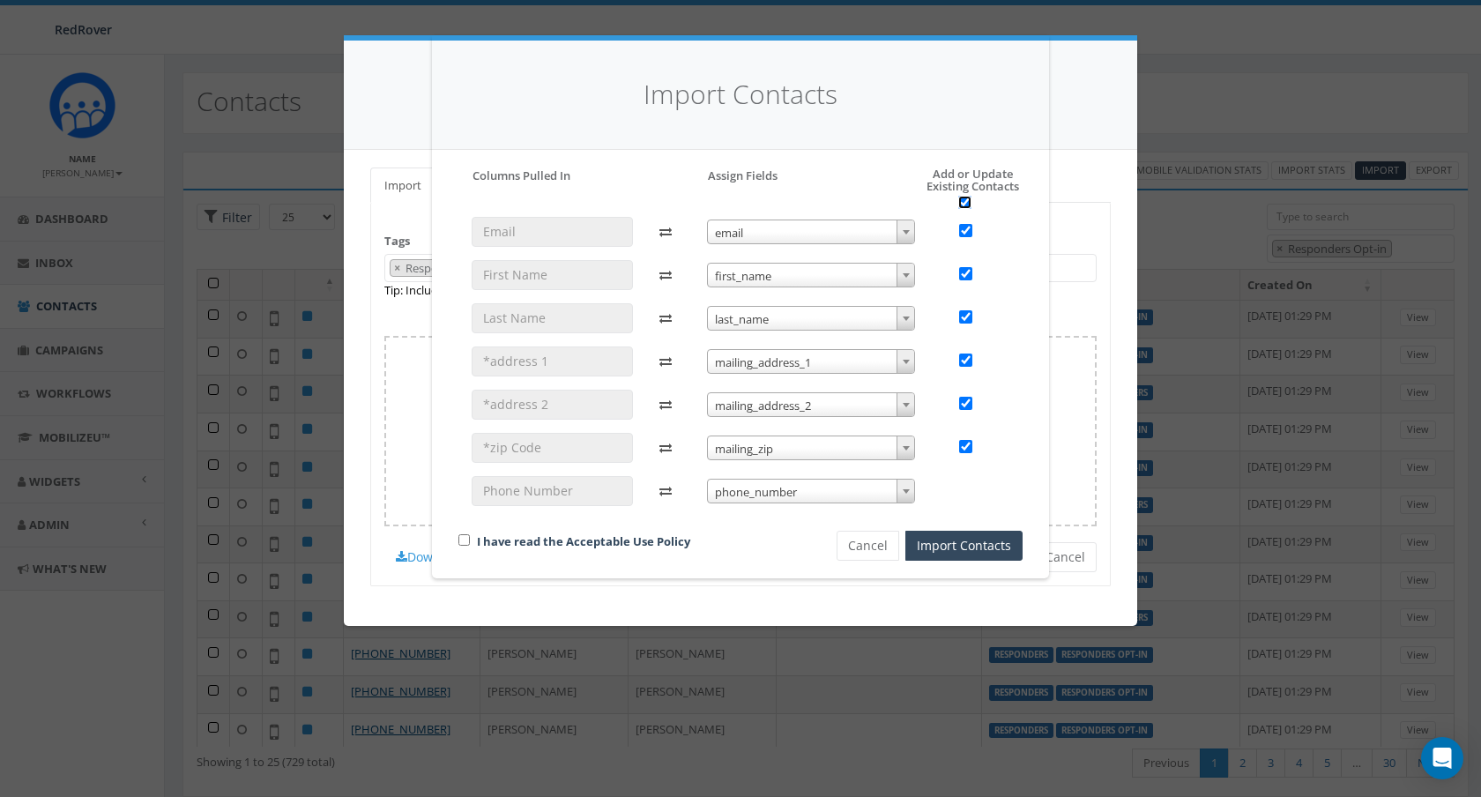
checkbox input "true"
click at [972, 540] on button "Import Contacts" at bounding box center [963, 546] width 117 height 30
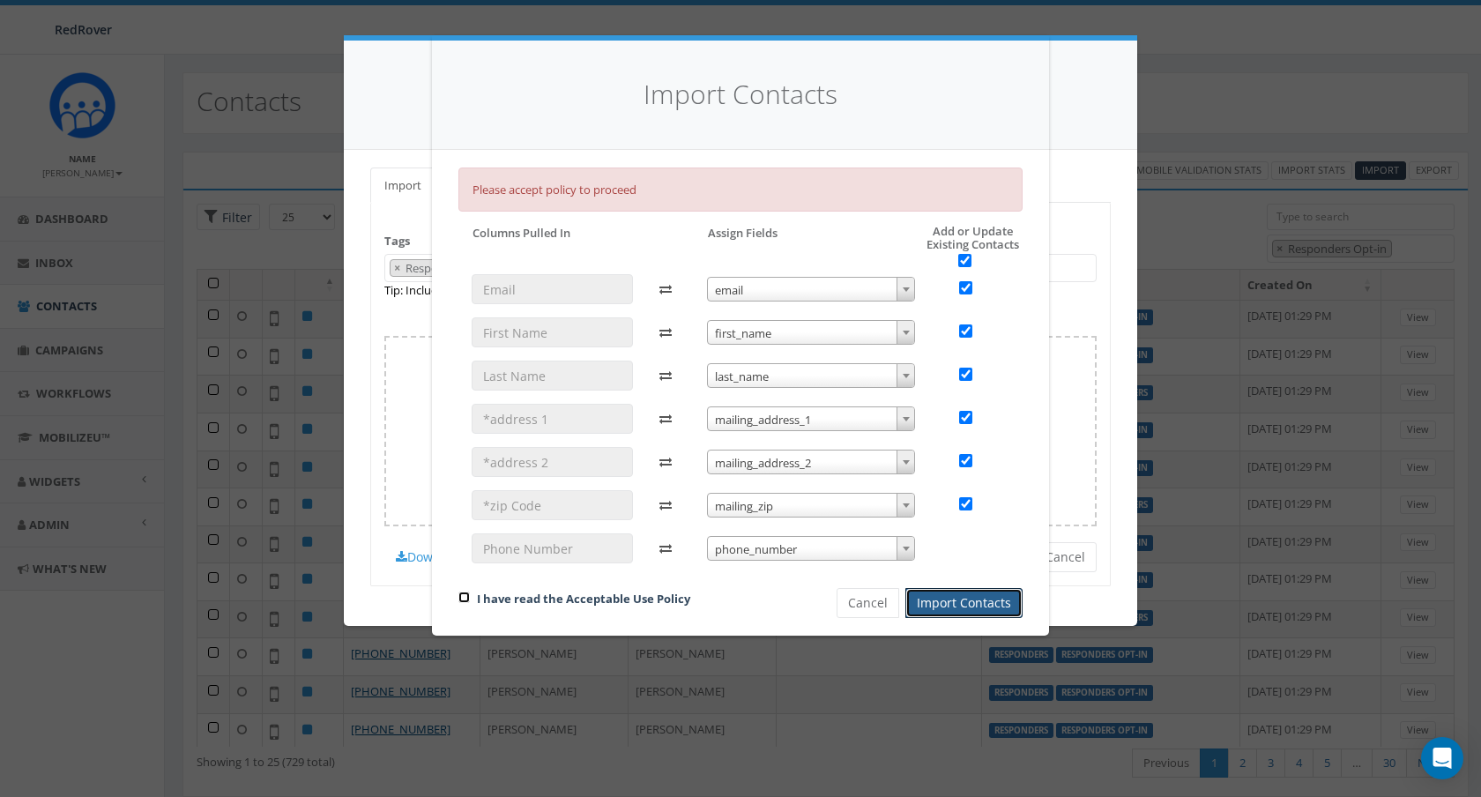
click at [462, 598] on input "checkbox" at bounding box center [463, 596] width 11 height 11
checkbox input "true"
click at [941, 605] on button "Import Contacts" at bounding box center [963, 603] width 117 height 30
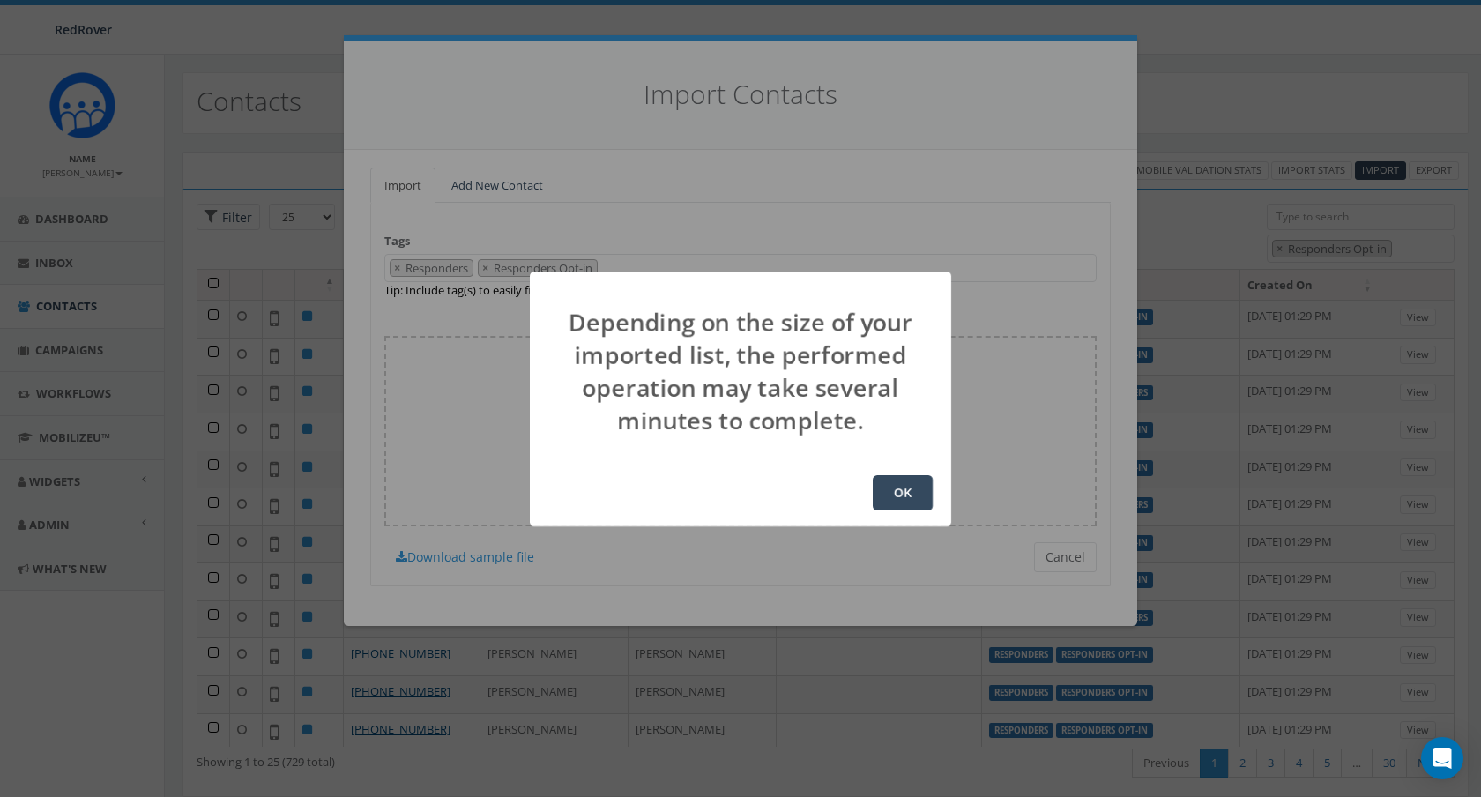
click at [917, 493] on button "OK" at bounding box center [902, 492] width 60 height 35
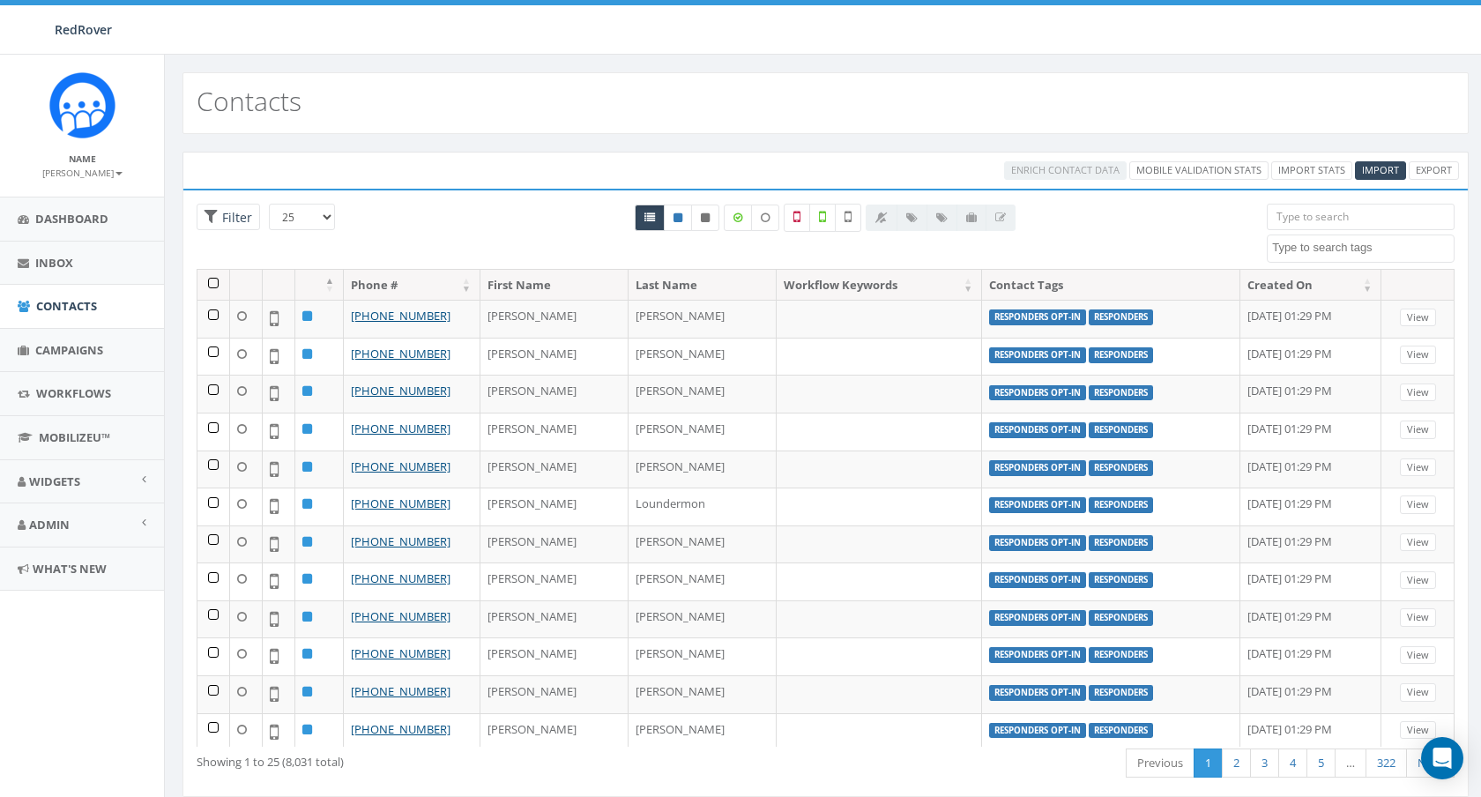
click at [1364, 235] on span at bounding box center [1360, 248] width 188 height 28
select select "Responders Opt-in"
click at [1319, 247] on textarea "Search" at bounding box center [1363, 248] width 182 height 16
select select "Responders Opt-in"
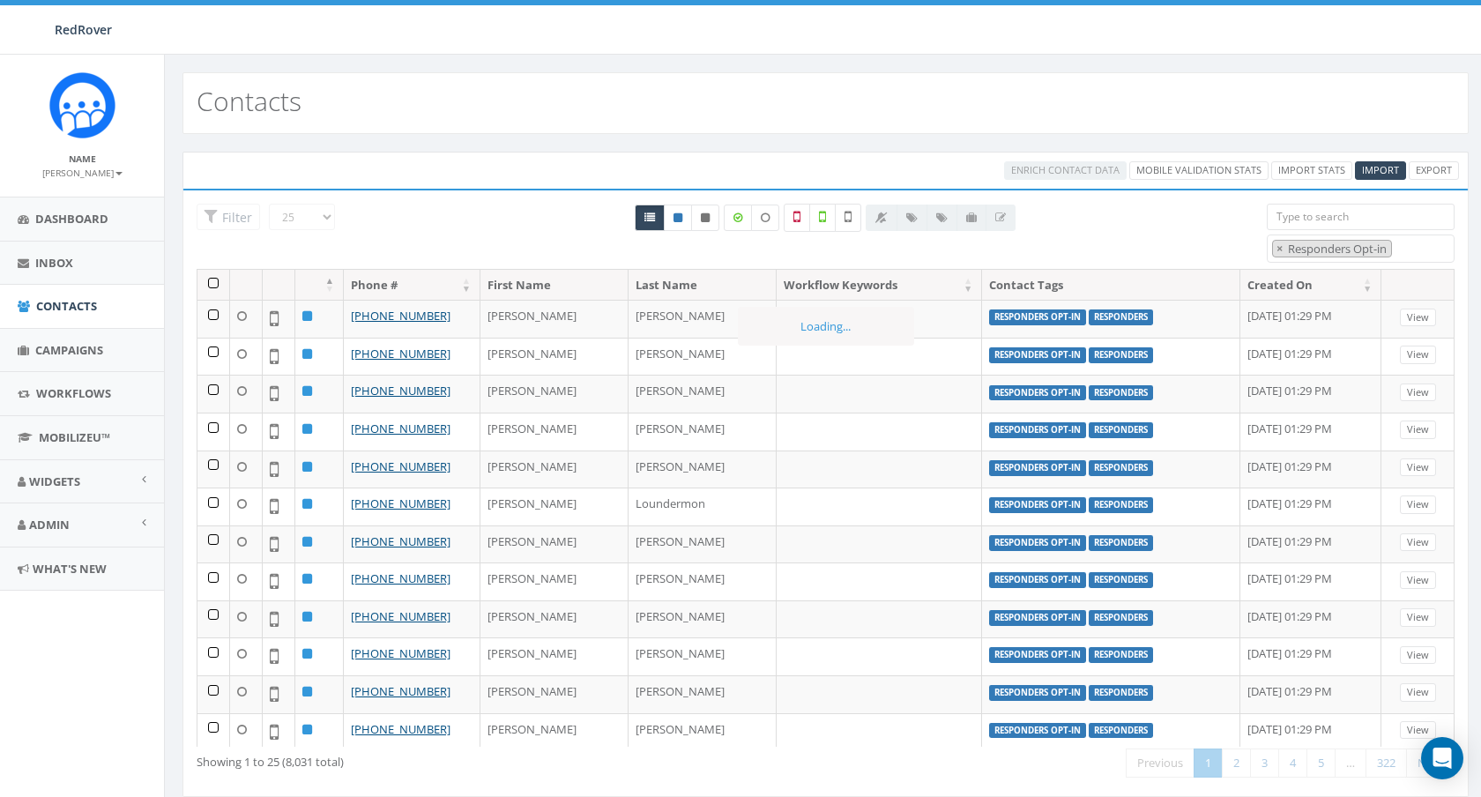
scroll to position [93, 0]
click at [213, 281] on th at bounding box center [213, 285] width 33 height 31
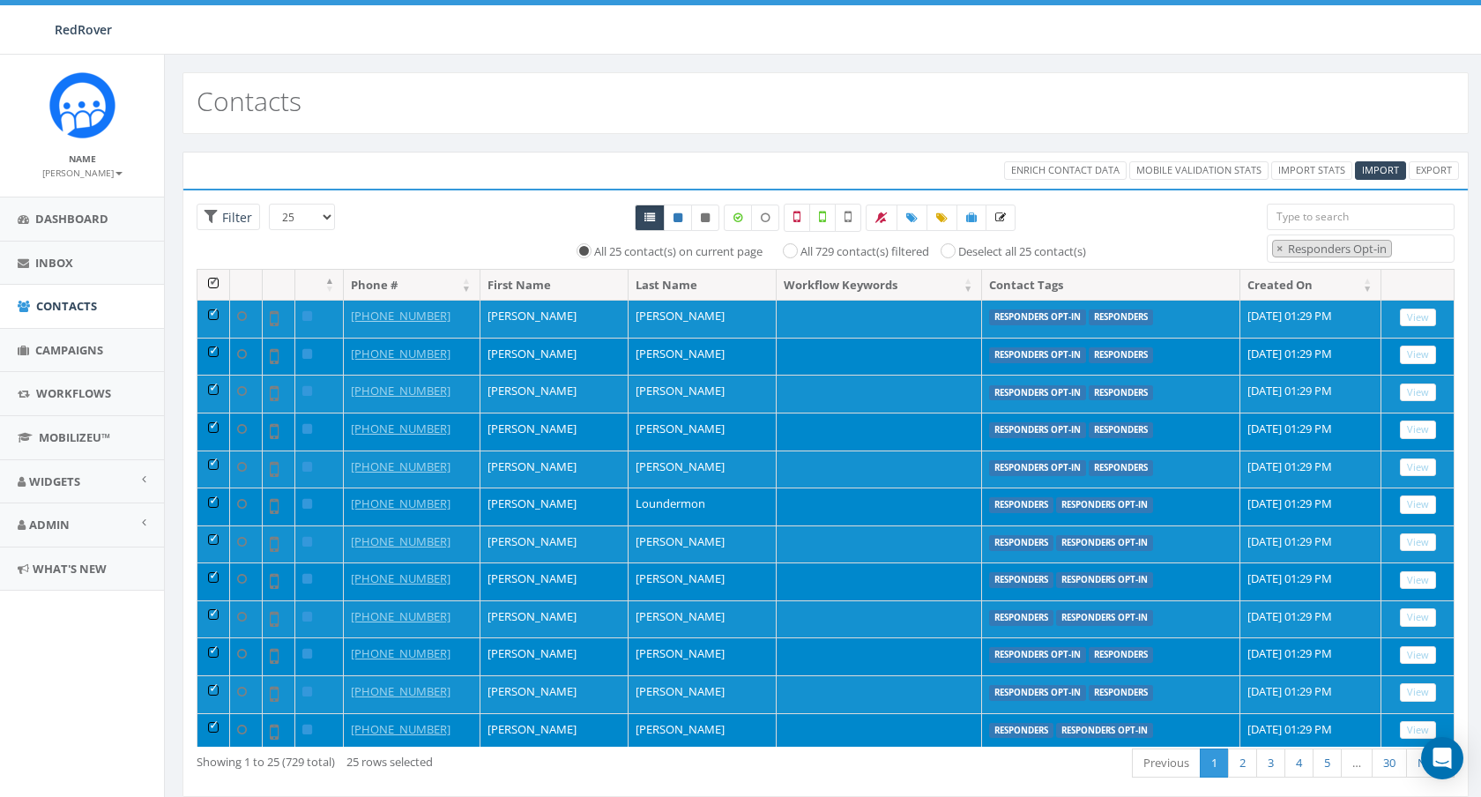
click at [860, 254] on label "All 729 contact(s) filtered" at bounding box center [864, 252] width 129 height 18
click at [800, 254] on input "All 729 contact(s) filtered" at bounding box center [794, 249] width 11 height 11
radio input "true"
click at [1084, 174] on span "Enrich Contact Data" at bounding box center [1065, 169] width 108 height 13
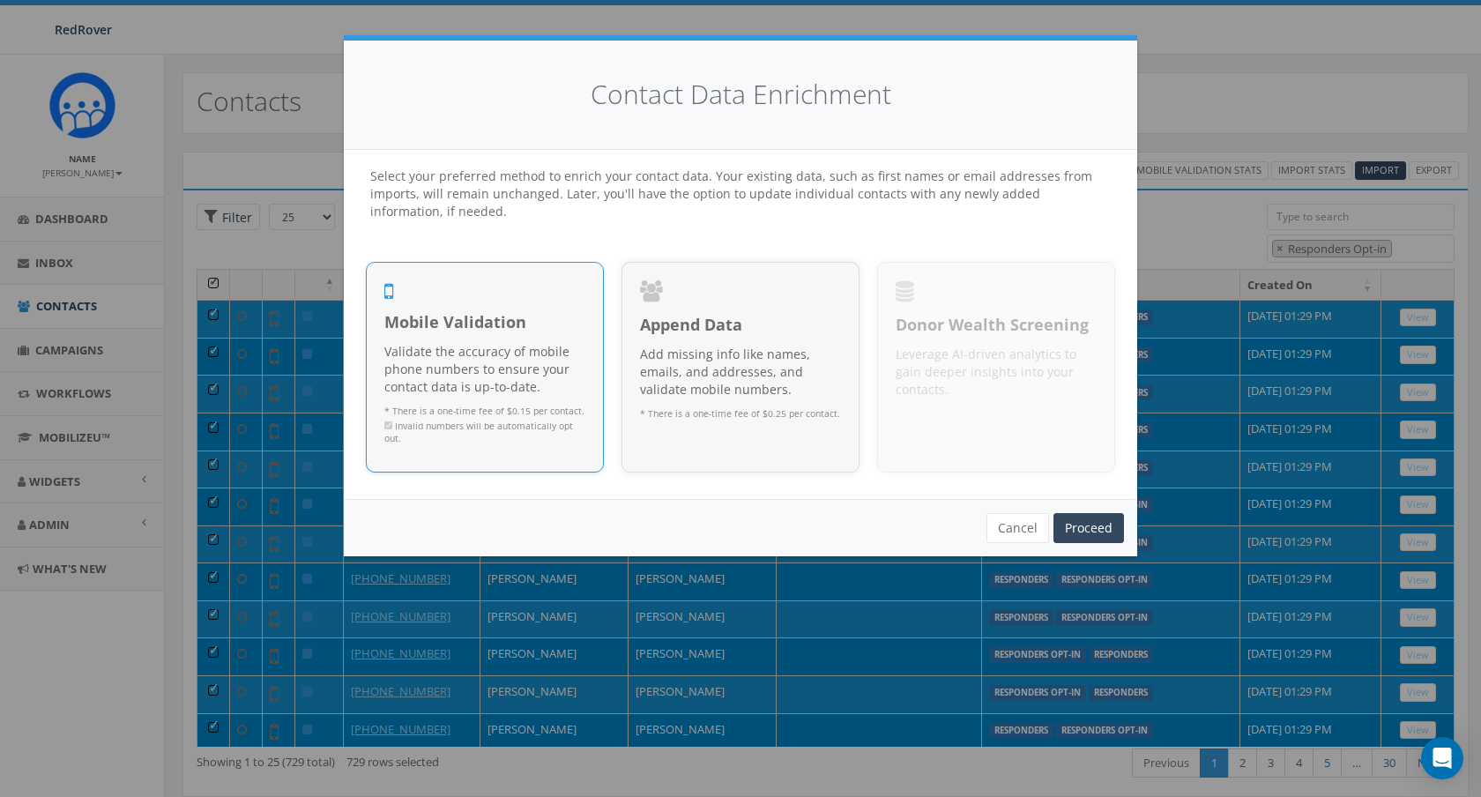
click at [412, 373] on p "Validate the accuracy of mobile phone numbers to ensure your contact data is up…" at bounding box center [484, 369] width 201 height 53
click at [1114, 526] on link "Proceed" at bounding box center [1088, 528] width 71 height 30
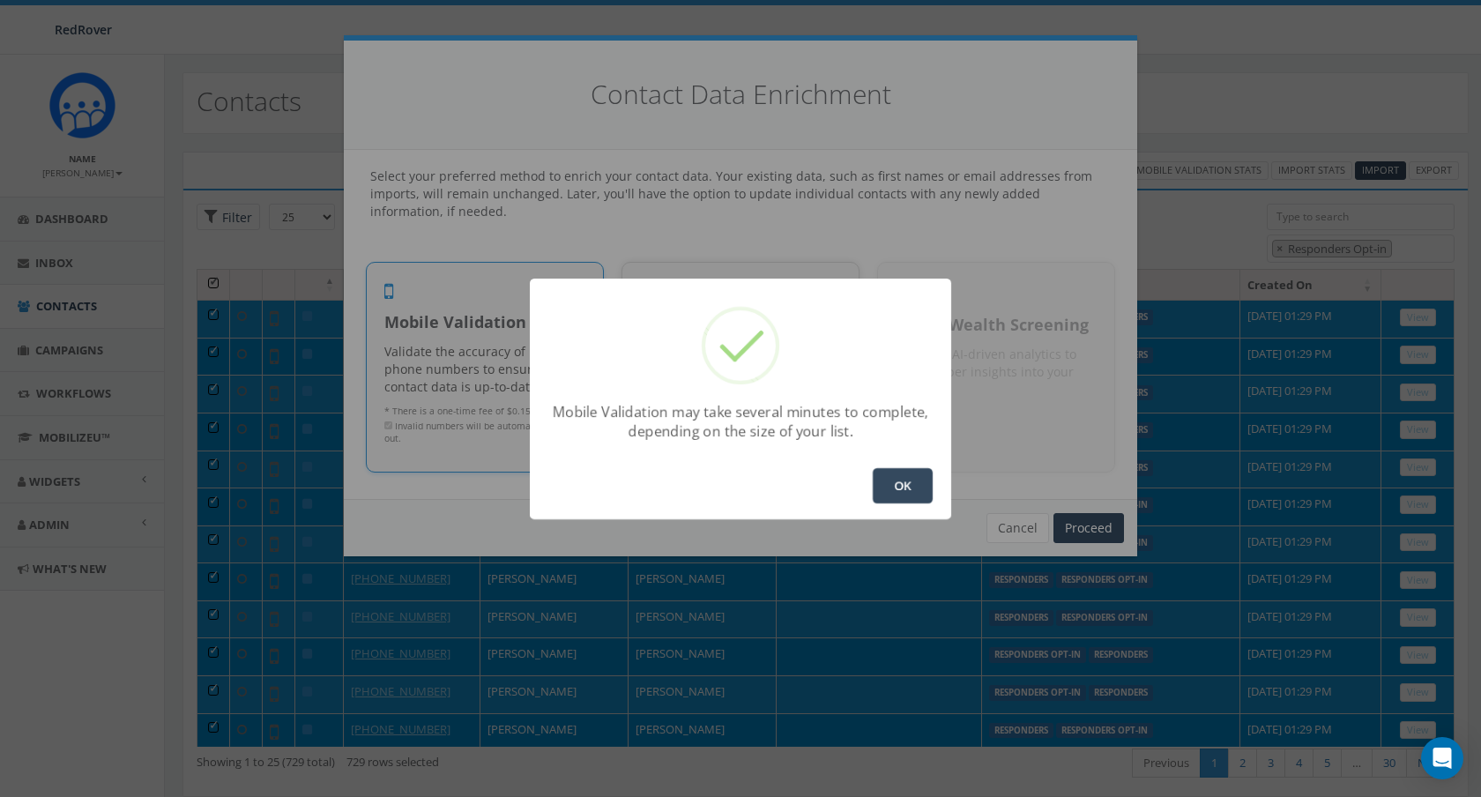
click at [908, 490] on button "OK" at bounding box center [902, 485] width 60 height 35
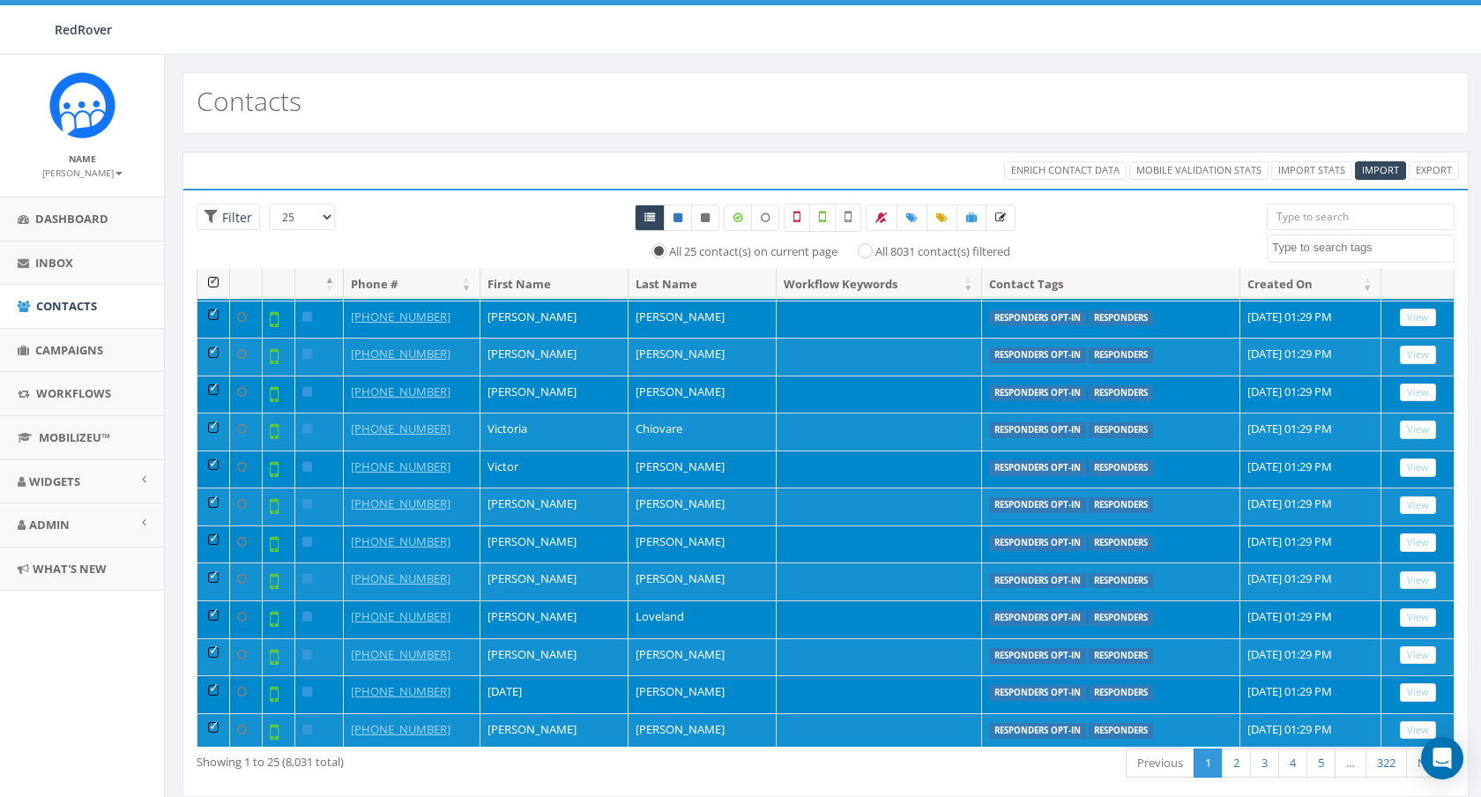
scroll to position [486, 0]
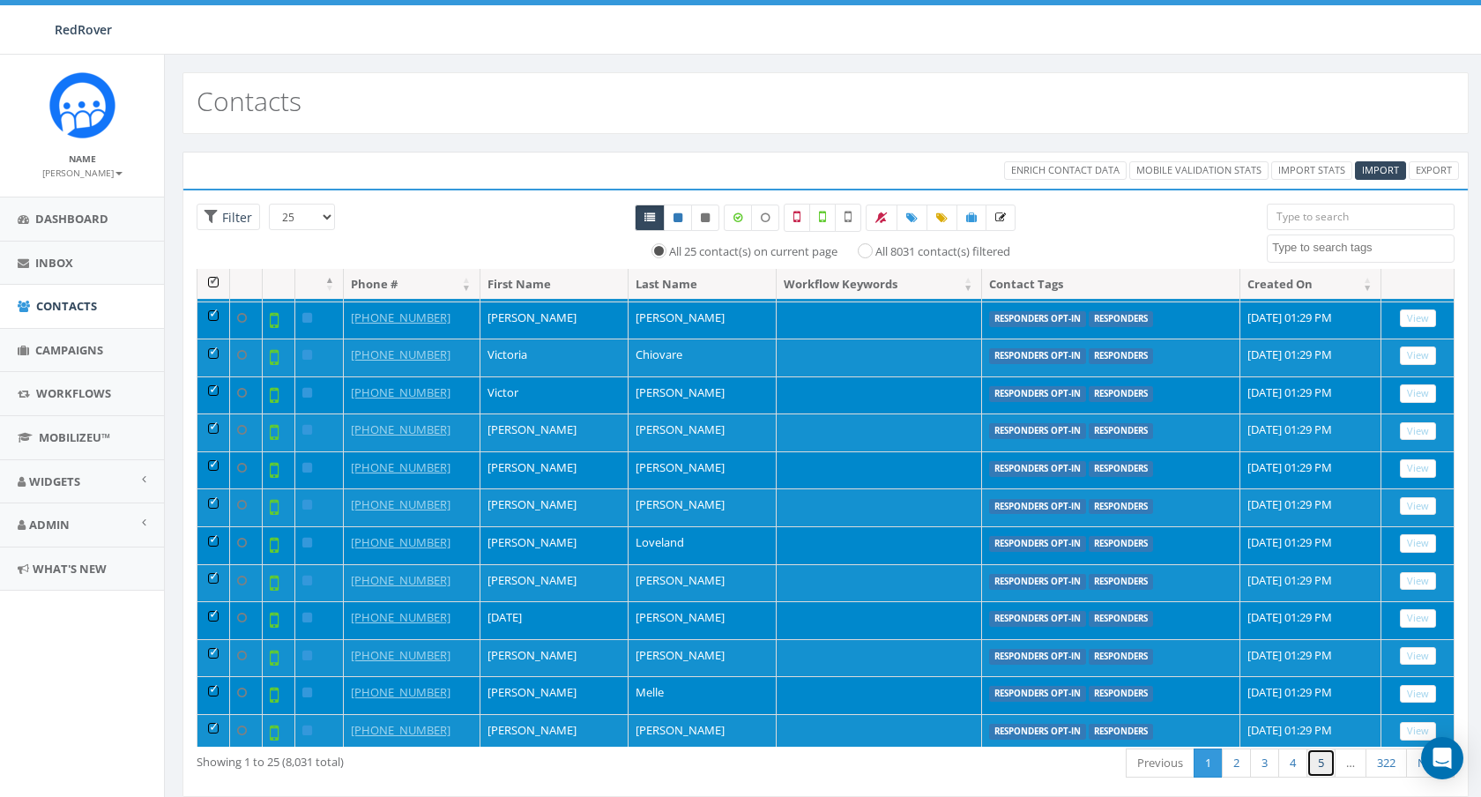
click at [1316, 764] on link "5" at bounding box center [1320, 762] width 29 height 29
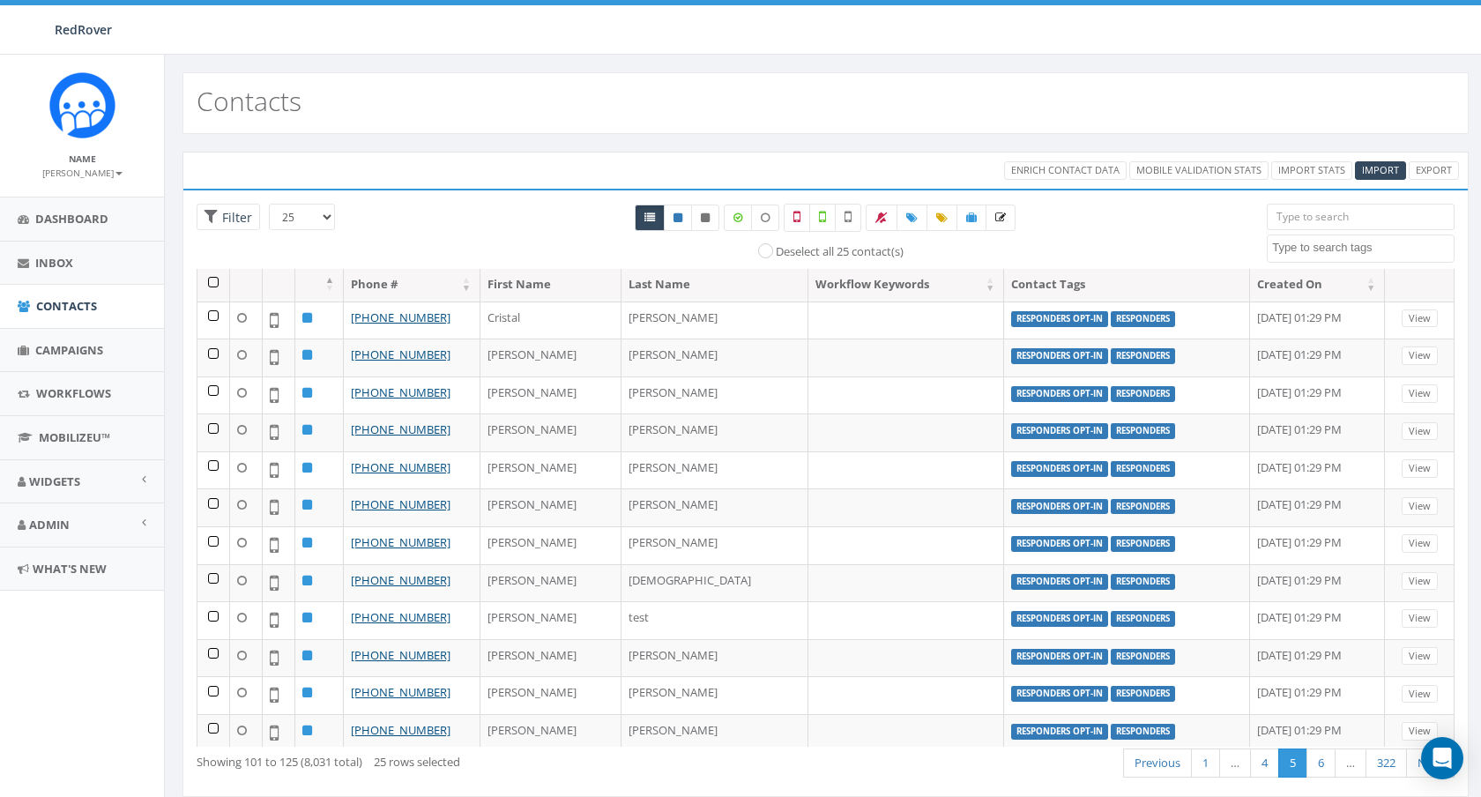
click at [1359, 255] on textarea "Search" at bounding box center [1363, 248] width 182 height 16
select select "Responders Opt-in"
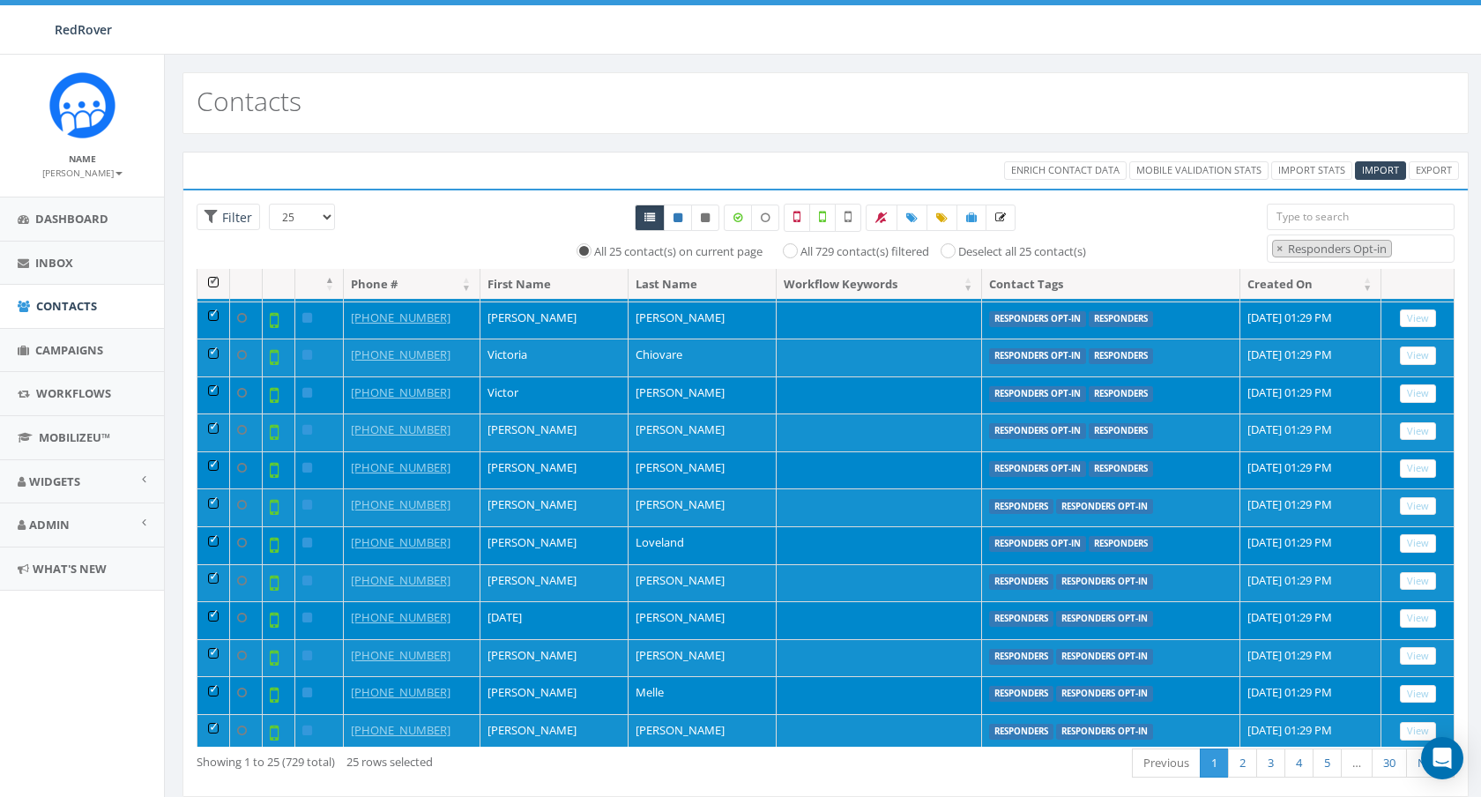
scroll to position [40, 0]
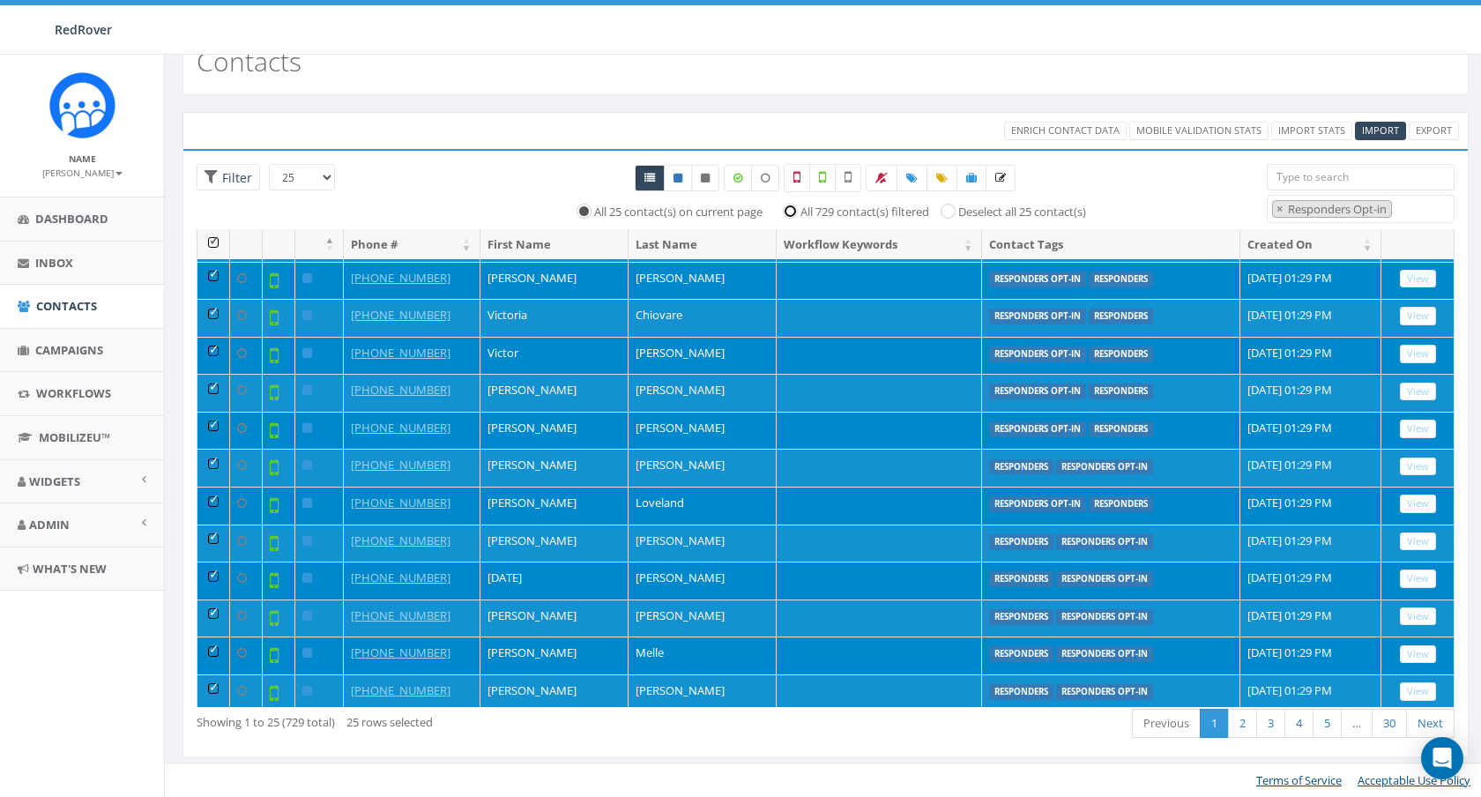
click at [793, 211] on input "All 729 contact(s) filtered" at bounding box center [794, 209] width 11 height 11
radio input "true"
click at [1284, 724] on link "4" at bounding box center [1298, 723] width 29 height 29
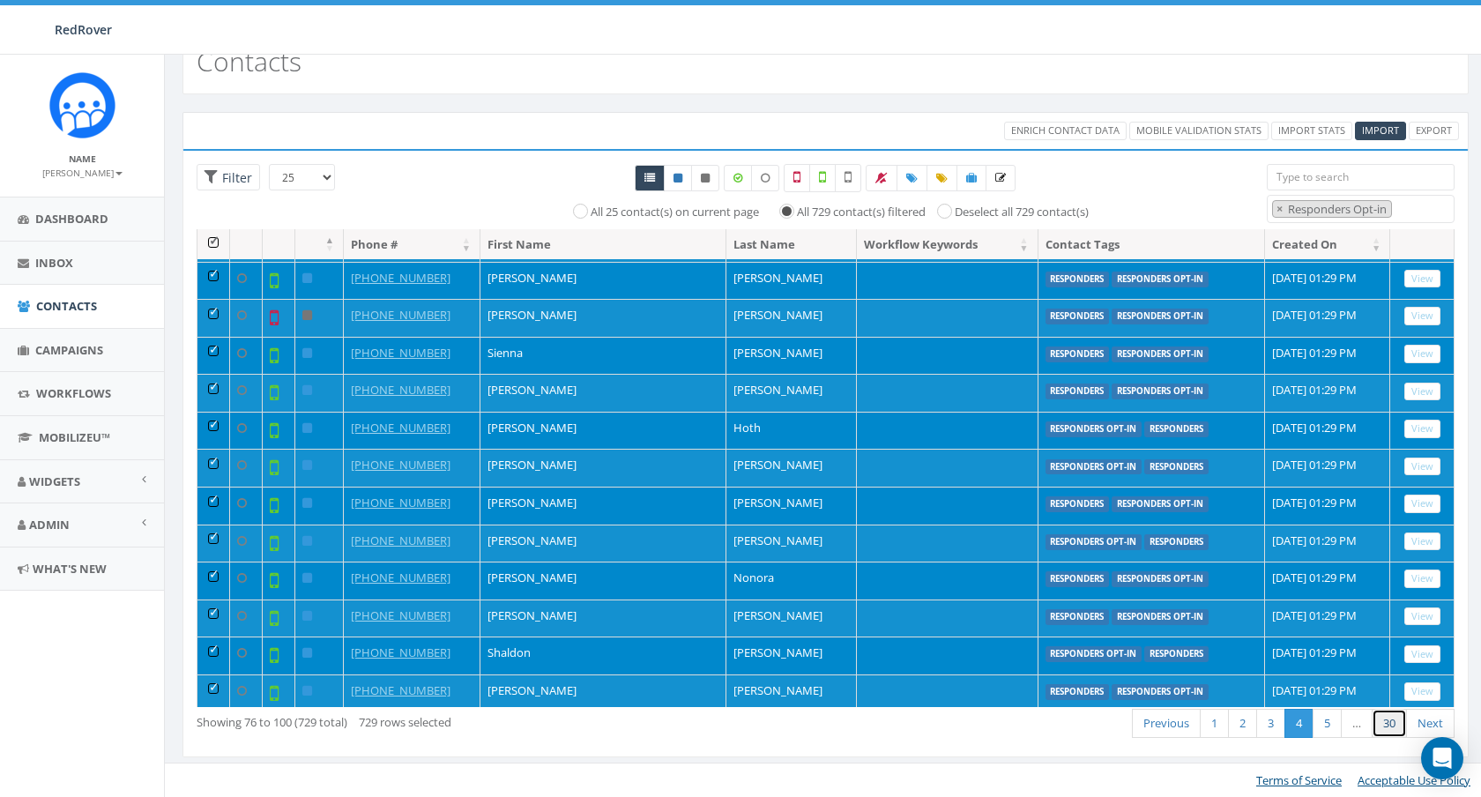
click at [1384, 720] on link "30" at bounding box center [1388, 723] width 35 height 29
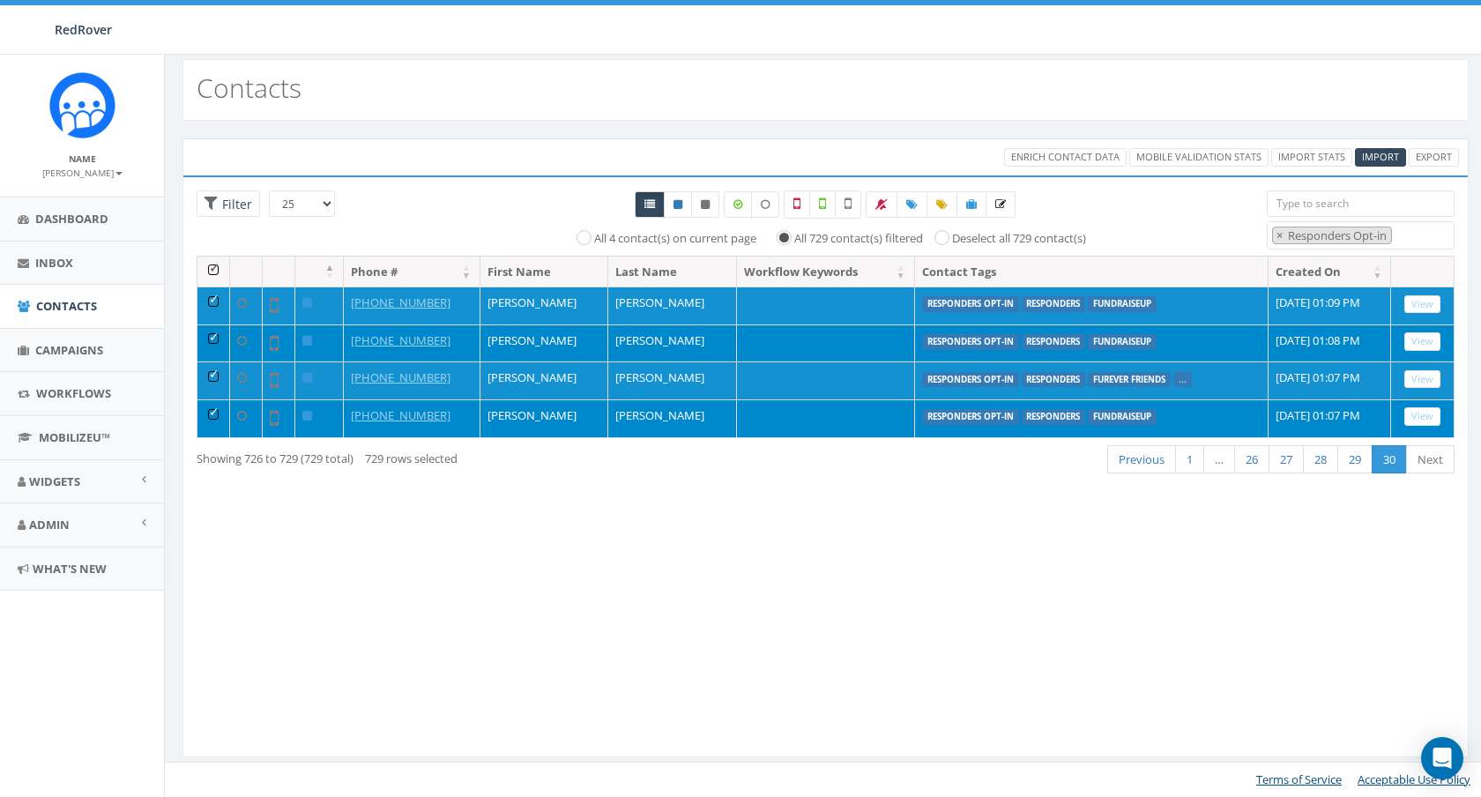
scroll to position [12, 0]
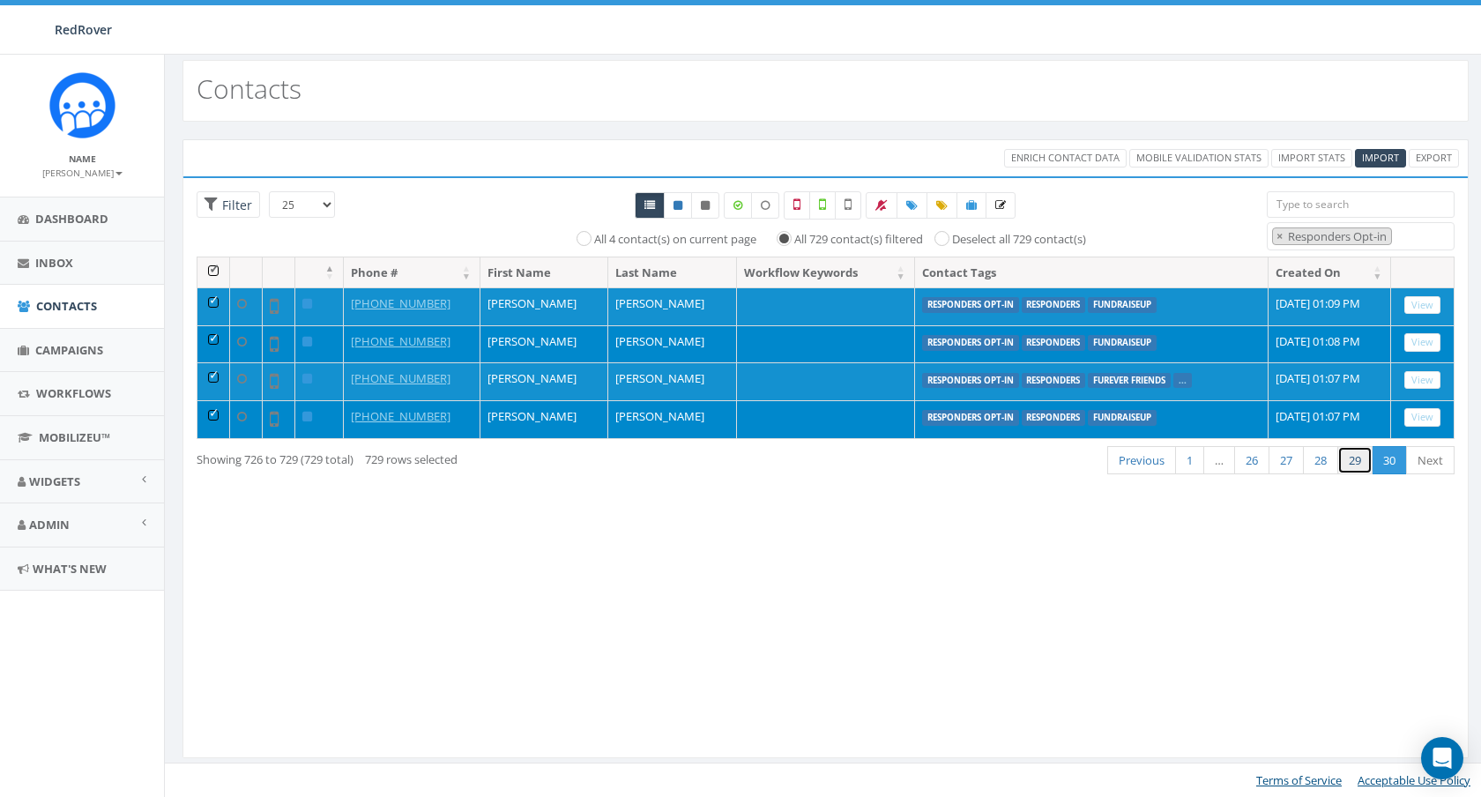
click at [1357, 459] on link "29" at bounding box center [1354, 460] width 35 height 29
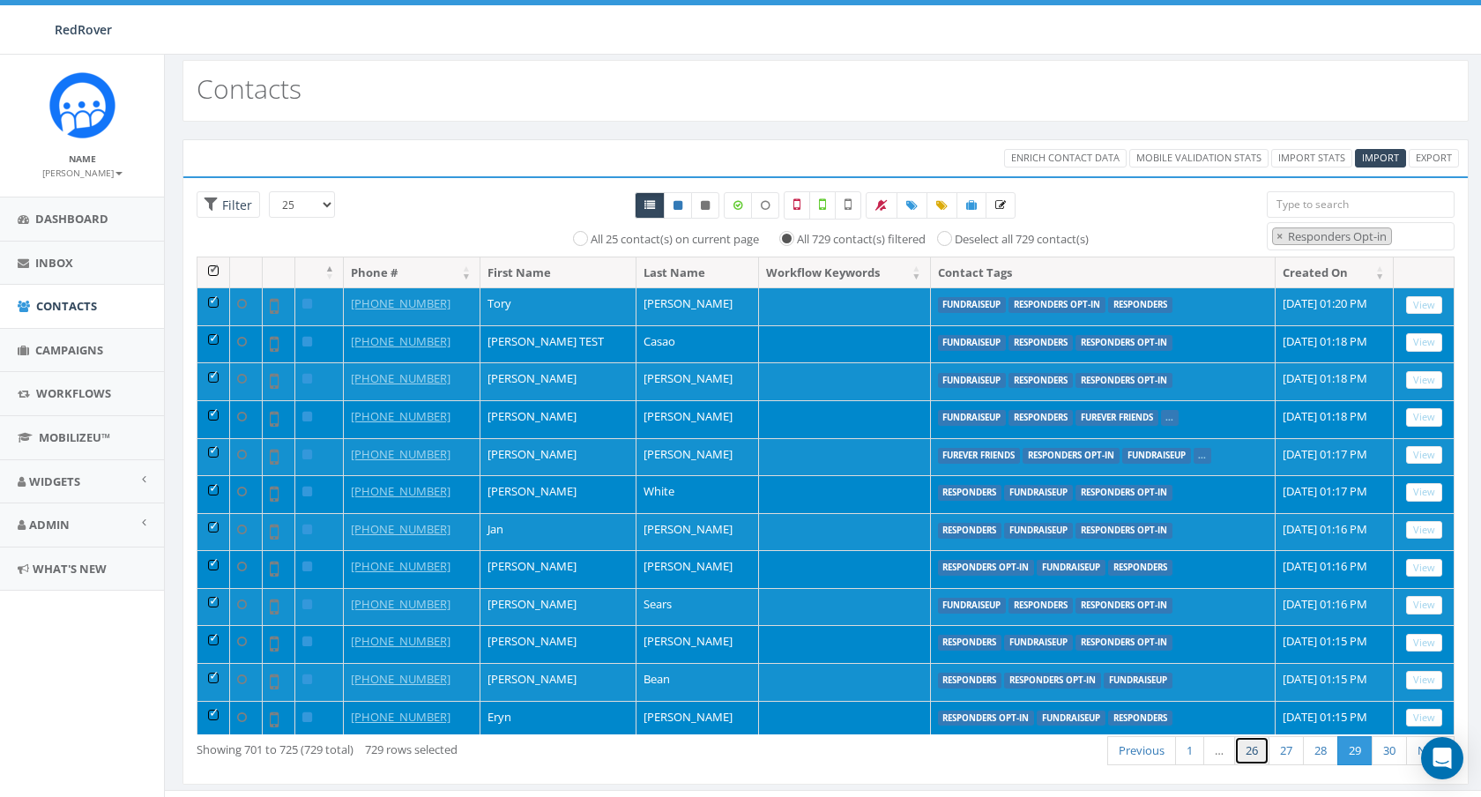
click at [1250, 752] on link "26" at bounding box center [1251, 750] width 35 height 29
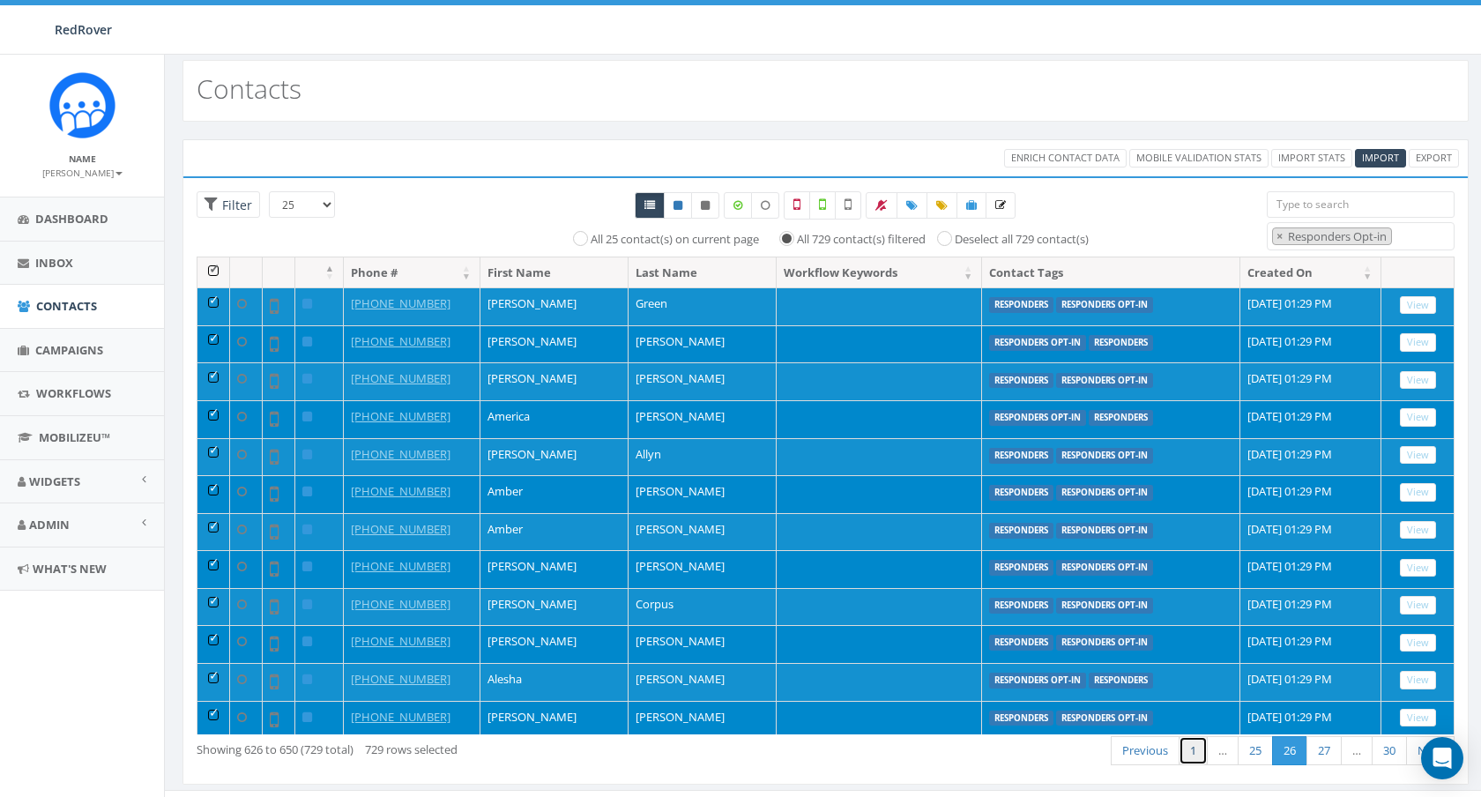
click at [1187, 754] on link "1" at bounding box center [1192, 750] width 29 height 29
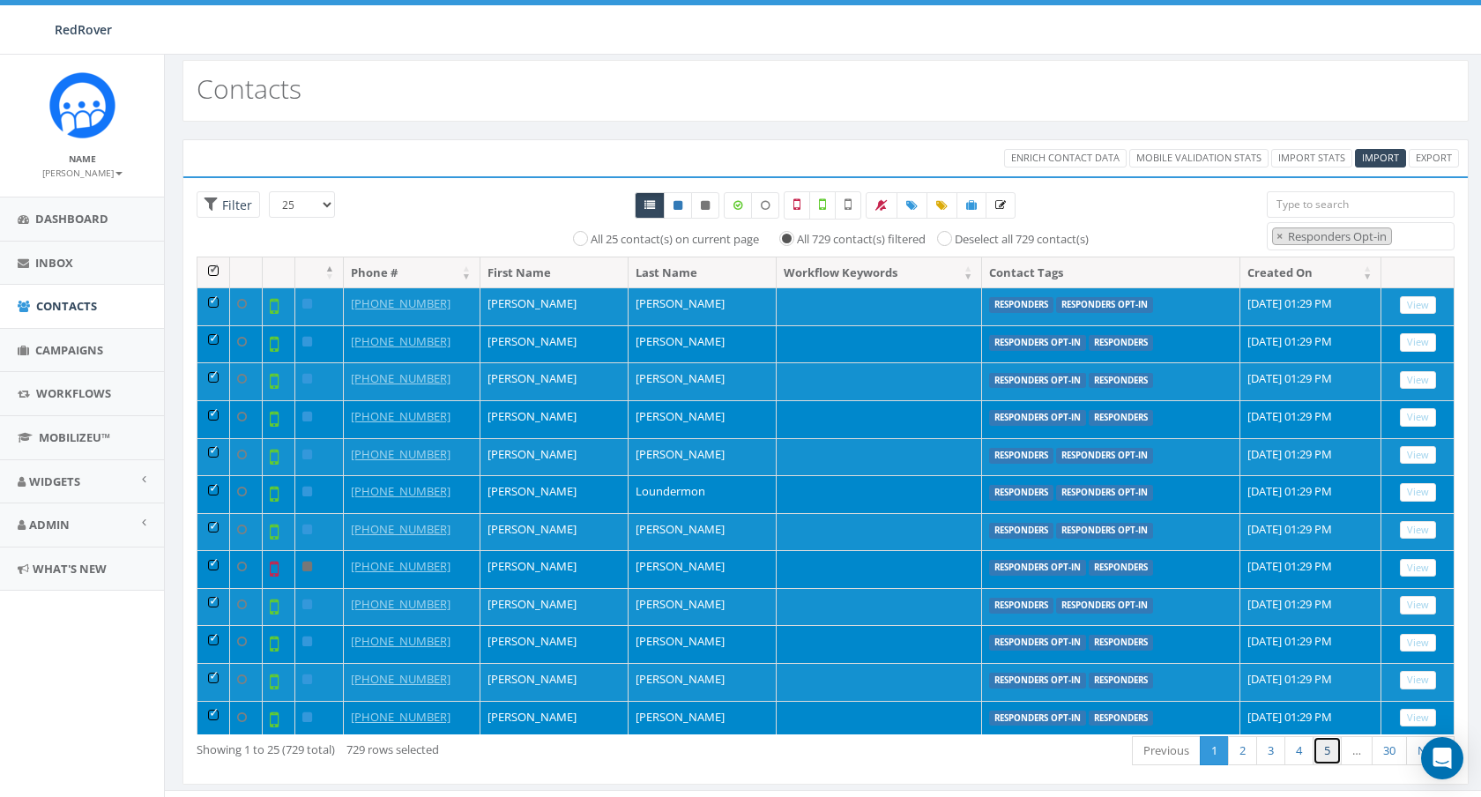
click at [1314, 756] on link "5" at bounding box center [1326, 750] width 29 height 29
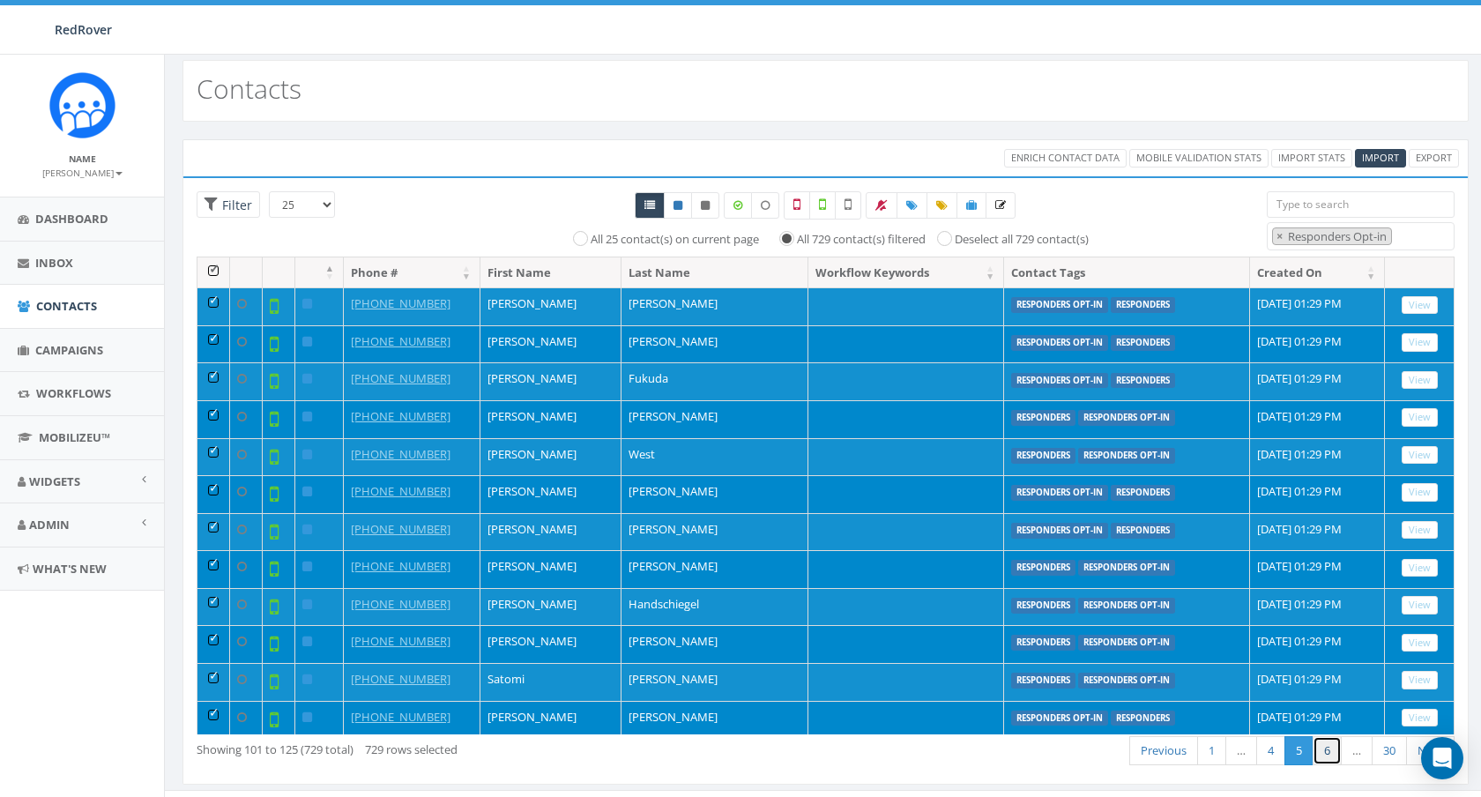
click at [1326, 759] on link "6" at bounding box center [1326, 750] width 29 height 29
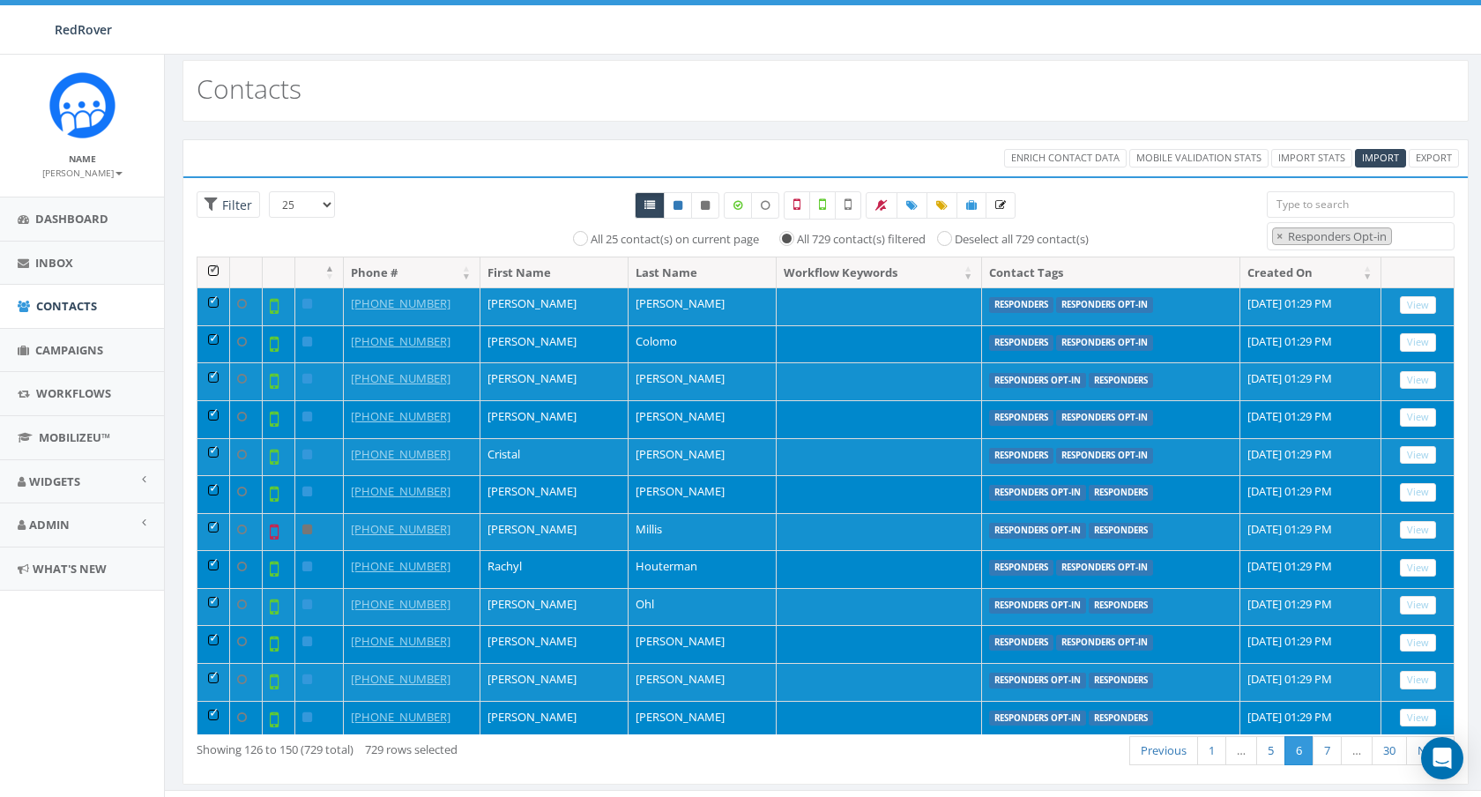
click at [215, 271] on th at bounding box center [213, 272] width 33 height 31
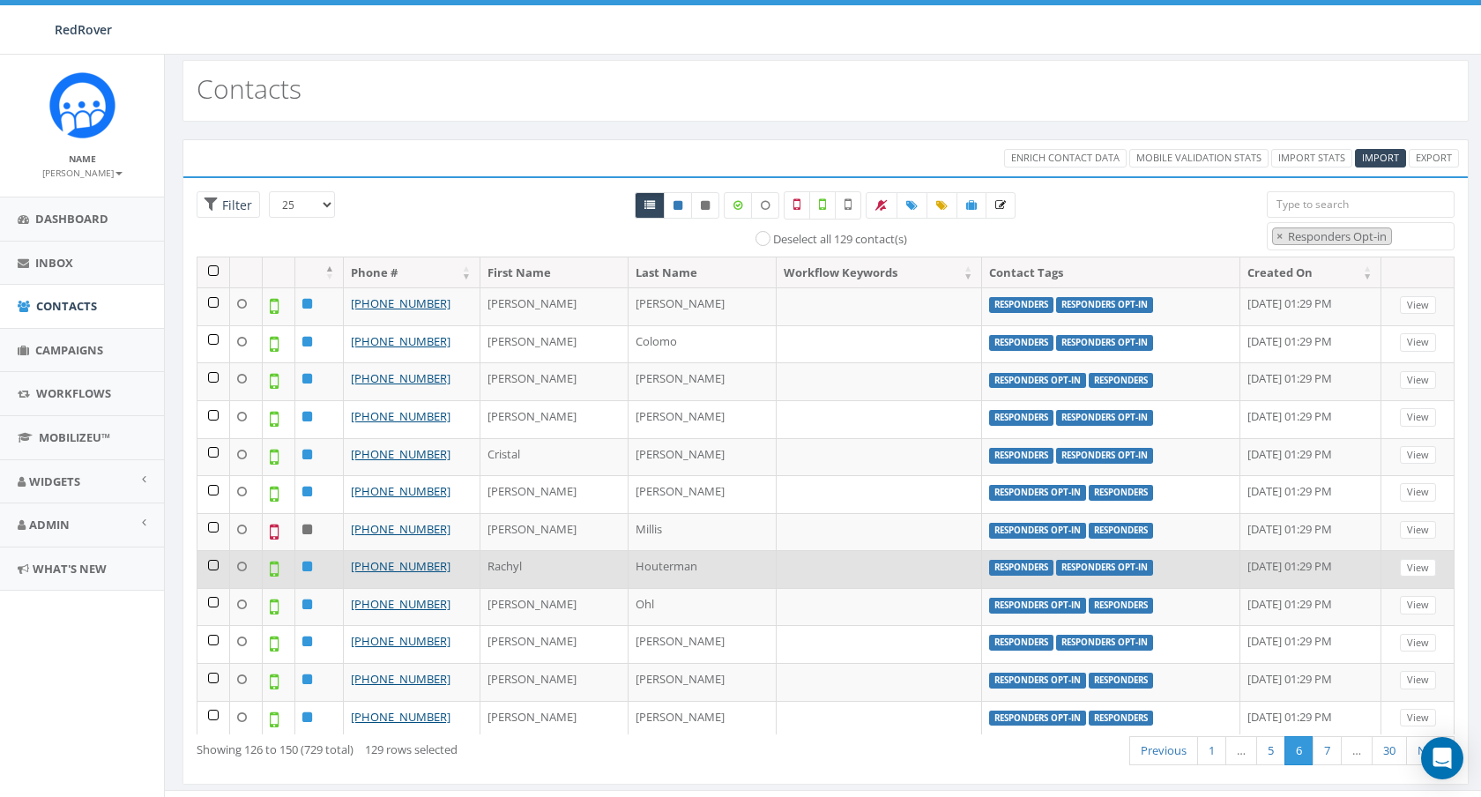
scroll to position [486, 0]
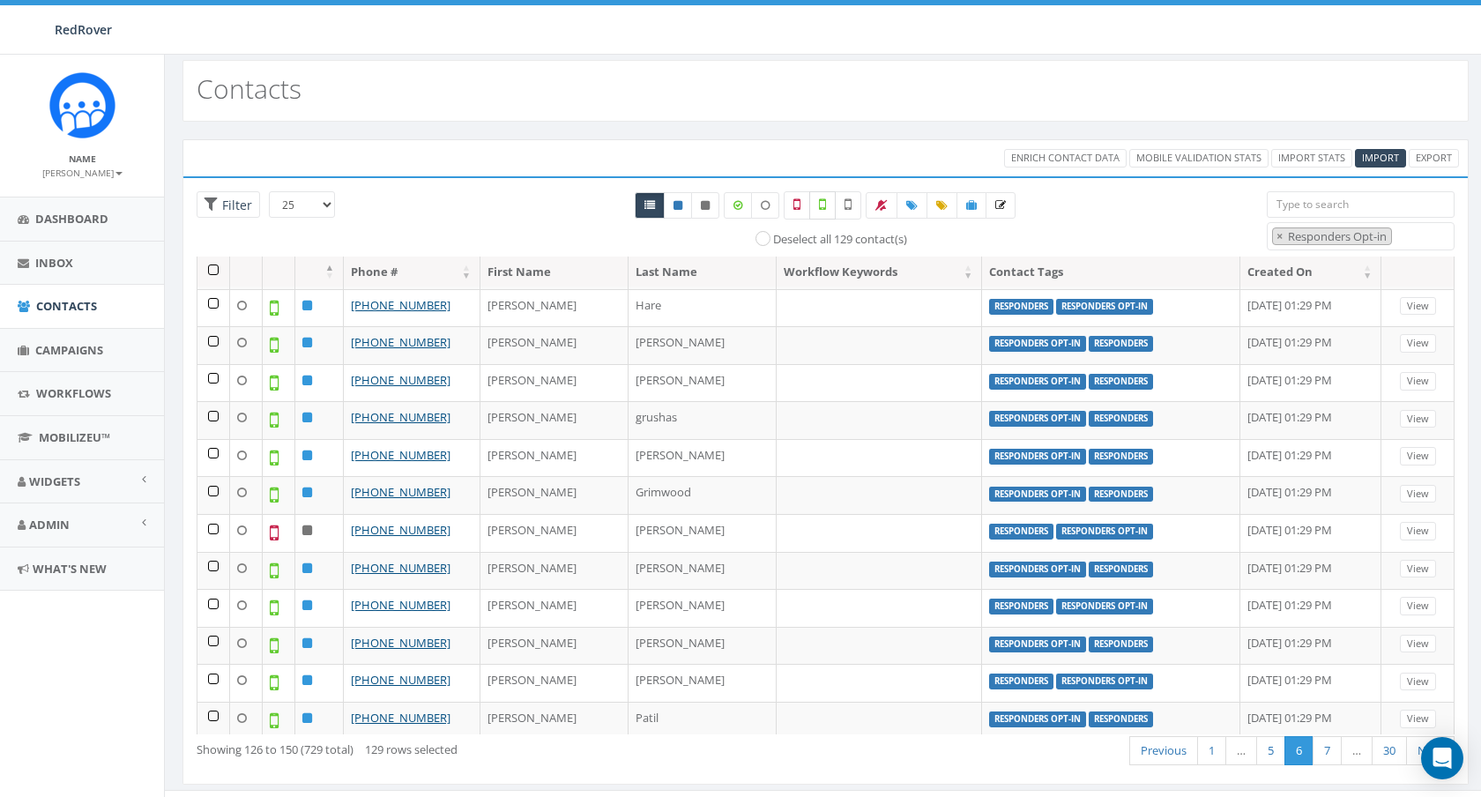
click at [824, 203] on icon at bounding box center [822, 205] width 7 height 16
checkbox input "true"
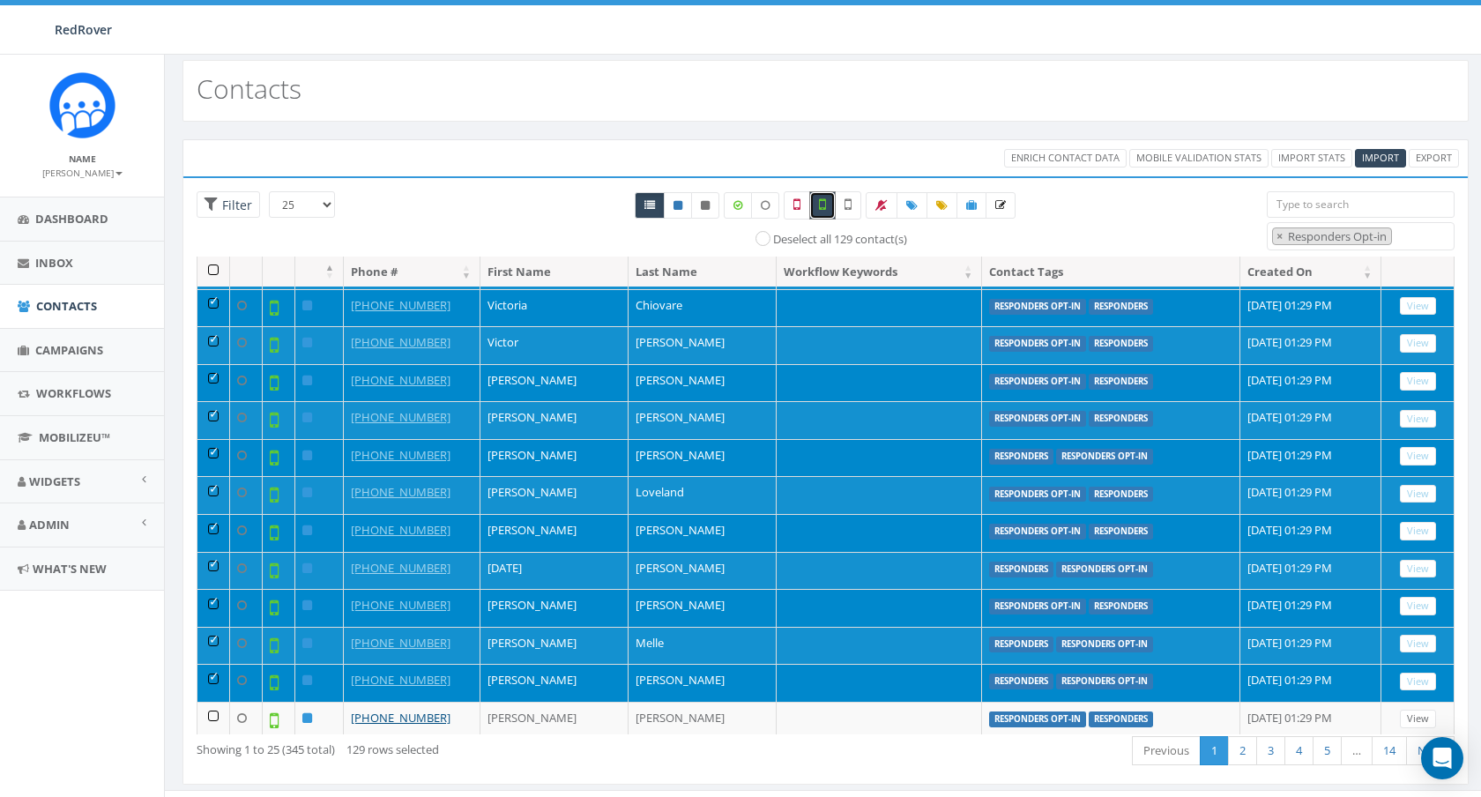
click at [212, 273] on th at bounding box center [213, 271] width 33 height 31
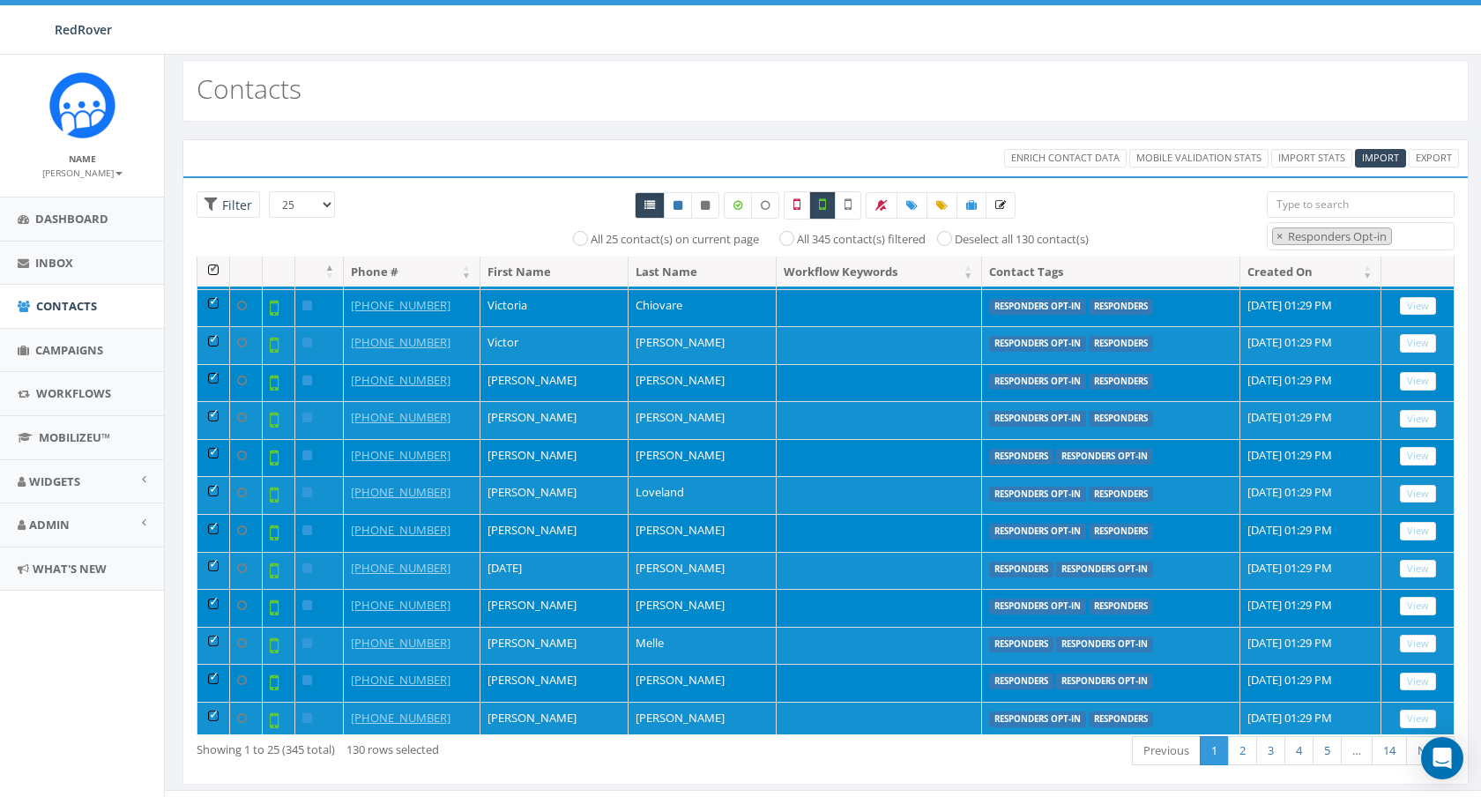
click at [212, 273] on th at bounding box center [213, 271] width 33 height 31
